Goal: Task Accomplishment & Management: Manage account settings

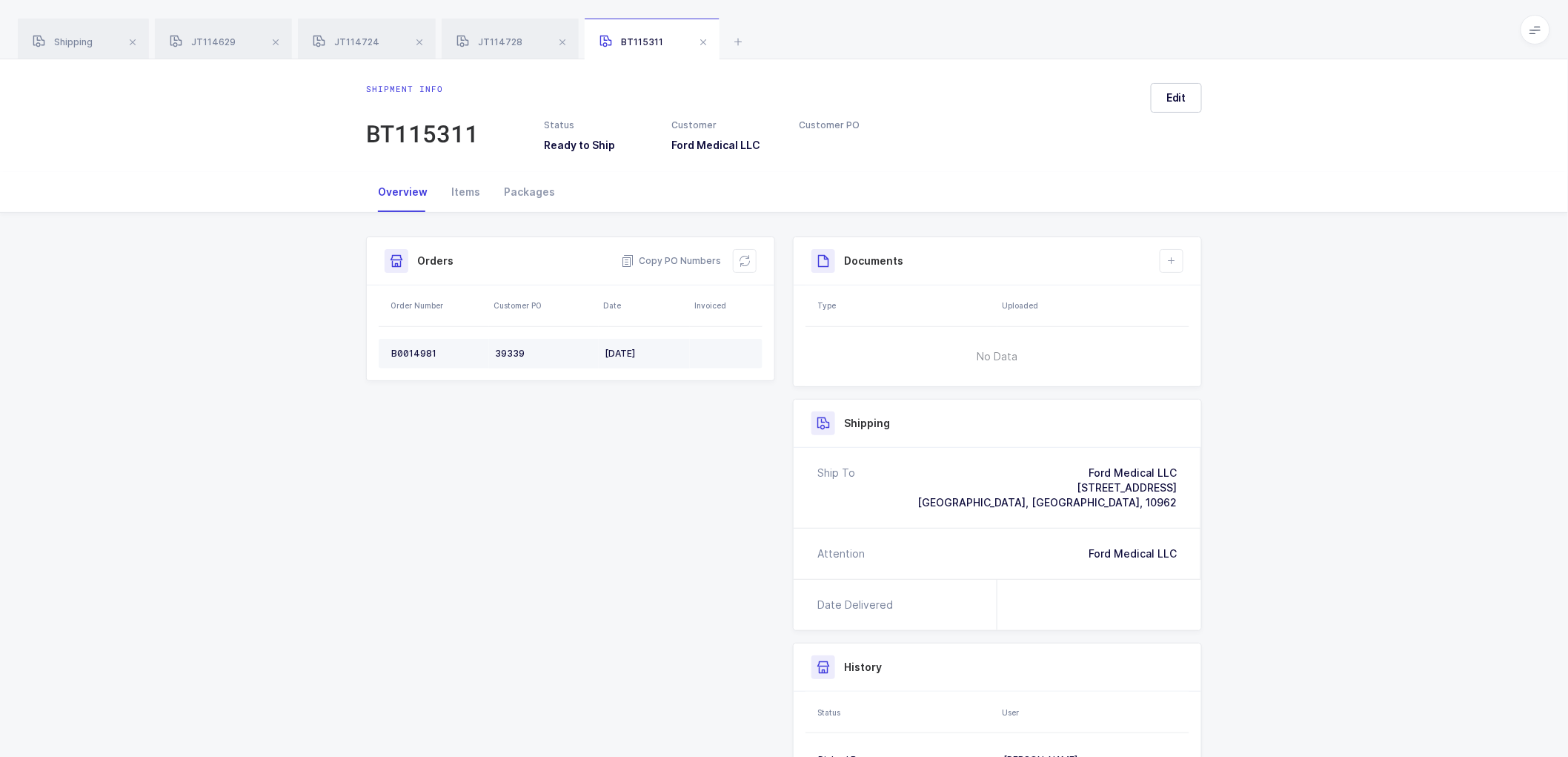
click at [413, 348] on div "B0014981" at bounding box center [436, 353] width 92 height 12
copy div "B0014981"
click at [748, 257] on icon at bounding box center [744, 261] width 12 height 12
drag, startPoint x: 1173, startPoint y: 100, endPoint x: 1277, endPoint y: 169, distance: 124.8
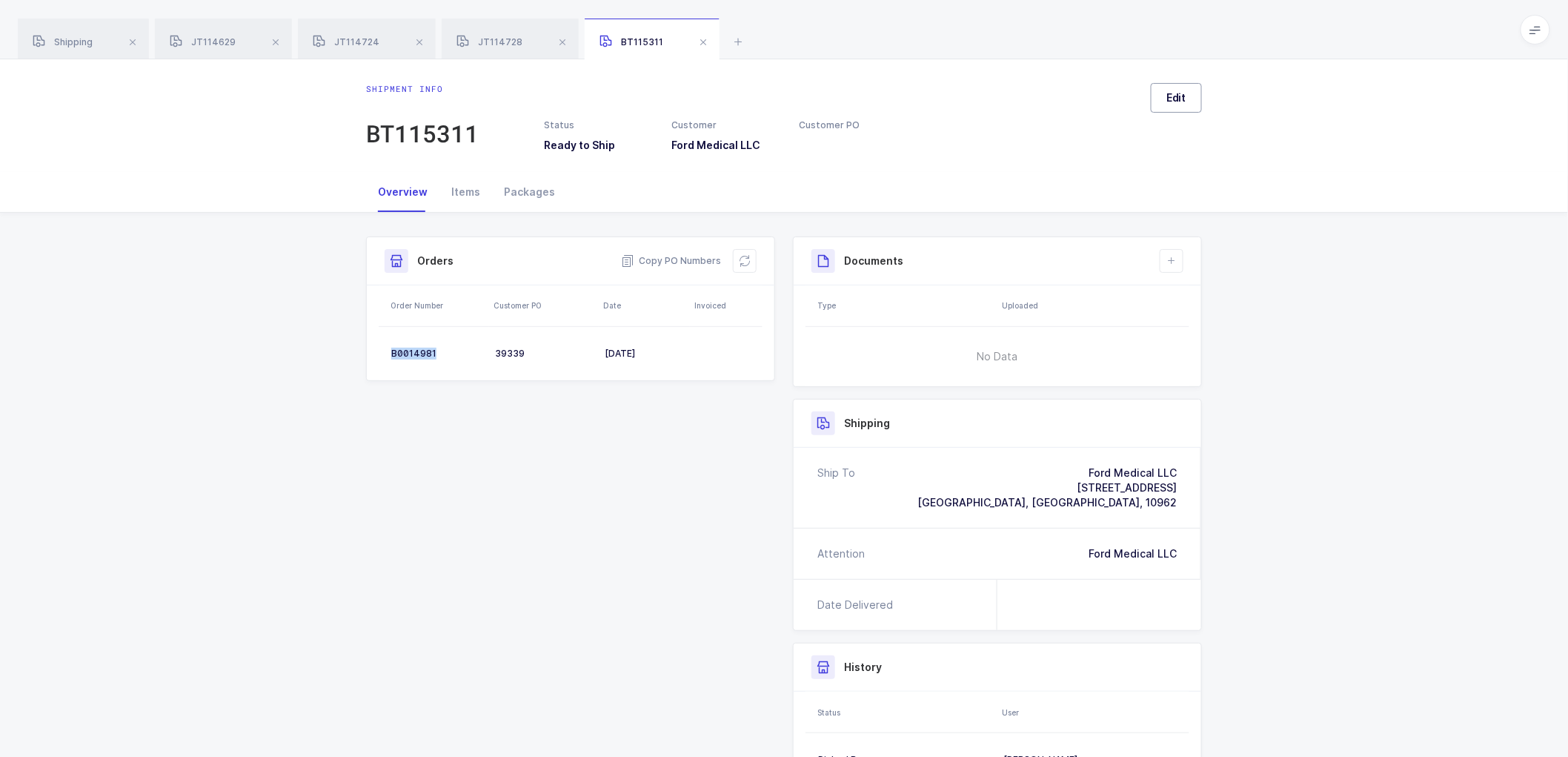
click at [1173, 100] on span "Edit" at bounding box center [1176, 98] width 20 height 14
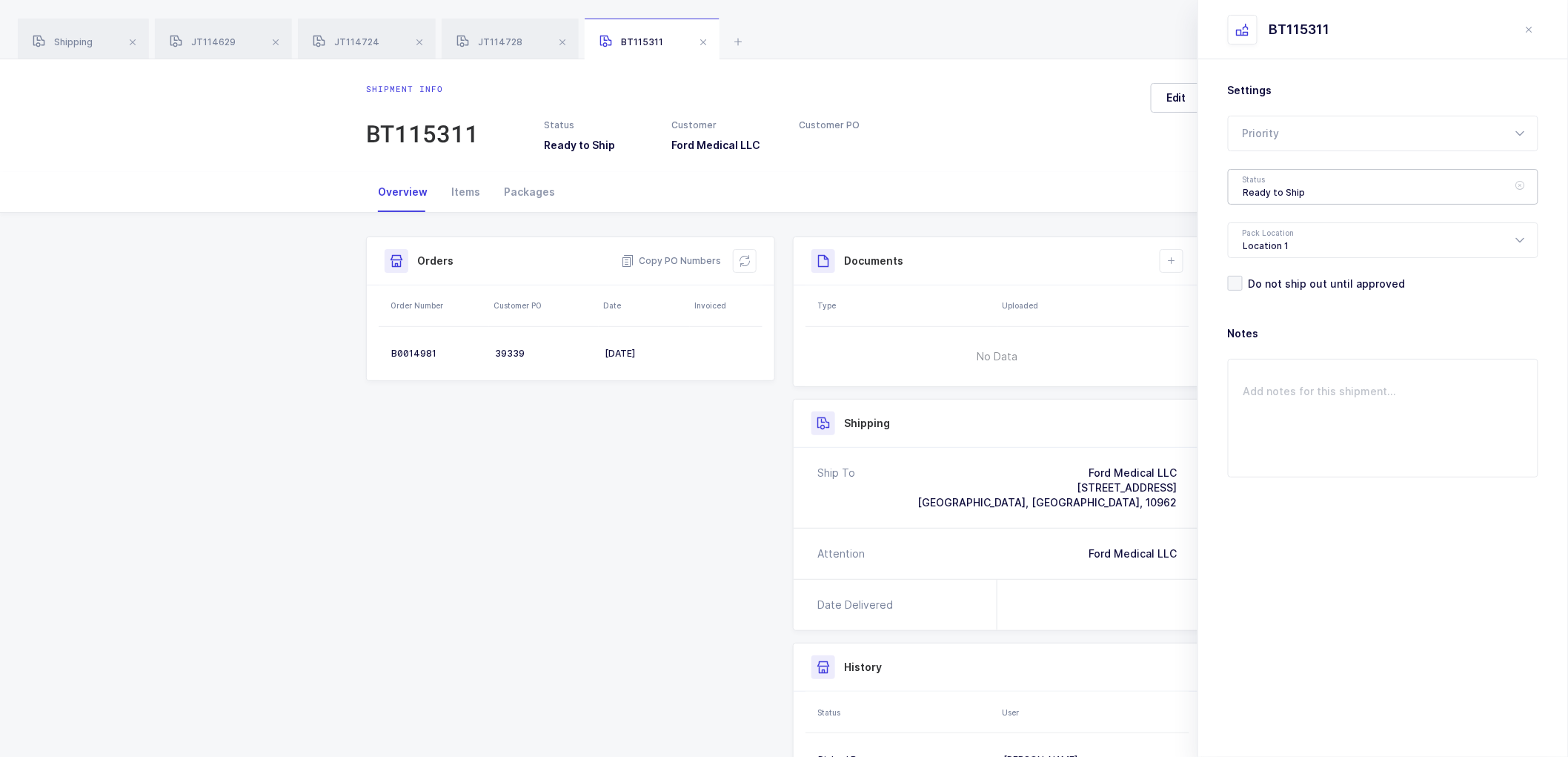
click at [1304, 185] on div "Ready to Ship" at bounding box center [1384, 186] width 311 height 36
drag, startPoint x: 1290, startPoint y: 274, endPoint x: 1417, endPoint y: 331, distance: 139.2
click at [1292, 272] on span "Scheduled to Ship" at bounding box center [1290, 276] width 94 height 13
type input "Scheduled to Ship"
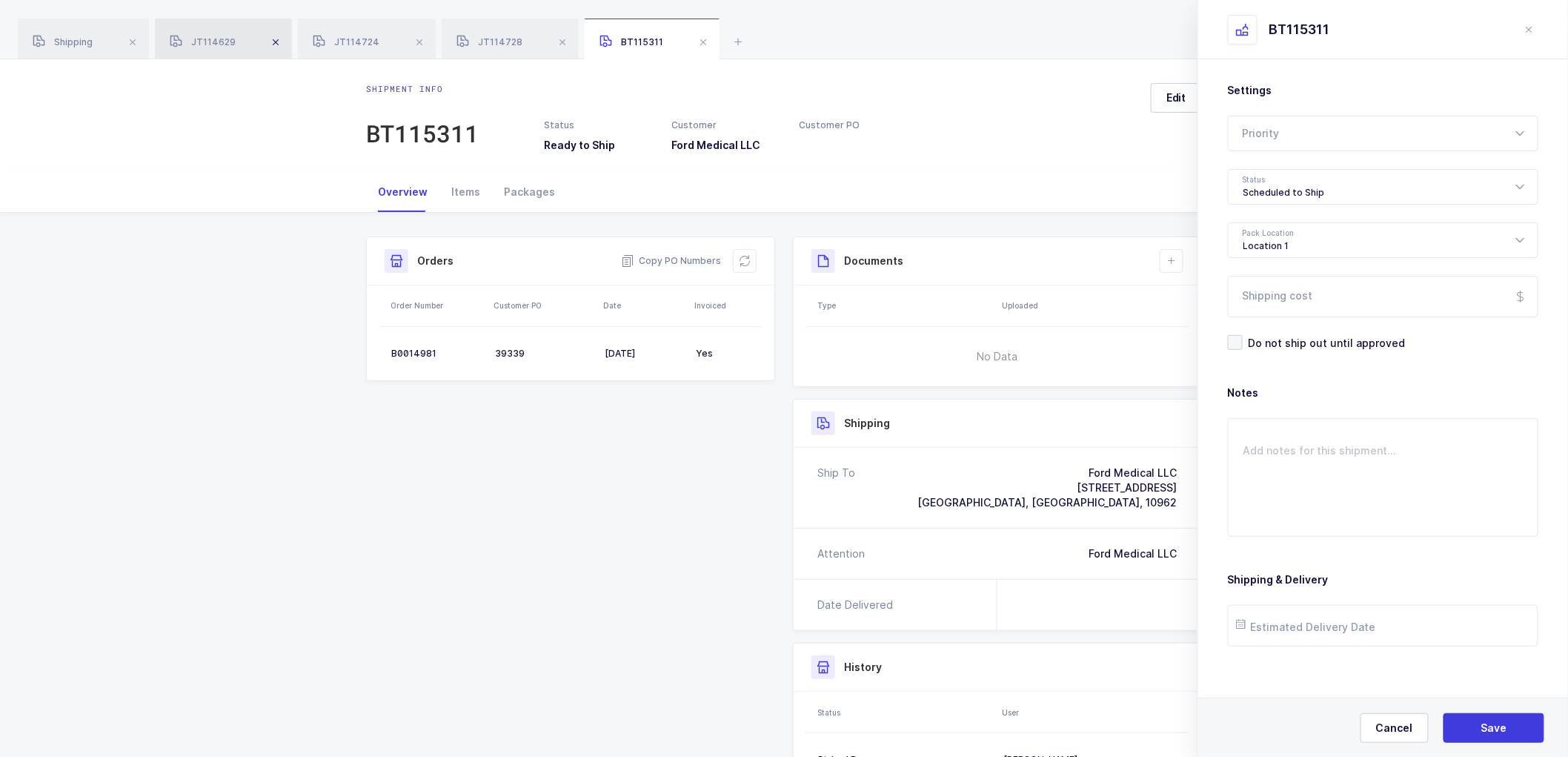
click at [275, 42] on span at bounding box center [275, 42] width 17 height 17
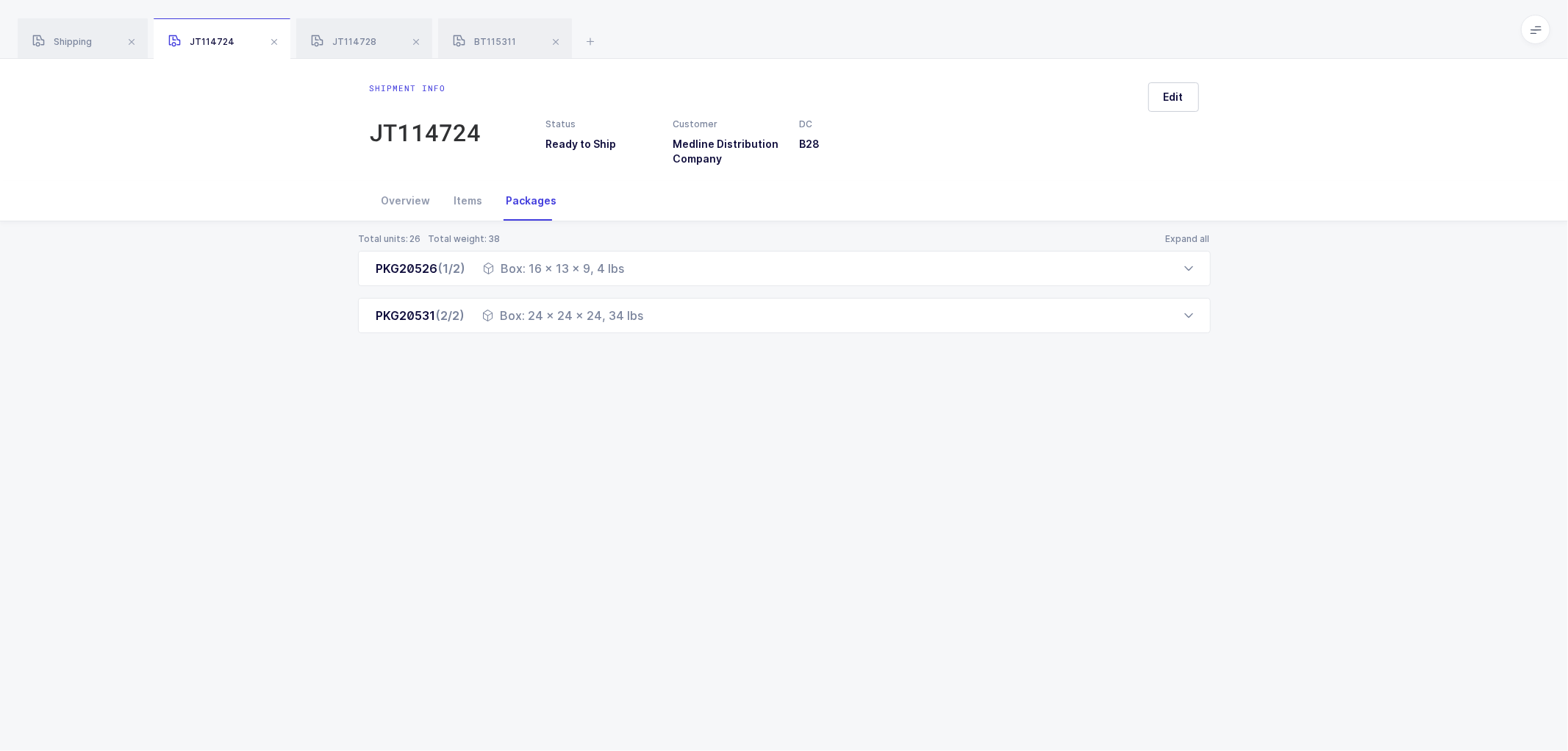
click at [273, 41] on span at bounding box center [274, 42] width 17 height 17
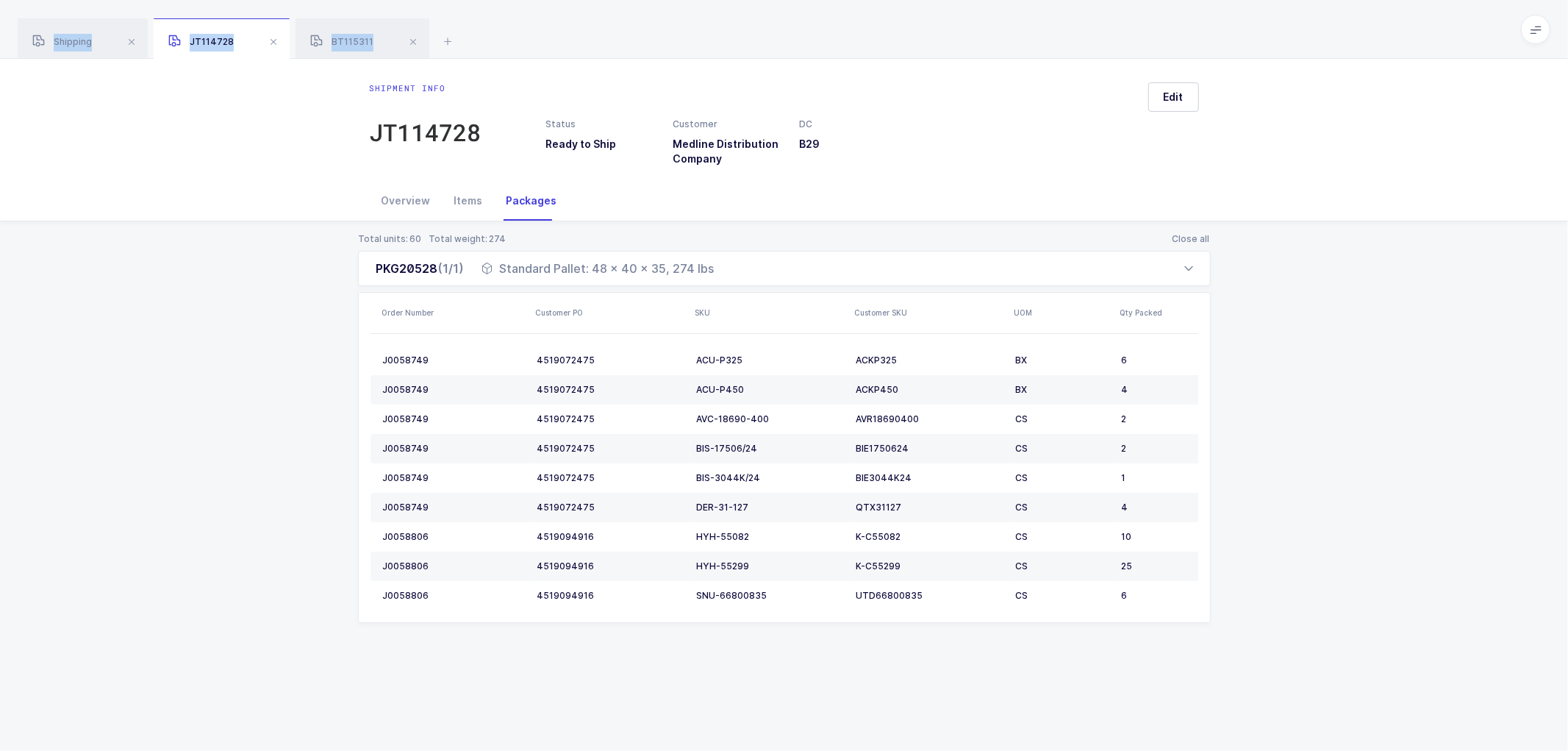
click at [273, 41] on span at bounding box center [273, 42] width 17 height 17
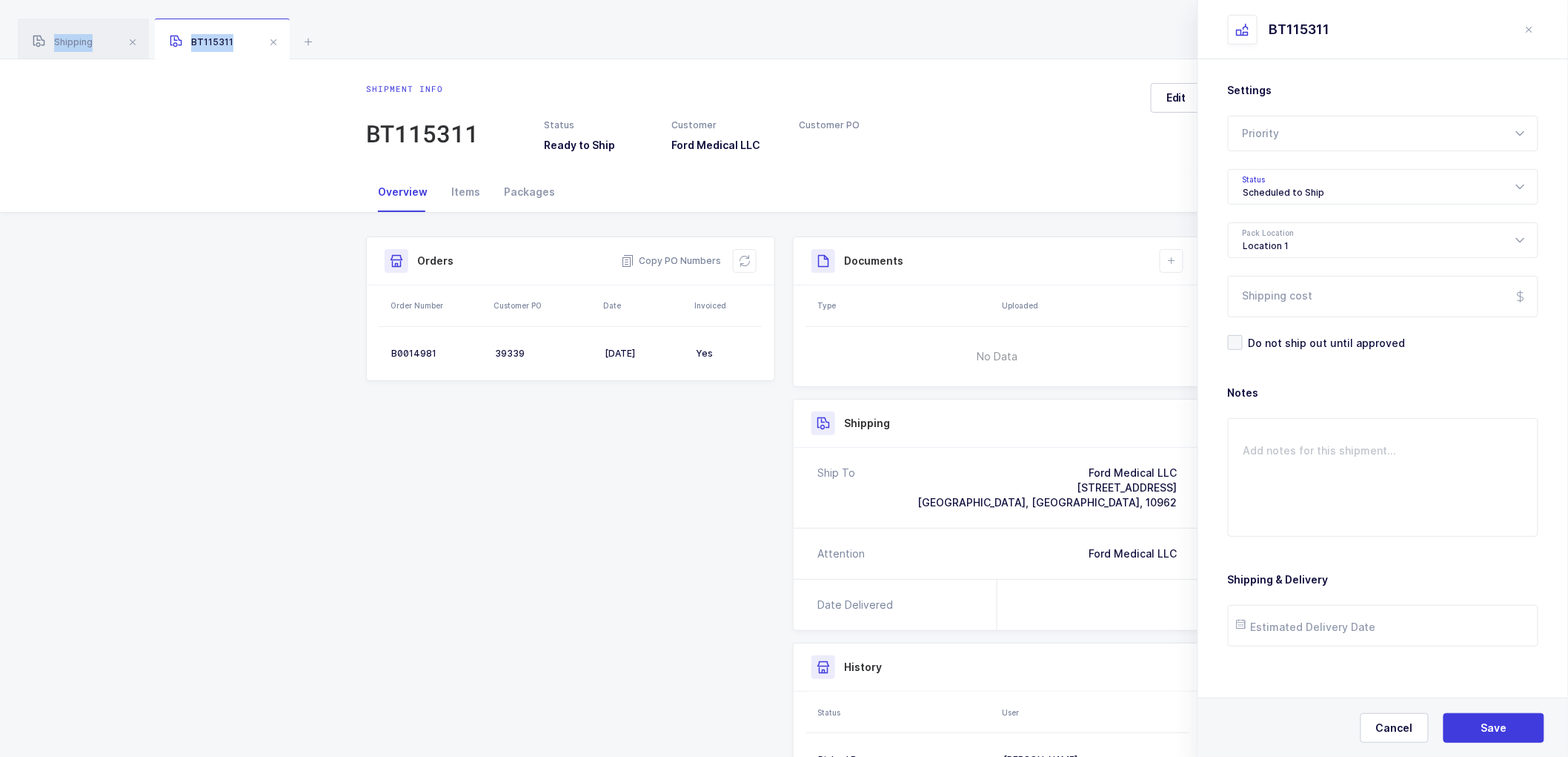
click at [275, 42] on span at bounding box center [273, 42] width 17 height 17
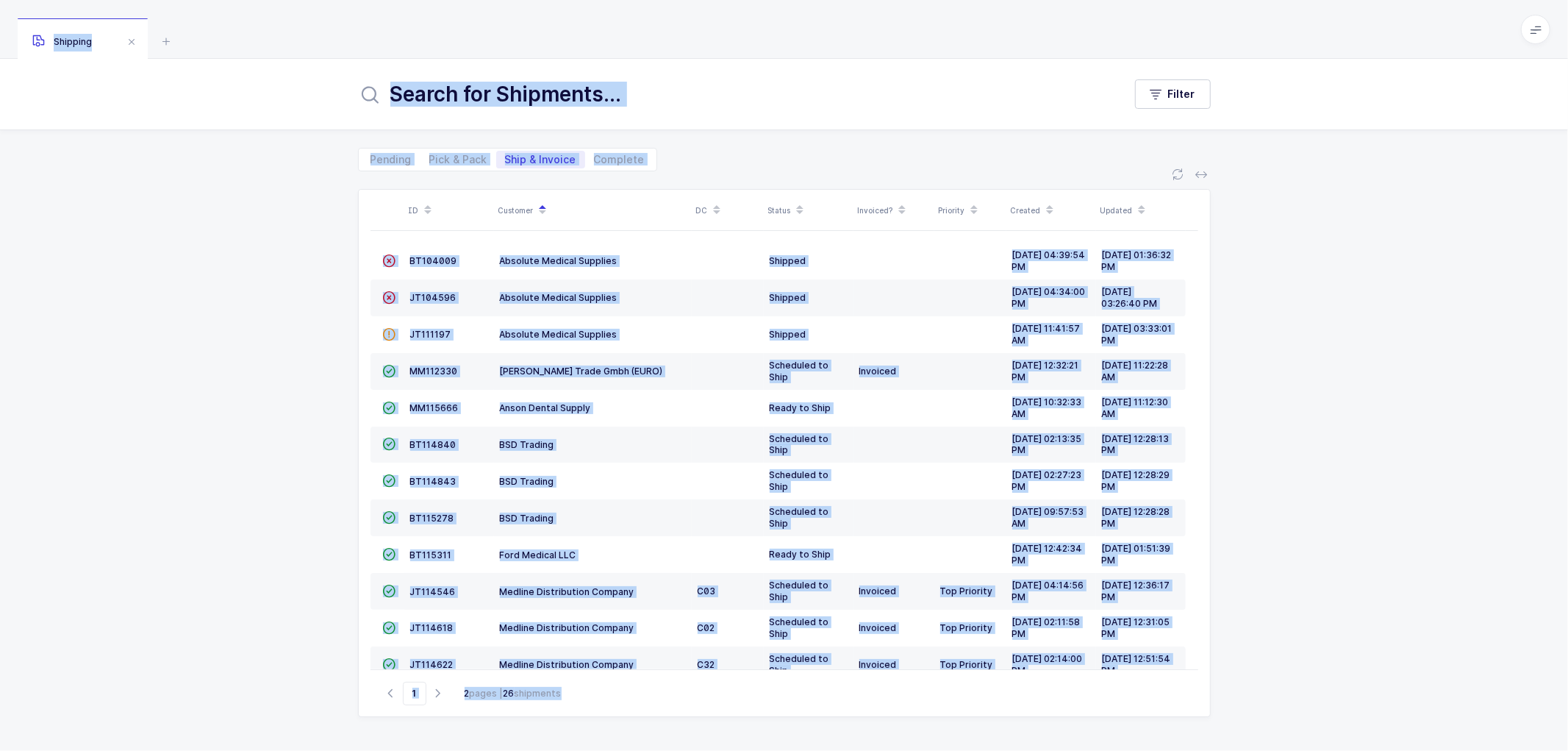
drag, startPoint x: 1458, startPoint y: 482, endPoint x: 1445, endPoint y: 481, distance: 13.0
click at [1460, 480] on div "ID Customer DC Status Invoiced? Priority Created Updated  BT104009 Absolute Me…" at bounding box center [784, 461] width 1568 height 580
click at [1420, 471] on div "ID Customer DC Status Invoiced? Priority Created Updated  BT104009 Absolute Me…" at bounding box center [784, 461] width 1568 height 580
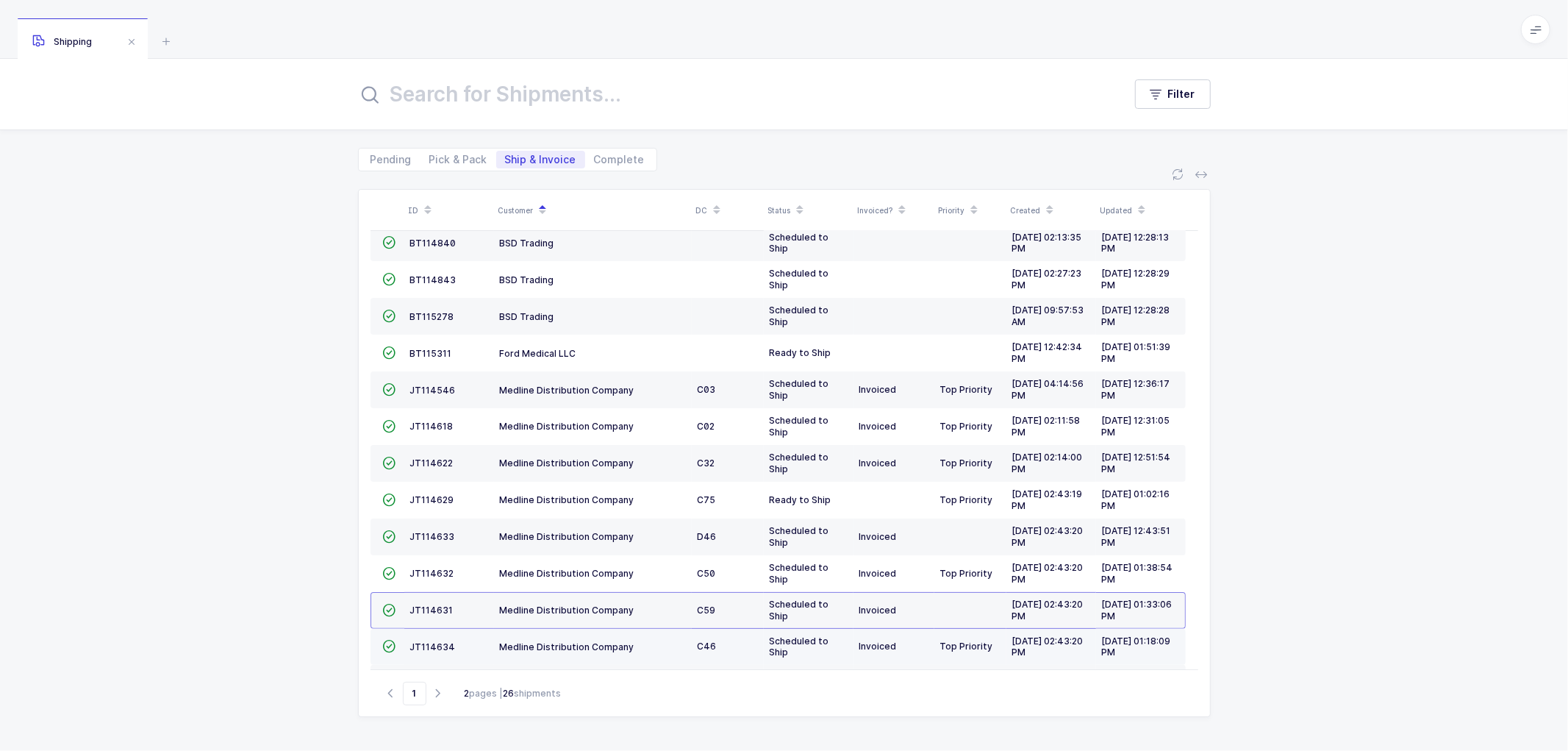
scroll to position [322, 0]
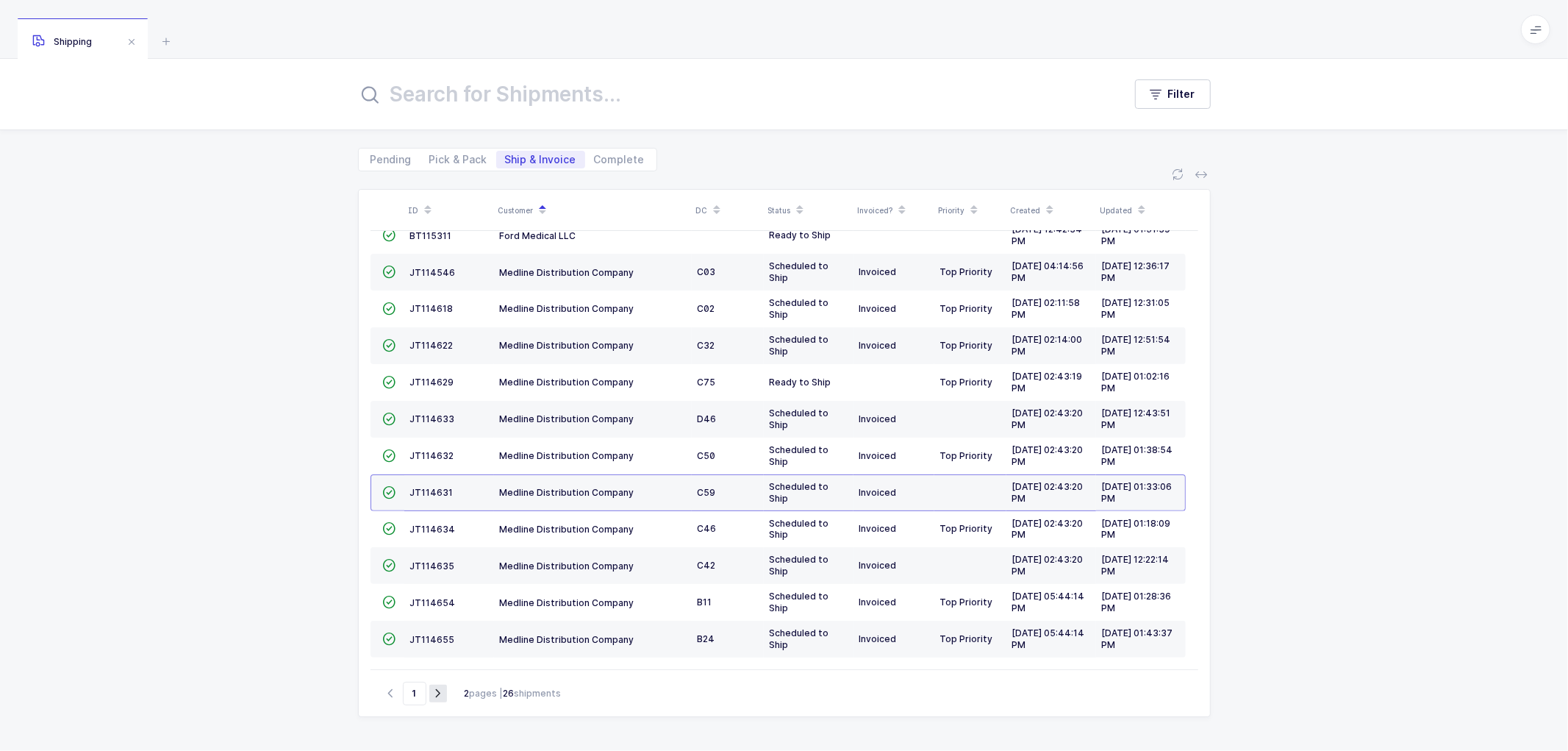
click at [438, 688] on icon "button" at bounding box center [438, 694] width 17 height 11
type input "2"
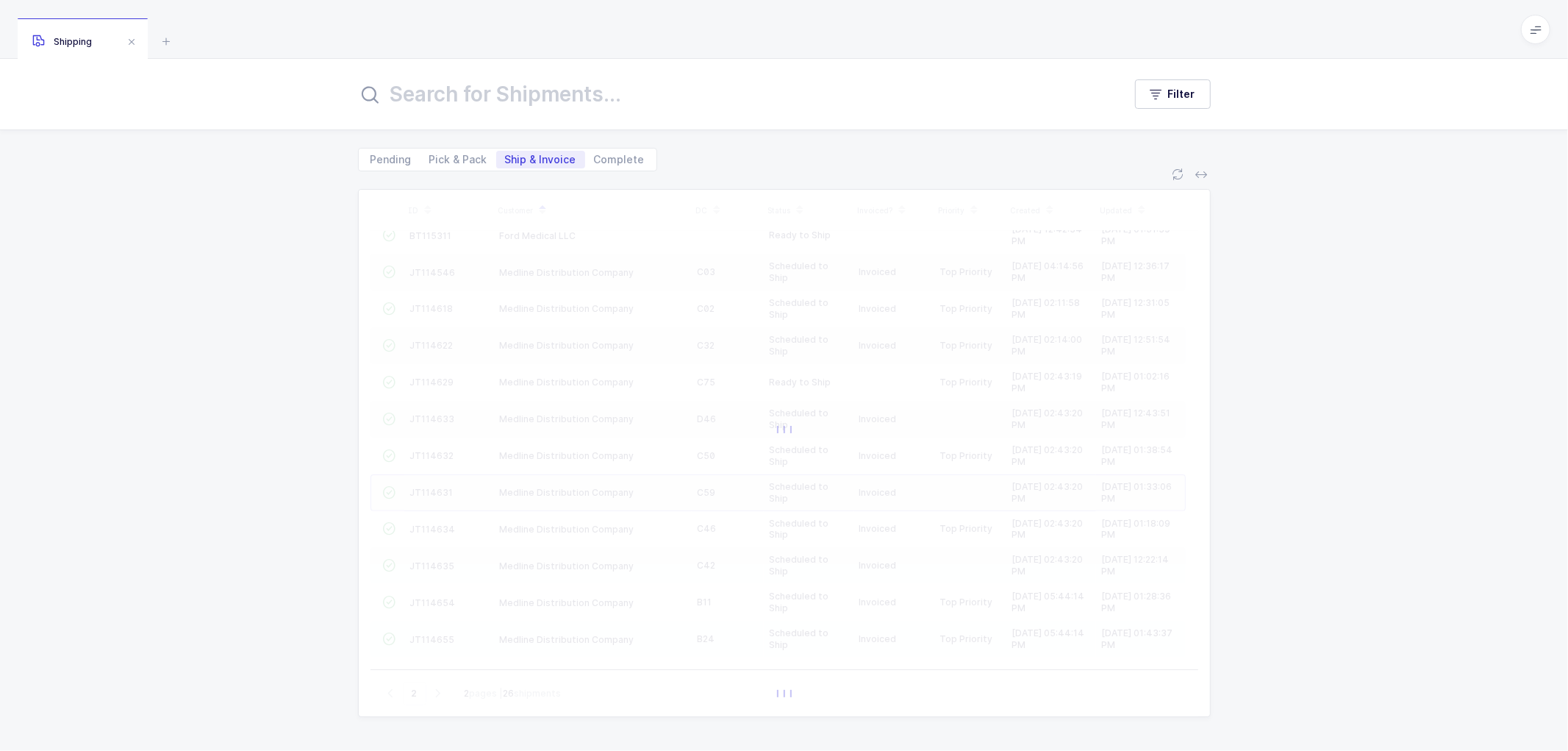
scroll to position [0, 0]
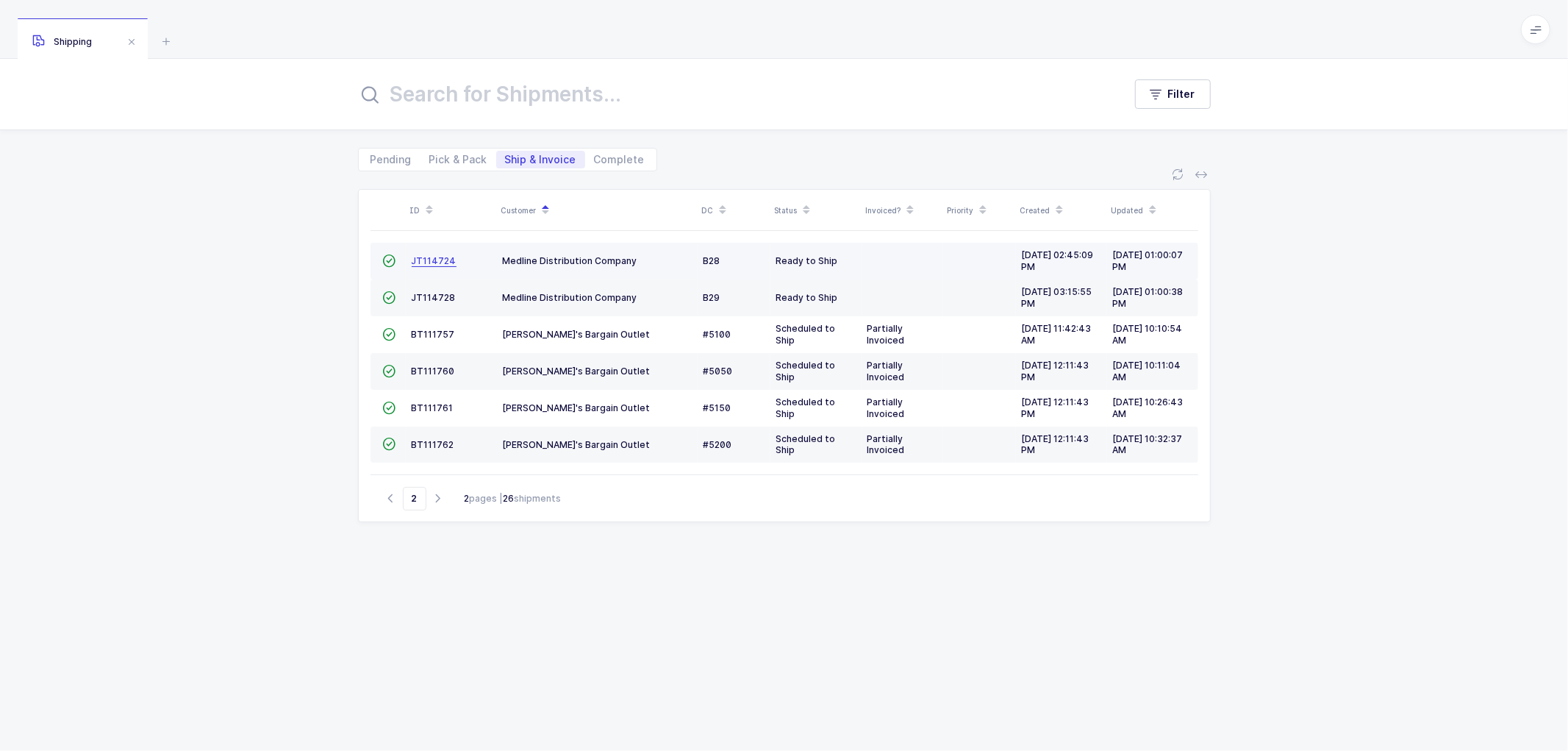
click at [434, 258] on span "JT114724" at bounding box center [434, 261] width 45 height 11
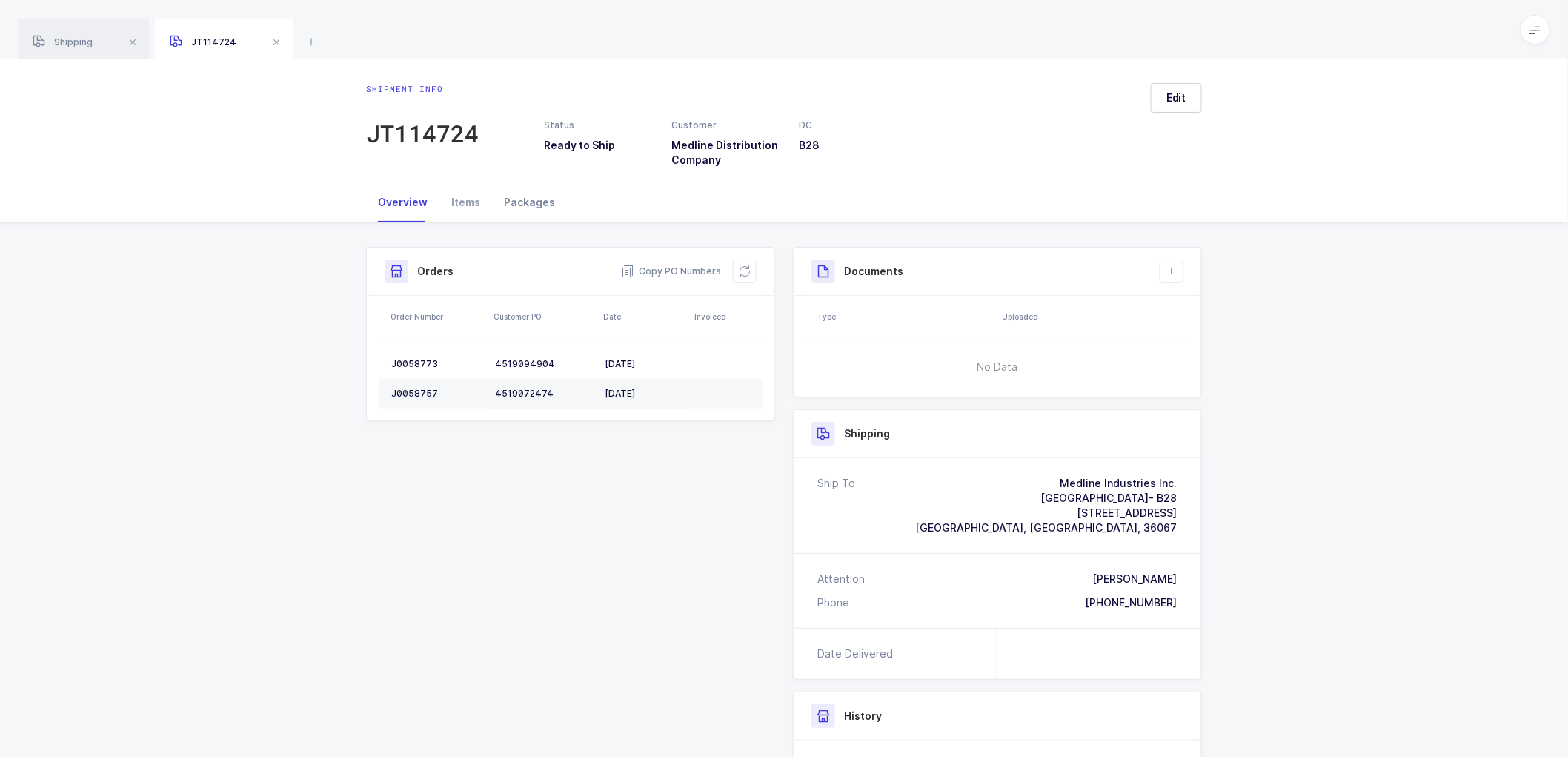
click at [530, 203] on div "Packages" at bounding box center [530, 202] width 75 height 40
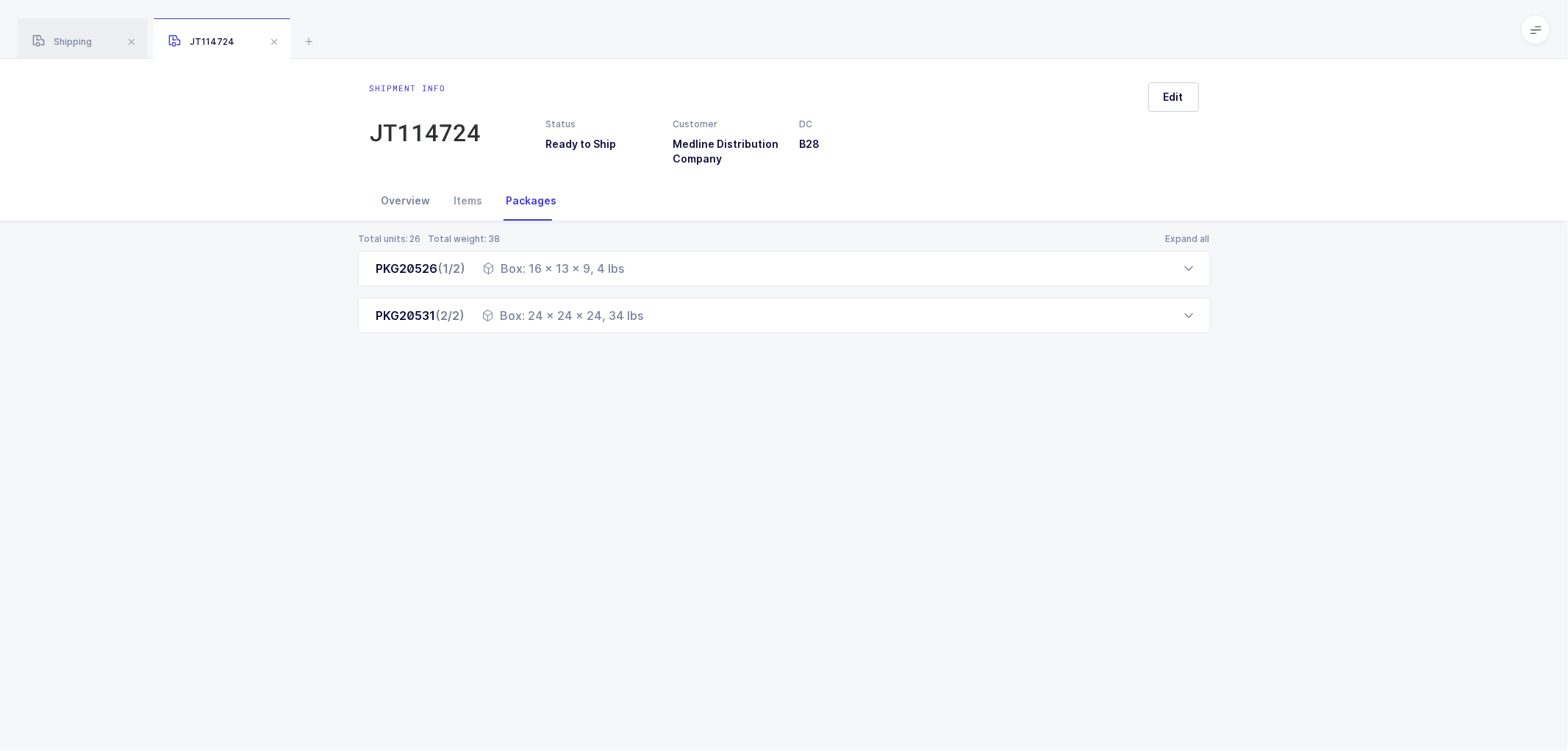
click at [404, 203] on div "Overview" at bounding box center [406, 200] width 73 height 39
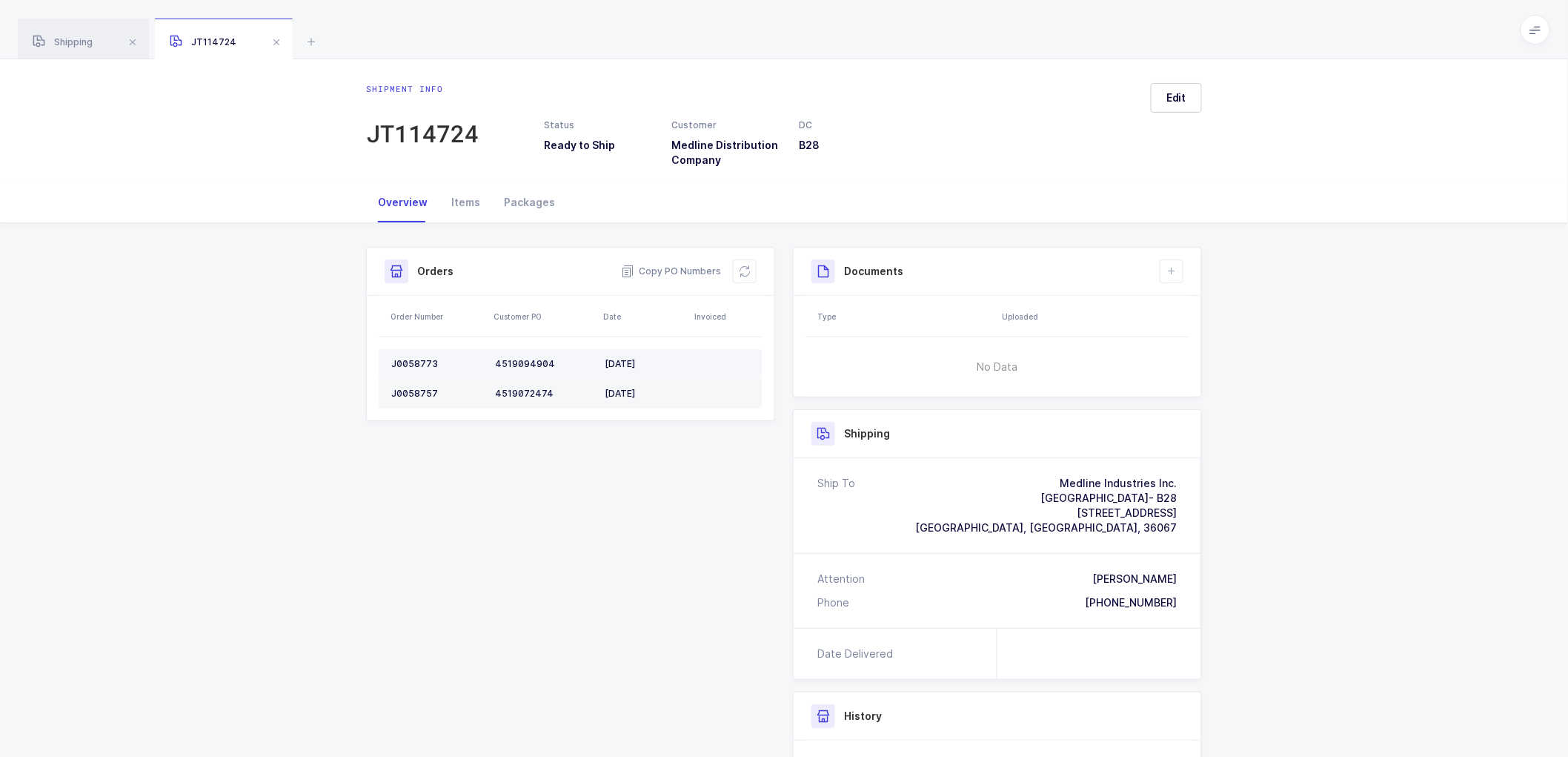
click at [418, 354] on td "J0058773" at bounding box center [434, 364] width 110 height 30
click at [419, 353] on td "J0058773" at bounding box center [434, 364] width 110 height 30
copy div "J0058773"
click at [415, 388] on div "J0058757" at bounding box center [436, 393] width 92 height 12
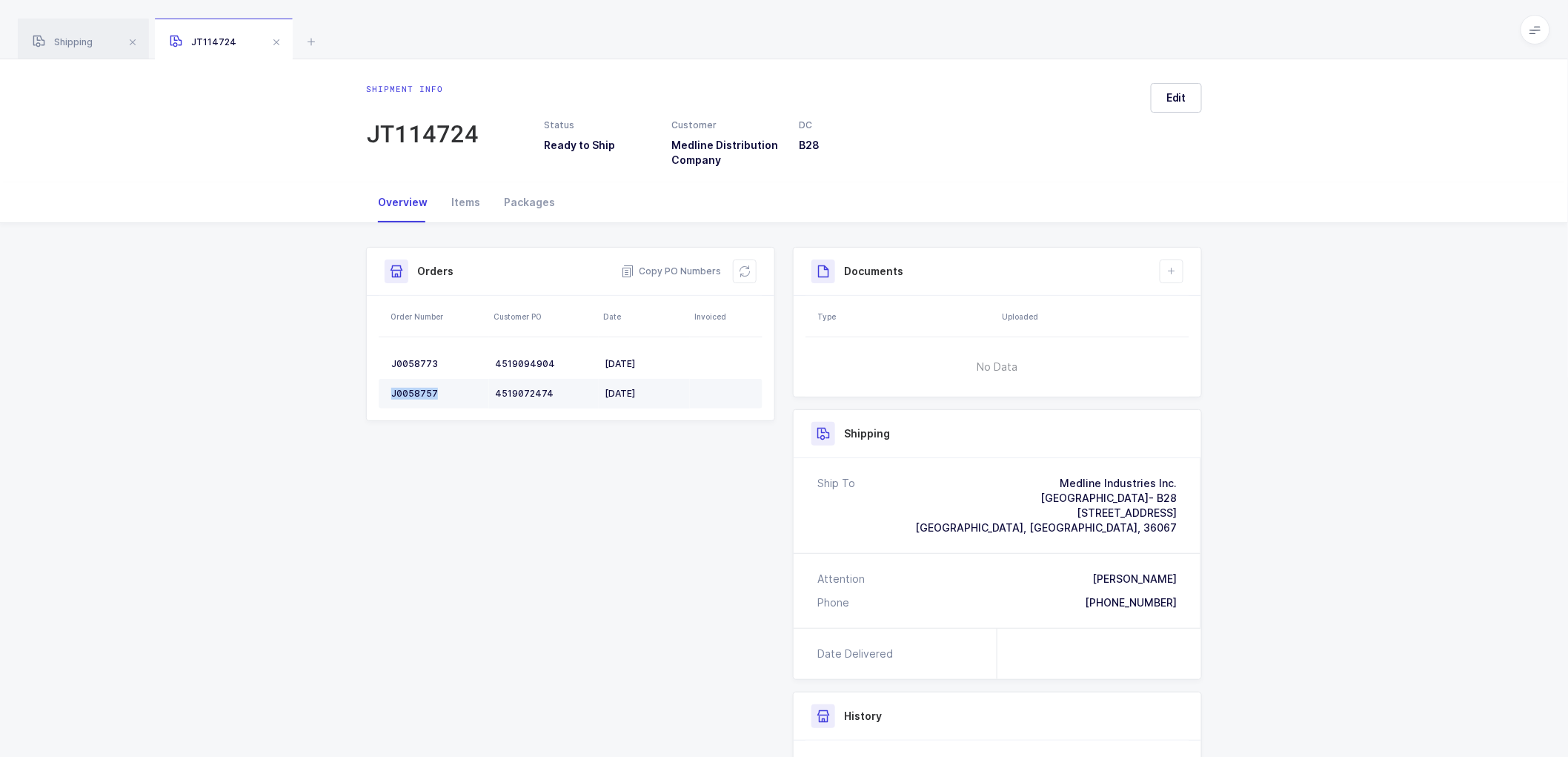
click at [415, 389] on div "J0058757" at bounding box center [436, 393] width 92 height 12
copy div "J0058757"
click at [678, 266] on span "Copy PO Numbers" at bounding box center [671, 270] width 100 height 14
click at [538, 198] on div "Packages" at bounding box center [530, 202] width 75 height 40
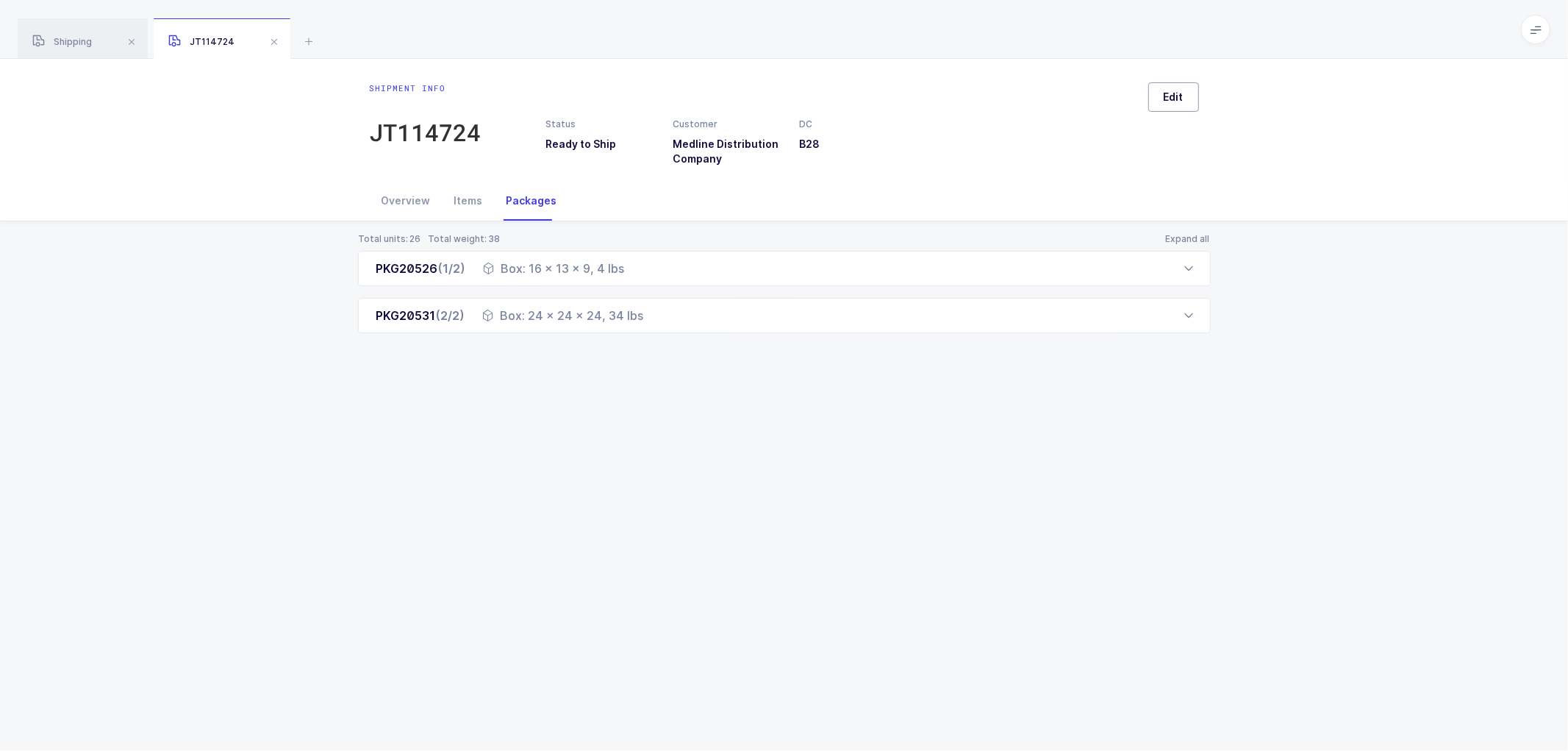
click at [1182, 100] on span "Edit" at bounding box center [1173, 97] width 20 height 14
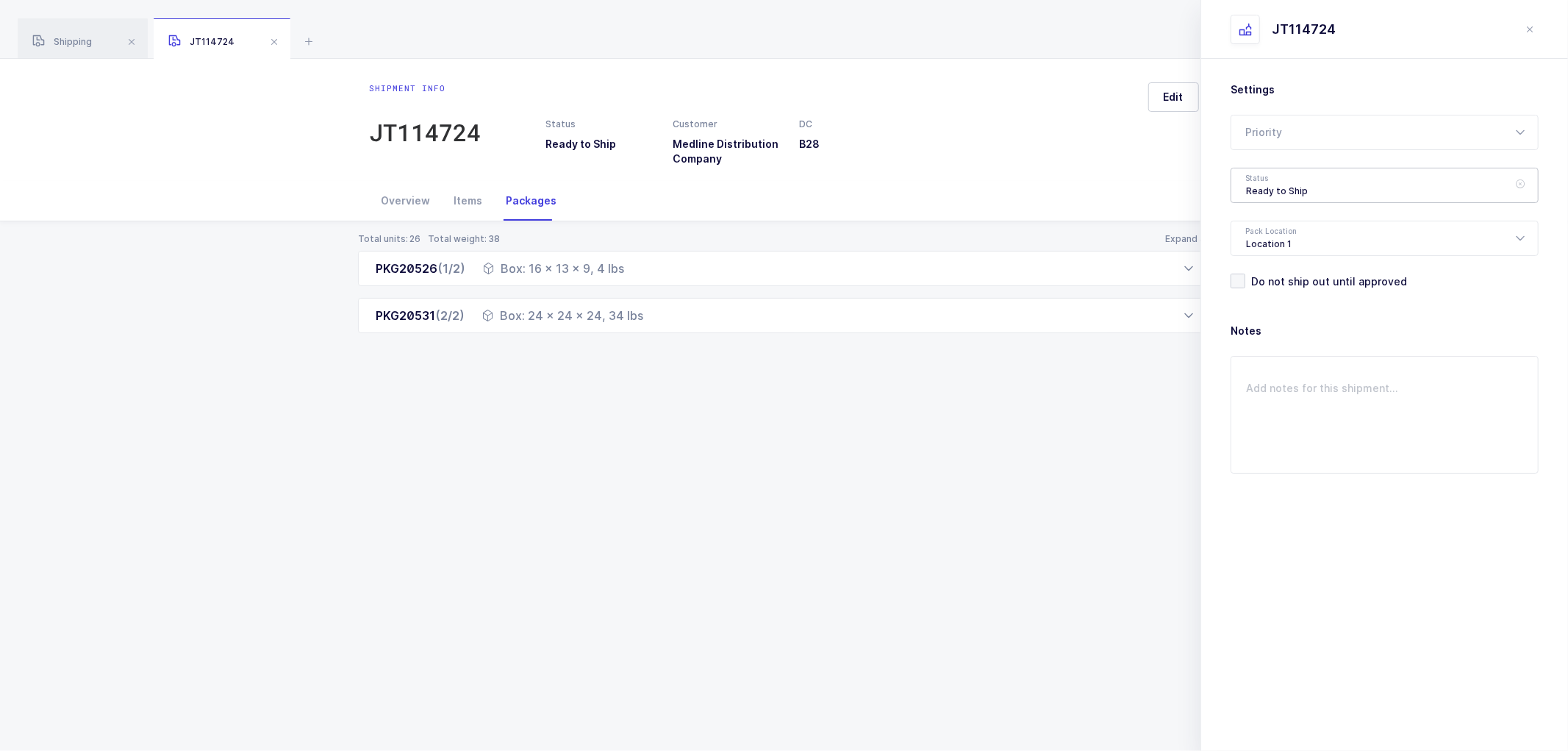
click at [1258, 189] on div "Ready to Ship" at bounding box center [1385, 185] width 308 height 35
click at [1260, 293] on span "Shipped" at bounding box center [1267, 298] width 42 height 12
type input "Shipped"
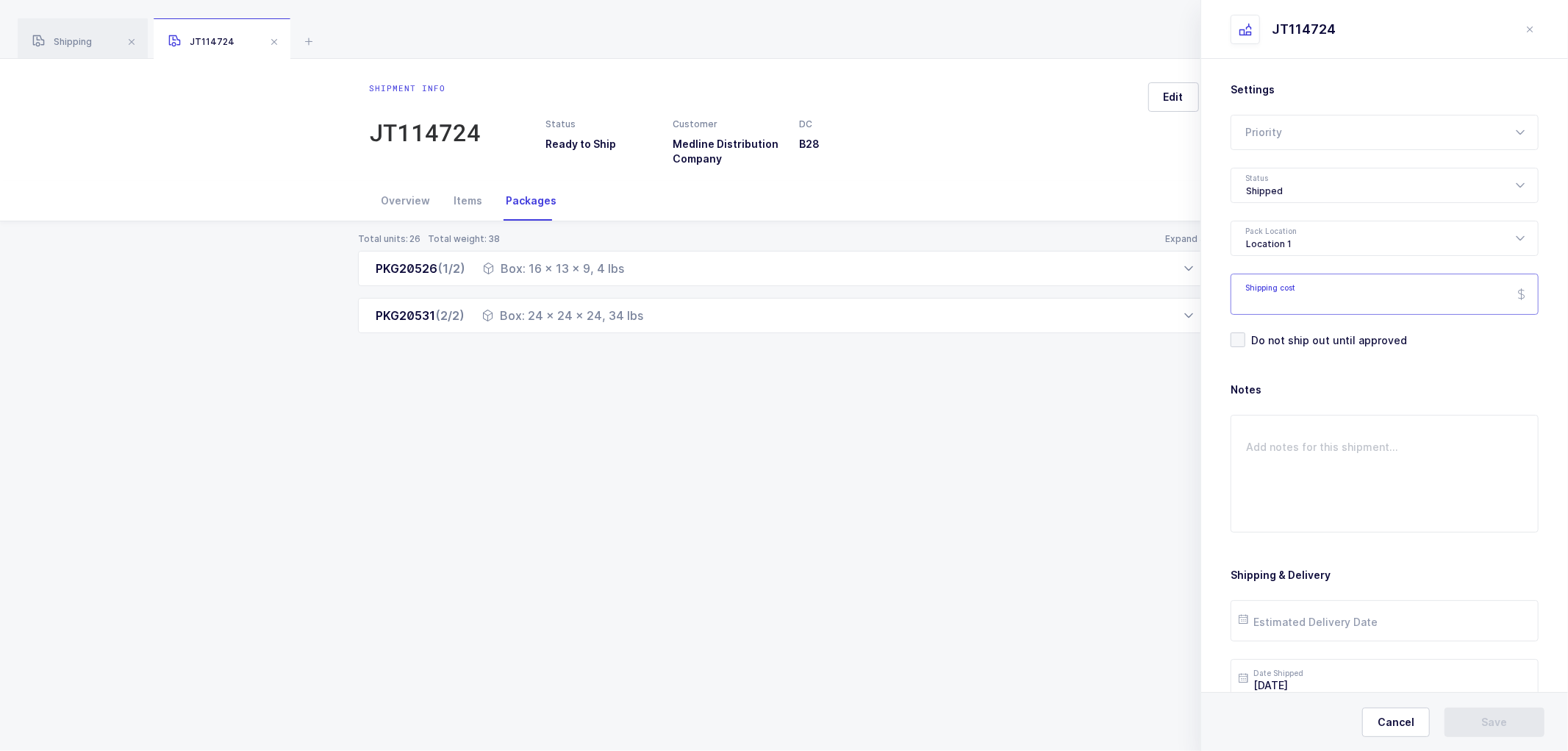
click at [1289, 290] on input "Shipping cost" at bounding box center [1385, 294] width 308 height 41
paste input "125.47"
type input "125.47"
click at [1287, 622] on input "text" at bounding box center [1385, 620] width 308 height 41
click at [1413, 530] on span "3" at bounding box center [1411, 537] width 17 height 17
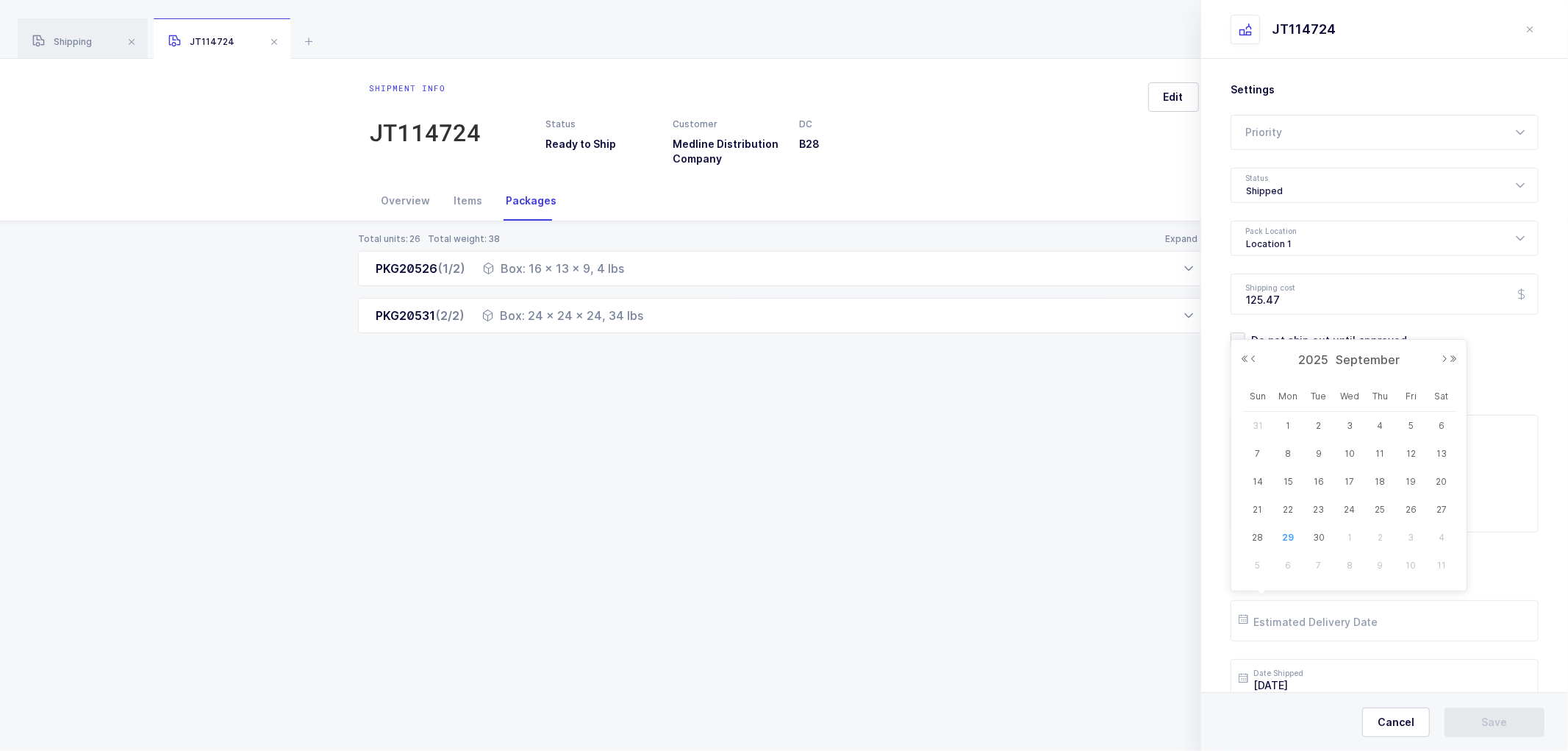
type input "2025-10-03"
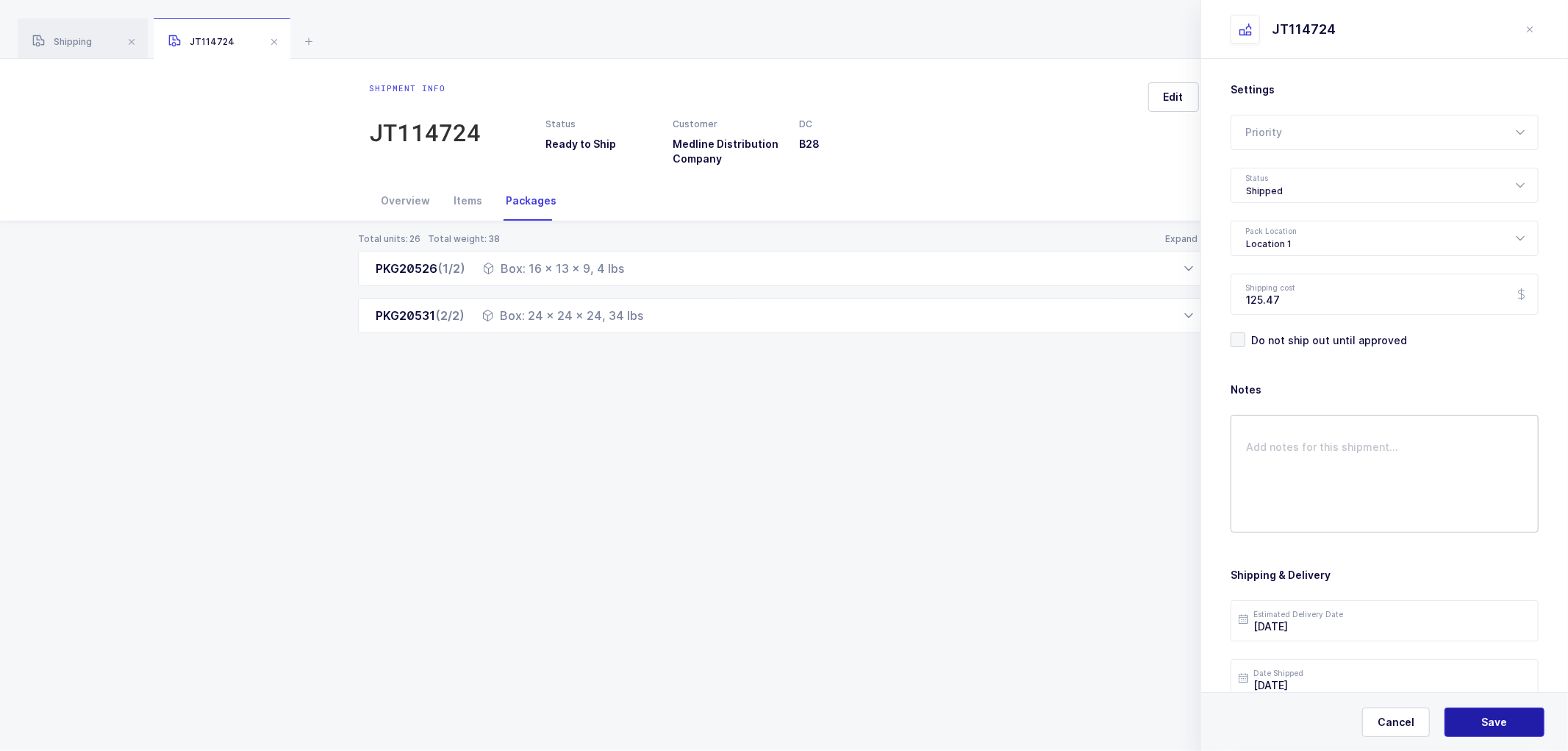
drag, startPoint x: 1489, startPoint y: 717, endPoint x: 1362, endPoint y: 484, distance: 265.4
click at [1489, 710] on button "Save" at bounding box center [1494, 721] width 100 height 30
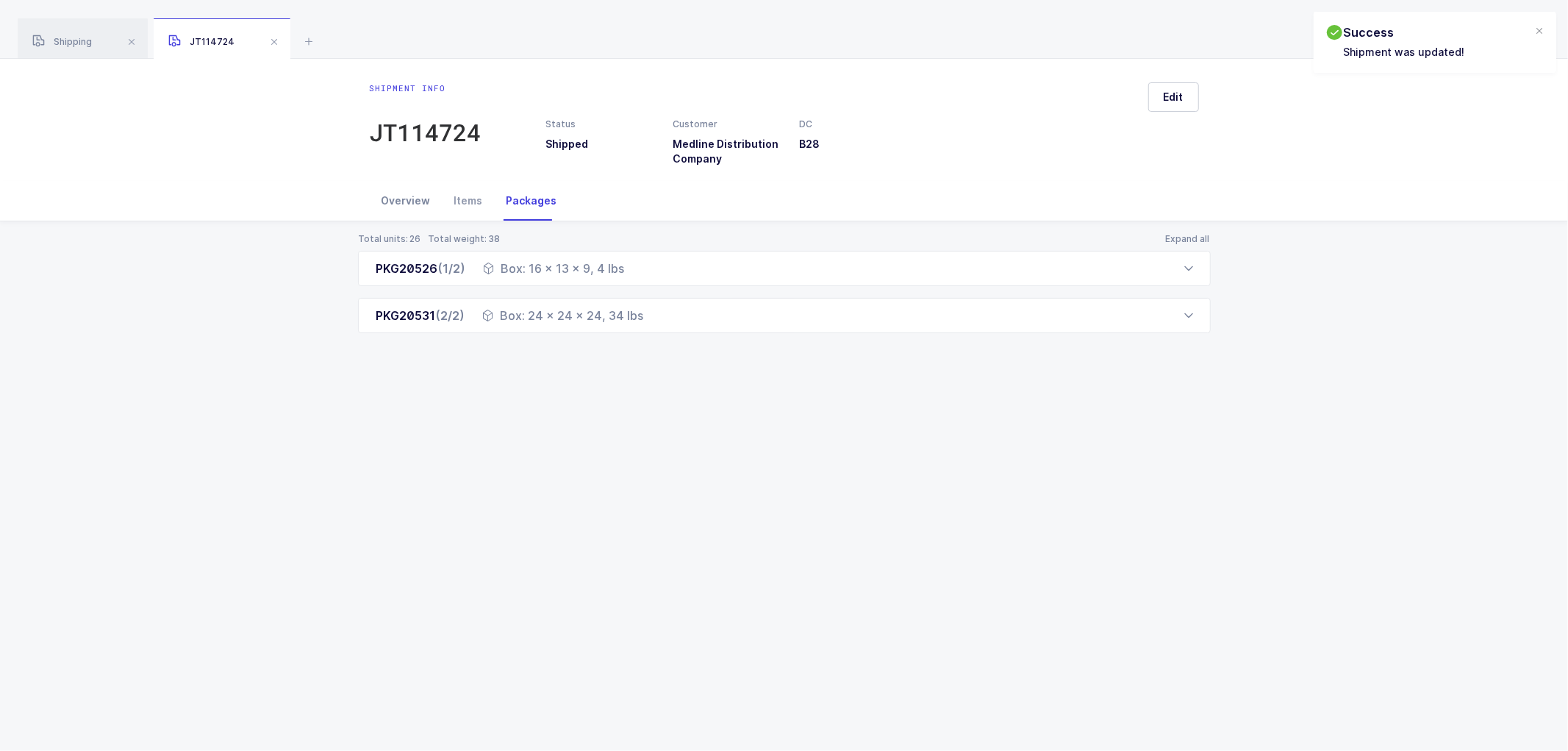
click at [423, 196] on div "Overview" at bounding box center [406, 200] width 73 height 39
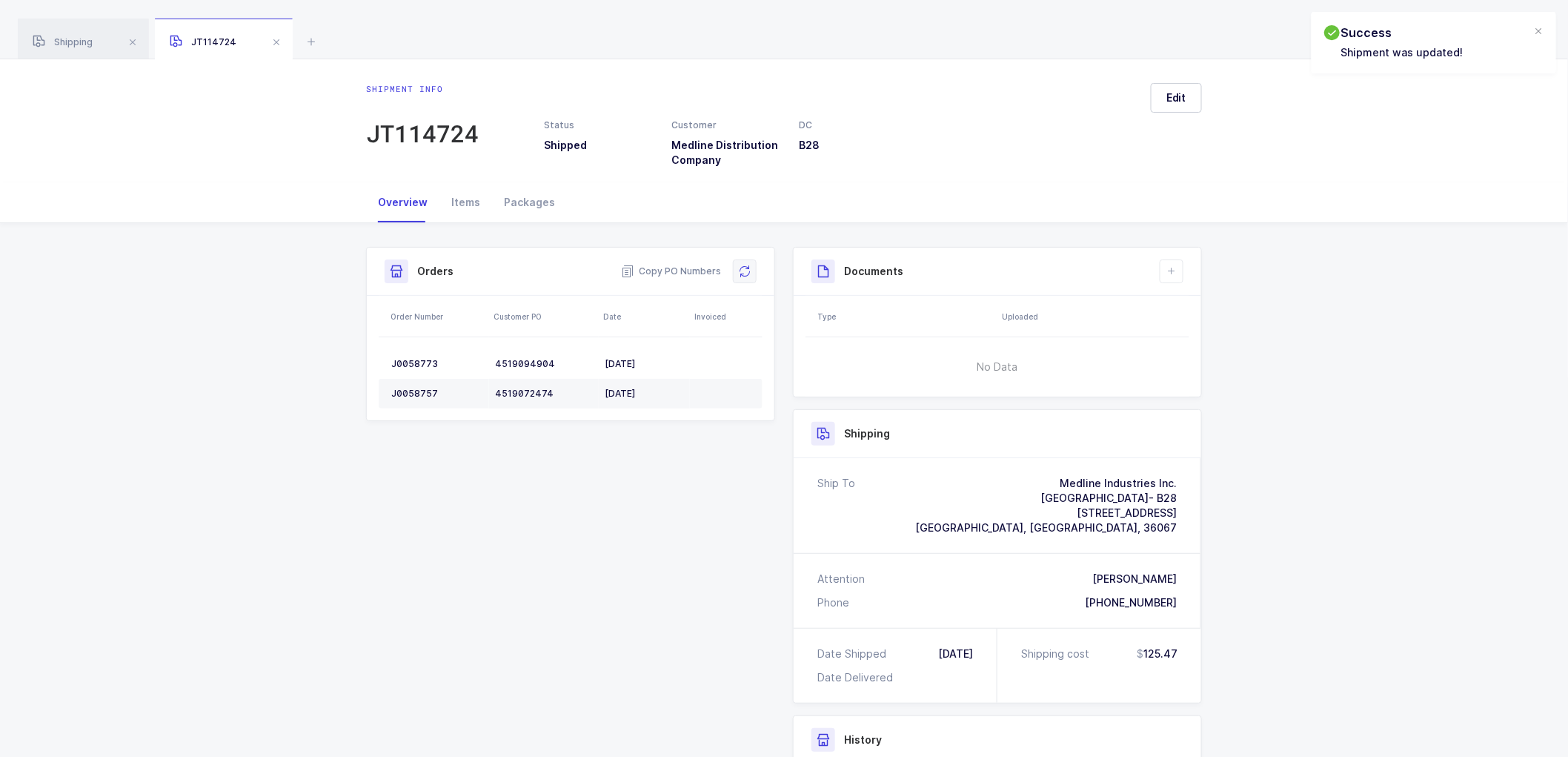
click at [743, 270] on icon at bounding box center [744, 271] width 12 height 12
drag, startPoint x: 735, startPoint y: 269, endPoint x: 826, endPoint y: 248, distance: 93.4
click at [739, 269] on button at bounding box center [744, 271] width 24 height 24
click at [1174, 263] on button at bounding box center [1171, 271] width 24 height 24
click at [1201, 310] on li "Create Document" at bounding box center [1221, 313] width 110 height 24
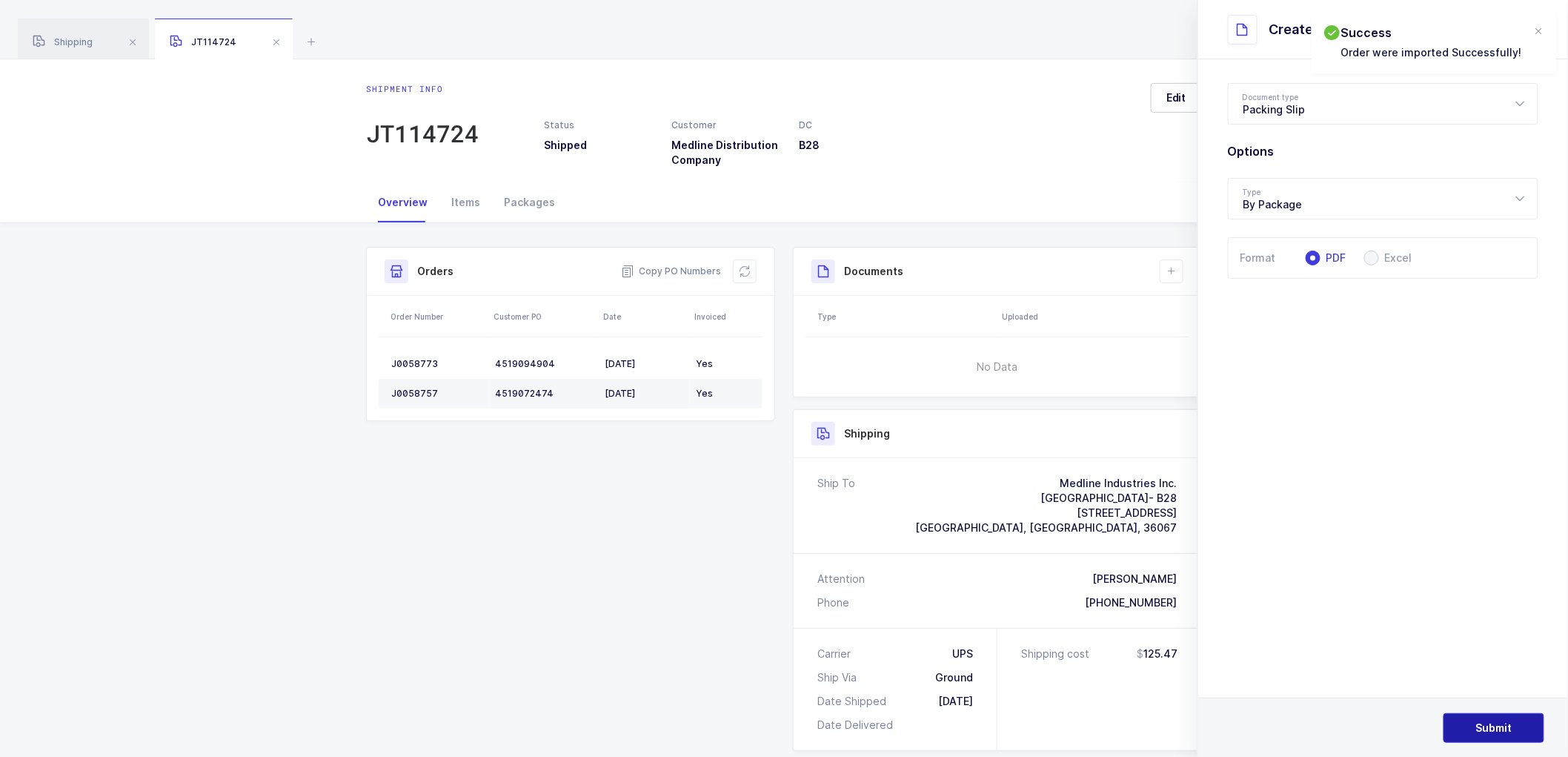
click at [1503, 725] on span "Submit" at bounding box center [1495, 727] width 37 height 14
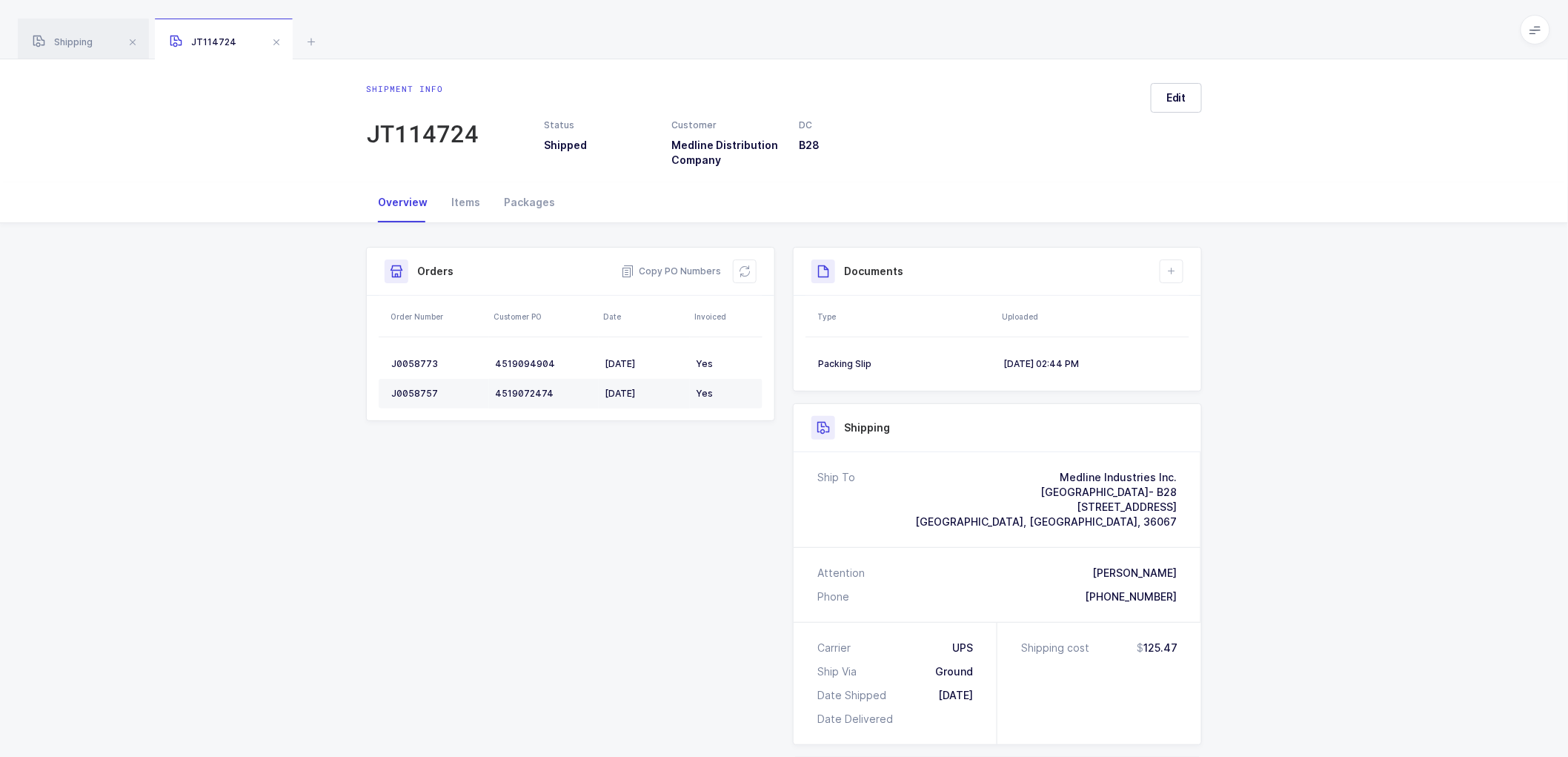
click at [1306, 522] on div "Shipment Info Shipment Number JT114724 Status Shipped Customer Medline Distribu…" at bounding box center [784, 632] width 1568 height 819
click at [67, 34] on div "Shipping" at bounding box center [83, 39] width 131 height 42
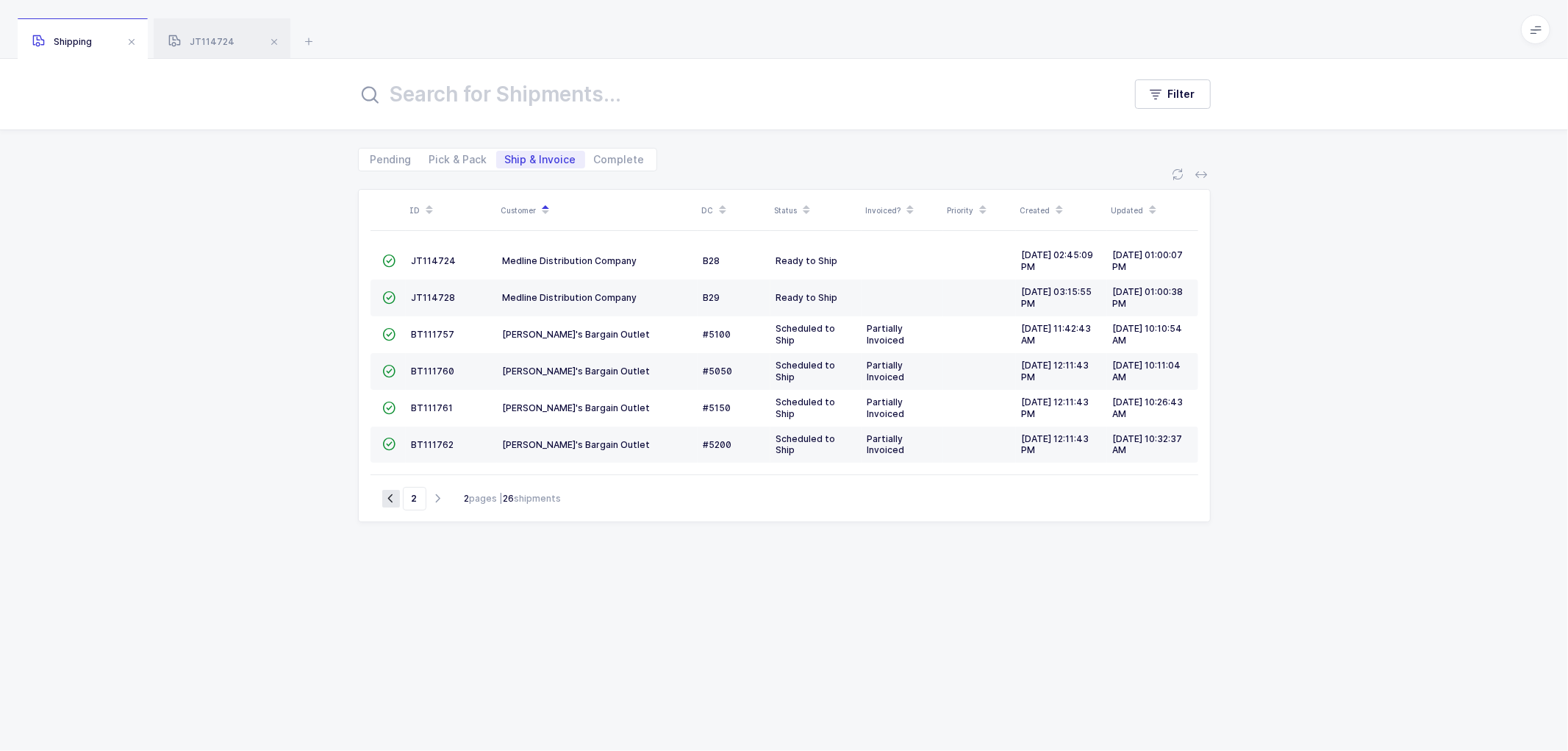
click at [388, 496] on icon "button" at bounding box center [391, 498] width 17 height 11
type input "1"
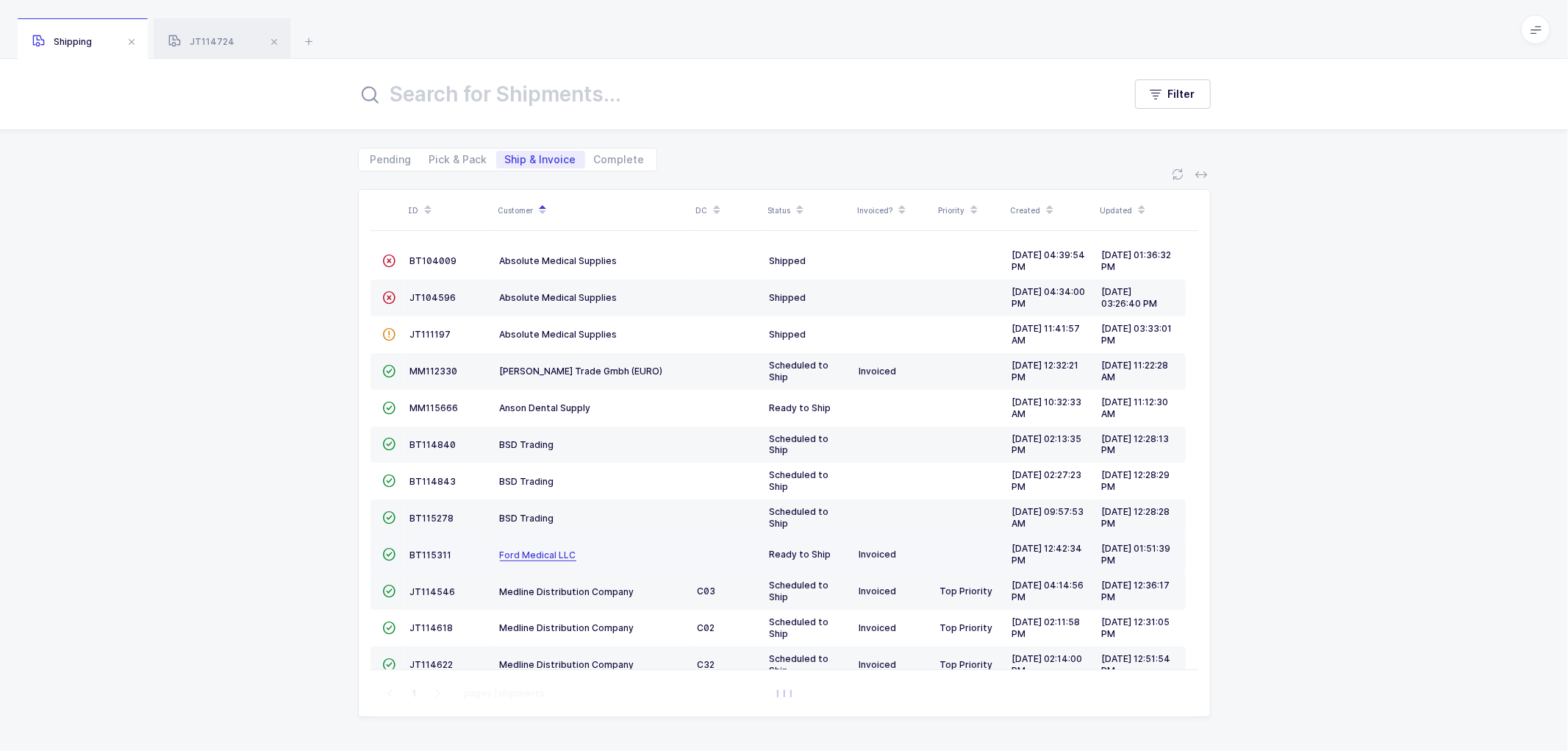
click at [518, 550] on span "Ford Medical LLC" at bounding box center [538, 555] width 77 height 11
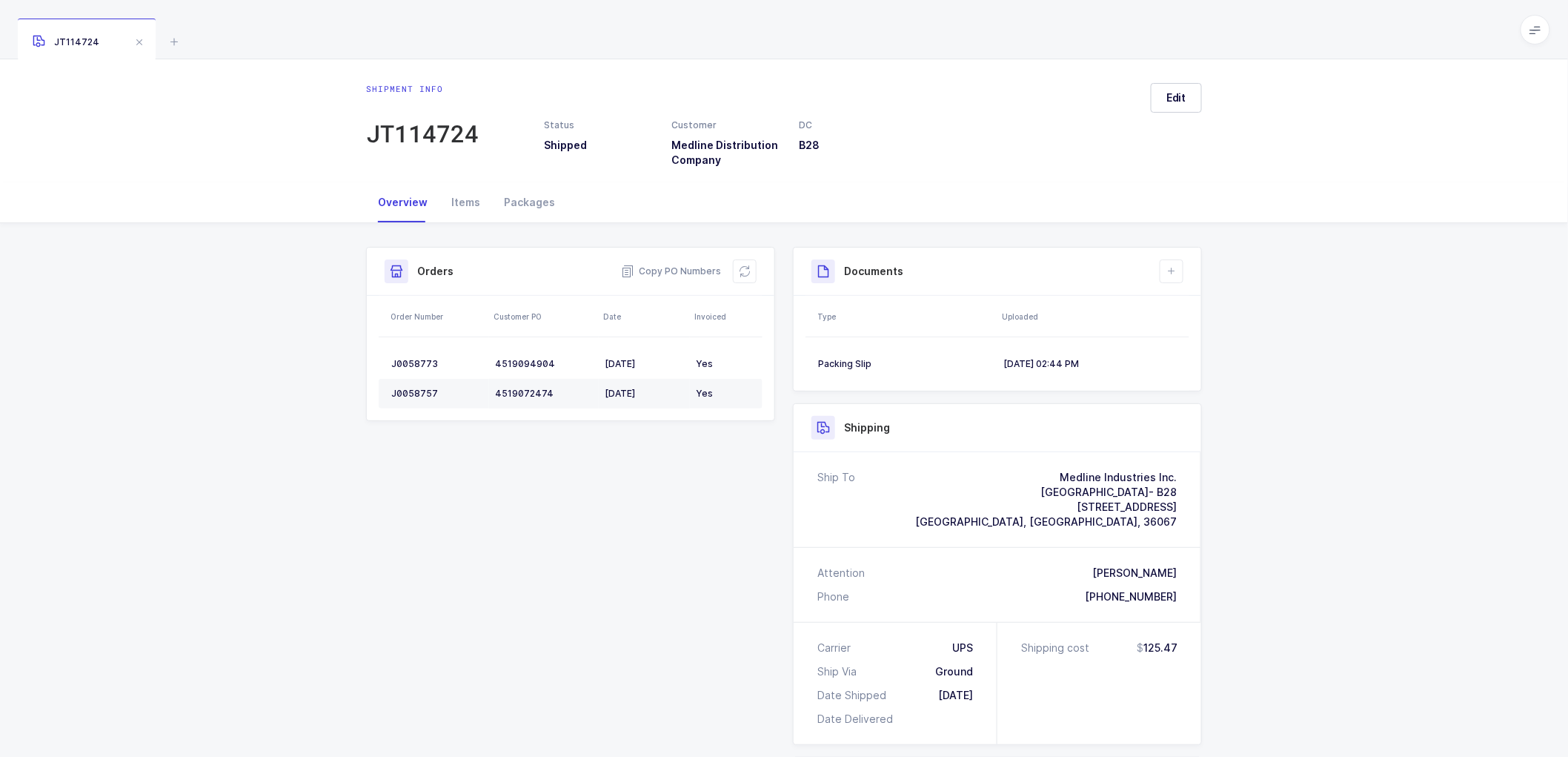
drag, startPoint x: 135, startPoint y: 40, endPoint x: 209, endPoint y: 1, distance: 83.6
click at [137, 39] on span at bounding box center [139, 42] width 17 height 17
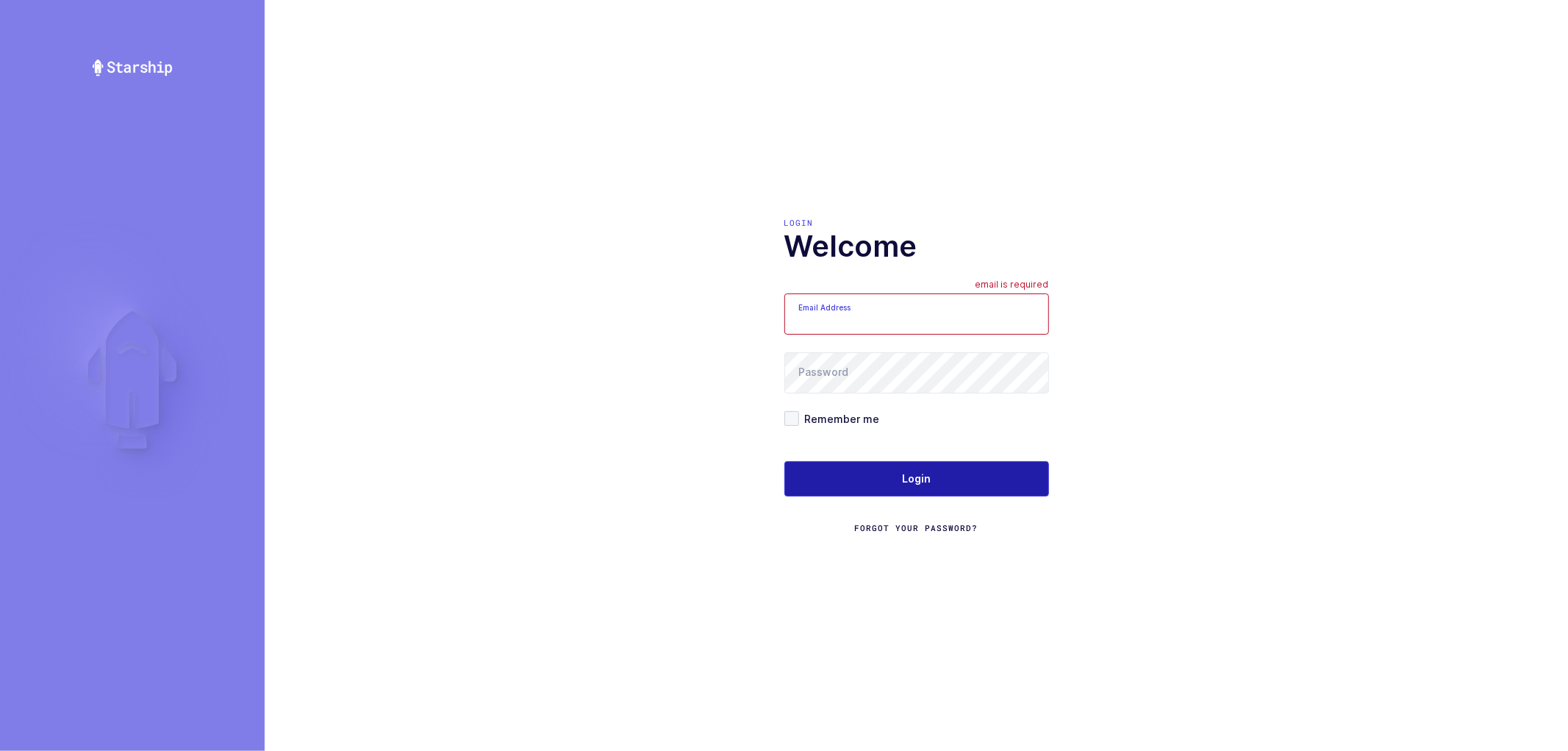
type input "[PERSON_NAME][EMAIL_ADDRESS][DOMAIN_NAME]"
drag, startPoint x: 922, startPoint y: 473, endPoint x: 923, endPoint y: 435, distance: 38.0
click at [922, 472] on span "Login" at bounding box center [917, 478] width 29 height 14
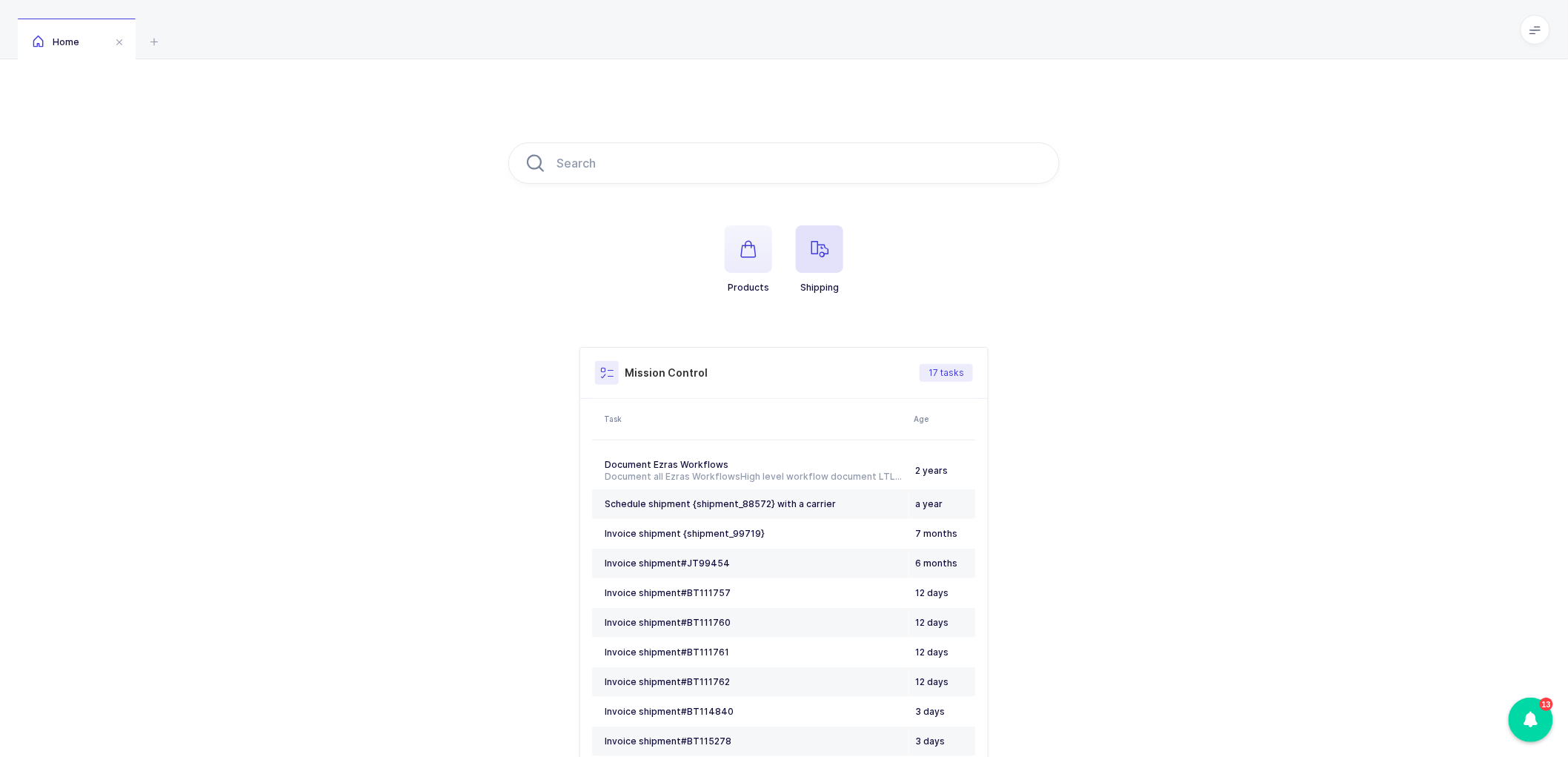
click at [810, 244] on span "button" at bounding box center [819, 248] width 47 height 47
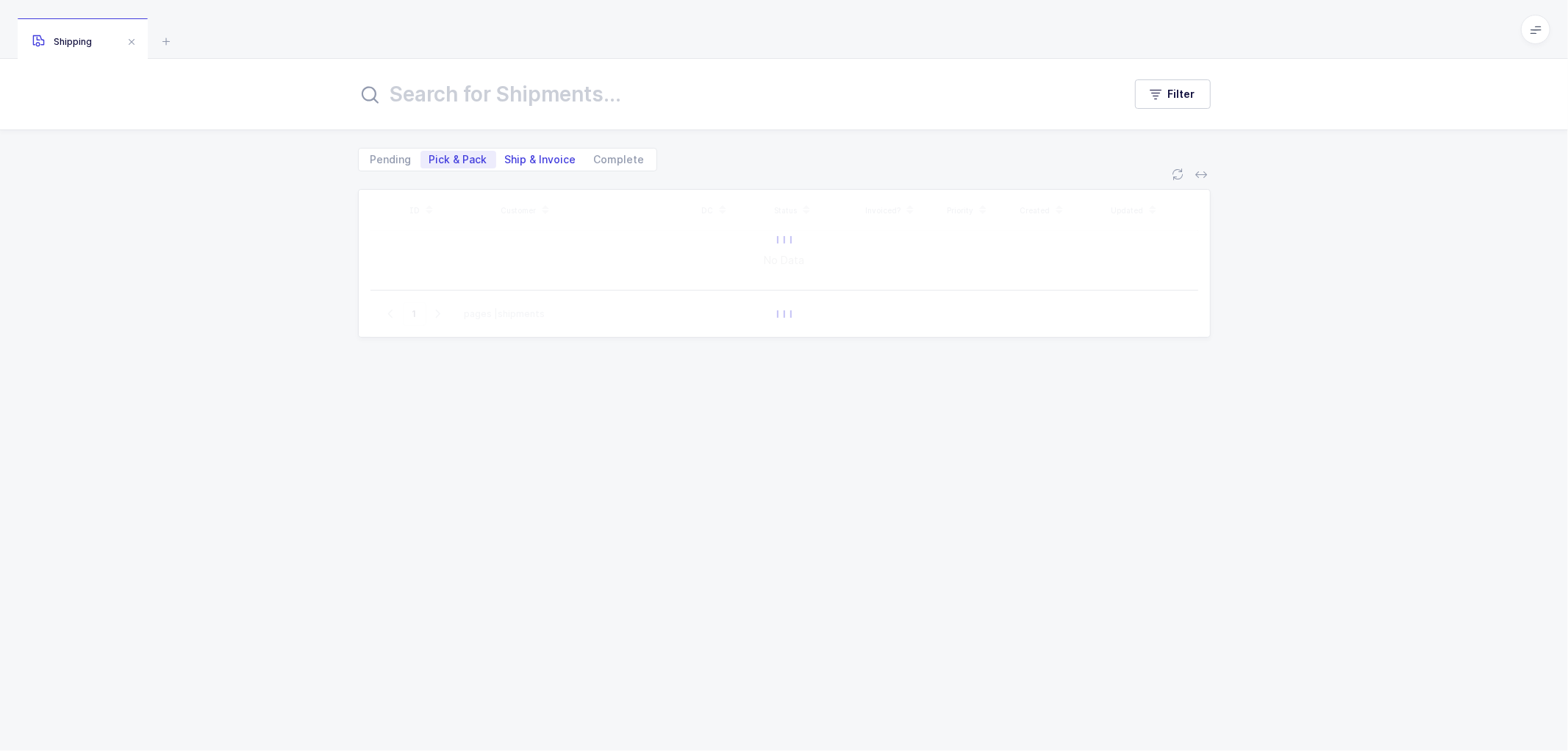
click at [531, 159] on span "Ship & Invoice" at bounding box center [540, 159] width 71 height 11
click at [506, 159] on input "Ship & Invoice" at bounding box center [501, 155] width 10 height 10
radio input "true"
radio input "false"
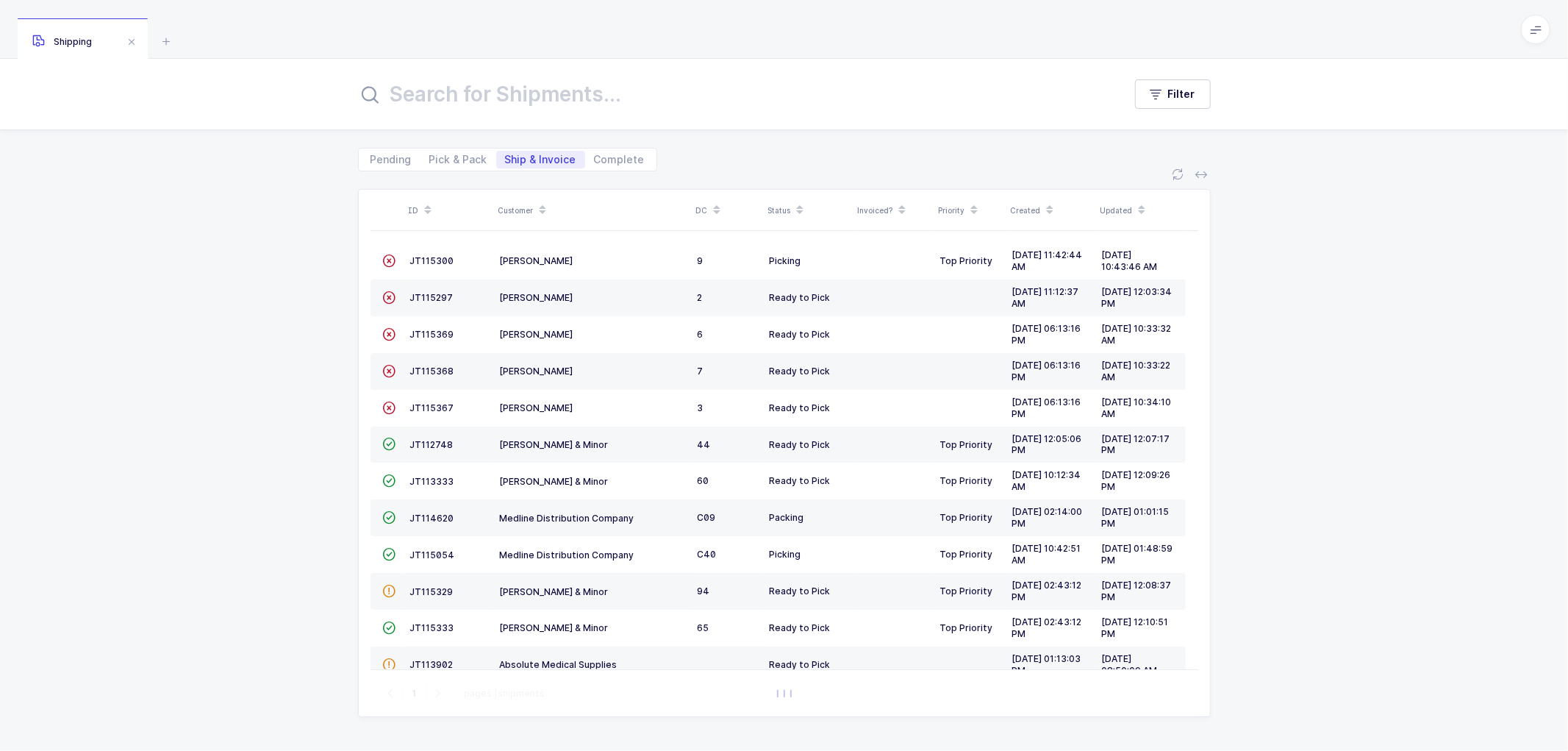
click at [540, 202] on icon at bounding box center [543, 205] width 8 height 8
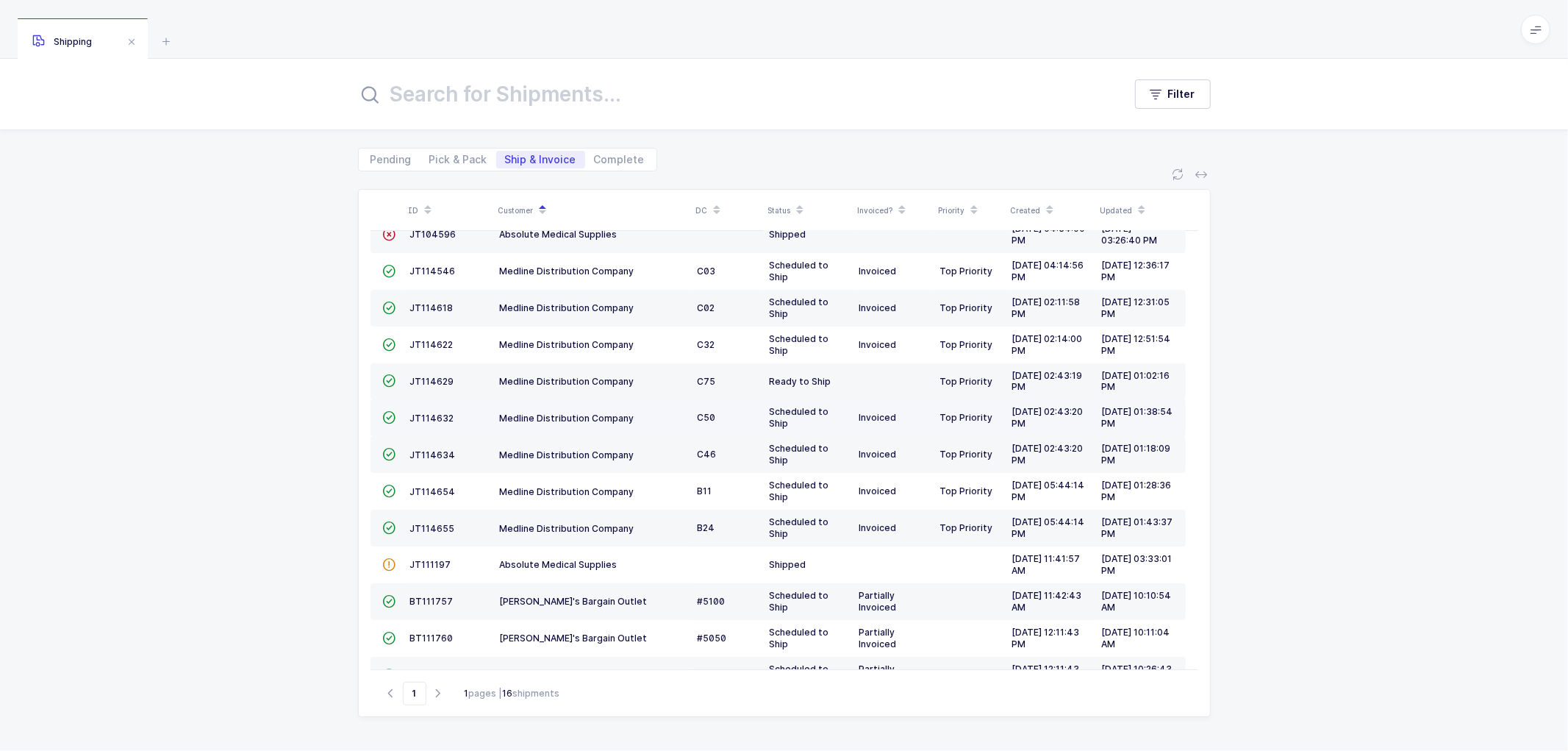
scroll to position [163, 0]
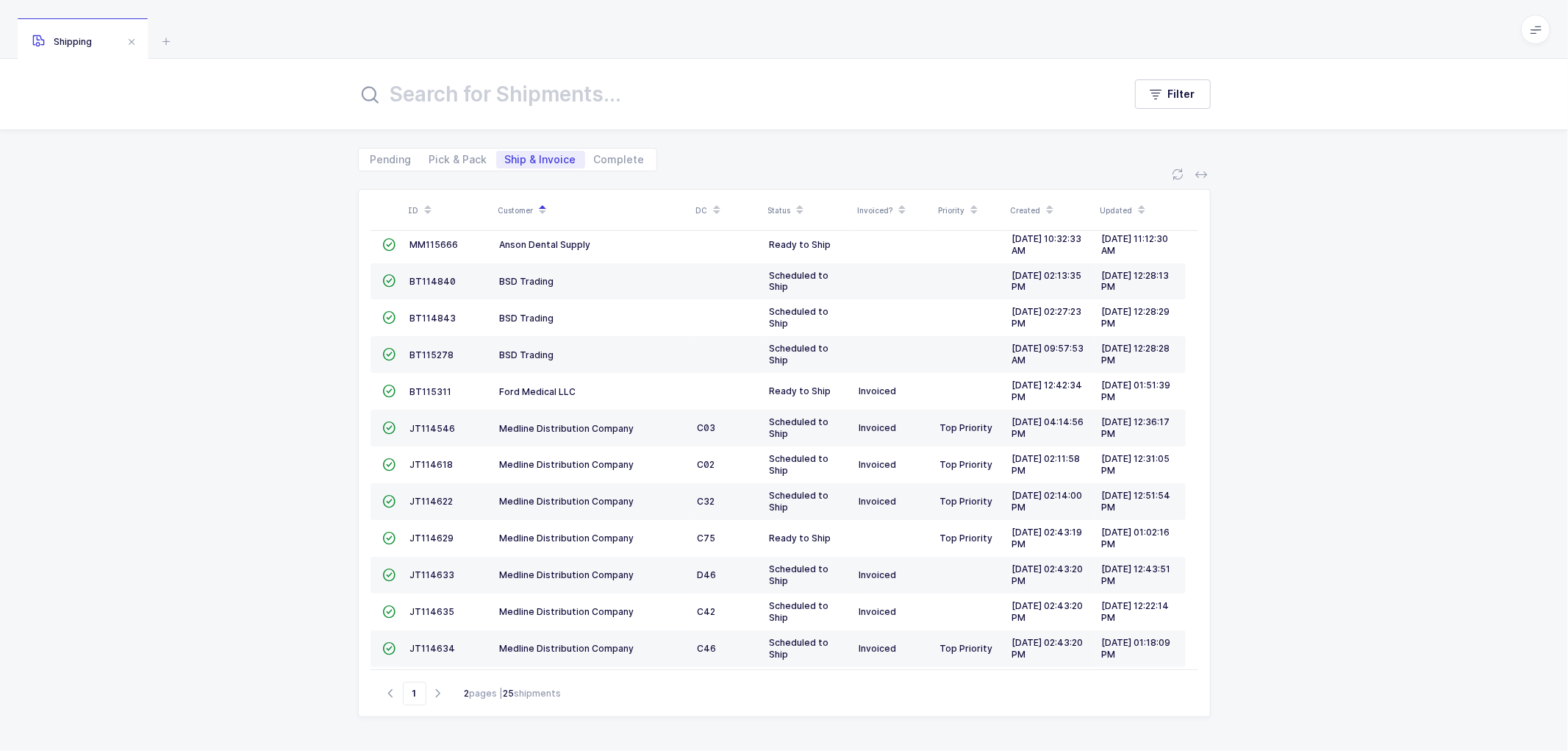
click at [540, 201] on icon at bounding box center [543, 205] width 8 height 8
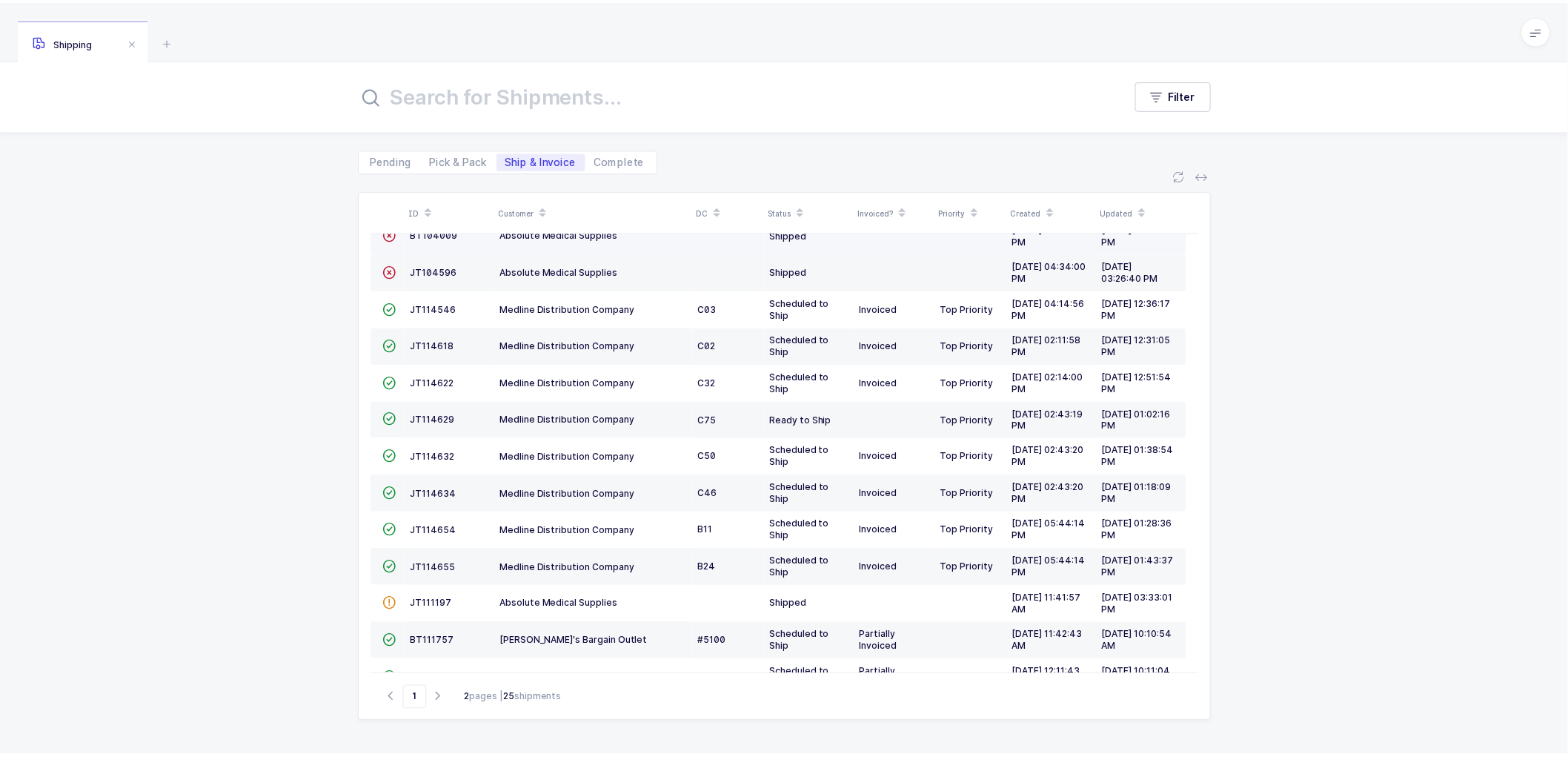
scroll to position [0, 0]
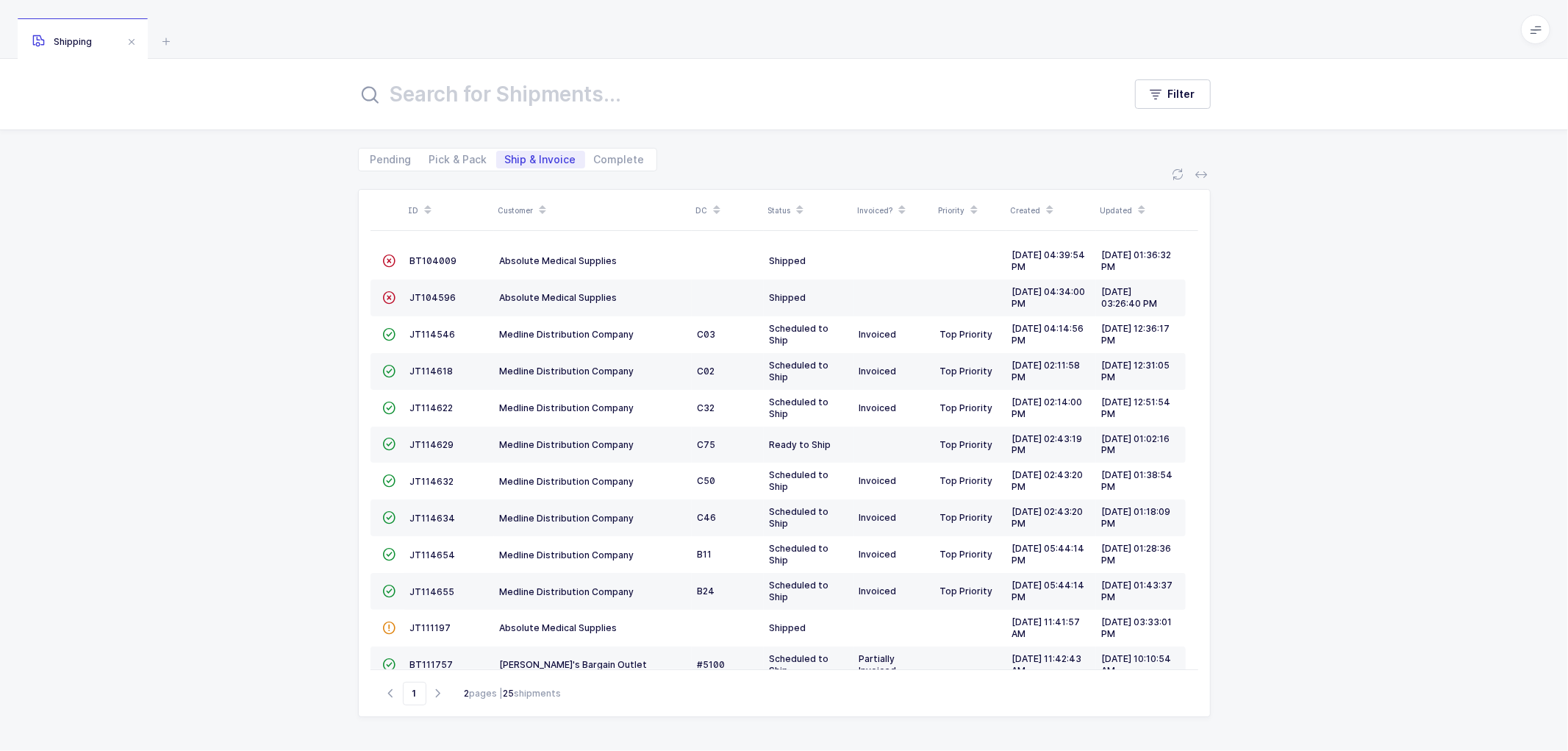
click at [542, 200] on span at bounding box center [542, 210] width 17 height 25
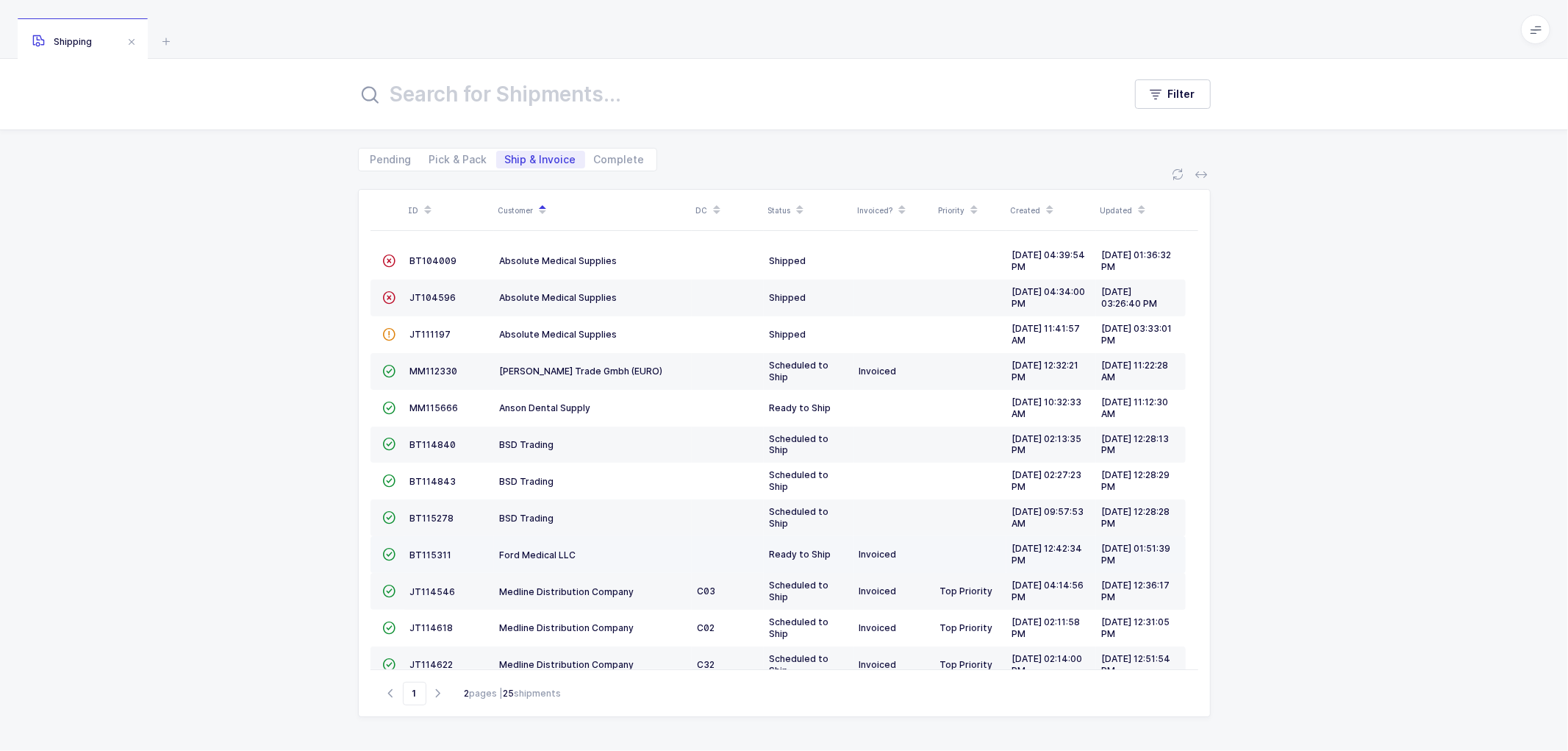
click at [426, 546] on td "BT115311" at bounding box center [449, 555] width 90 height 36
click at [426, 547] on td "BT115311" at bounding box center [449, 555] width 90 height 36
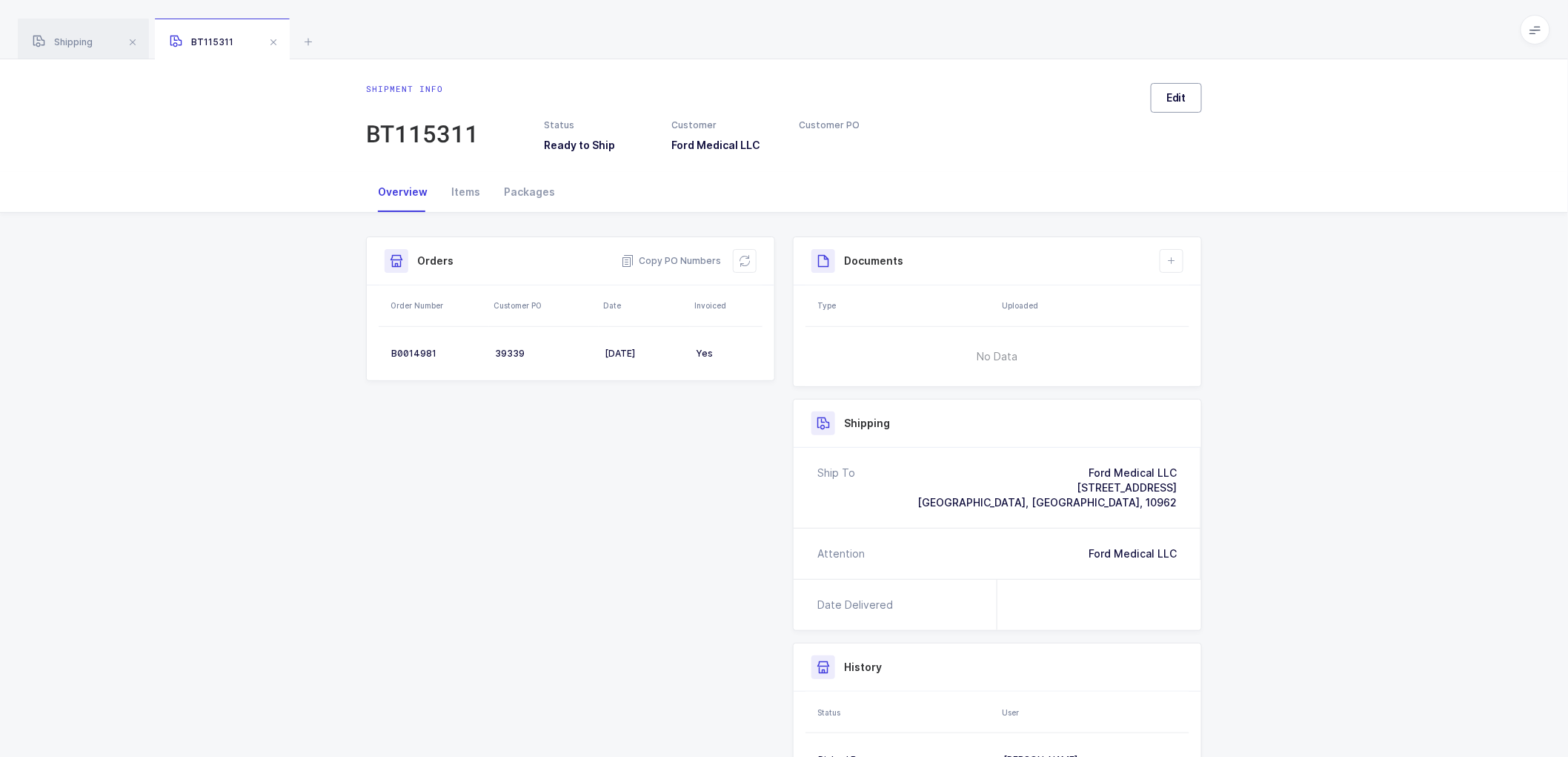
click at [1173, 94] on span "Edit" at bounding box center [1176, 98] width 20 height 14
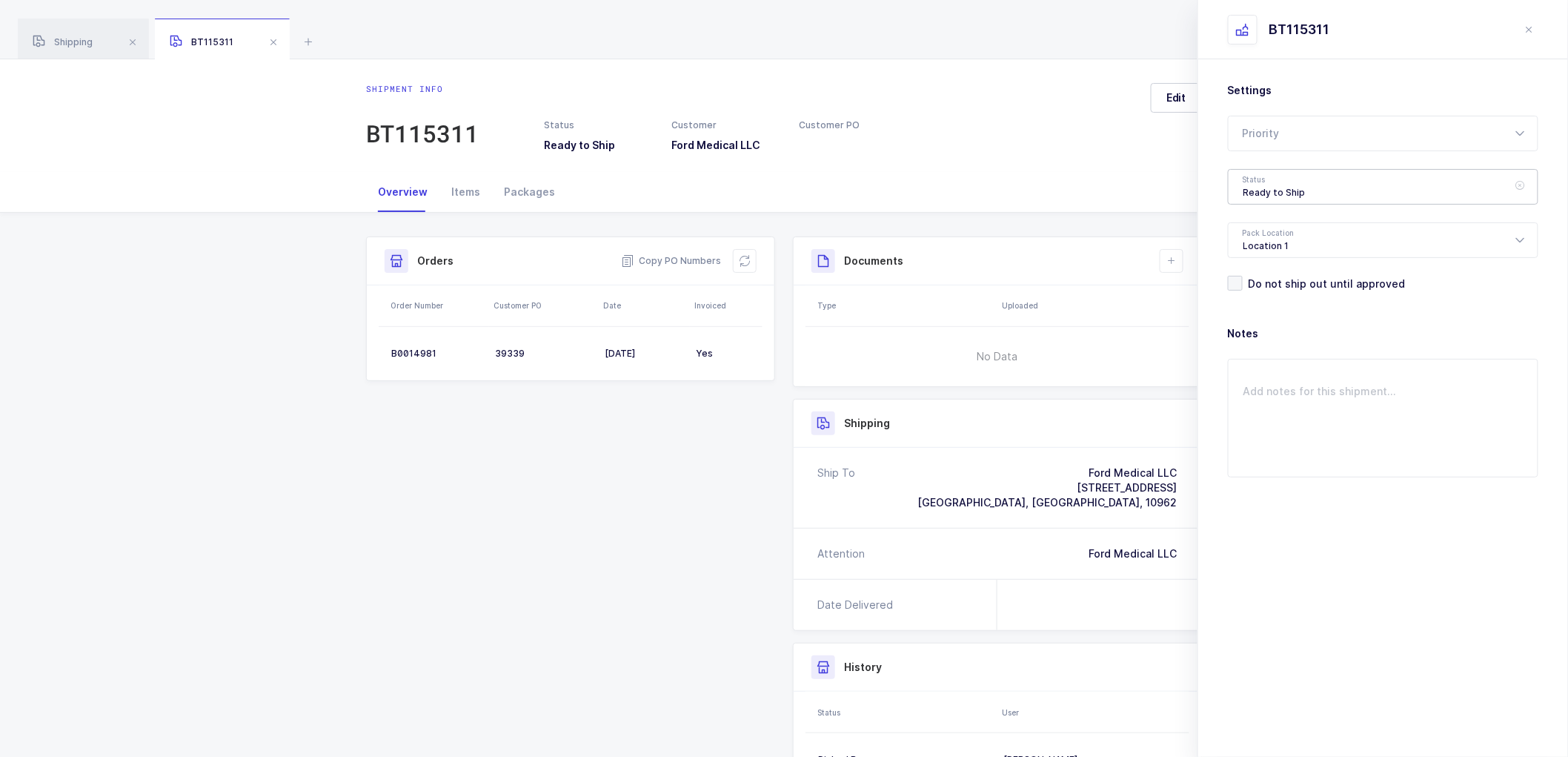
click at [1265, 183] on div "Ready to Ship" at bounding box center [1384, 186] width 311 height 36
click at [1273, 270] on span "Scheduled to Ship" at bounding box center [1290, 276] width 94 height 13
type input "Scheduled to Ship"
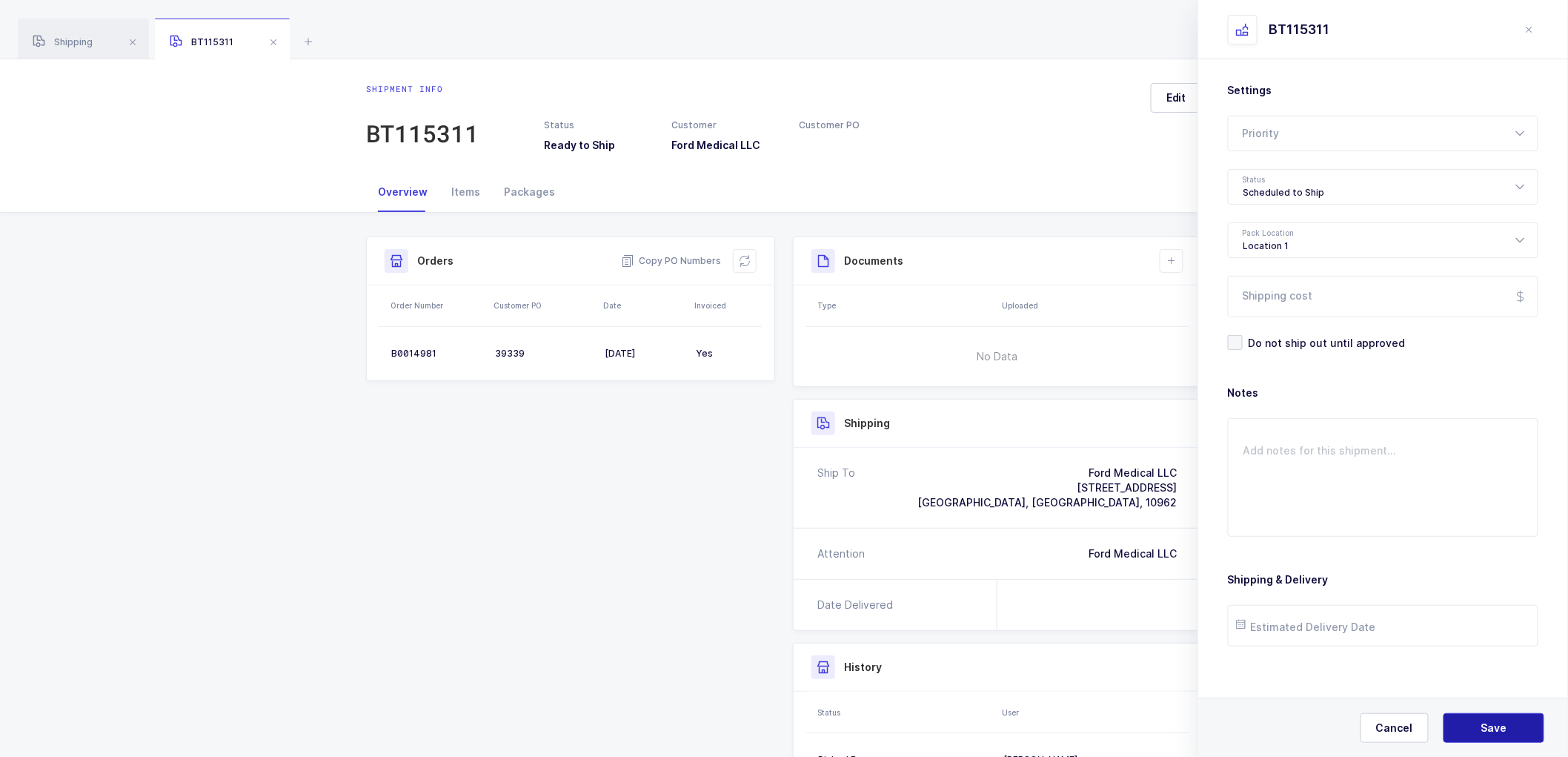
click at [1481, 719] on button "Save" at bounding box center [1494, 727] width 100 height 30
drag, startPoint x: 1166, startPoint y: 256, endPoint x: 1183, endPoint y: 287, distance: 35.4
click at [1166, 257] on icon at bounding box center [1172, 261] width 12 height 12
click at [1189, 306] on li "Create Document" at bounding box center [1221, 303] width 110 height 24
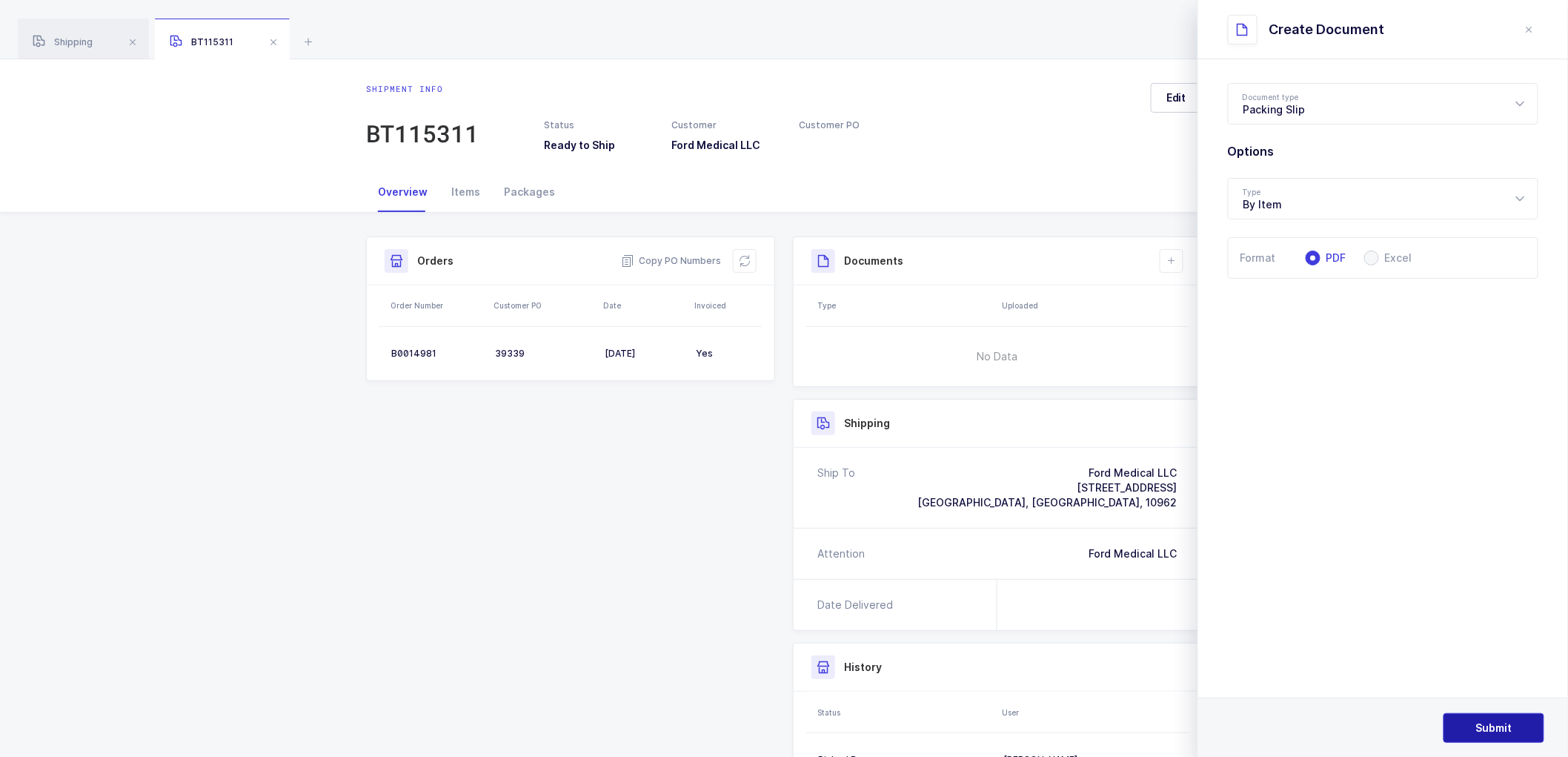
click at [1477, 722] on span "Submit" at bounding box center [1495, 727] width 37 height 14
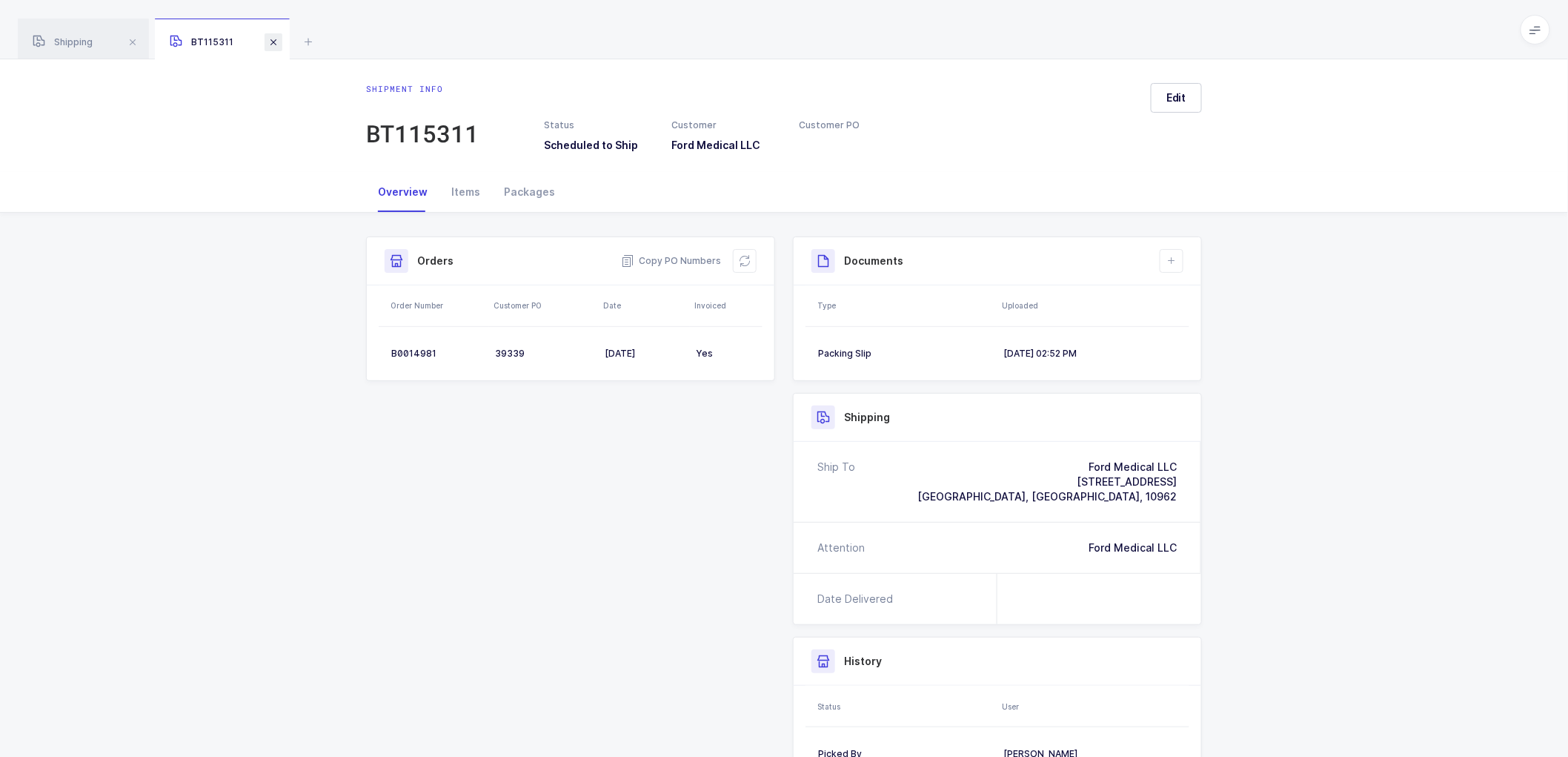
click at [268, 39] on span at bounding box center [273, 42] width 17 height 17
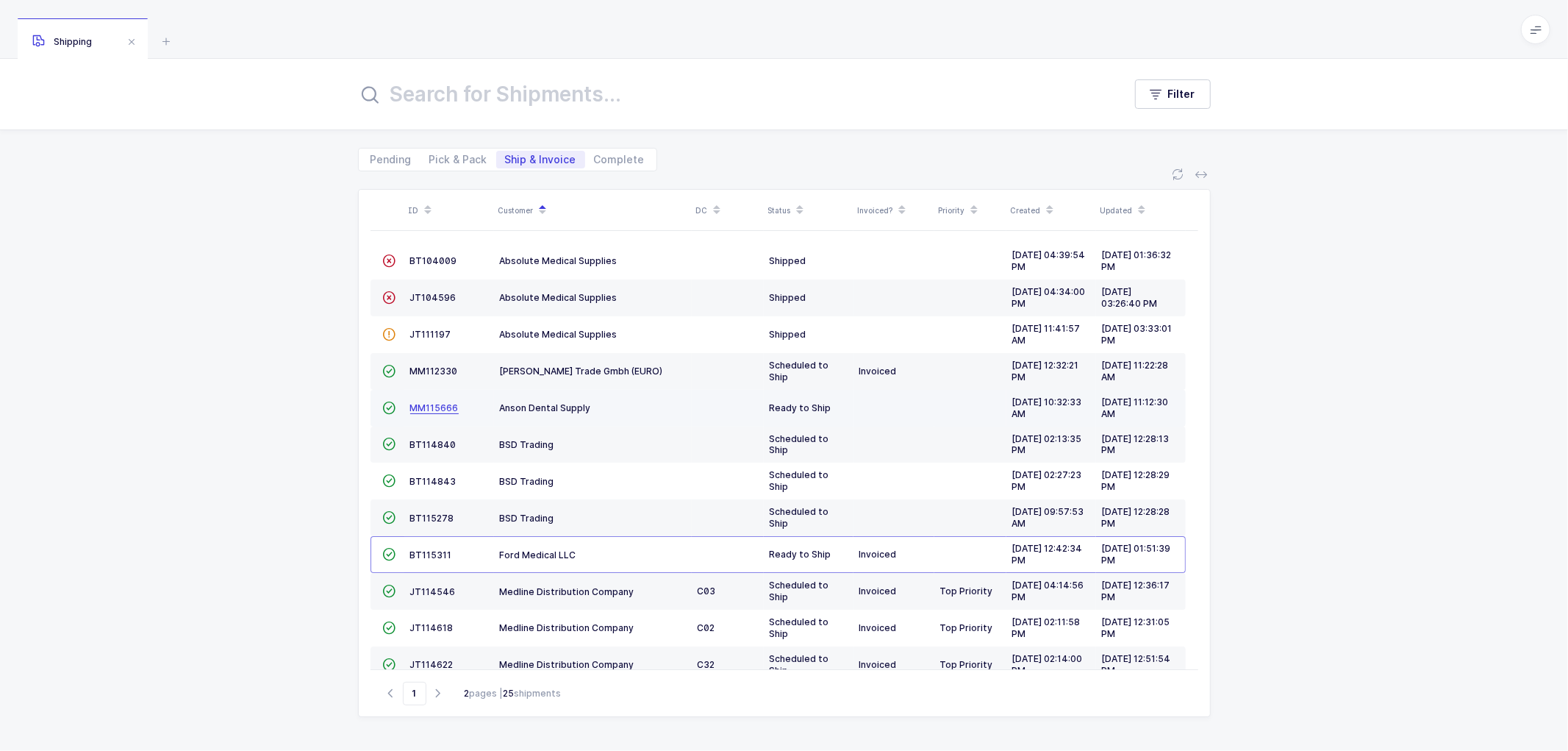
click at [439, 410] on span "MM115666" at bounding box center [434, 408] width 49 height 11
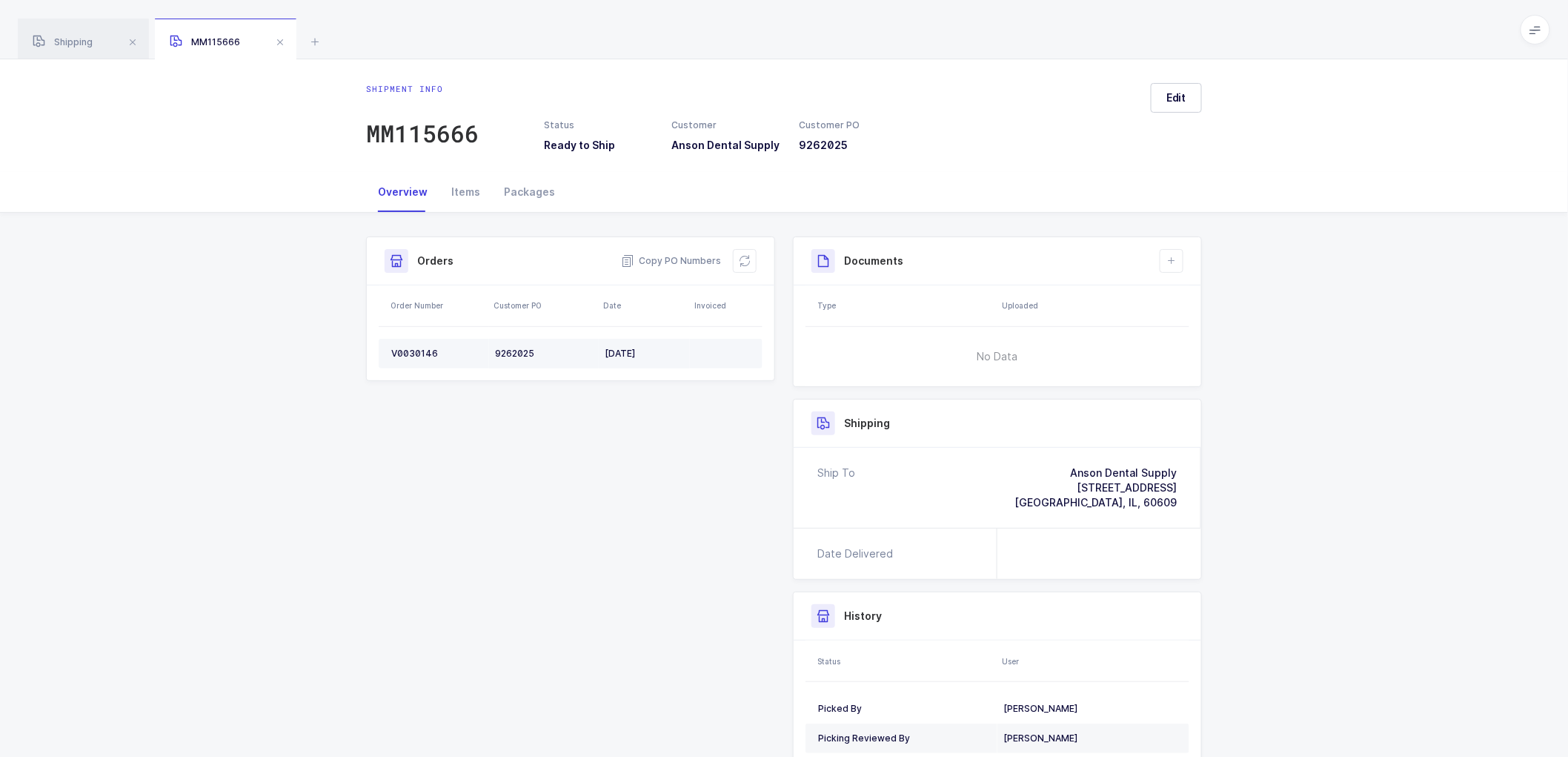
click at [410, 350] on div "V0030146" at bounding box center [436, 353] width 92 height 12
copy div "V0030146"
click at [686, 254] on span "Copy PO Numbers" at bounding box center [671, 261] width 100 height 14
drag, startPoint x: 527, startPoint y: 186, endPoint x: 840, endPoint y: 203, distance: 313.5
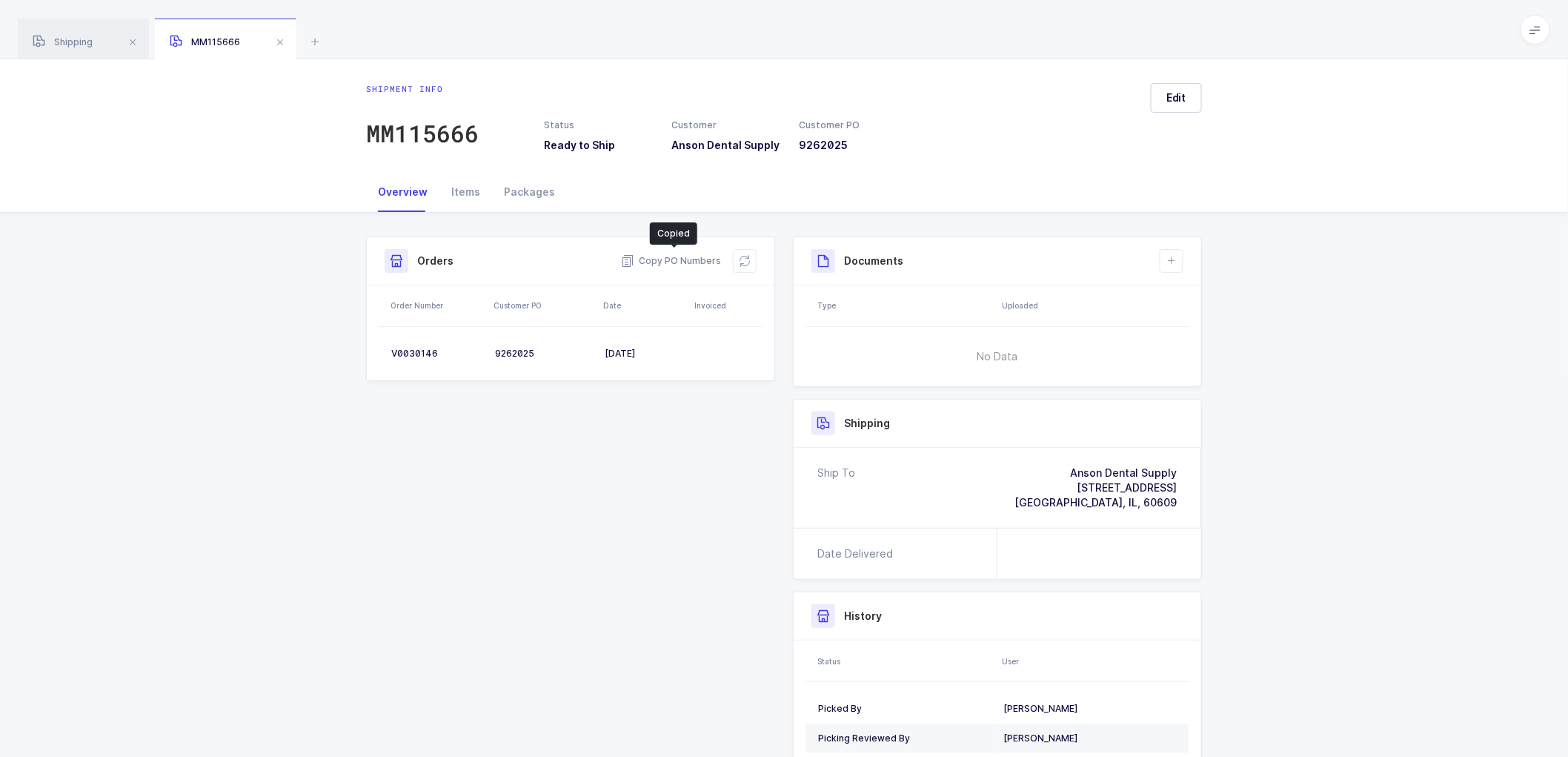
click at [528, 186] on div "Packages" at bounding box center [530, 191] width 75 height 40
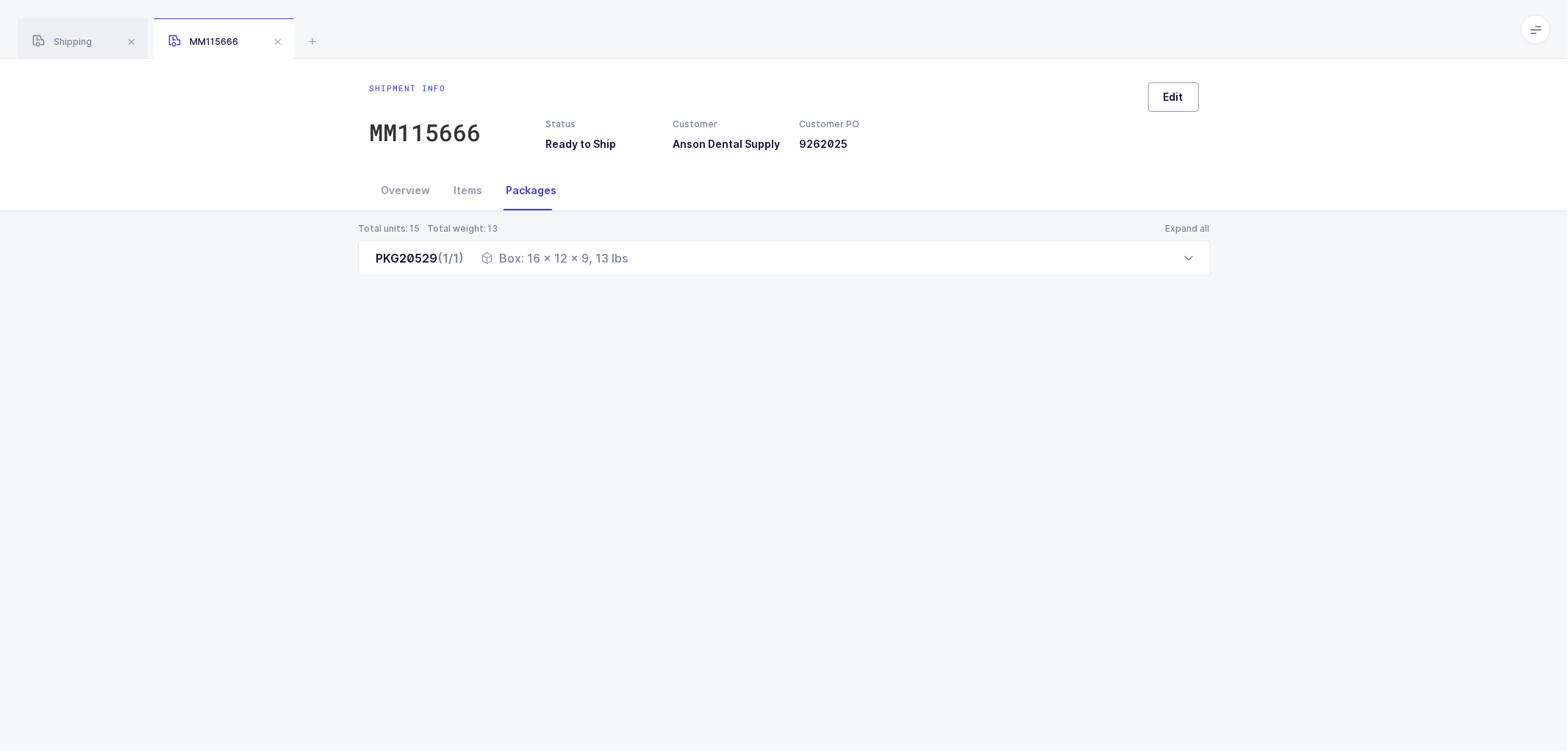
drag, startPoint x: 1167, startPoint y: 91, endPoint x: 1208, endPoint y: 116, distance: 48.0
click at [1167, 91] on span "Edit" at bounding box center [1173, 97] width 20 height 14
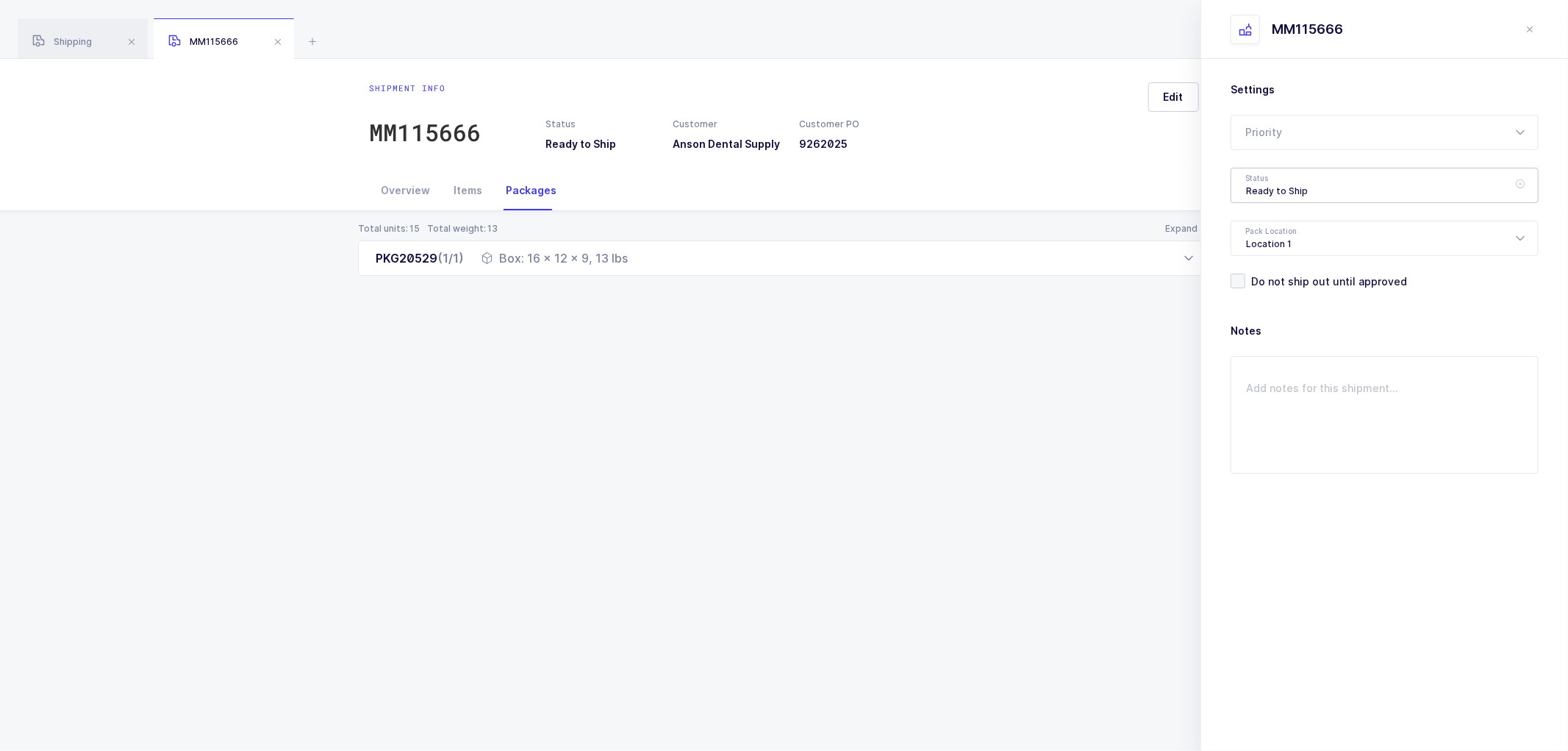
click at [1275, 189] on div "Ready to Ship" at bounding box center [1385, 185] width 308 height 35
click at [1284, 293] on span "Shipped" at bounding box center [1267, 298] width 42 height 12
type input "Shipped"
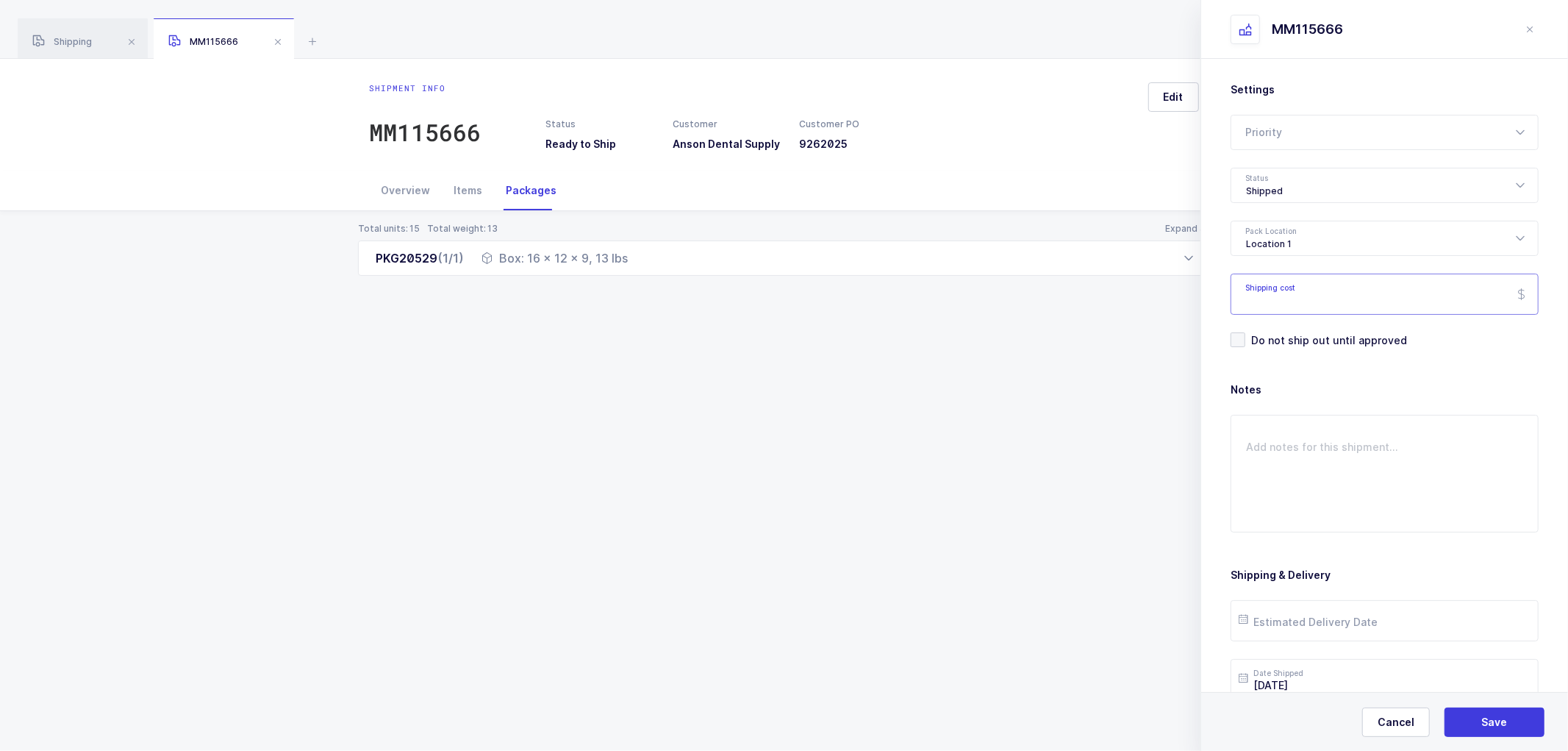
click at [1302, 296] on input "Shipping cost" at bounding box center [1385, 294] width 308 height 41
paste input "14.10"
type input "14.10"
click at [1487, 716] on span "Save" at bounding box center [1495, 721] width 26 height 14
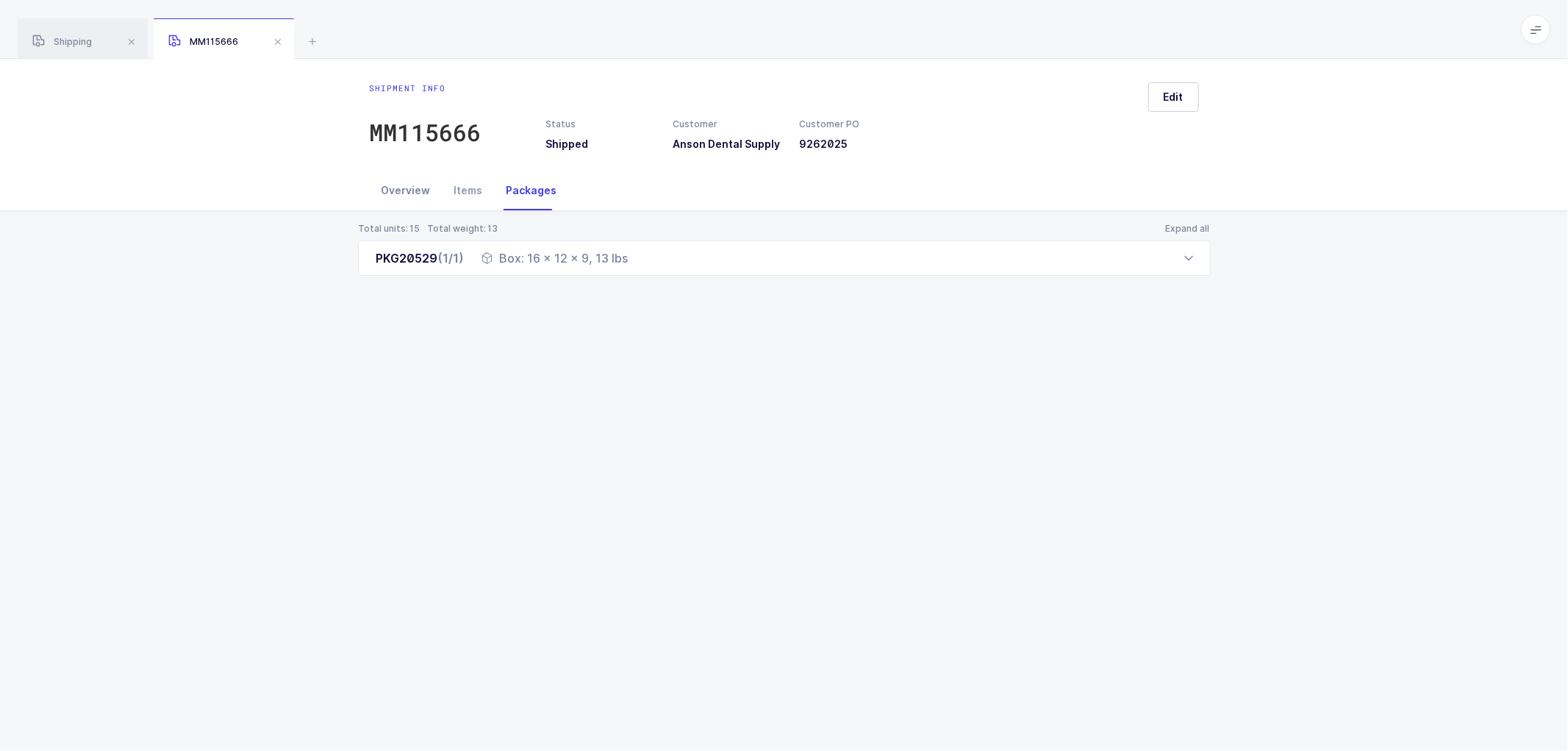
click at [420, 187] on div "Overview" at bounding box center [406, 190] width 73 height 39
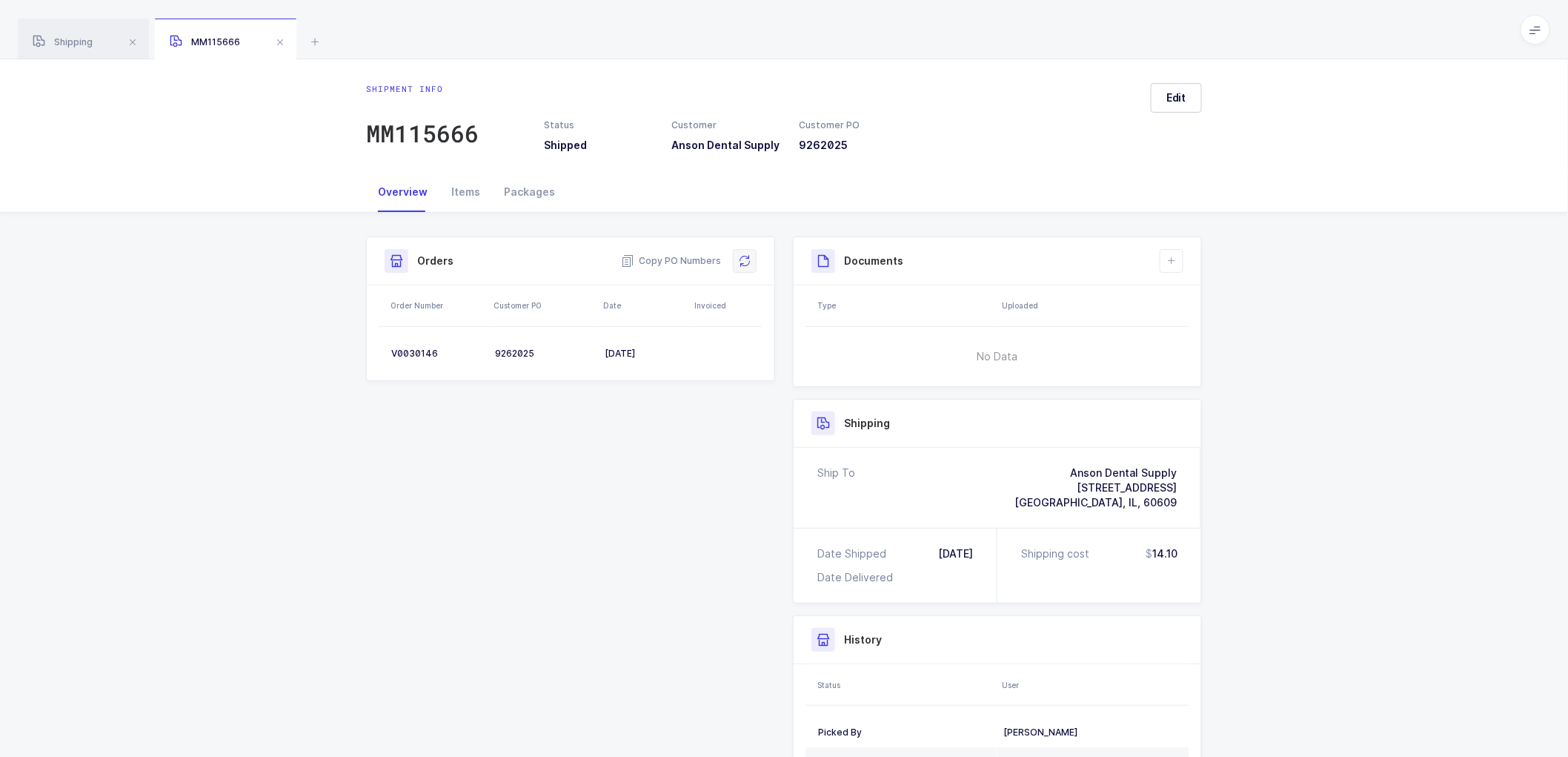
click at [742, 256] on icon at bounding box center [744, 261] width 12 height 12
click at [1172, 255] on icon at bounding box center [1172, 261] width 12 height 12
click at [1190, 297] on li "Create Document" at bounding box center [1221, 303] width 110 height 24
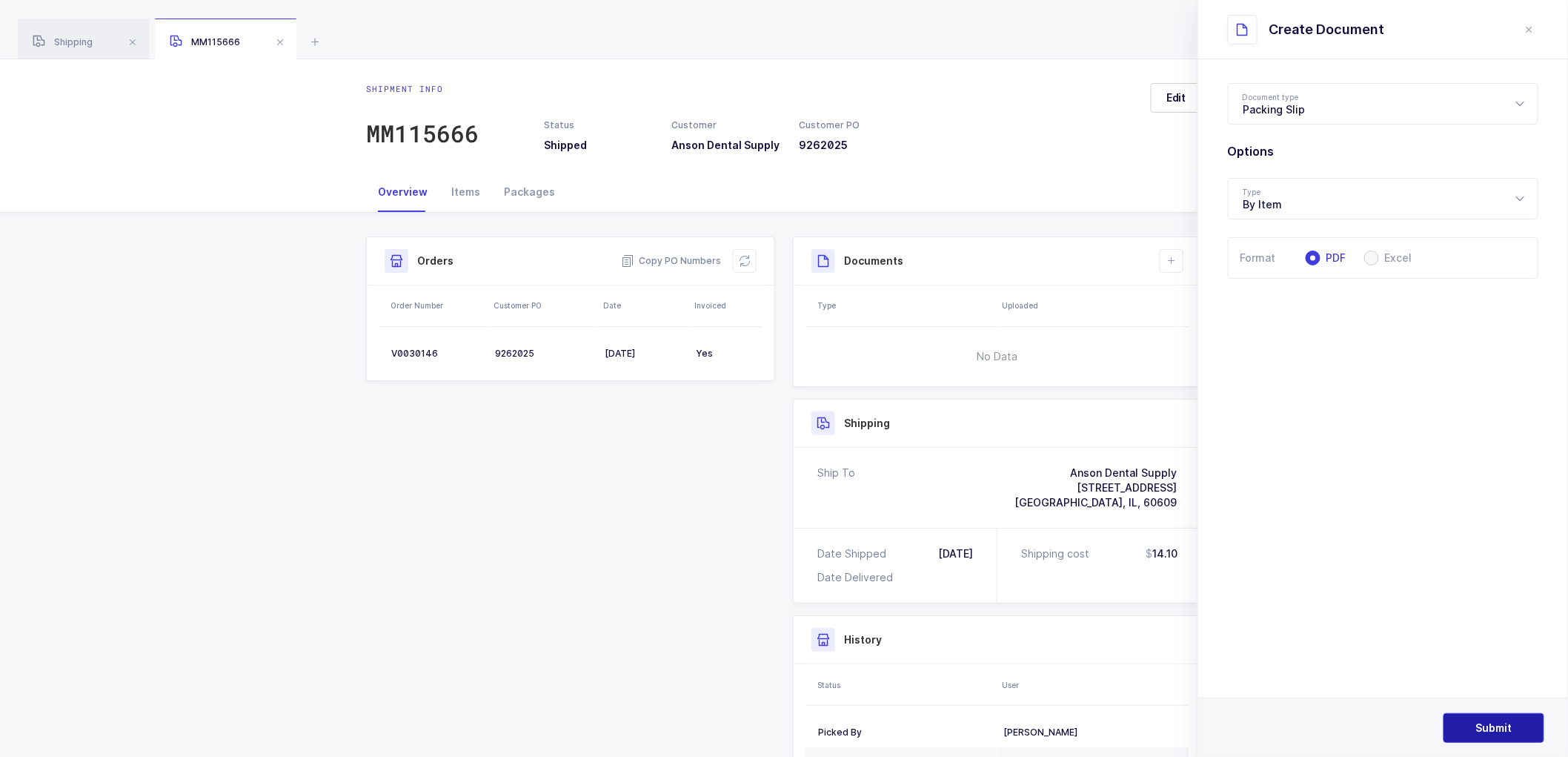
click at [1490, 719] on button "Submit" at bounding box center [1494, 727] width 100 height 30
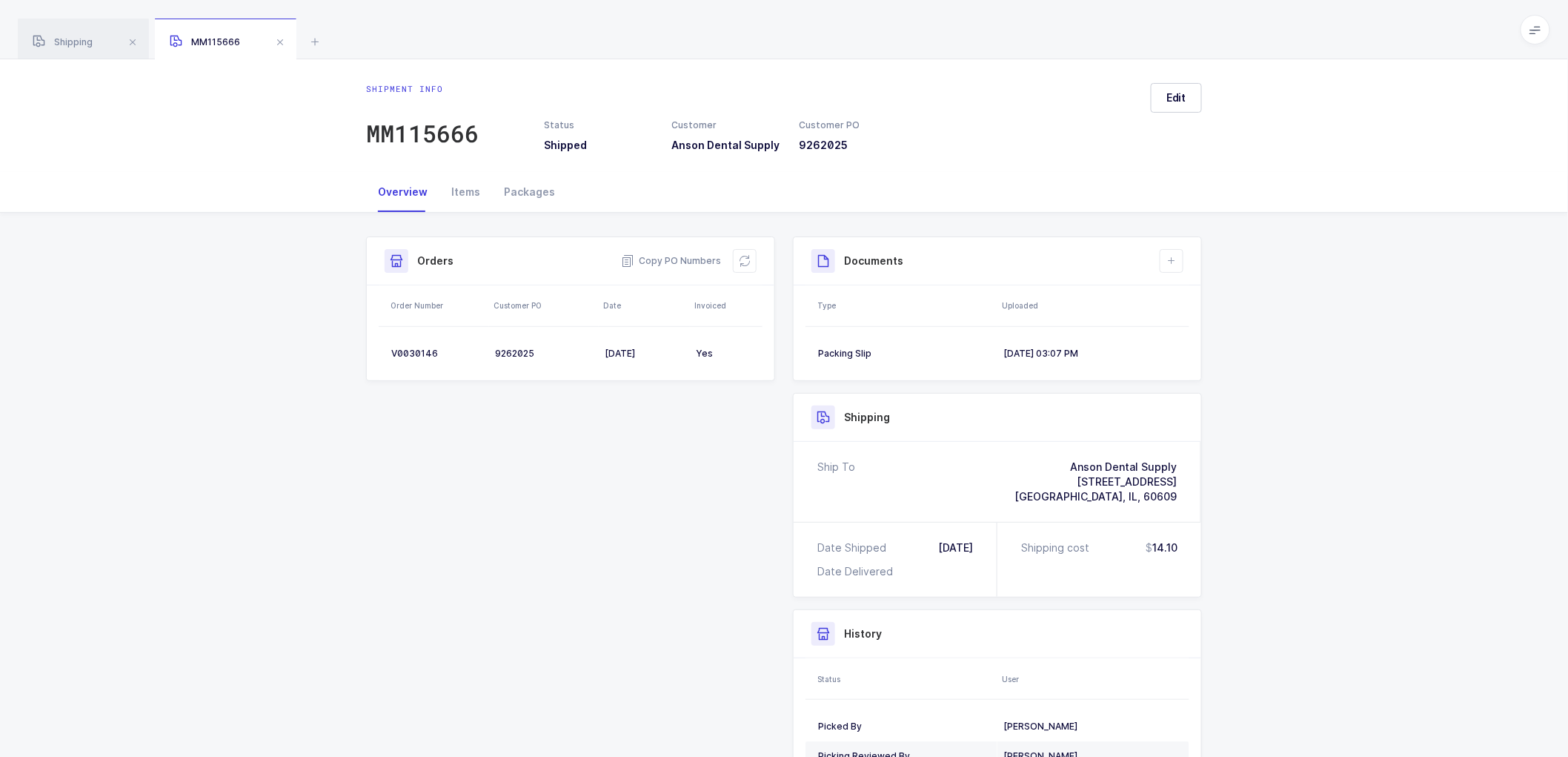
drag, startPoint x: 75, startPoint y: 39, endPoint x: 205, endPoint y: 53, distance: 130.8
click at [76, 39] on span "Shipping" at bounding box center [63, 42] width 60 height 12
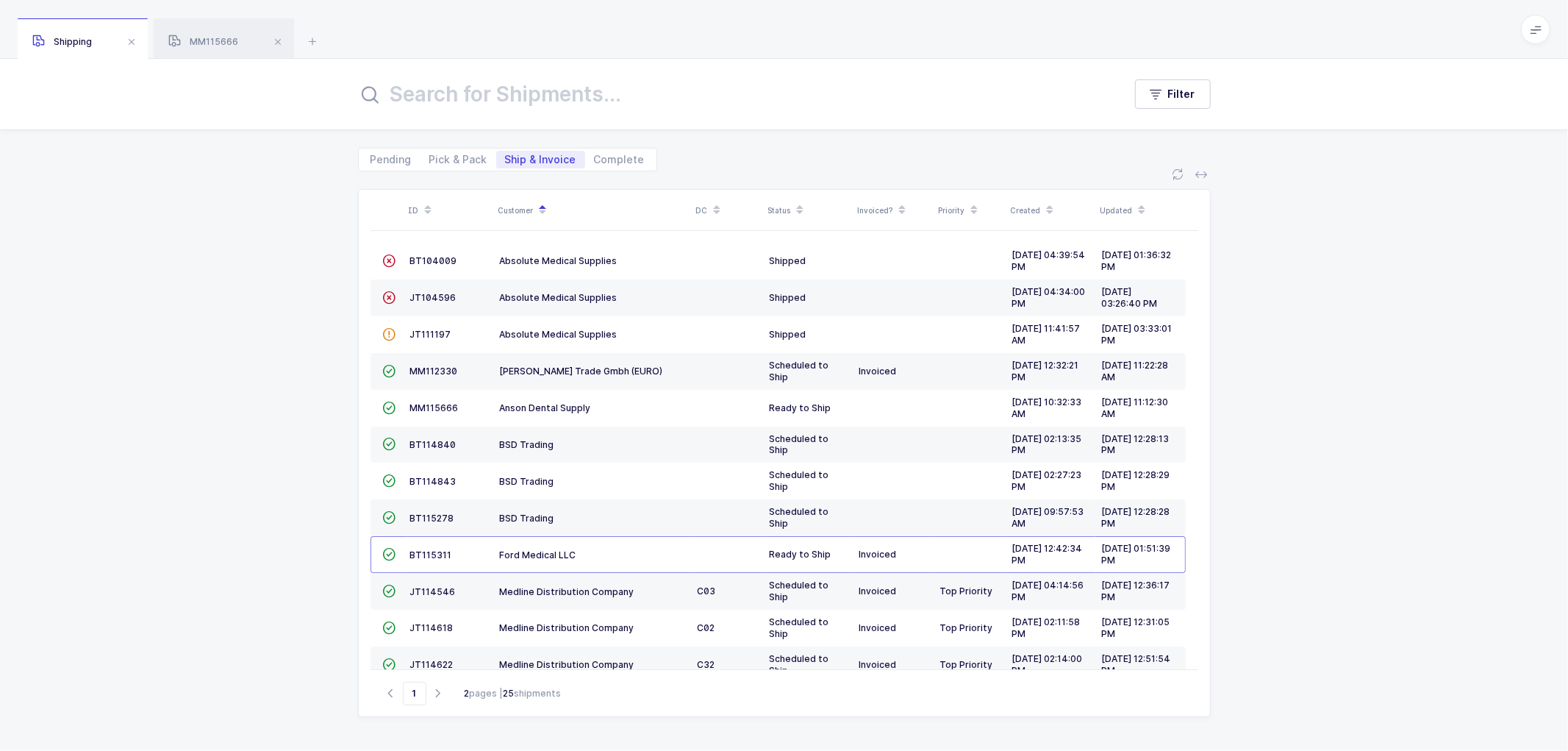
click at [602, 149] on div "Pending Pick & Pack Ship & Invoice Complete" at bounding box center [508, 159] width 299 height 24
click at [539, 96] on input "text" at bounding box center [732, 94] width 748 height 35
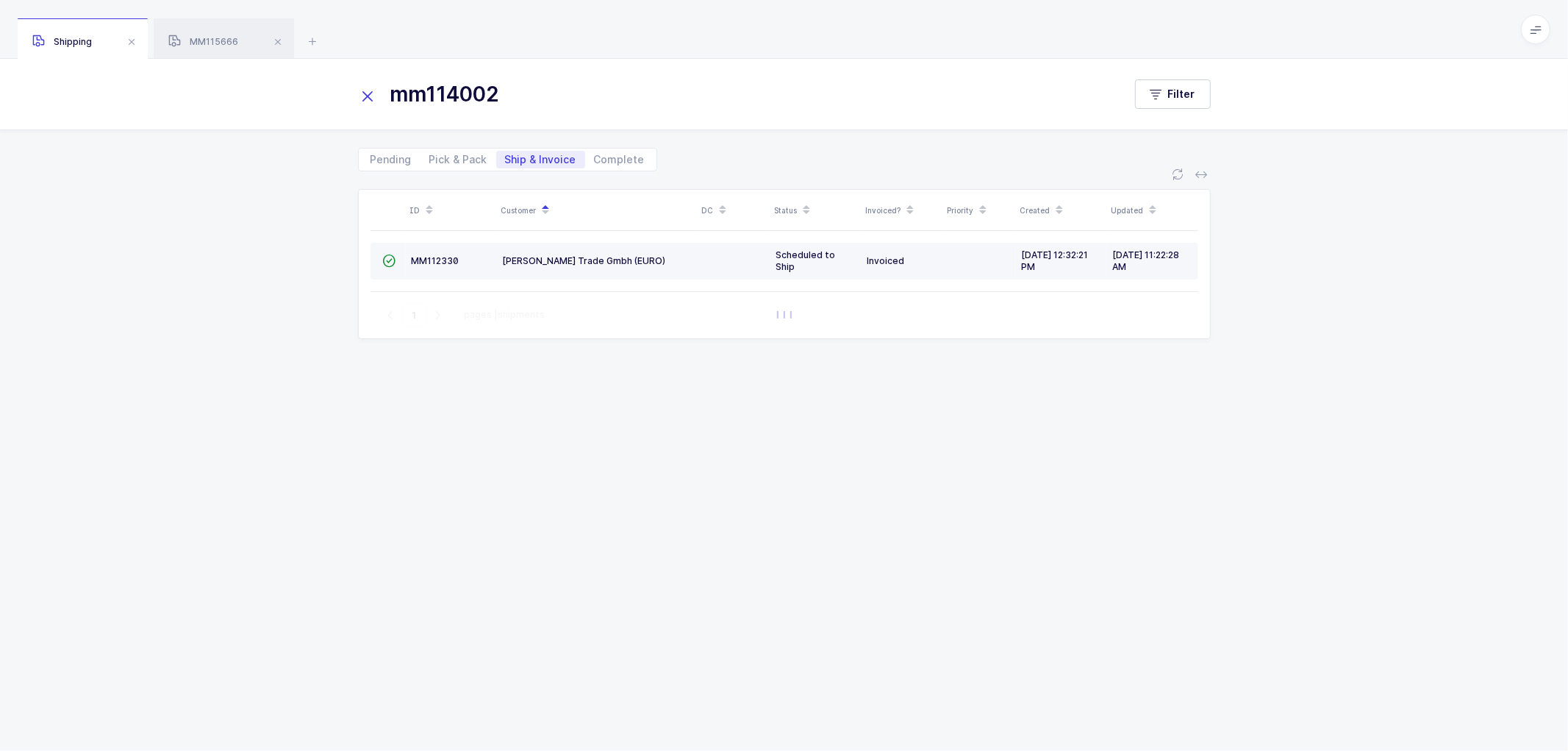
type input "mm114002"
click at [428, 254] on td "MM112330" at bounding box center [451, 261] width 91 height 36
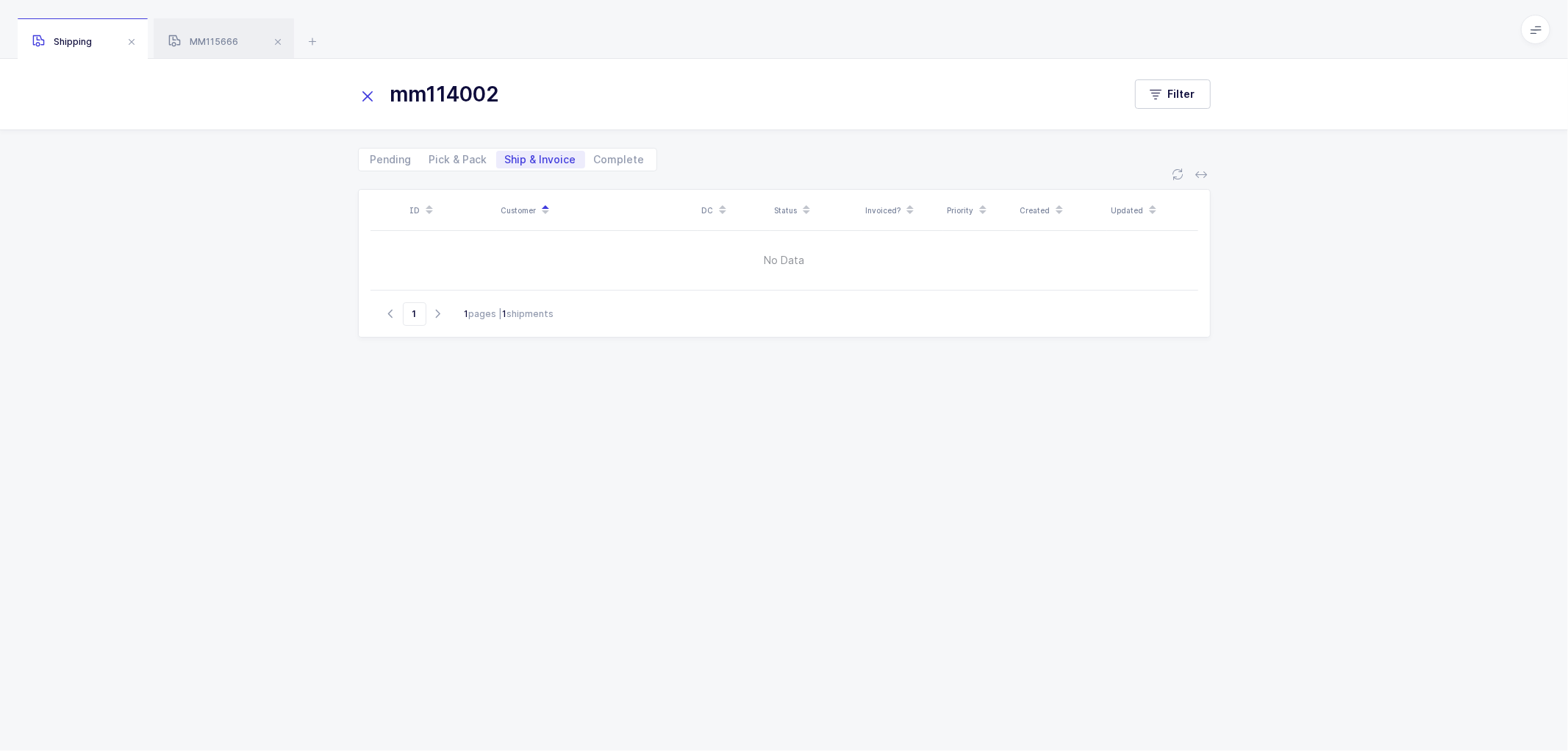
click at [1369, 461] on div "ID Customer DC Status Invoiced? Priority Created Updated No Data Go to 1 1 page…" at bounding box center [784, 461] width 1568 height 580
click at [537, 92] on input "mm114002" at bounding box center [732, 94] width 748 height 35
click at [605, 157] on span "Complete" at bounding box center [619, 159] width 51 height 11
click at [595, 157] on input "Complete" at bounding box center [590, 155] width 10 height 10
radio input "true"
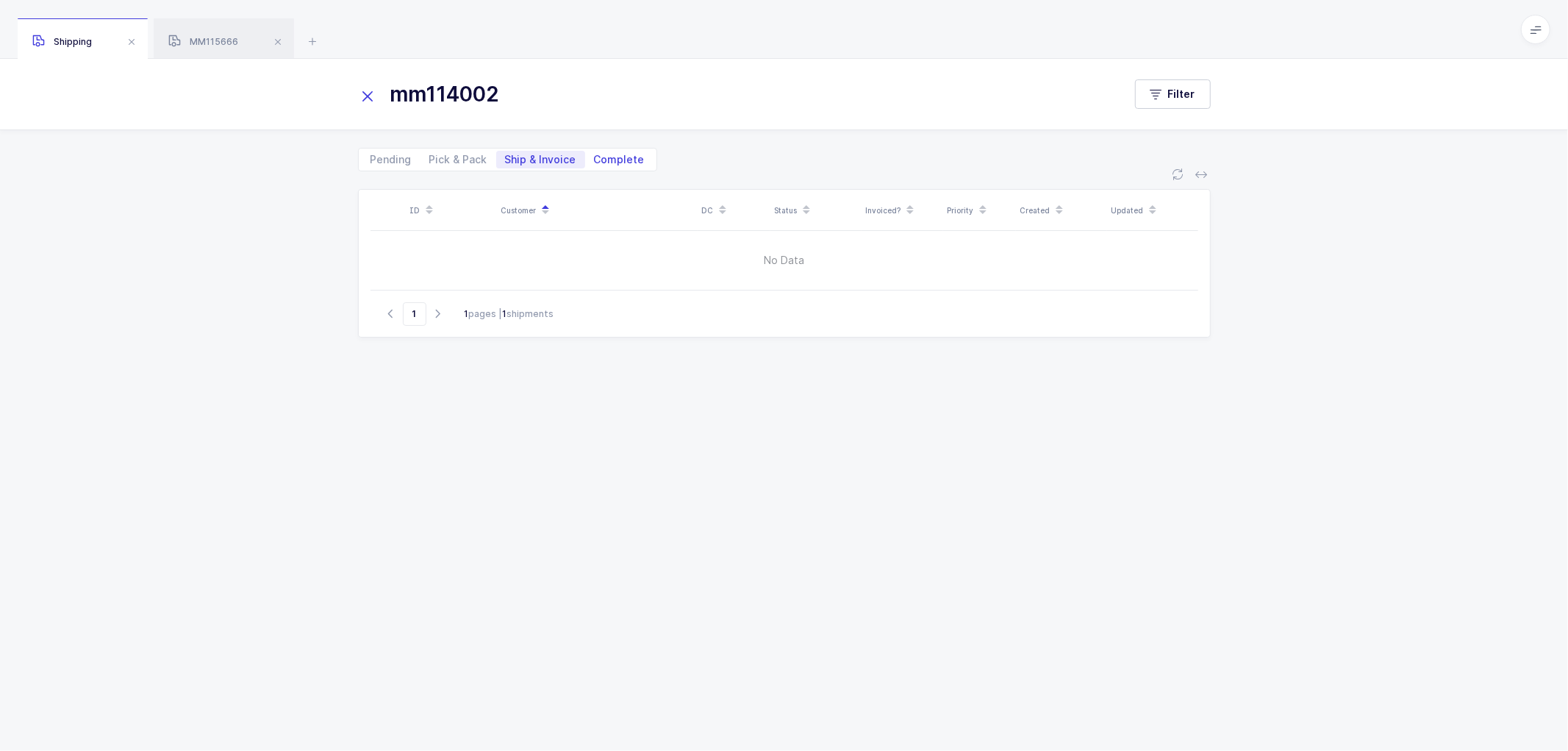
radio input "false"
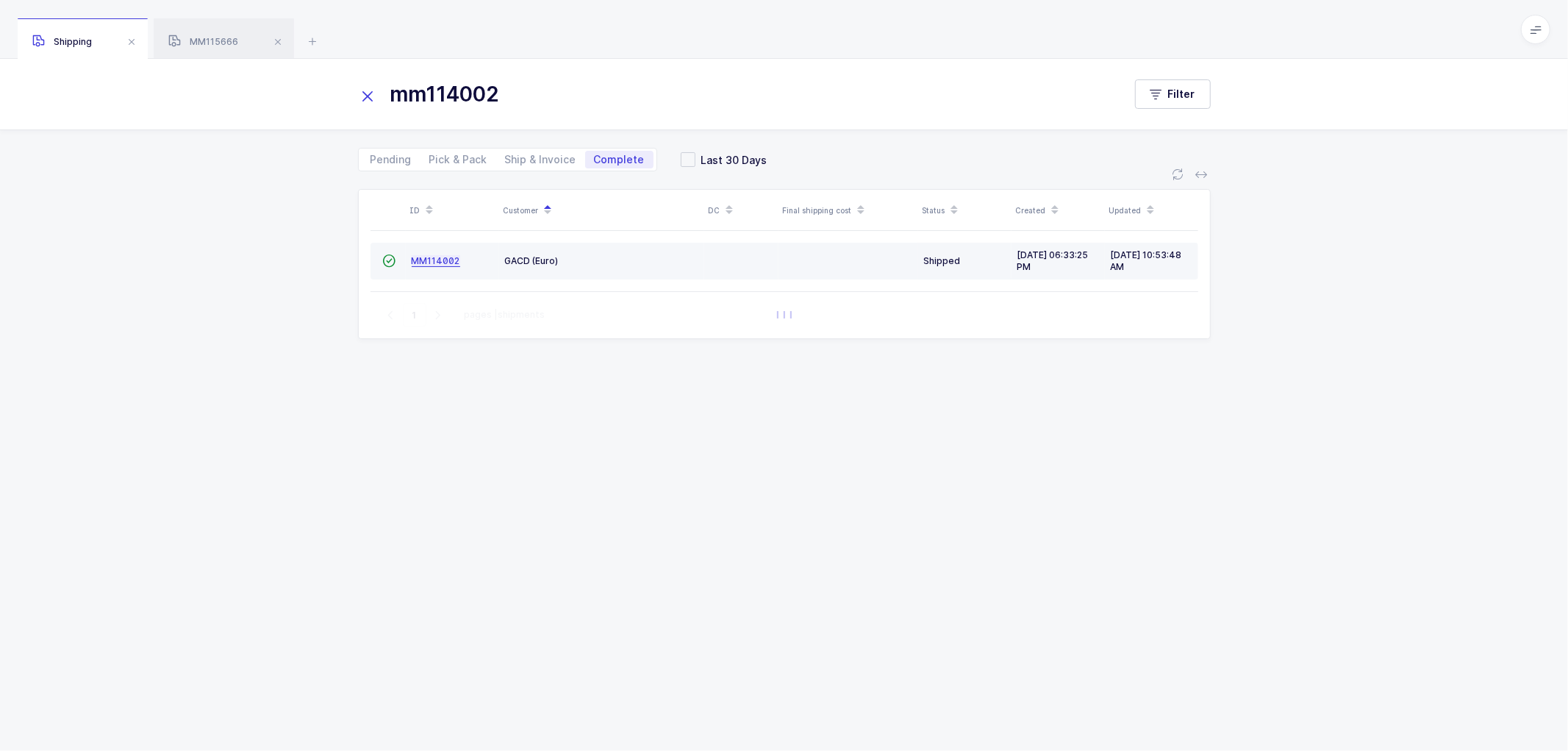
click at [432, 258] on span "MM114002" at bounding box center [436, 261] width 49 height 11
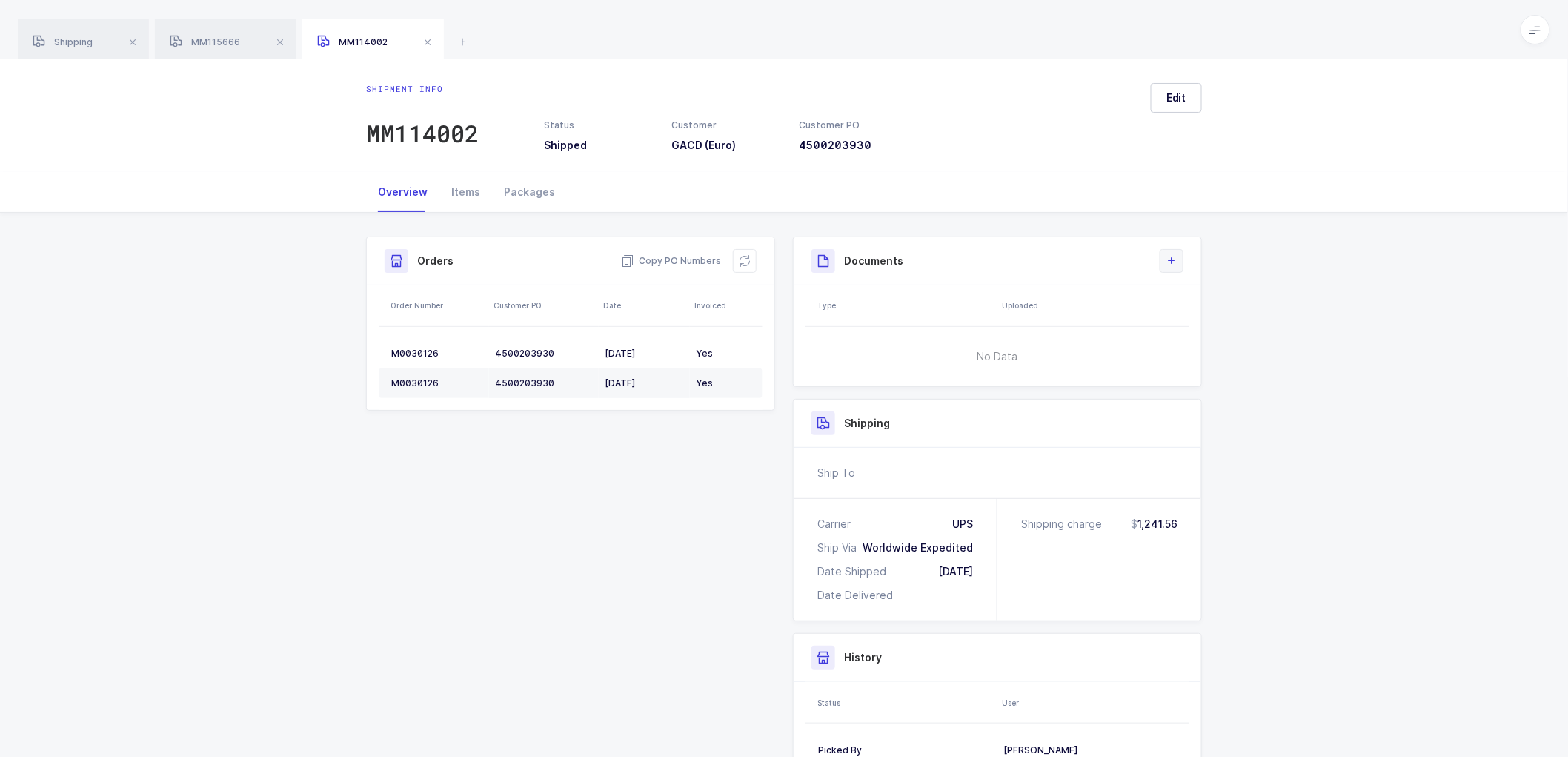
drag, startPoint x: 1182, startPoint y: 261, endPoint x: 1180, endPoint y: 269, distance: 8.2
click at [1182, 260] on button at bounding box center [1171, 261] width 24 height 24
click at [1191, 321] on li "Upload Document" at bounding box center [1221, 326] width 110 height 24
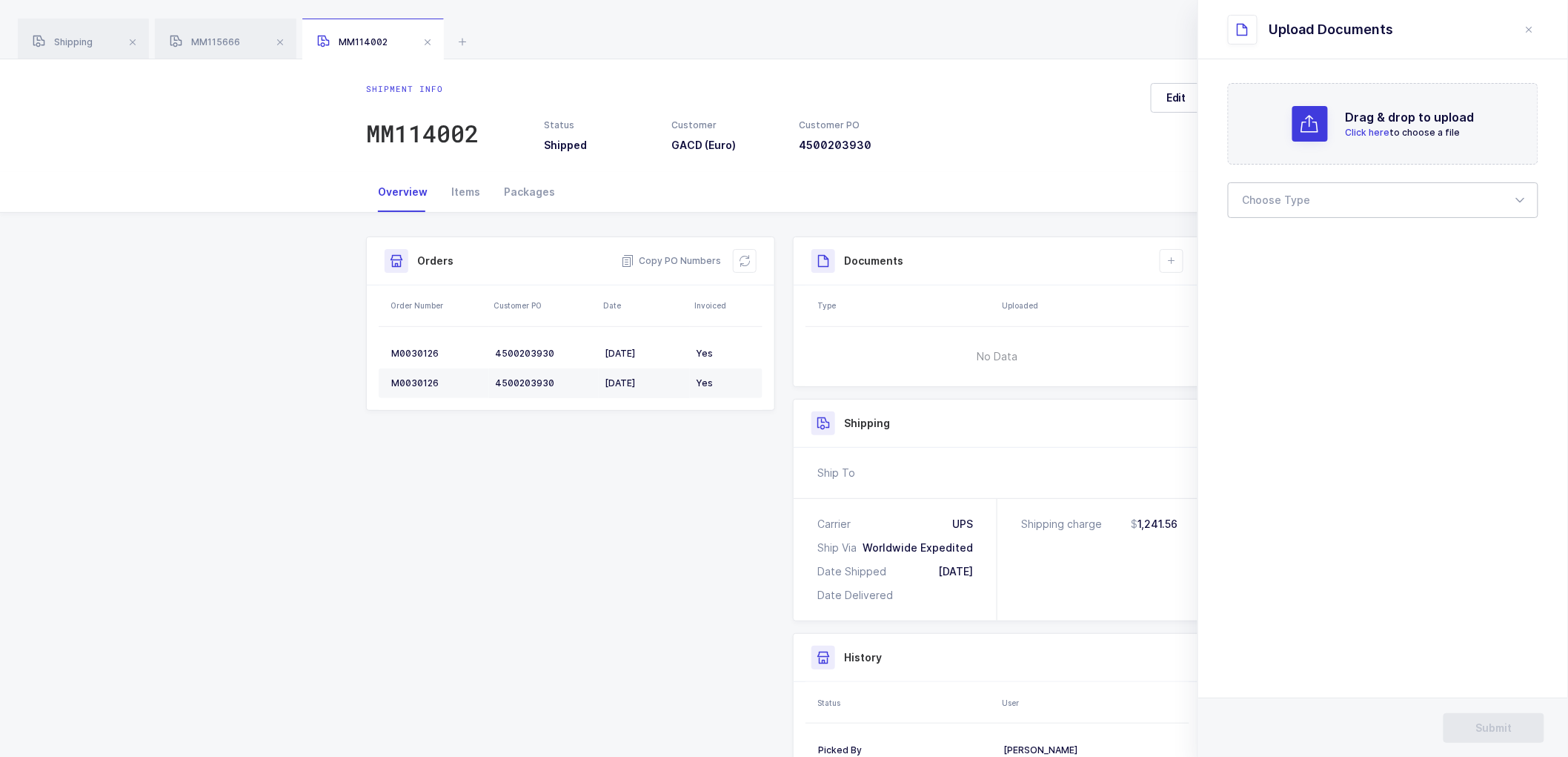
drag, startPoint x: 1248, startPoint y: 199, endPoint x: 1252, endPoint y: 206, distance: 8.1
click at [1248, 200] on div at bounding box center [1384, 200] width 311 height 36
drag, startPoint x: 1255, startPoint y: 247, endPoint x: 1239, endPoint y: 324, distance: 78.6
click at [1255, 247] on span "Bill of Lading" at bounding box center [1276, 246] width 67 height 13
type input "Bill of Lading"
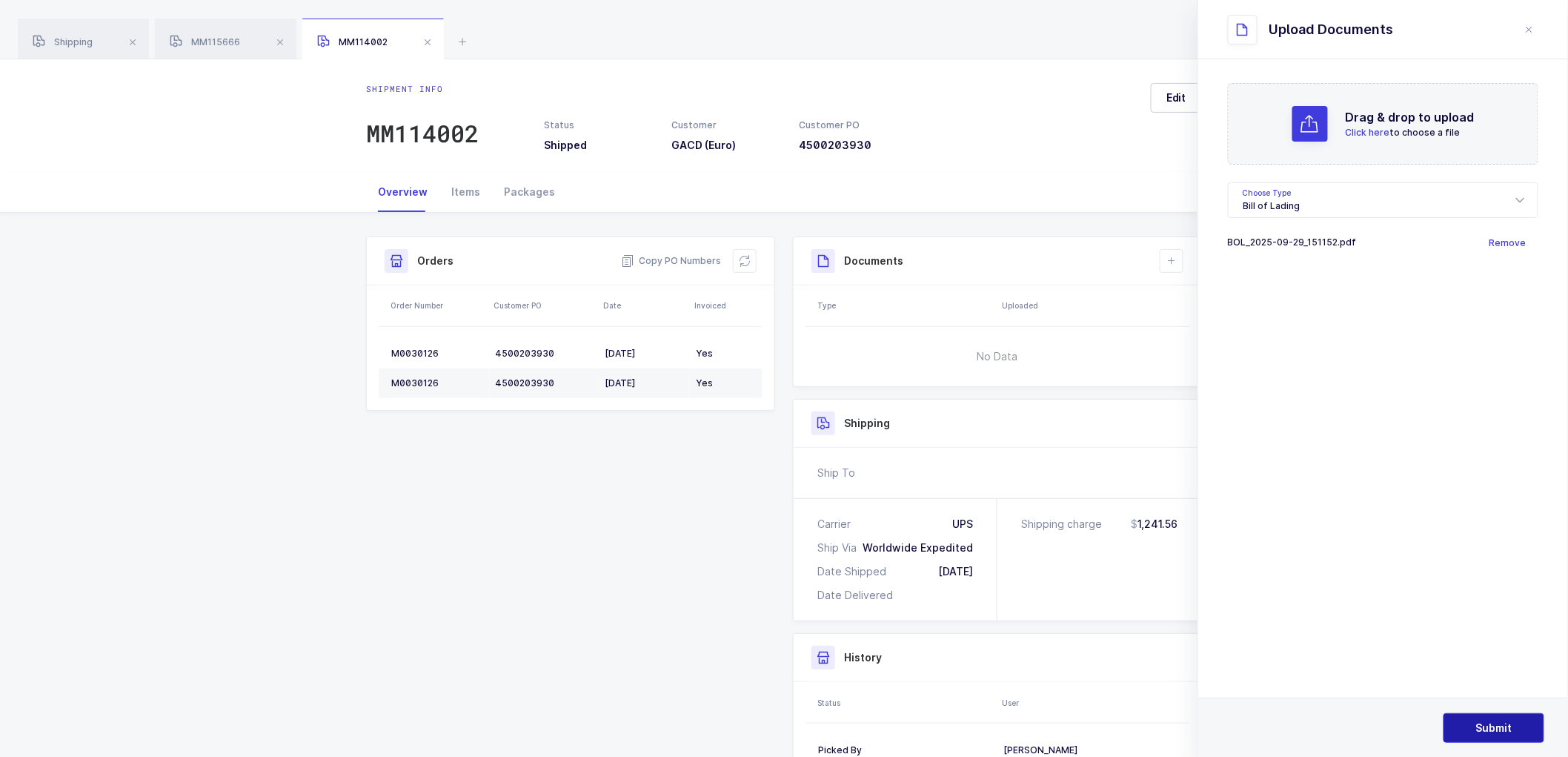
drag, startPoint x: 1485, startPoint y: 730, endPoint x: 1439, endPoint y: 632, distance: 108.3
click at [1485, 729] on span "Submit" at bounding box center [1495, 727] width 37 height 14
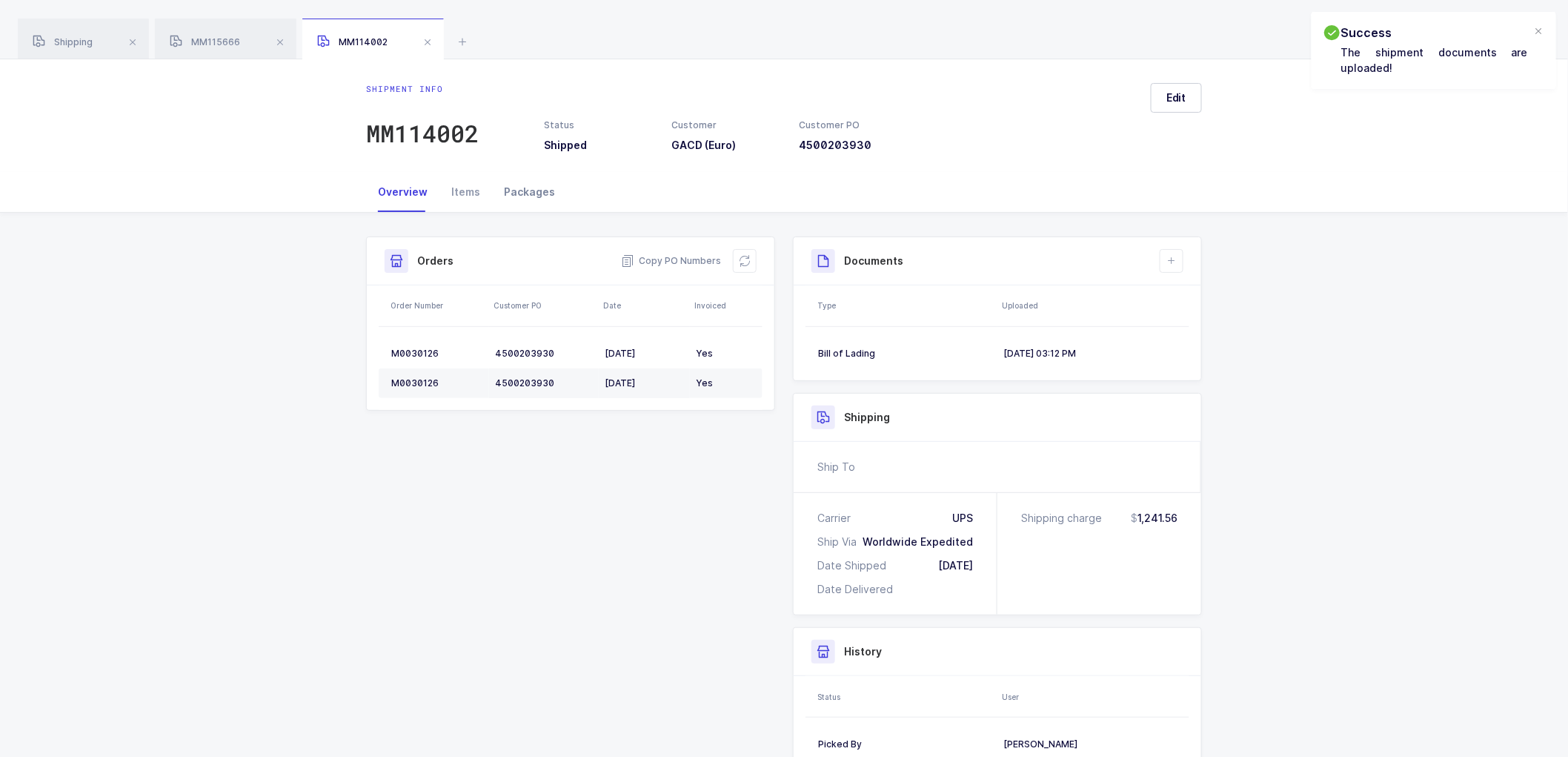
click at [518, 190] on div "Packages" at bounding box center [530, 191] width 75 height 40
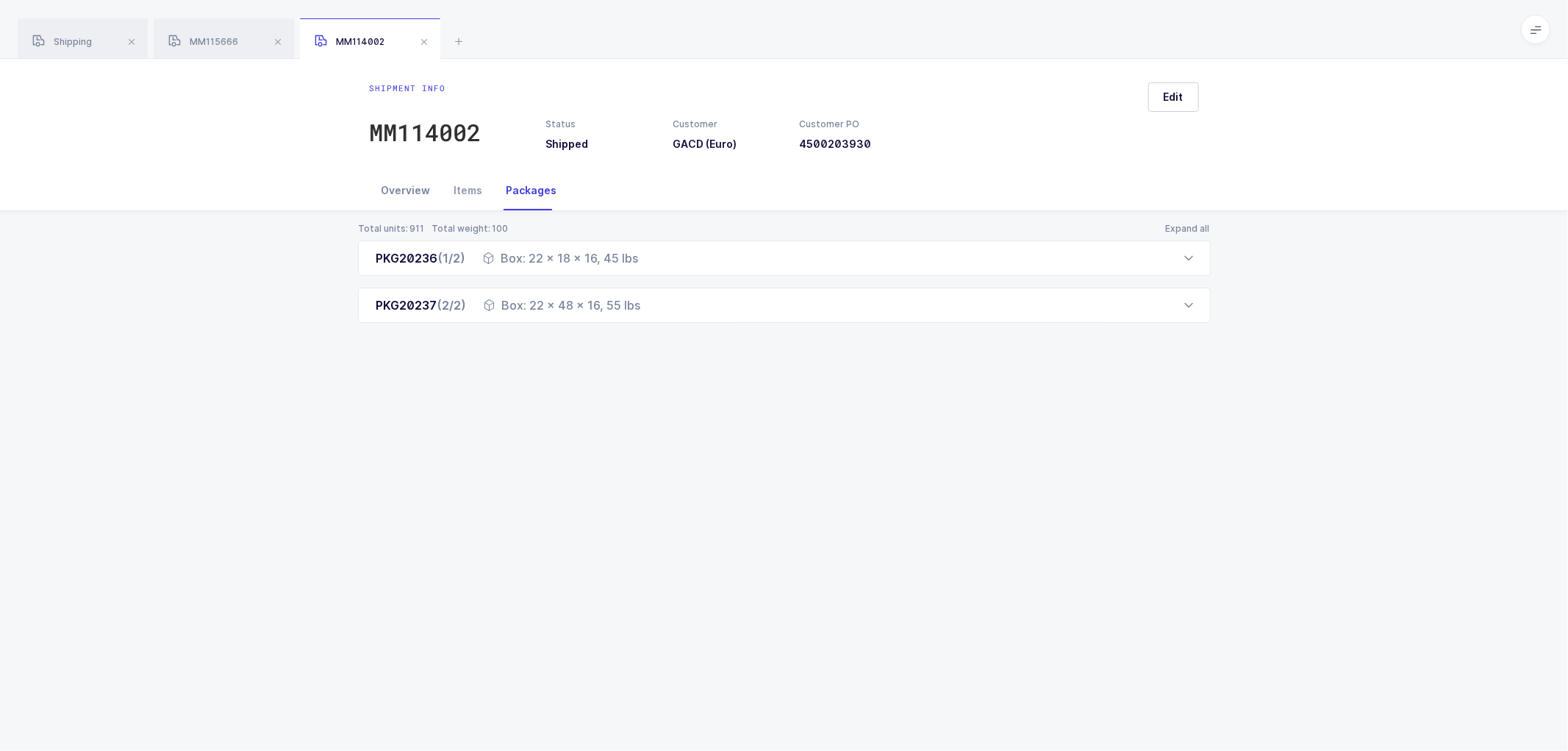
click at [408, 189] on div "Overview" at bounding box center [406, 190] width 73 height 39
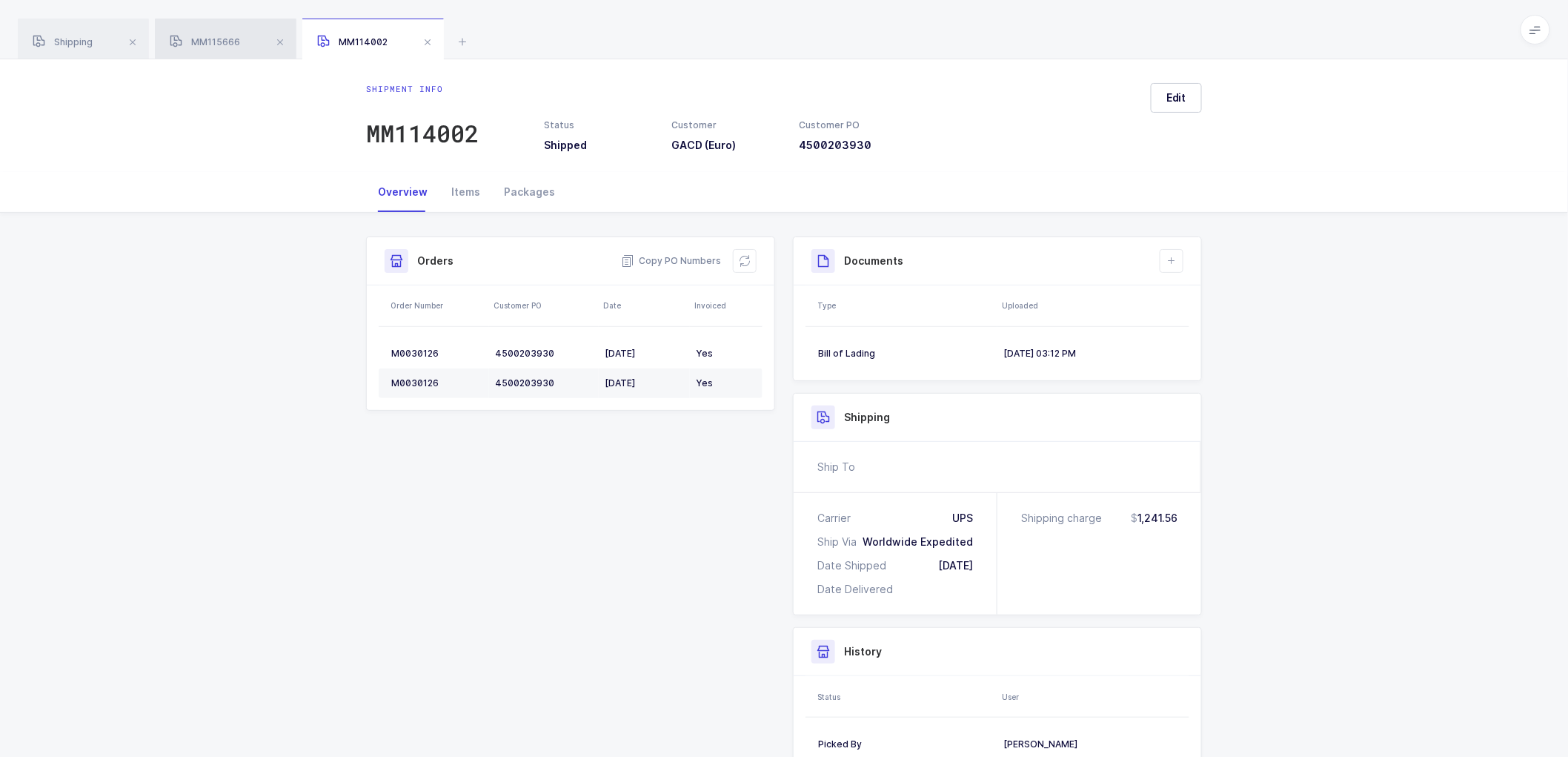
drag, startPoint x: 75, startPoint y: 45, endPoint x: 171, endPoint y: 33, distance: 96.7
click at [77, 44] on span "Shipping" at bounding box center [63, 42] width 60 height 12
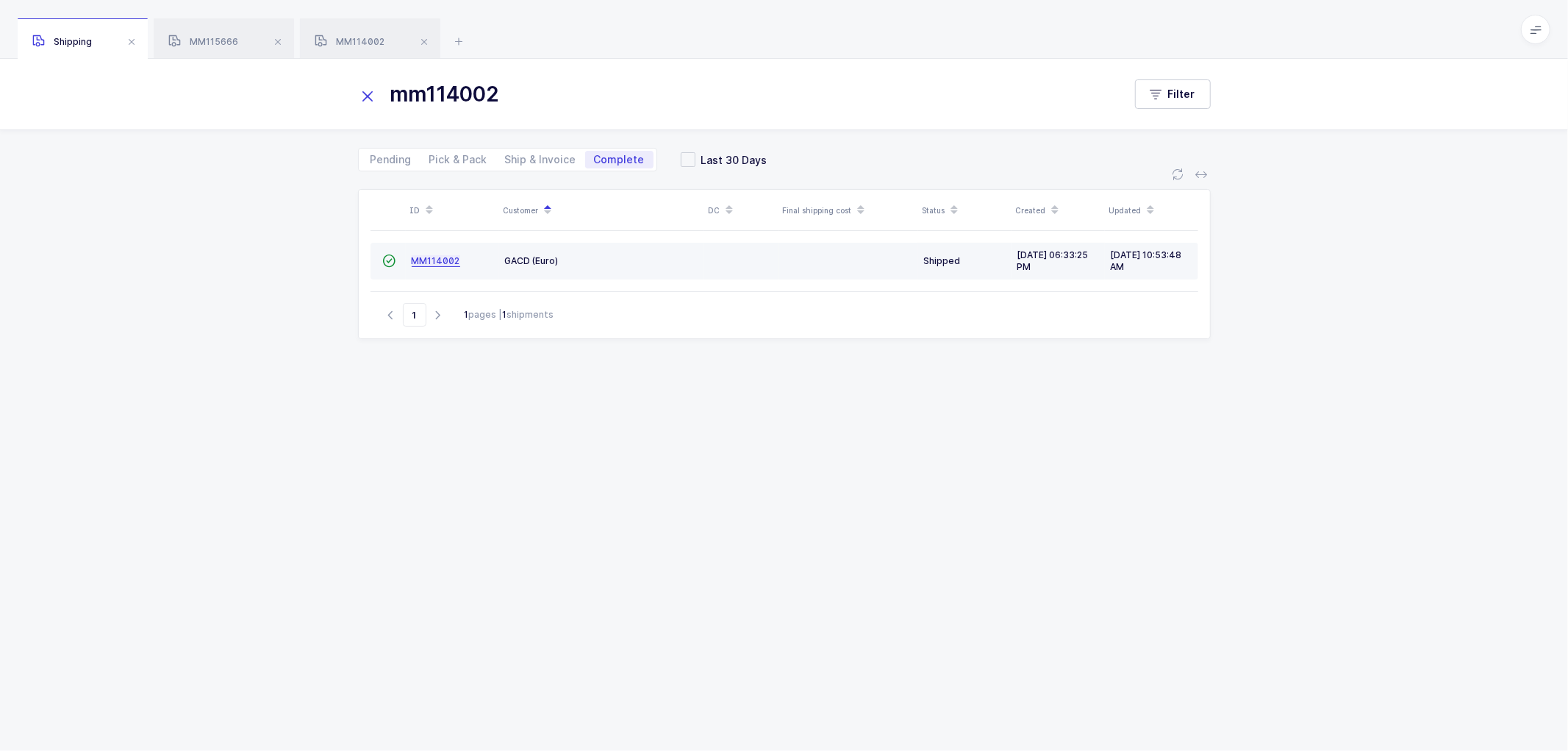
click at [423, 258] on span "MM114002" at bounding box center [436, 261] width 49 height 11
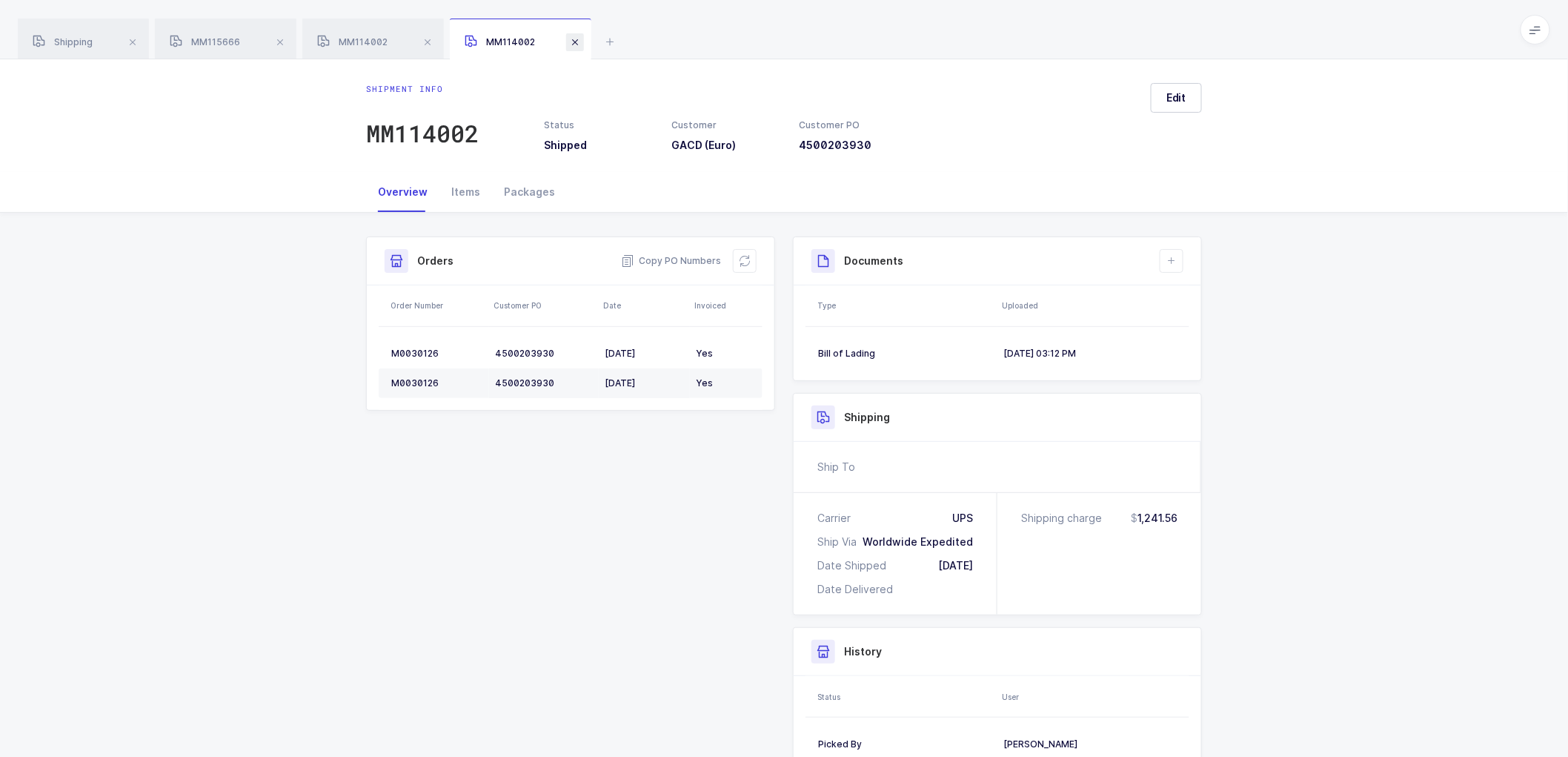
click at [575, 42] on span at bounding box center [574, 42] width 17 height 17
click at [427, 40] on span at bounding box center [428, 42] width 17 height 17
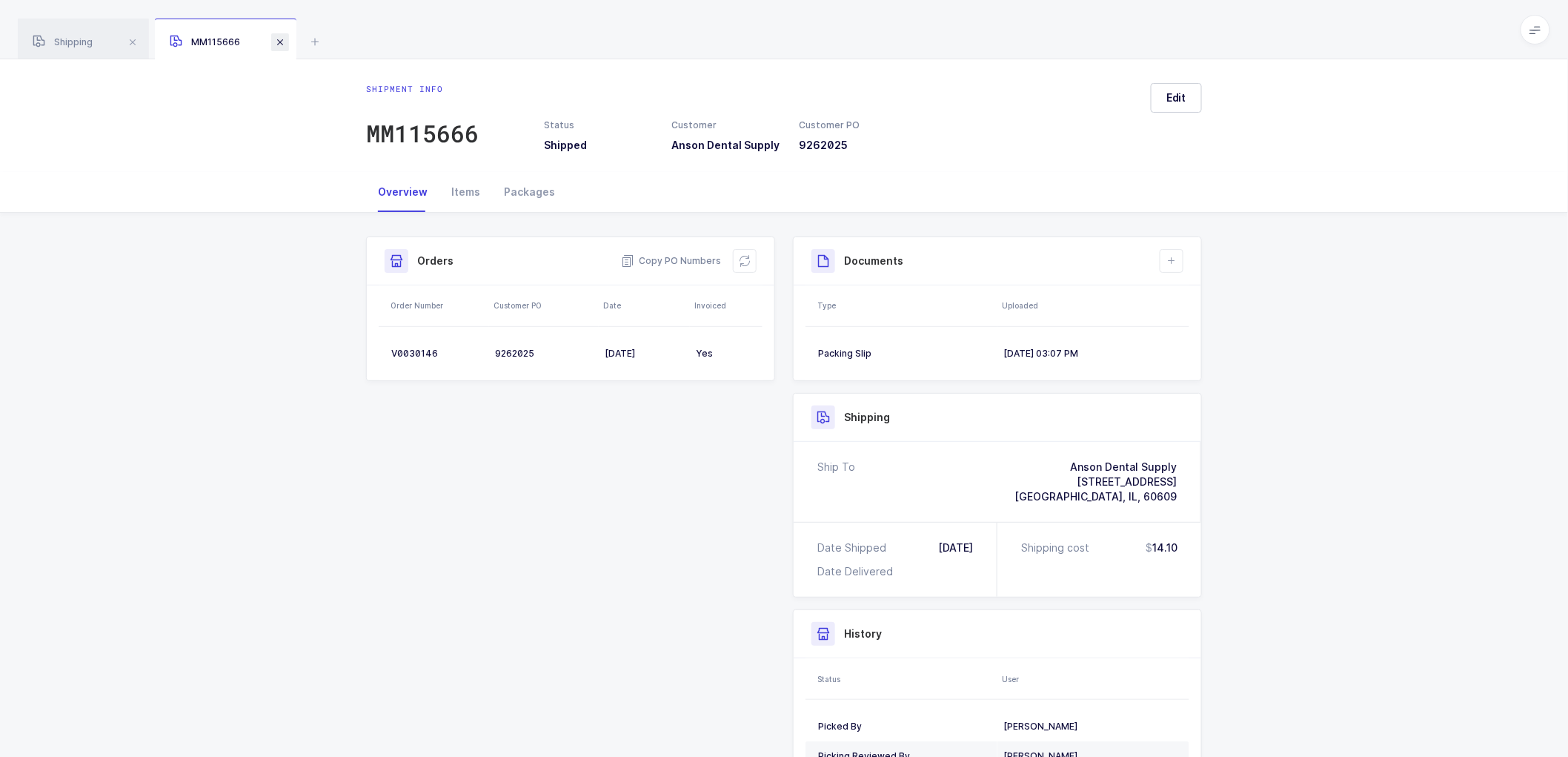
click at [279, 40] on span at bounding box center [280, 42] width 17 height 17
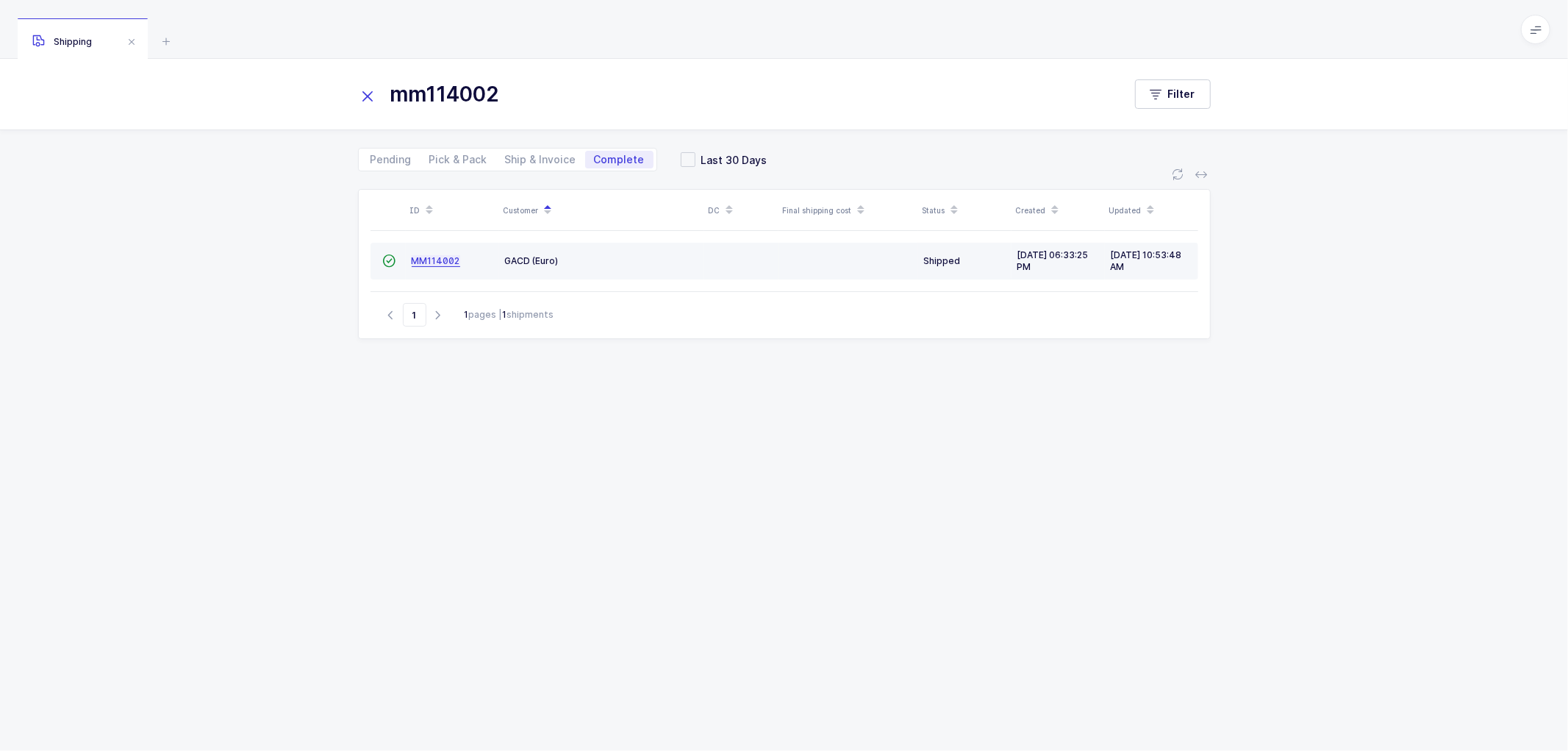
click at [371, 93] on icon at bounding box center [368, 96] width 20 height 20
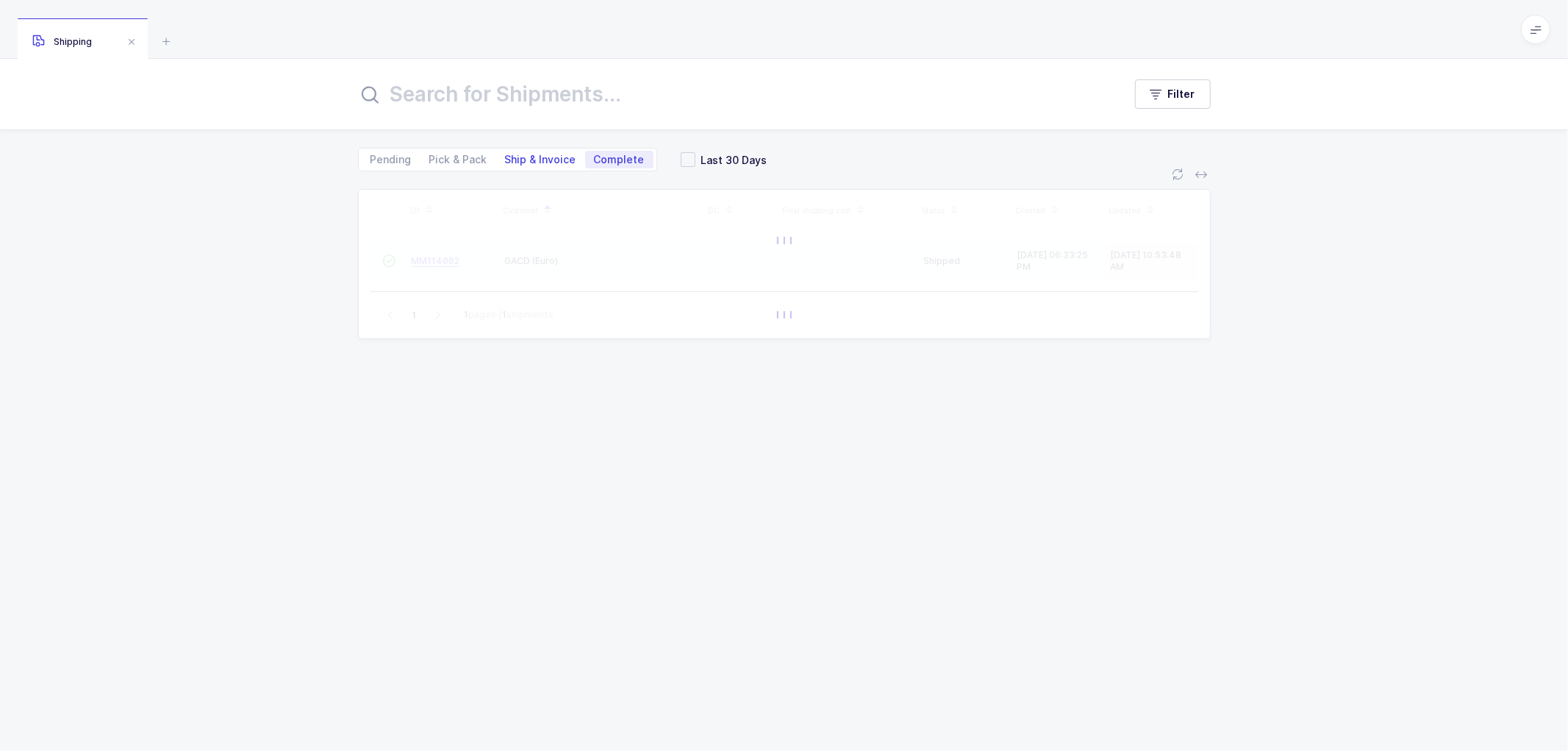
click at [524, 154] on span "Ship & Invoice" at bounding box center [540, 159] width 71 height 11
click at [506, 152] on input "Ship & Invoice" at bounding box center [501, 155] width 10 height 10
radio input "true"
radio input "false"
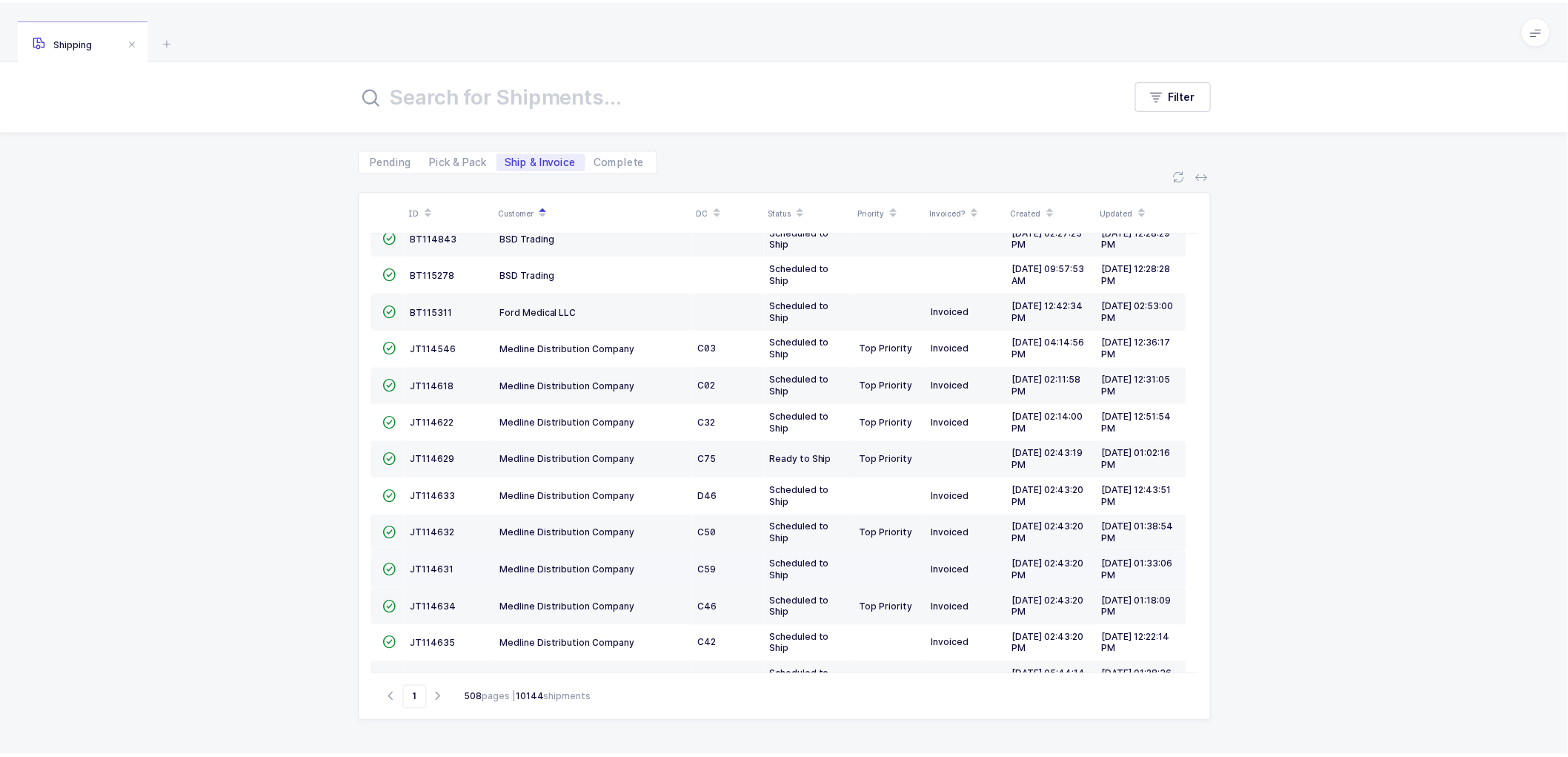
scroll to position [324, 0]
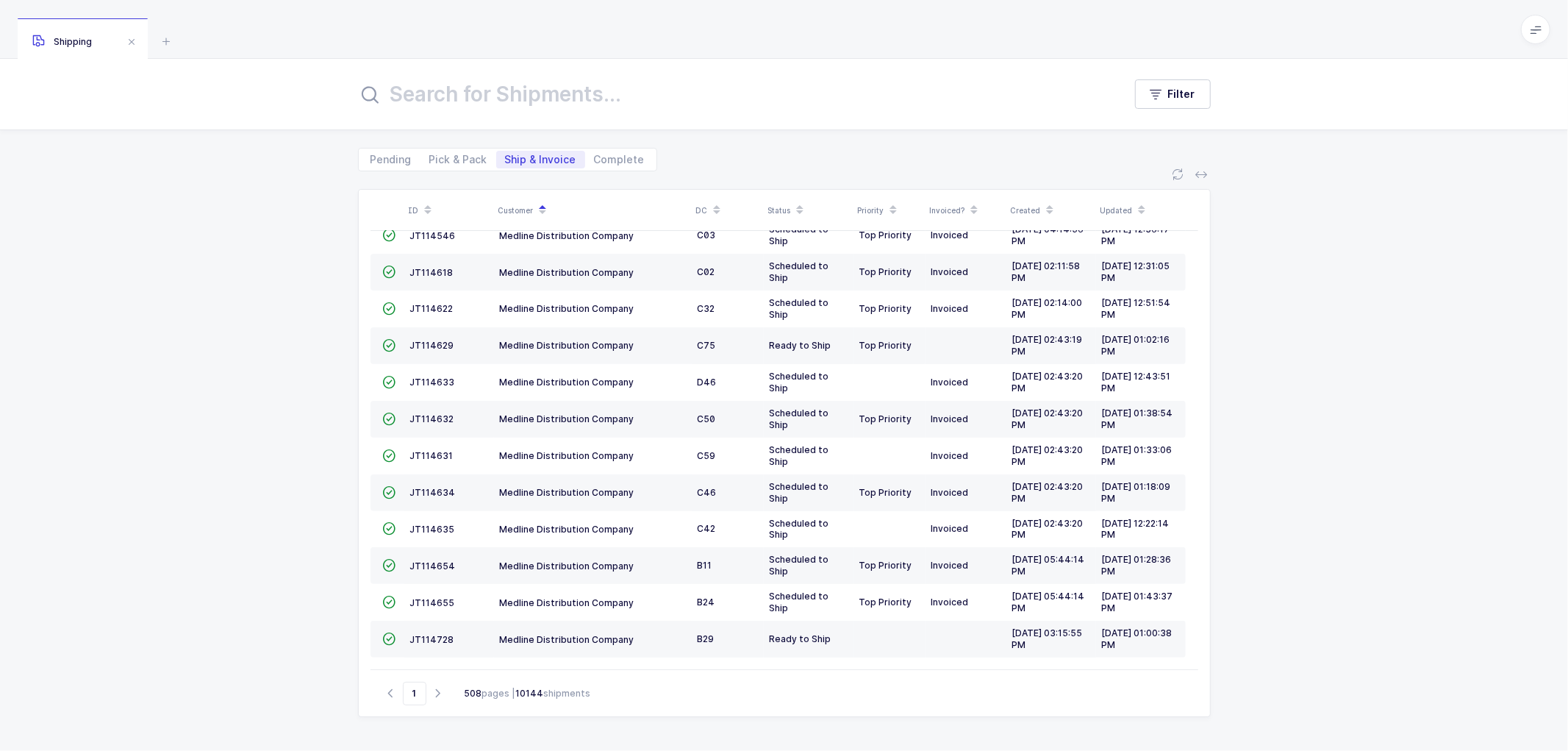
drag, startPoint x: 254, startPoint y: 381, endPoint x: 302, endPoint y: 378, distance: 48.1
click at [254, 380] on div "ID Customer DC Status Priority Invoiced? Created Updated  BT104009 Absolute Me…" at bounding box center [784, 461] width 1568 height 580
click at [425, 519] on td "JT114635" at bounding box center [449, 530] width 90 height 36
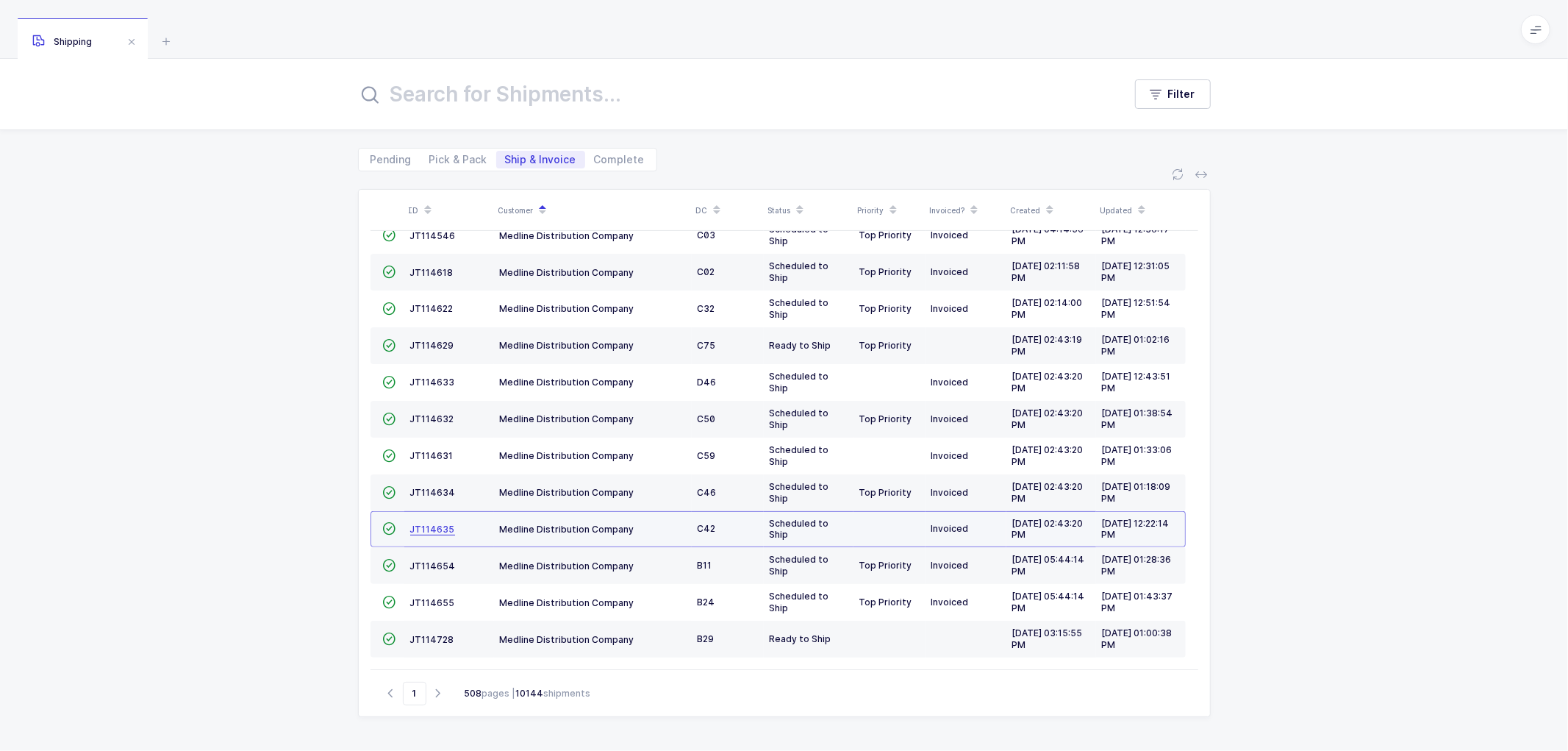
click at [428, 524] on span "JT114635" at bounding box center [432, 530] width 45 height 11
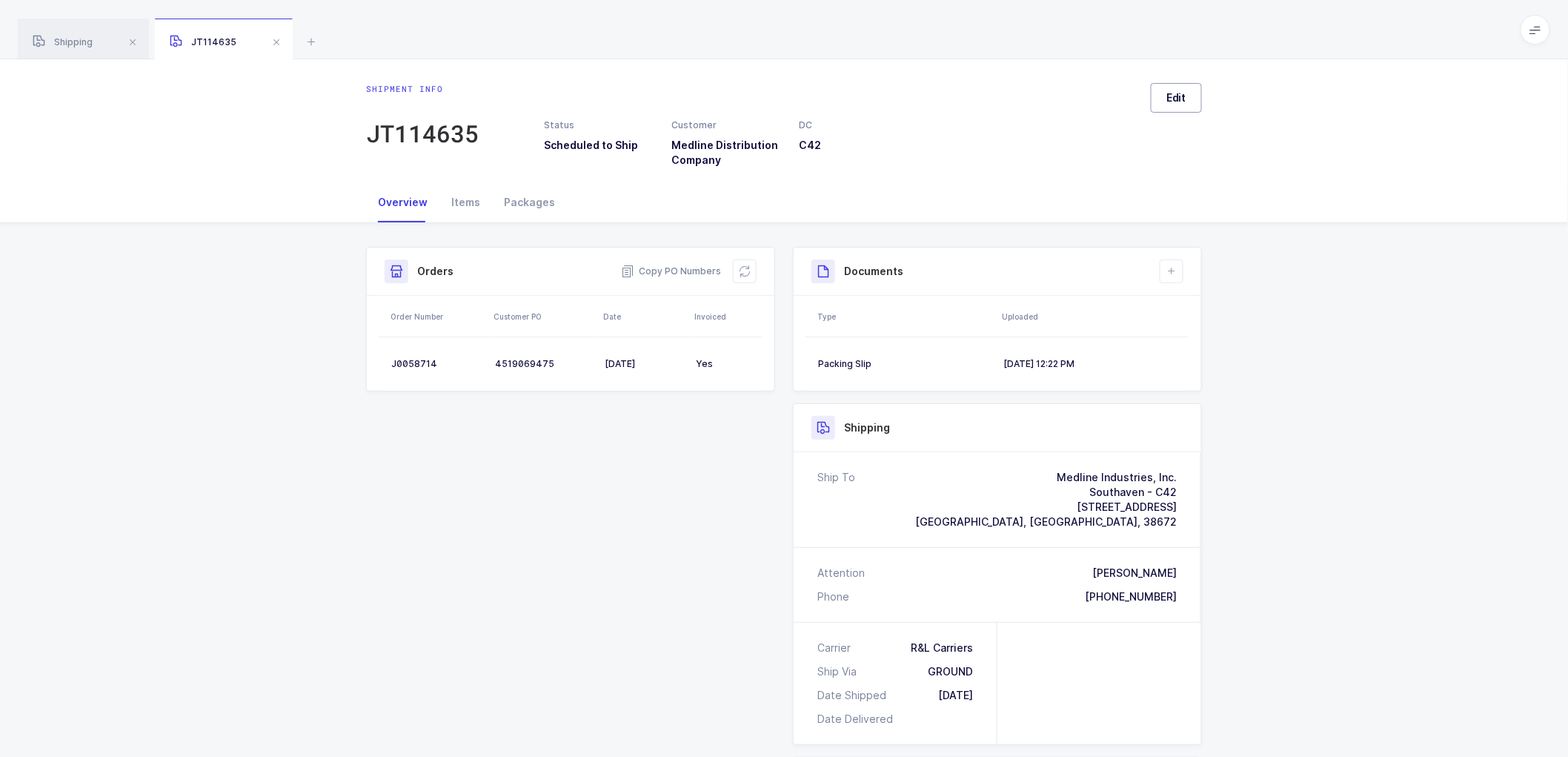
click at [1171, 93] on span "Edit" at bounding box center [1176, 98] width 20 height 14
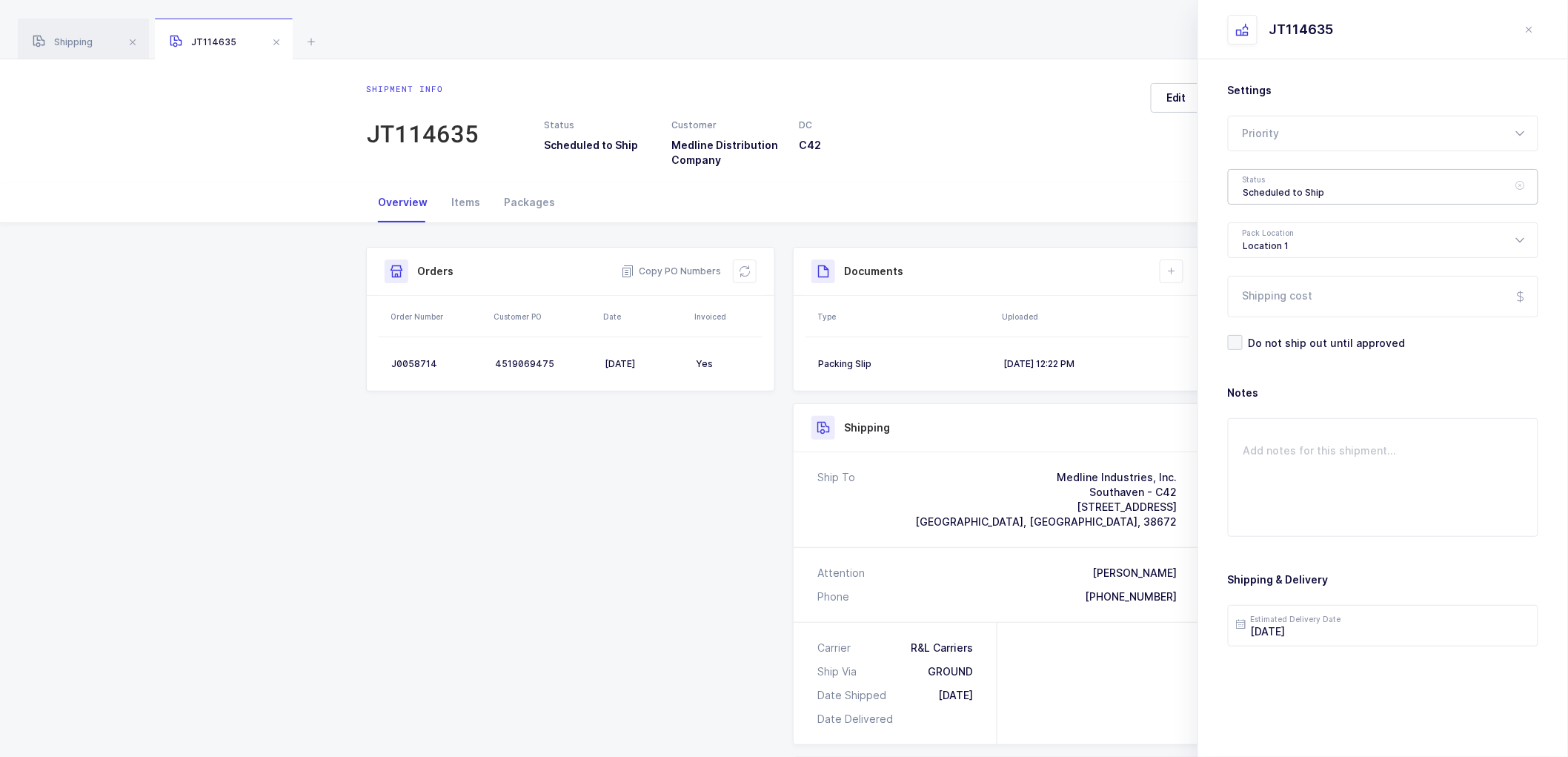
click at [1273, 194] on div "Scheduled to Ship" at bounding box center [1384, 186] width 311 height 36
click at [1274, 299] on span "Shipped" at bounding box center [1265, 300] width 42 height 13
type input "Shipped"
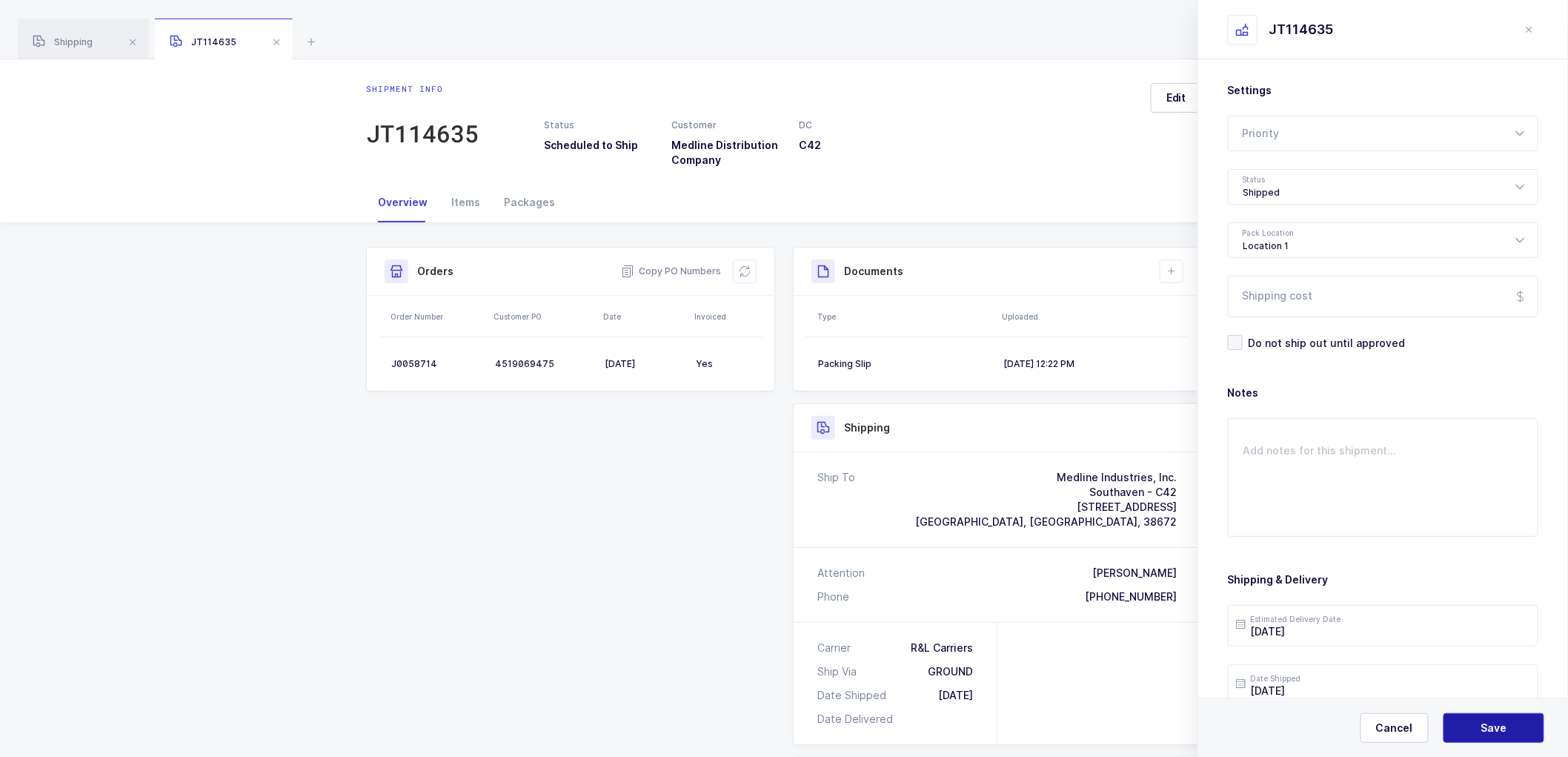
drag, startPoint x: 1513, startPoint y: 716, endPoint x: 1504, endPoint y: 672, distance: 44.9
click at [1514, 713] on button "Save" at bounding box center [1494, 727] width 100 height 30
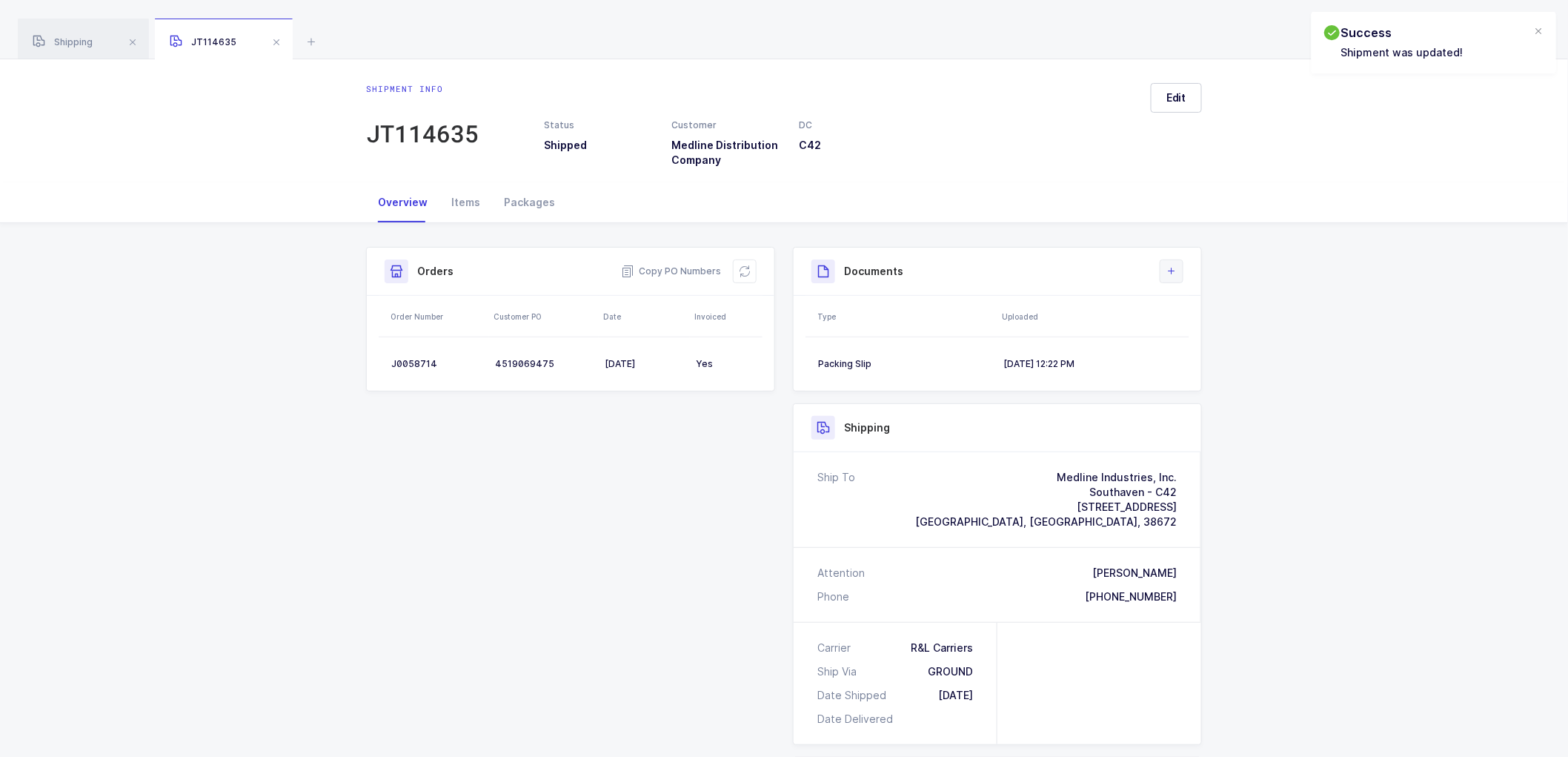
click at [1179, 262] on button at bounding box center [1171, 271] width 24 height 24
click at [1199, 337] on li "Upload Document" at bounding box center [1221, 337] width 110 height 24
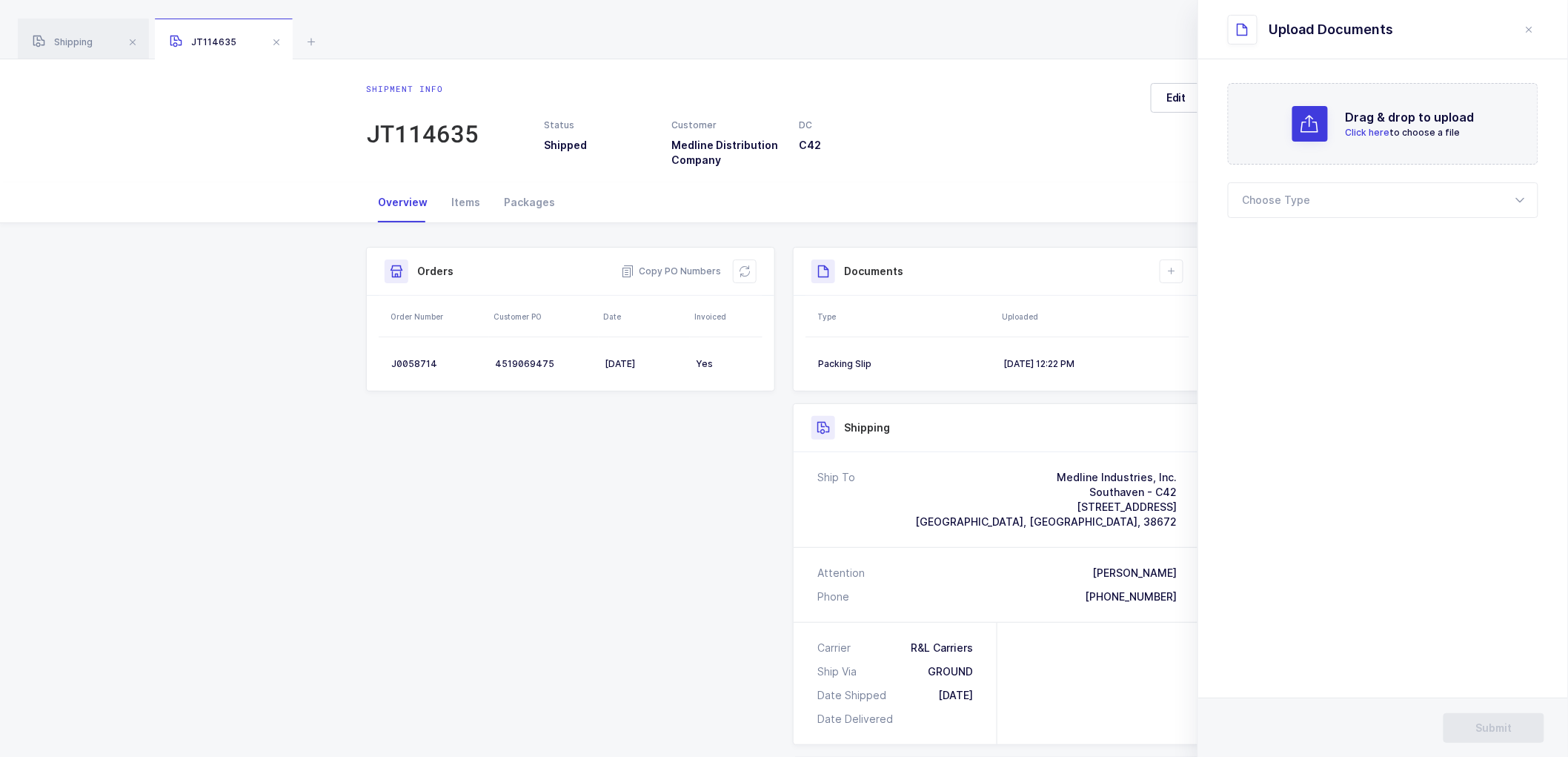
drag, startPoint x: 1257, startPoint y: 201, endPoint x: 1264, endPoint y: 219, distance: 19.3
click at [1257, 201] on div at bounding box center [1384, 200] width 311 height 36
click at [1268, 243] on span "Bill of Lading" at bounding box center [1276, 246] width 67 height 13
type input "Bill of Lading"
click at [1482, 728] on span "Submit" at bounding box center [1495, 727] width 37 height 14
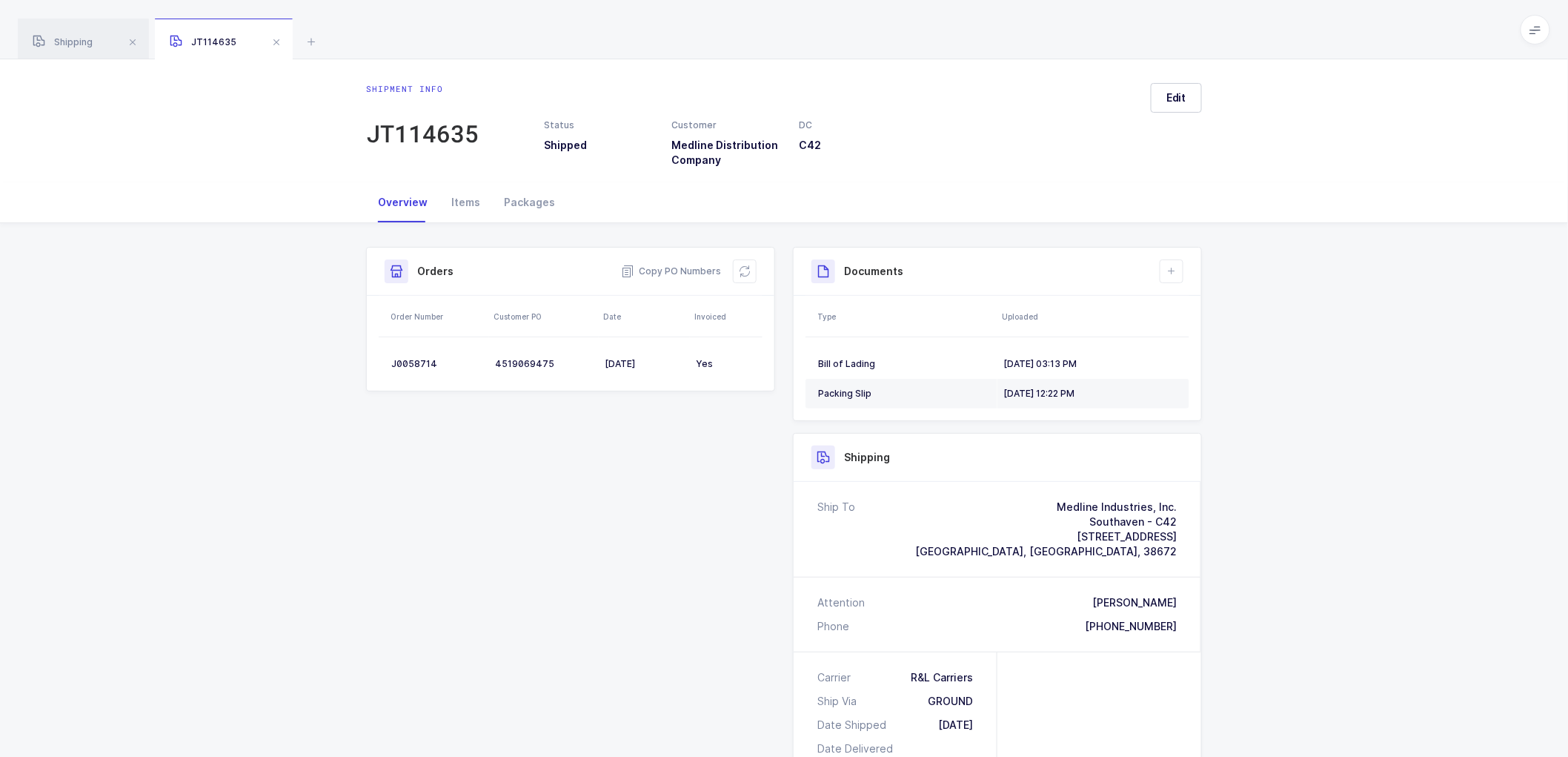
click at [1379, 477] on div "Shipment Info Shipment Number JT114635 Status Shipped Customer Medline Distribu…" at bounding box center [784, 631] width 1568 height 815
drag, startPoint x: 69, startPoint y: 38, endPoint x: 117, endPoint y: 46, distance: 48.7
click at [69, 38] on span "Shipping" at bounding box center [63, 42] width 60 height 12
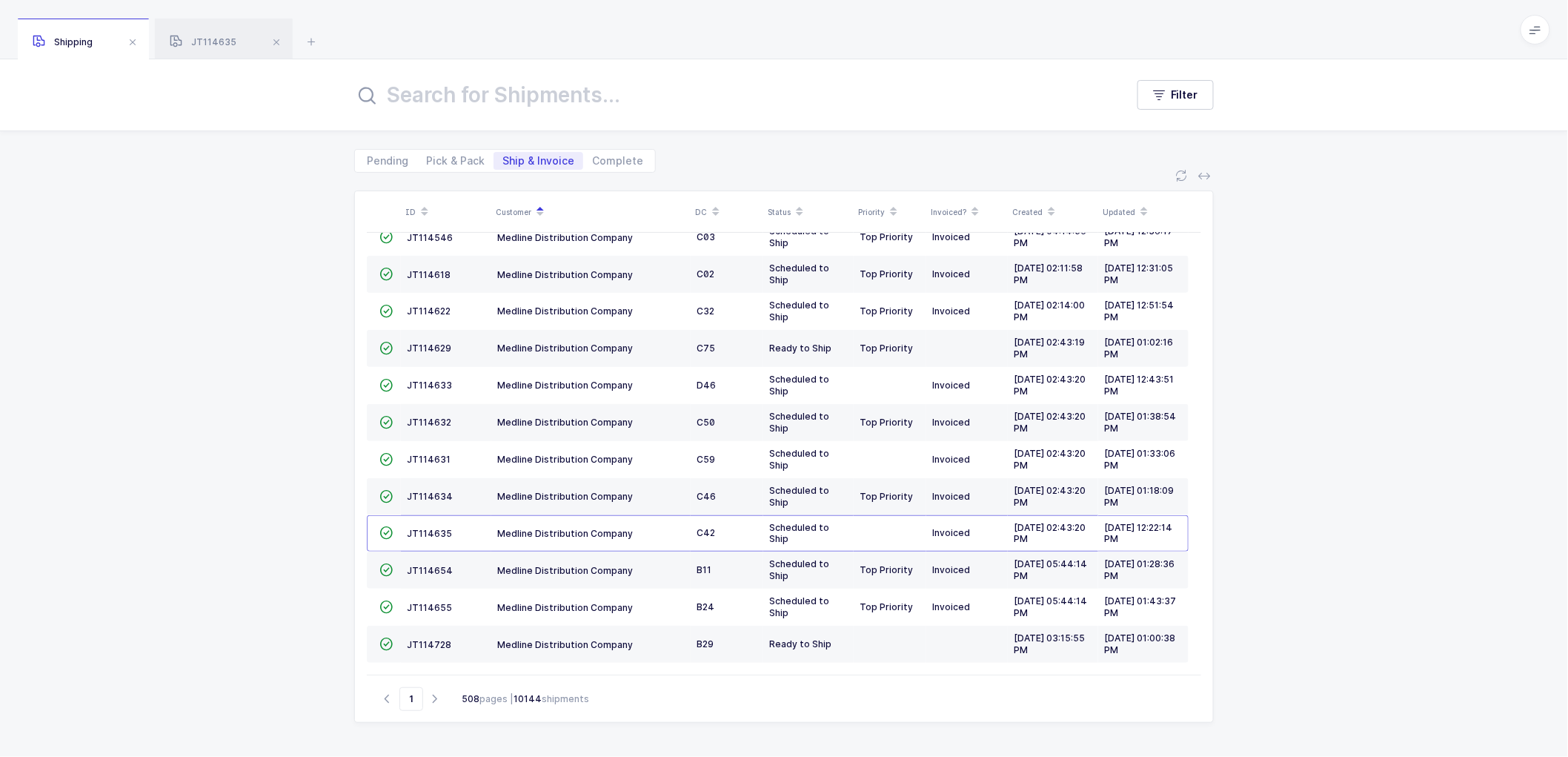
scroll to position [283, 0]
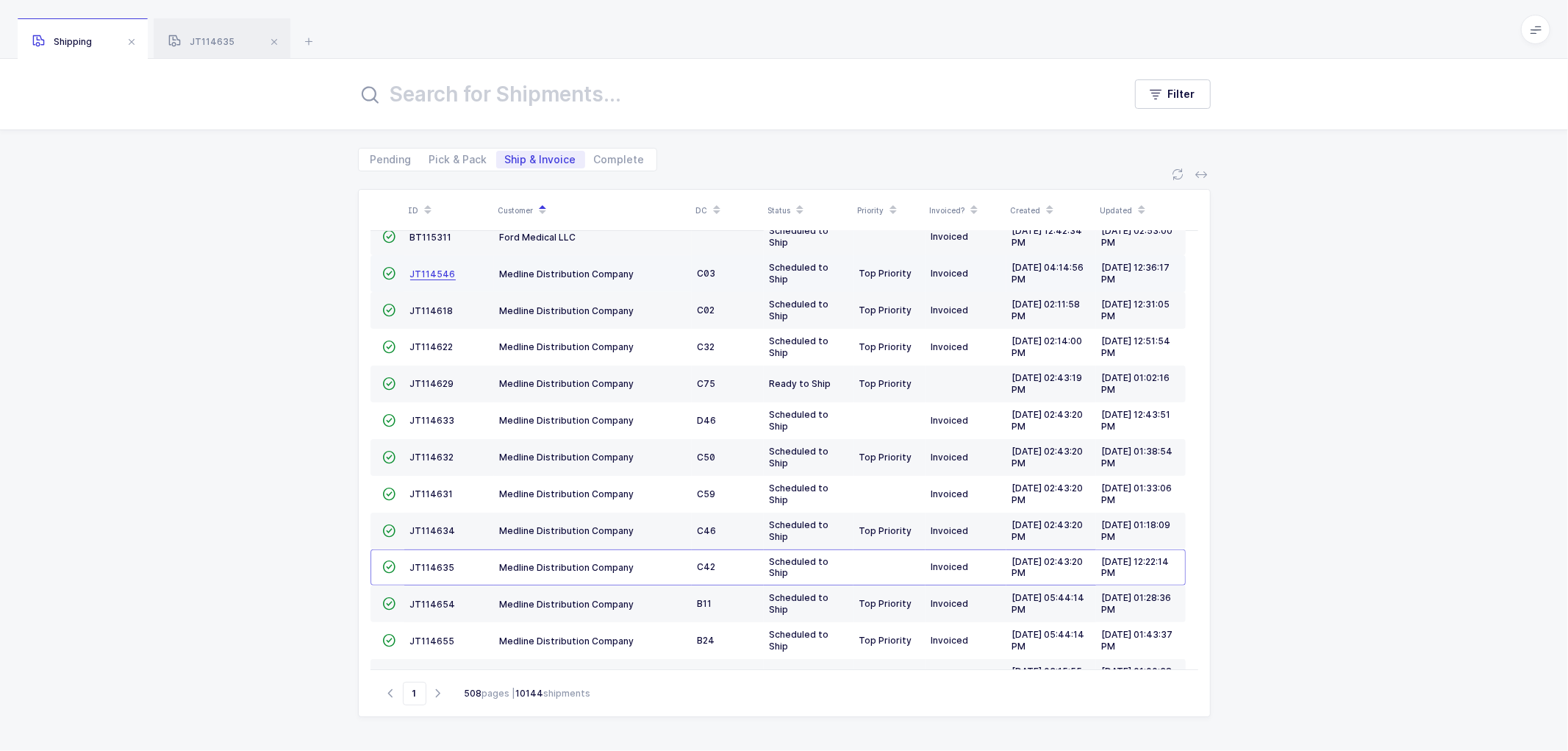
click at [435, 269] on span "JT114546" at bounding box center [433, 274] width 46 height 11
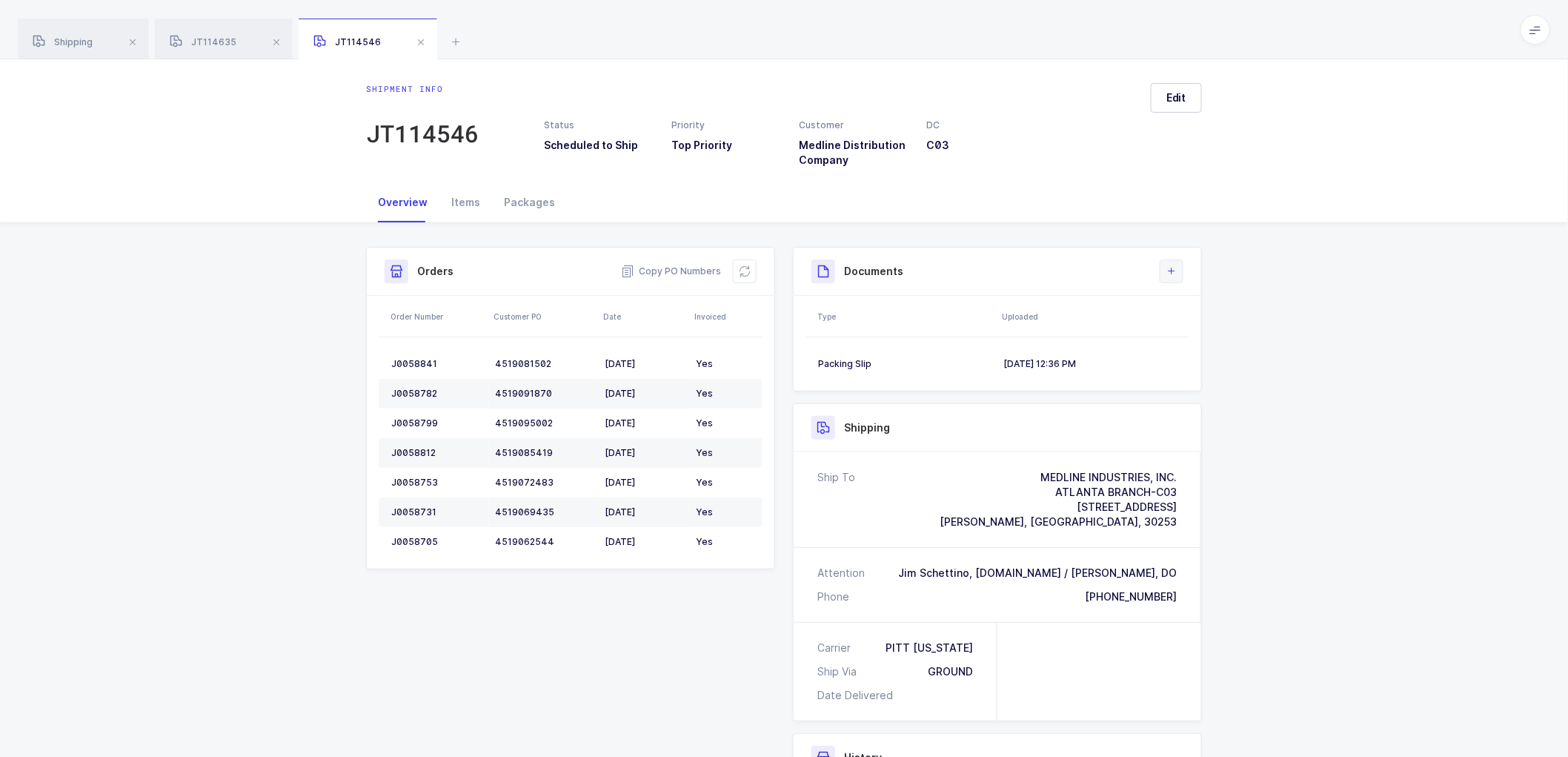
click at [1166, 269] on icon at bounding box center [1172, 271] width 12 height 12
click at [1193, 313] on li "Create Document" at bounding box center [1221, 313] width 110 height 24
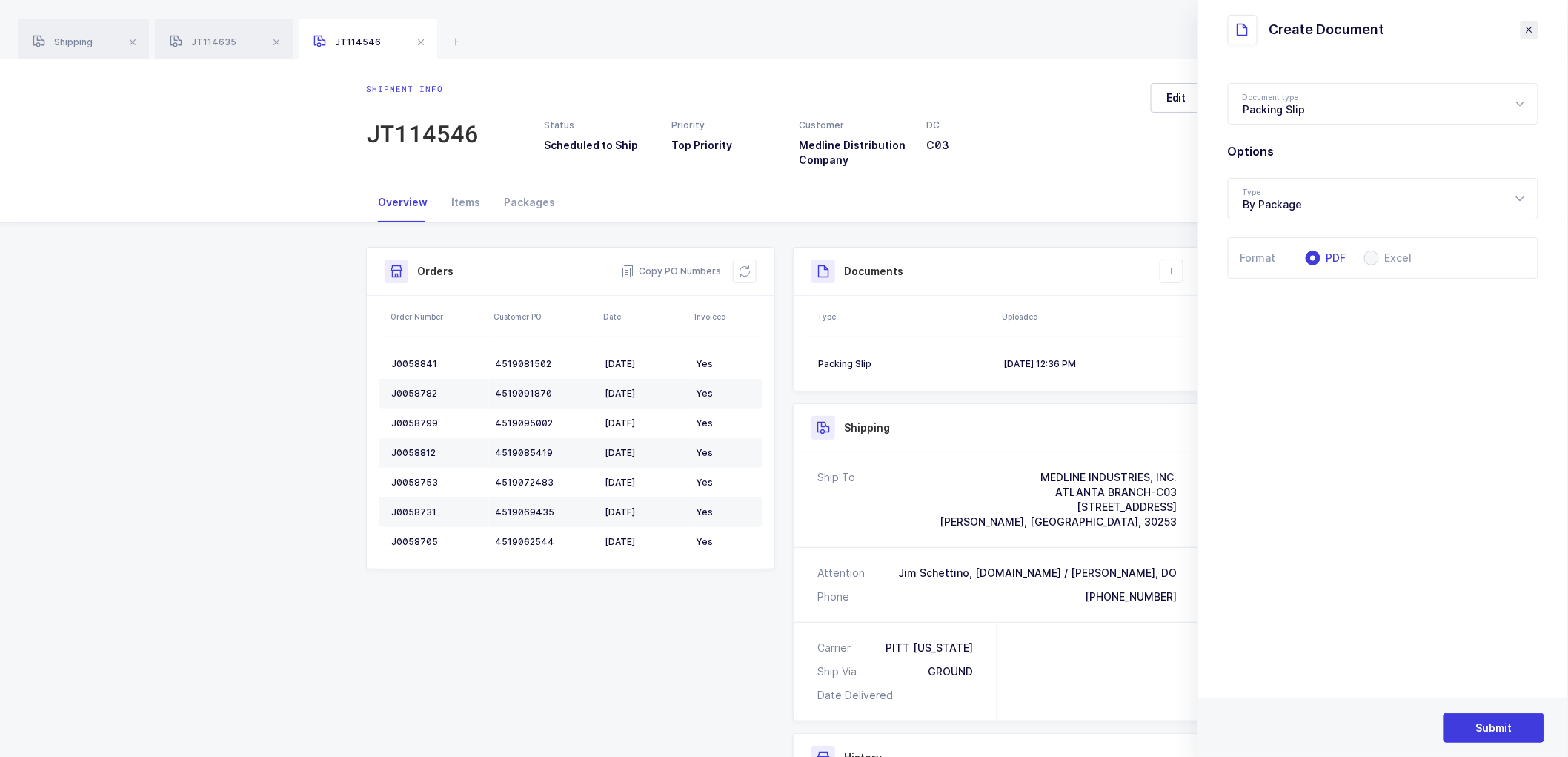
click at [1531, 32] on header "Create Document" at bounding box center [1383, 29] width 370 height 59
click at [1530, 32] on icon "close drawer" at bounding box center [1529, 30] width 12 height 12
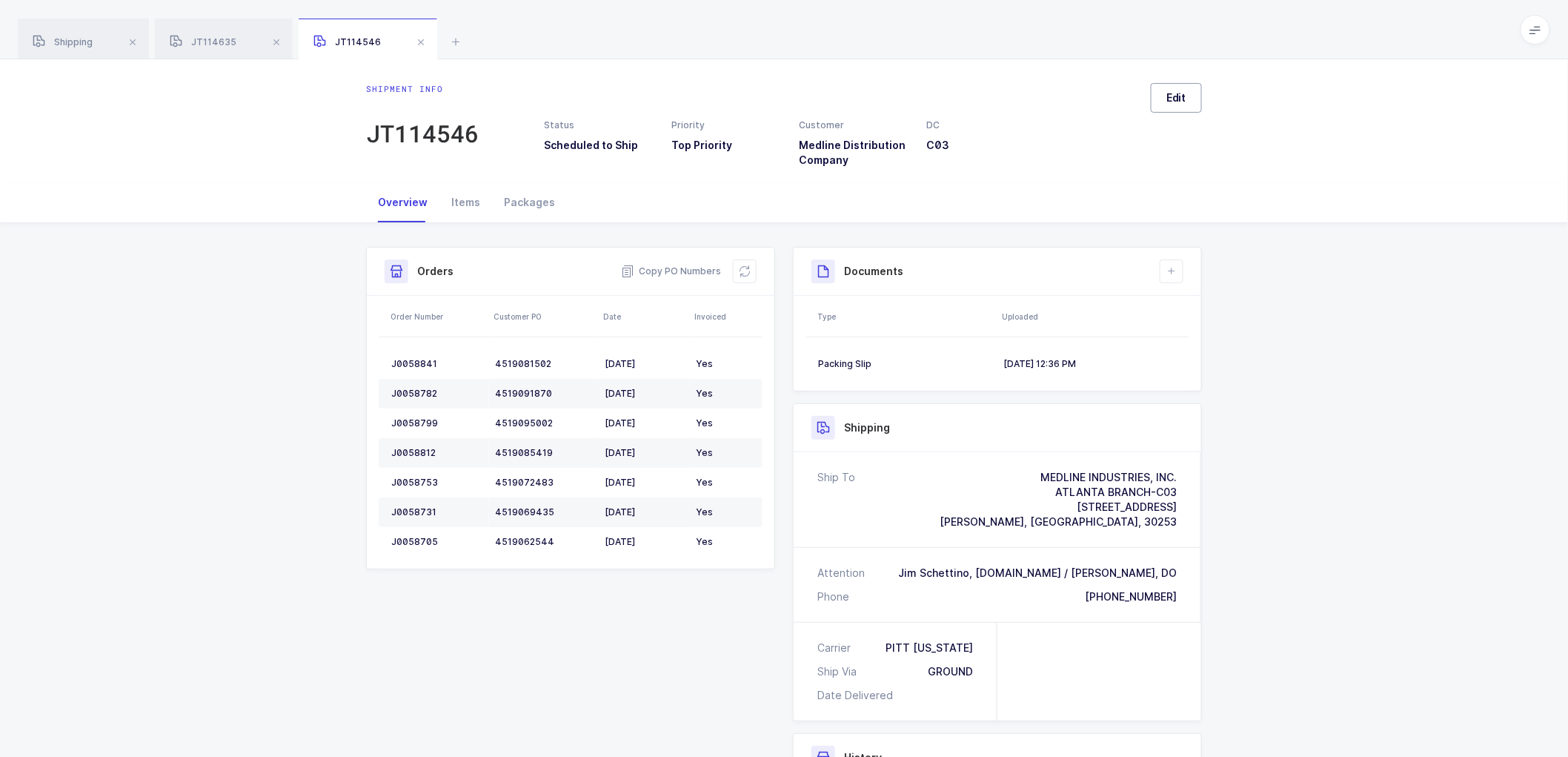
drag, startPoint x: 1182, startPoint y: 98, endPoint x: 1188, endPoint y: 105, distance: 9.2
click at [1181, 98] on span "Edit" at bounding box center [1176, 98] width 20 height 14
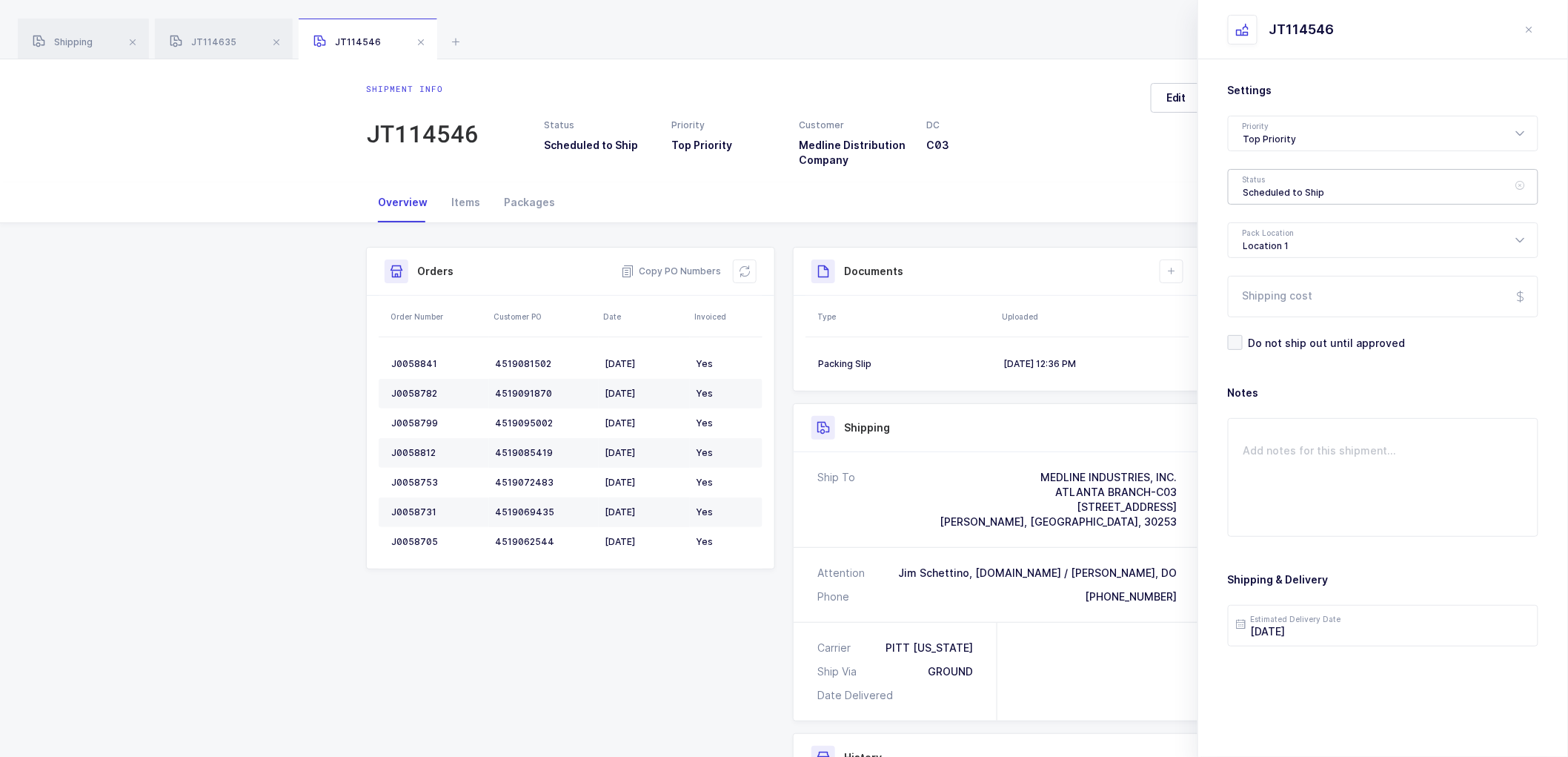
drag, startPoint x: 1253, startPoint y: 186, endPoint x: 1261, endPoint y: 215, distance: 30.1
click at [1253, 186] on div "Scheduled to Ship" at bounding box center [1384, 186] width 311 height 36
click at [1256, 296] on span "Shipped" at bounding box center [1265, 300] width 42 height 13
type input "Shipped"
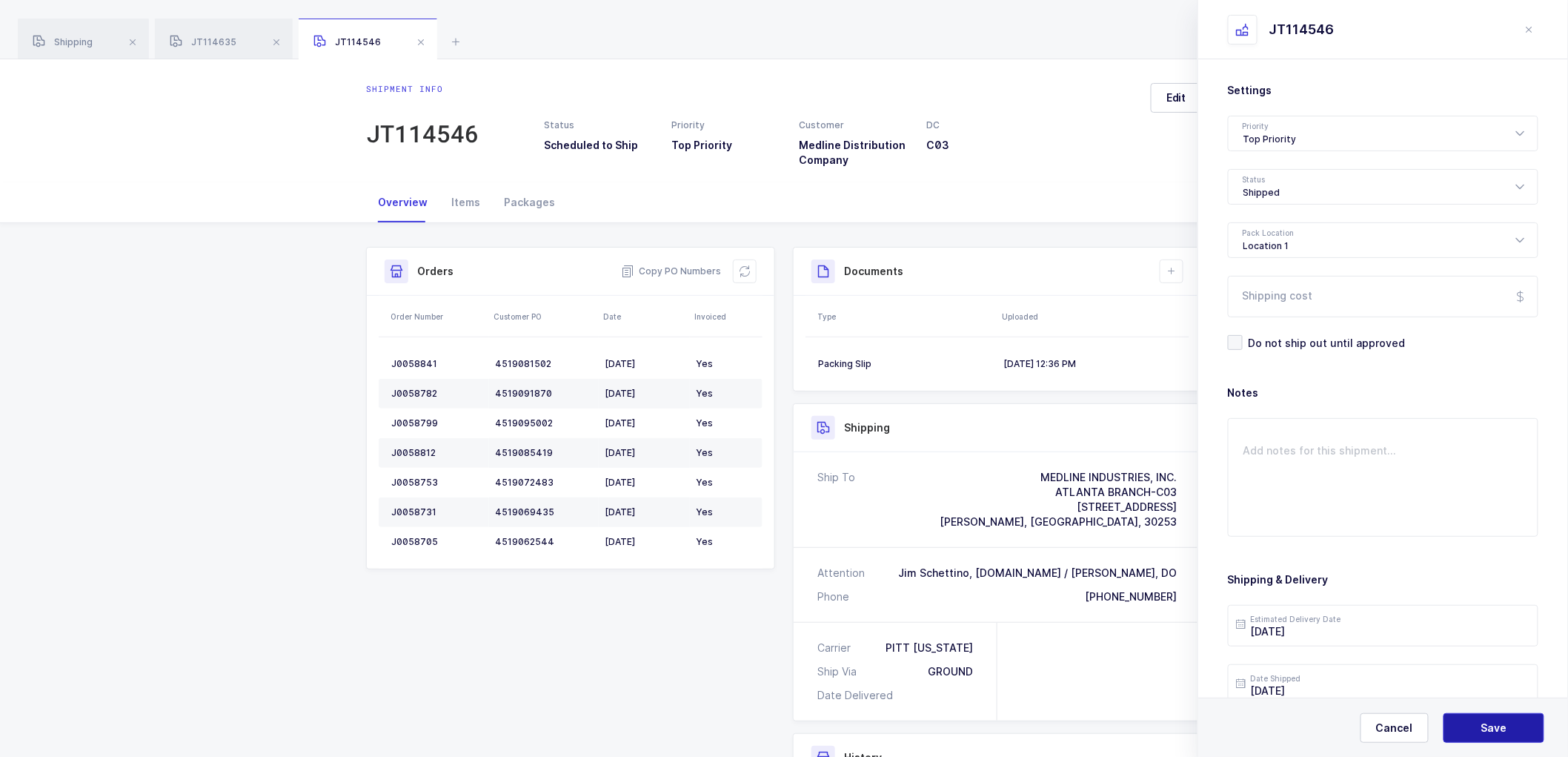
click at [1517, 721] on button "Save" at bounding box center [1494, 727] width 100 height 30
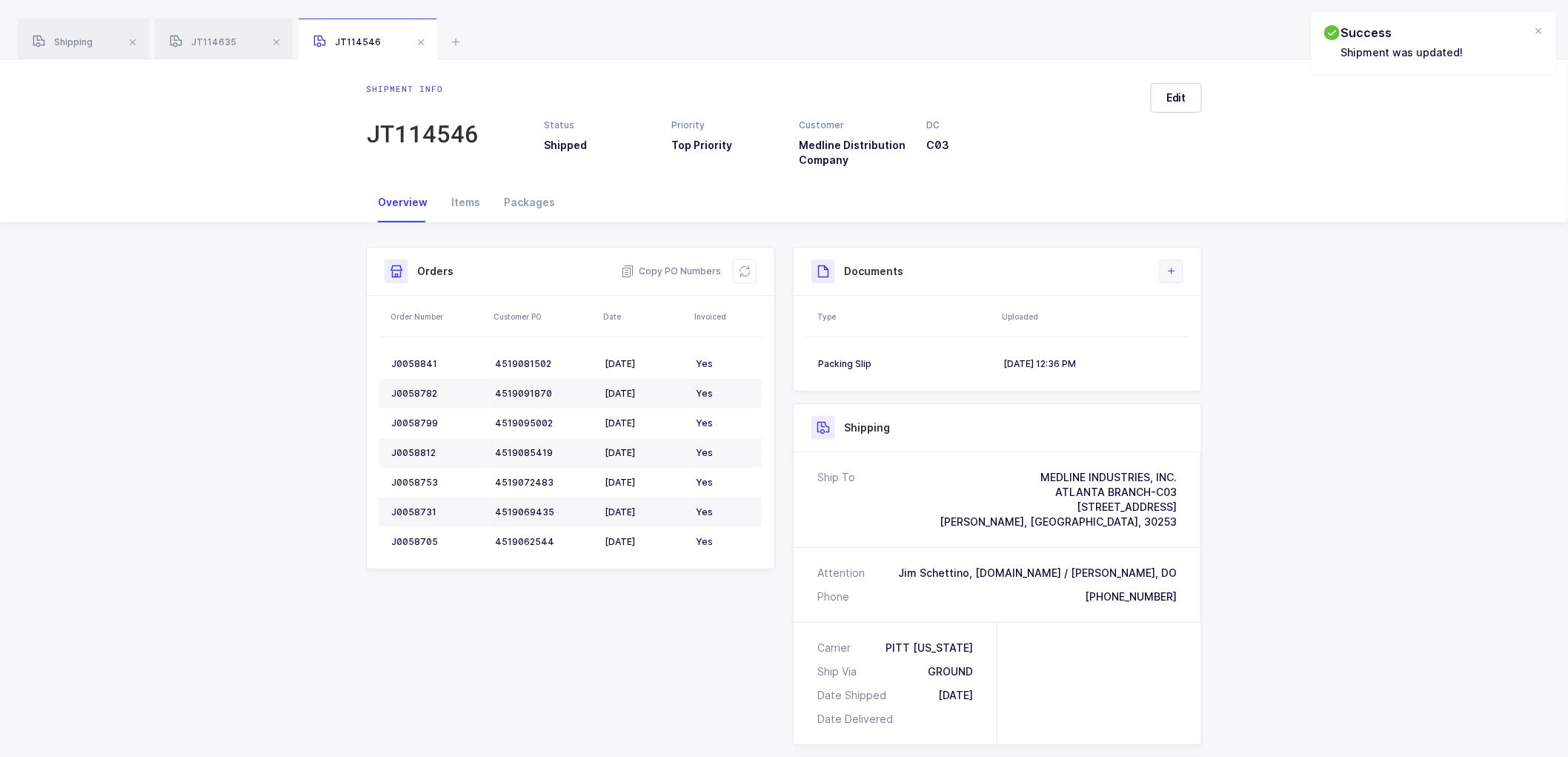
click at [1168, 267] on icon at bounding box center [1172, 271] width 12 height 12
drag, startPoint x: 1201, startPoint y: 332, endPoint x: 1258, endPoint y: 332, distance: 57.0
click at [1202, 332] on li "Upload Document" at bounding box center [1221, 337] width 110 height 24
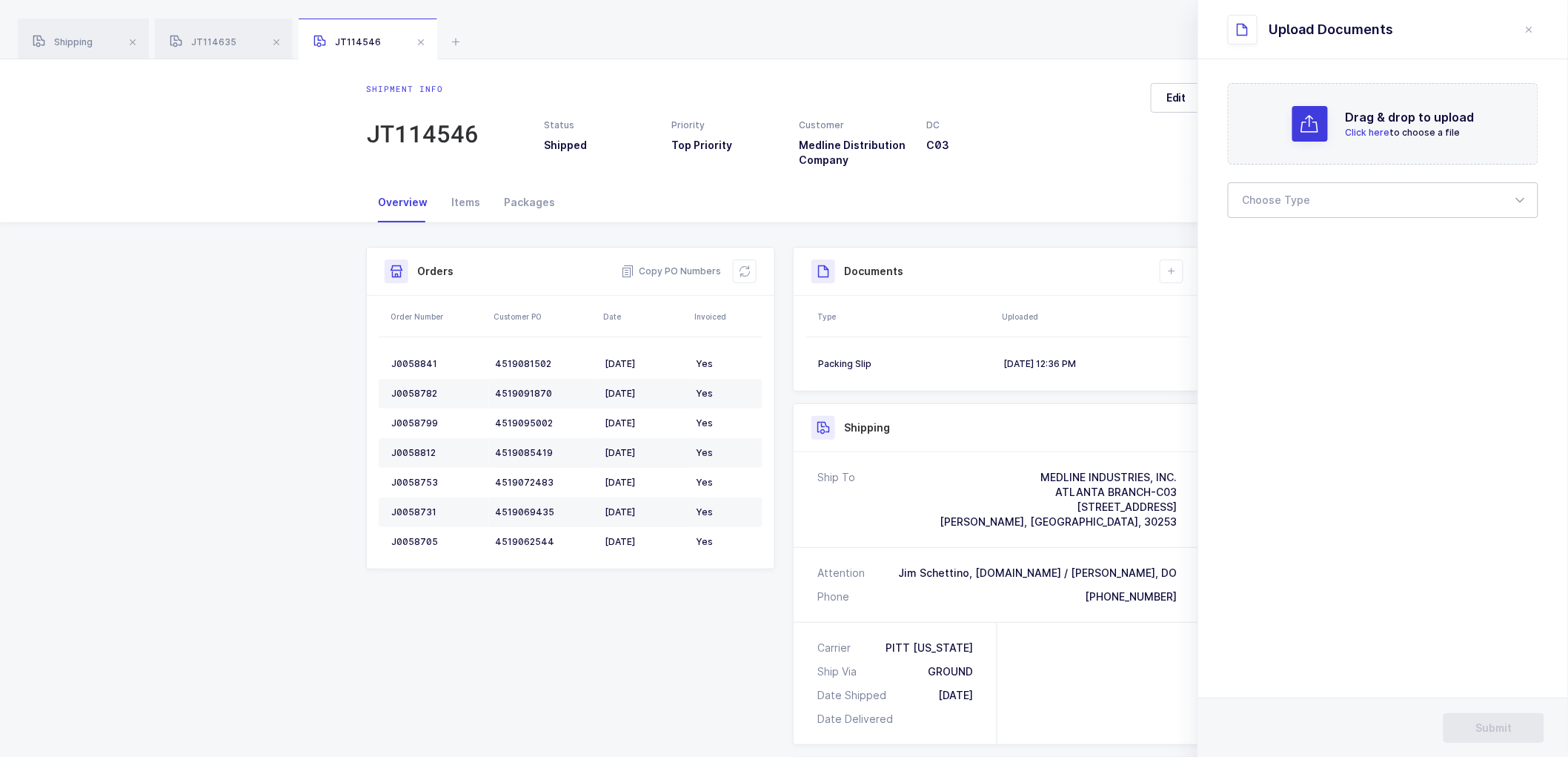
drag, startPoint x: 1287, startPoint y: 195, endPoint x: 1290, endPoint y: 206, distance: 11.4
click at [1290, 196] on div at bounding box center [1384, 200] width 311 height 36
drag, startPoint x: 1275, startPoint y: 244, endPoint x: 1466, endPoint y: 278, distance: 194.0
click at [1277, 243] on span "Bill of Lading" at bounding box center [1276, 246] width 67 height 13
type input "Bill of Lading"
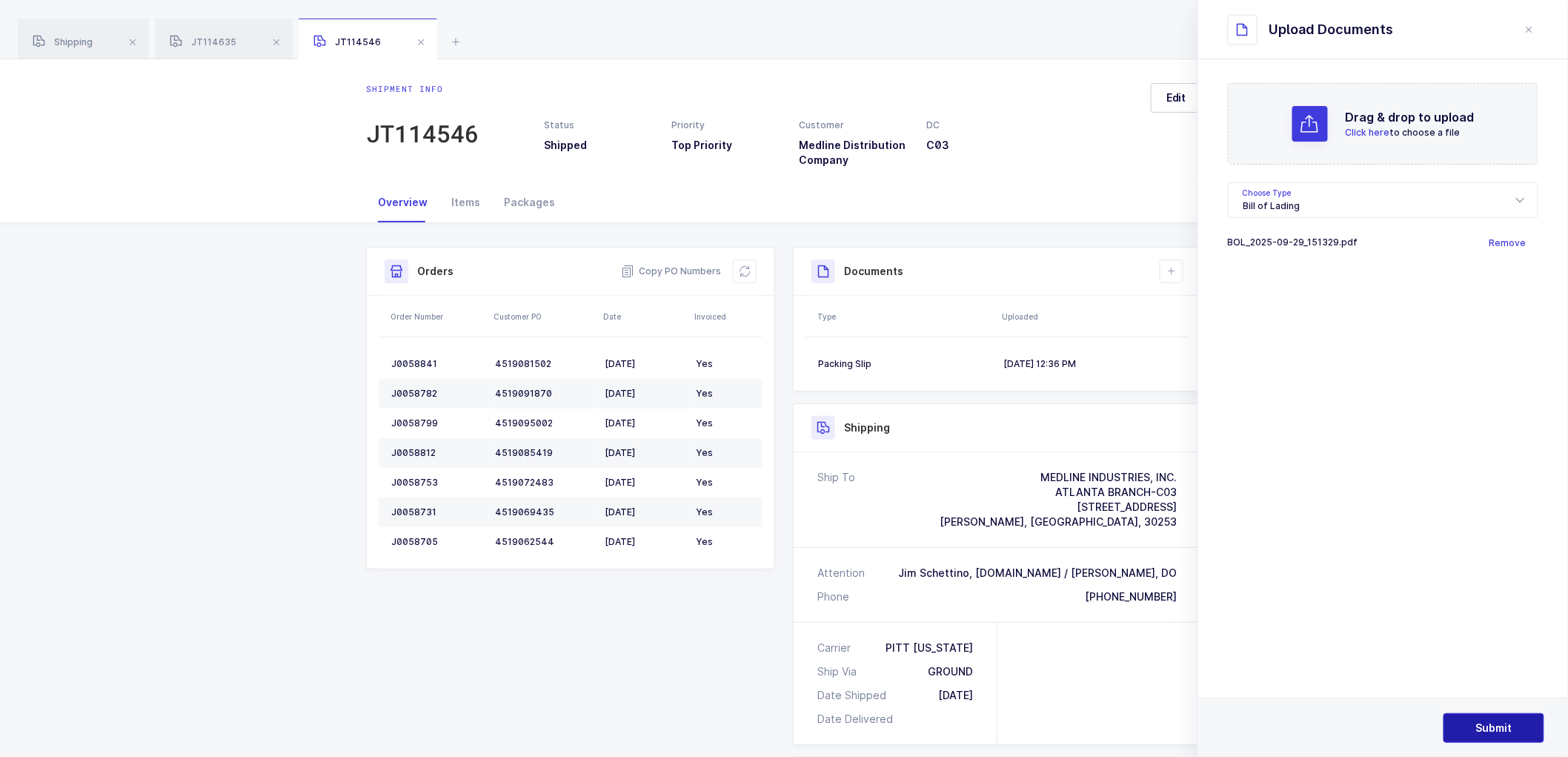
click at [1475, 726] on button "Submit" at bounding box center [1494, 727] width 100 height 30
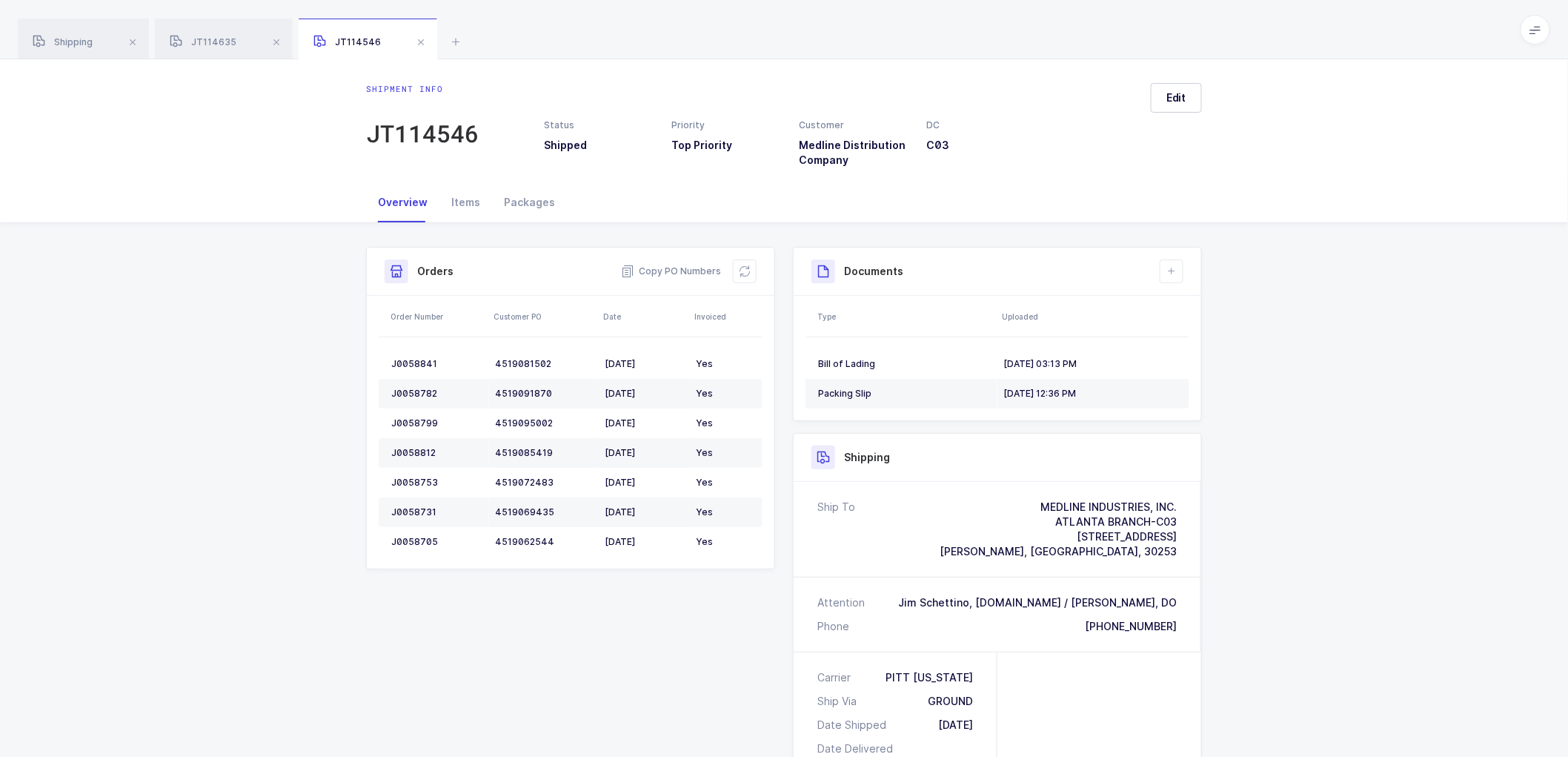
drag, startPoint x: 1329, startPoint y: 427, endPoint x: 1276, endPoint y: 410, distance: 55.7
click at [1329, 427] on div "Shipment Info Shipment Number JT114546 Status Shipped Priority Top Priority Cus…" at bounding box center [784, 631] width 1568 height 815
click at [65, 35] on div "Shipping" at bounding box center [83, 39] width 131 height 42
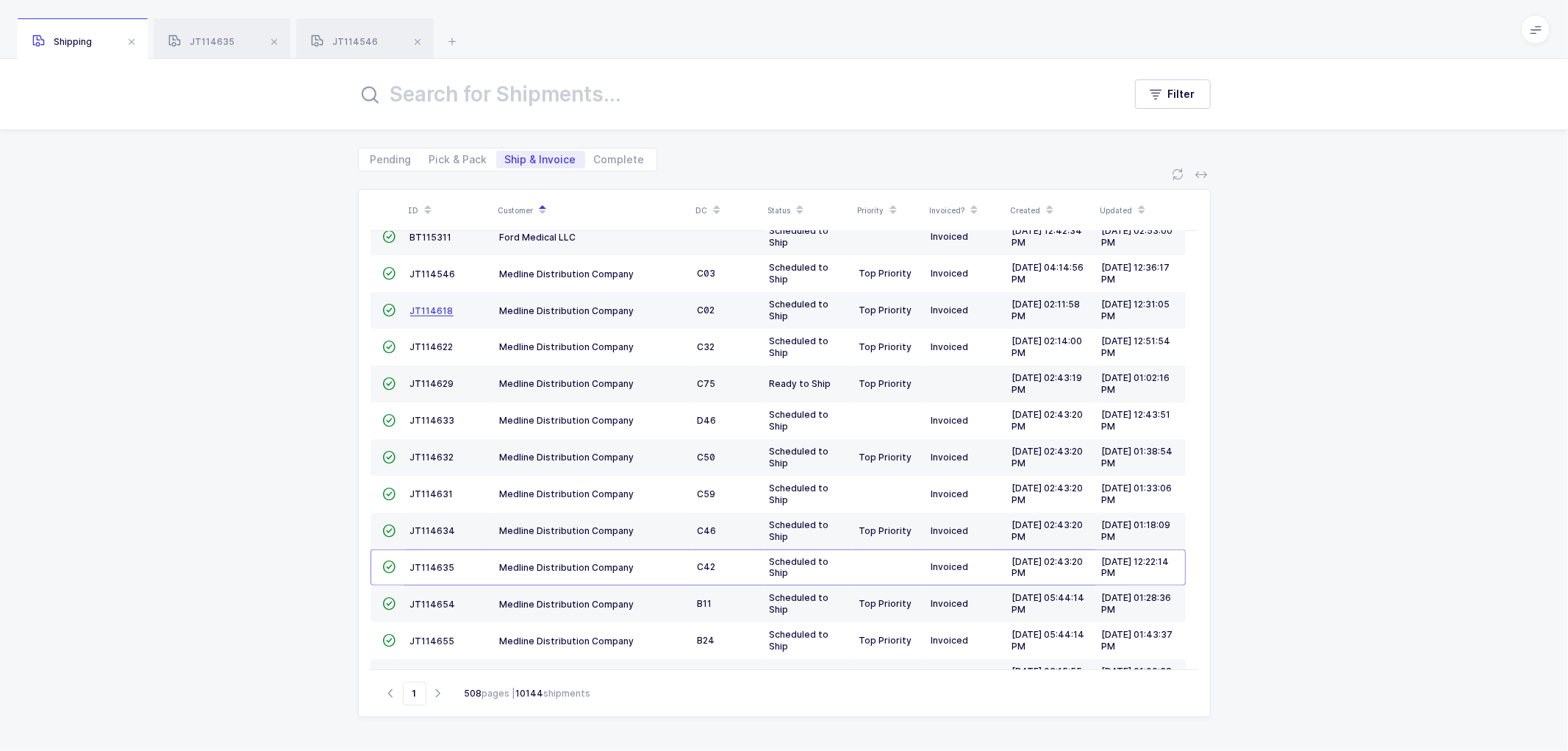
click at [430, 306] on span "JT114618" at bounding box center [431, 311] width 43 height 11
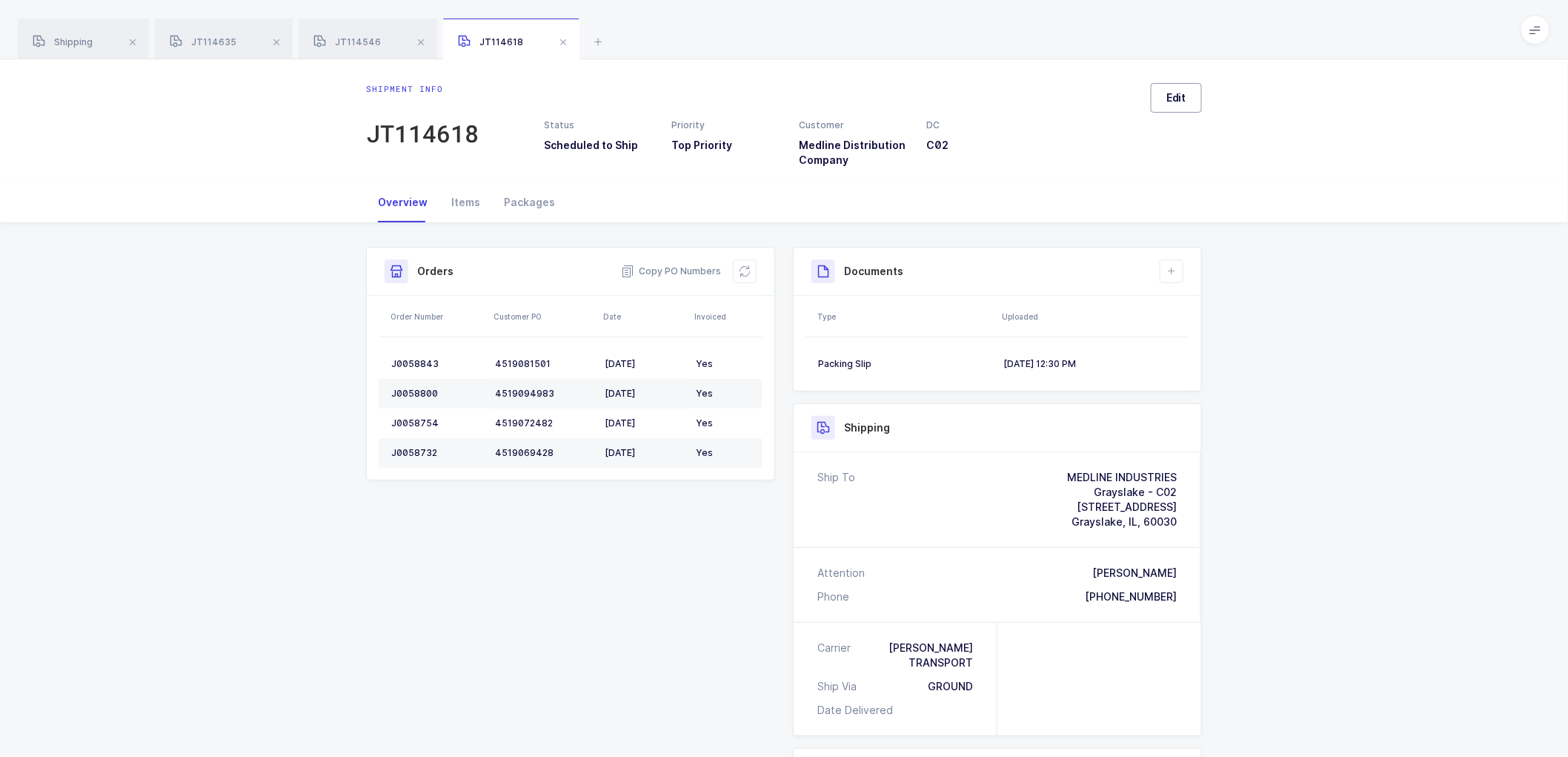
drag, startPoint x: 1175, startPoint y: 94, endPoint x: 1185, endPoint y: 100, distance: 11.7
click at [1175, 93] on span "Edit" at bounding box center [1176, 98] width 20 height 14
click at [1295, 172] on div "Scheduled to Ship" at bounding box center [1384, 186] width 311 height 36
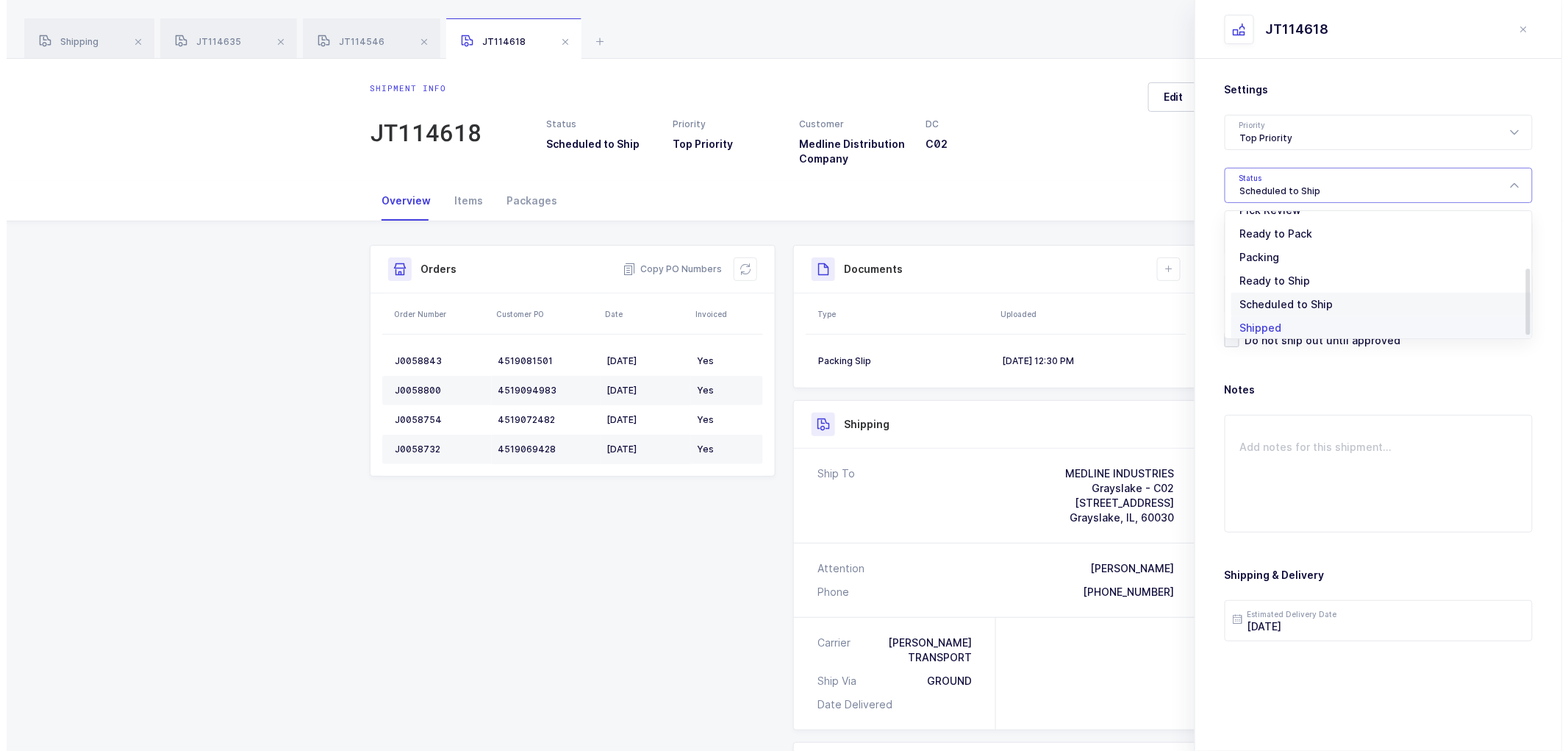
scroll to position [122, 0]
drag, startPoint x: 1237, startPoint y: 295, endPoint x: 1267, endPoint y: 322, distance: 40.4
click at [1237, 294] on span "Shipped" at bounding box center [1255, 298] width 42 height 12
type input "Shipped"
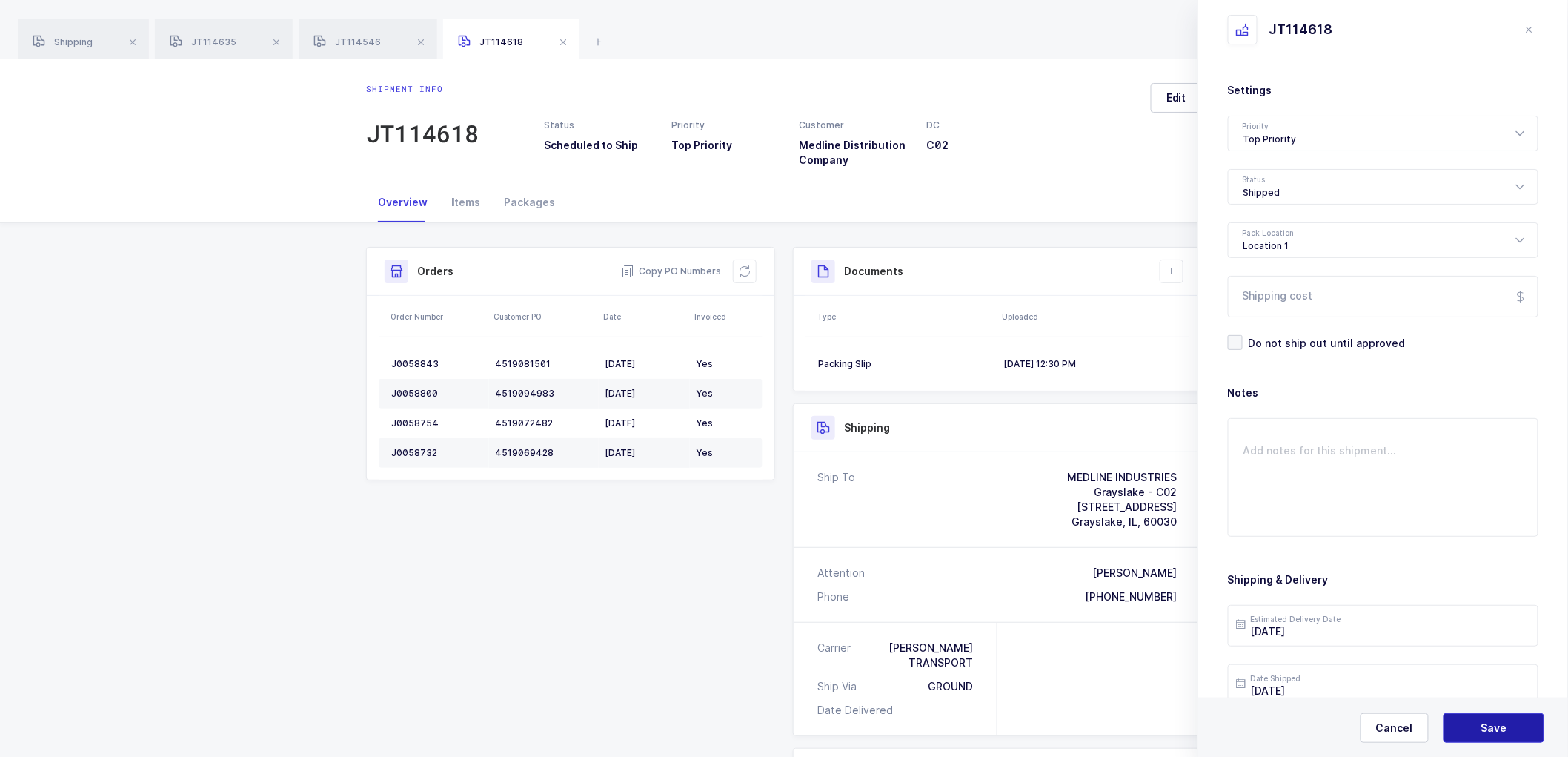
drag, startPoint x: 1481, startPoint y: 736, endPoint x: 1413, endPoint y: 597, distance: 154.7
click at [1478, 728] on button "Save" at bounding box center [1494, 727] width 100 height 30
click at [1166, 263] on button at bounding box center [1171, 271] width 24 height 24
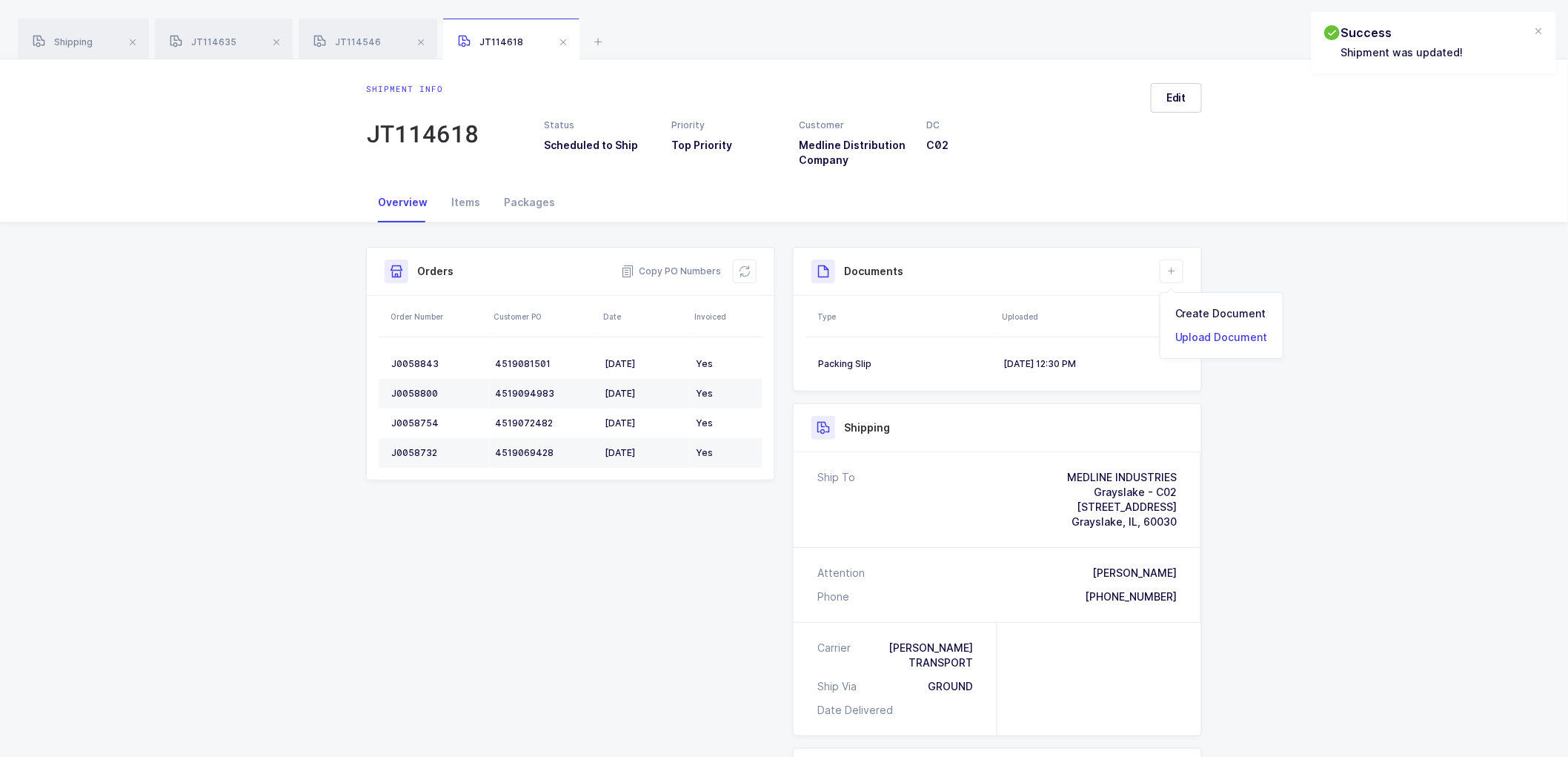
click at [1186, 334] on li "Upload Document" at bounding box center [1221, 337] width 110 height 24
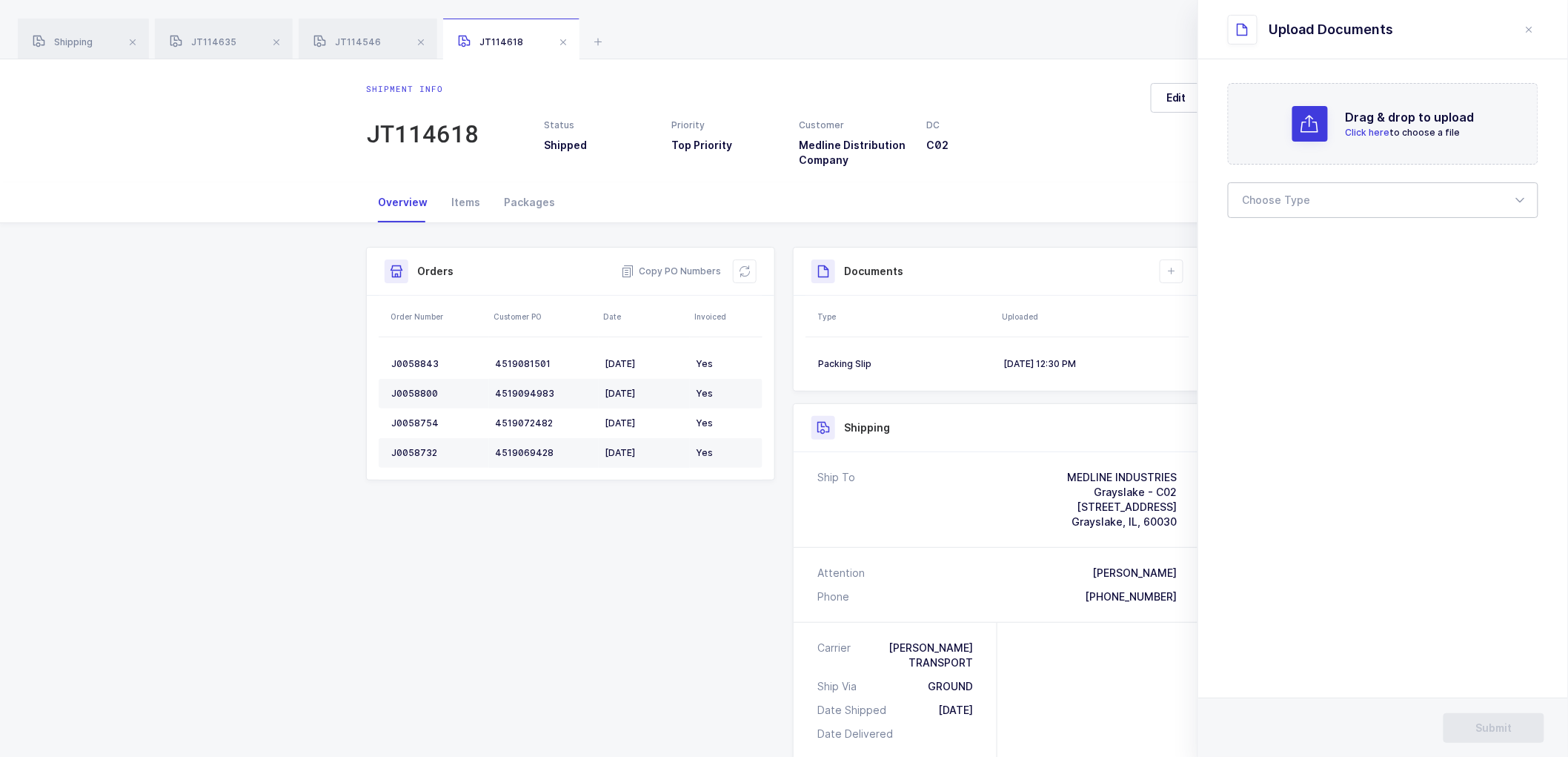
drag, startPoint x: 1253, startPoint y: 193, endPoint x: 1268, endPoint y: 210, distance: 22.7
click at [1253, 193] on div at bounding box center [1384, 200] width 311 height 36
click at [1270, 245] on span "Bill of Lading" at bounding box center [1276, 246] width 67 height 13
type input "Bill of Lading"
click at [1498, 716] on button "Submit" at bounding box center [1494, 727] width 100 height 30
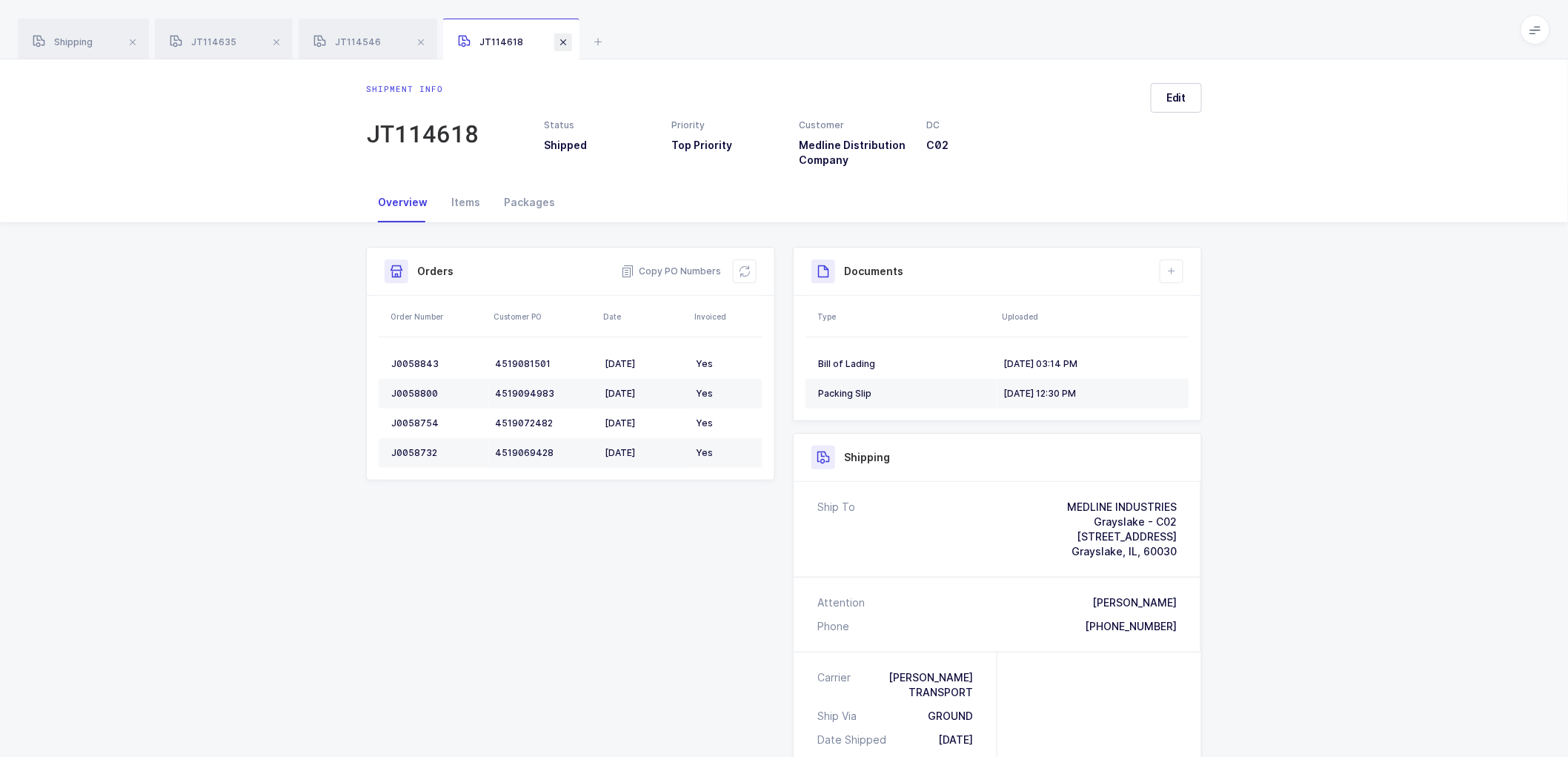
click at [567, 40] on span at bounding box center [563, 42] width 17 height 17
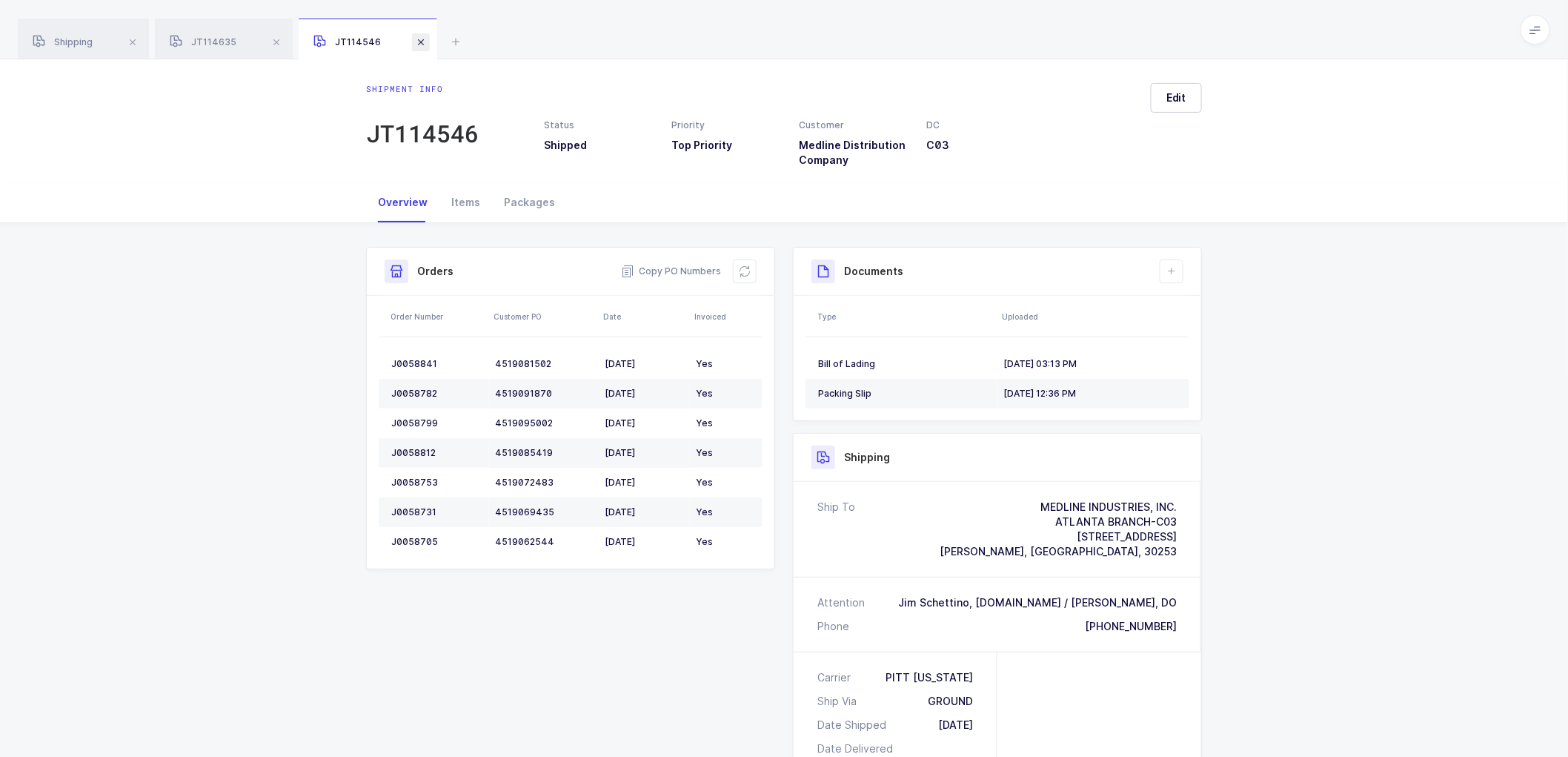
drag, startPoint x: 428, startPoint y: 39, endPoint x: 412, endPoint y: 40, distance: 16.0
click at [426, 40] on div "JT114546" at bounding box center [368, 39] width 139 height 42
click at [275, 42] on span at bounding box center [276, 42] width 17 height 17
click at [278, 38] on span at bounding box center [277, 42] width 17 height 17
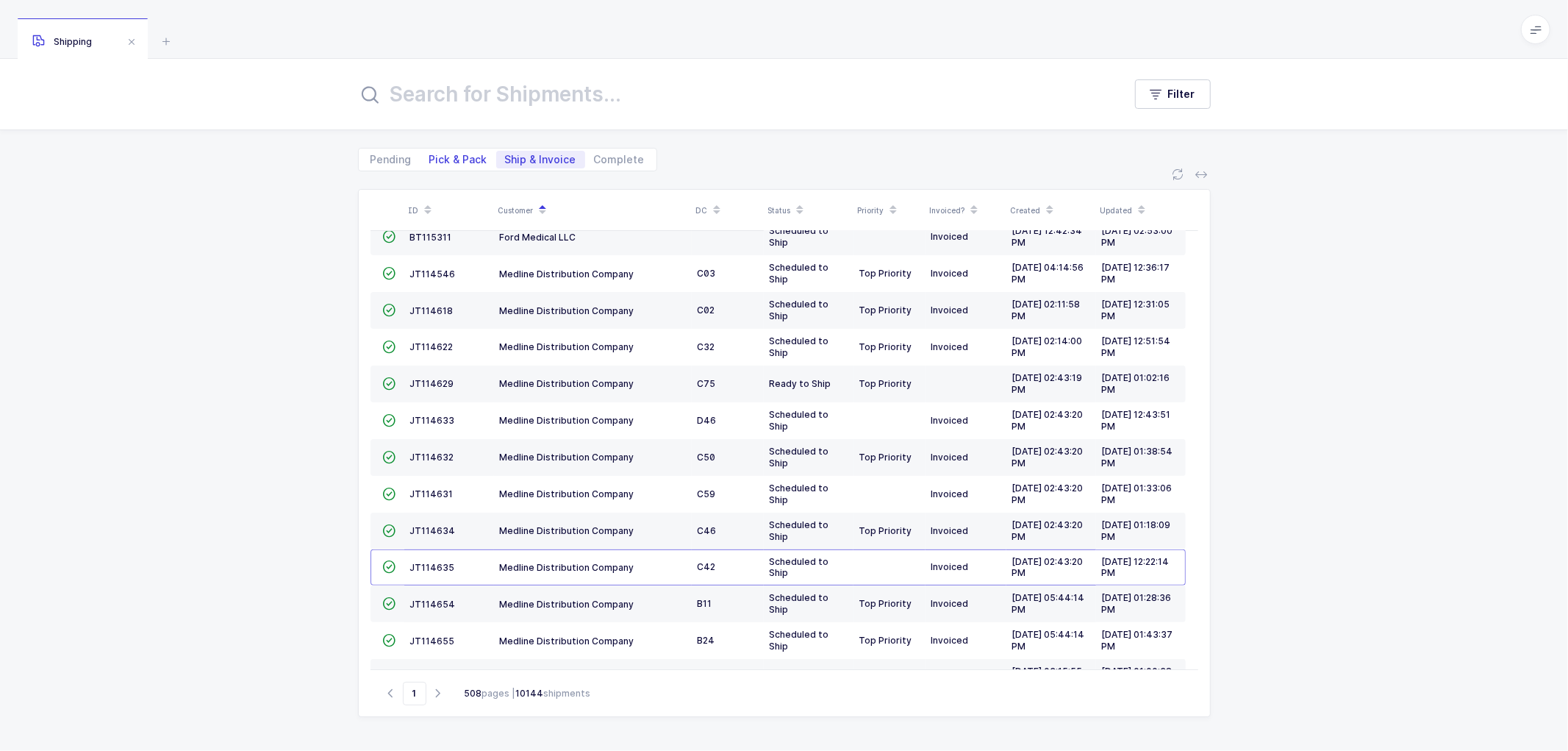
click at [448, 157] on span "Pick & Pack" at bounding box center [458, 159] width 58 height 11
click at [430, 157] on input "Pick & Pack" at bounding box center [425, 155] width 10 height 10
radio input "true"
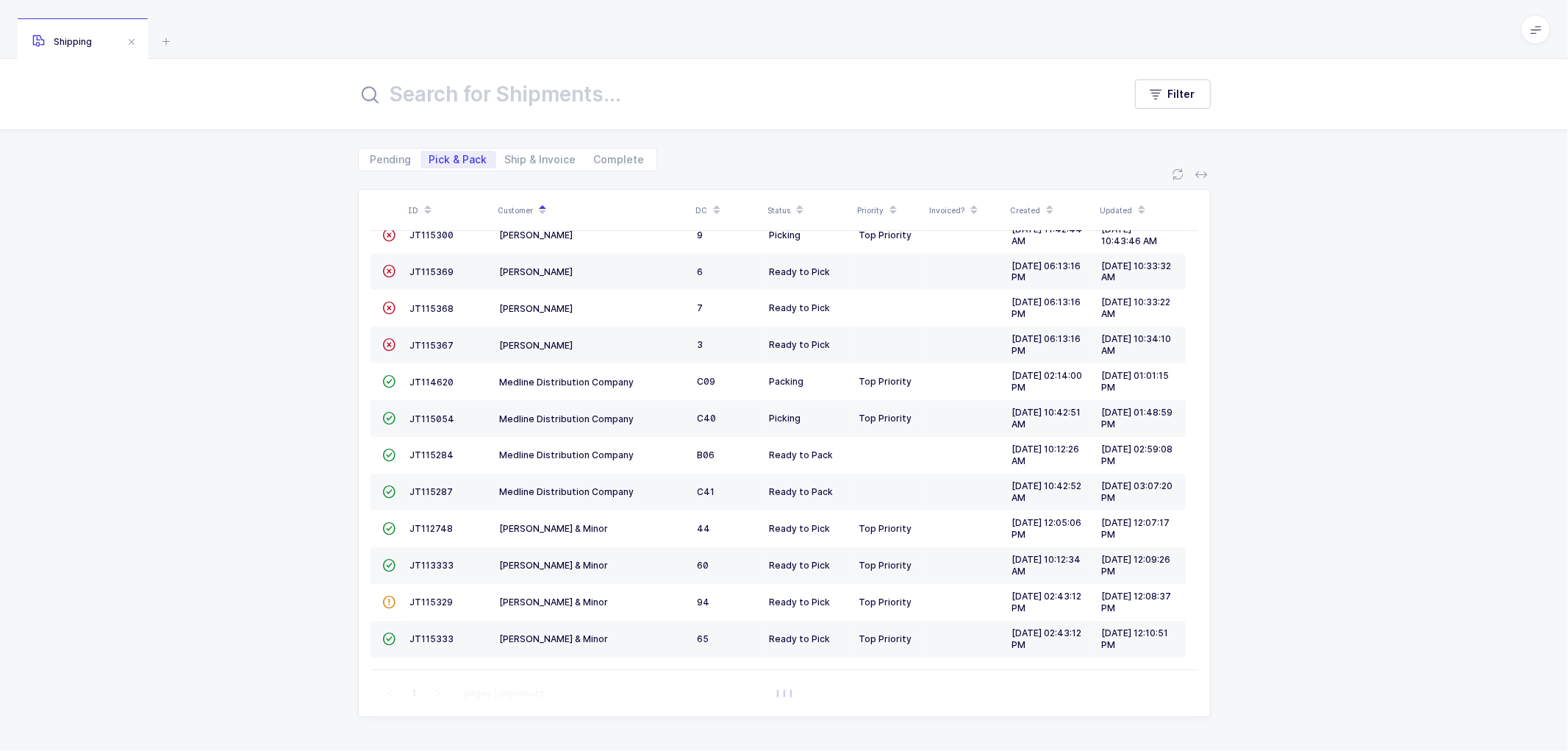
scroll to position [174, 0]
click at [524, 151] on div "Pending Pick & Pack Ship & Invoice Complete" at bounding box center [508, 159] width 299 height 24
click at [557, 158] on span "Ship & Invoice" at bounding box center [540, 159] width 71 height 11
click at [506, 158] on input "Ship & Invoice" at bounding box center [501, 155] width 10 height 10
radio input "true"
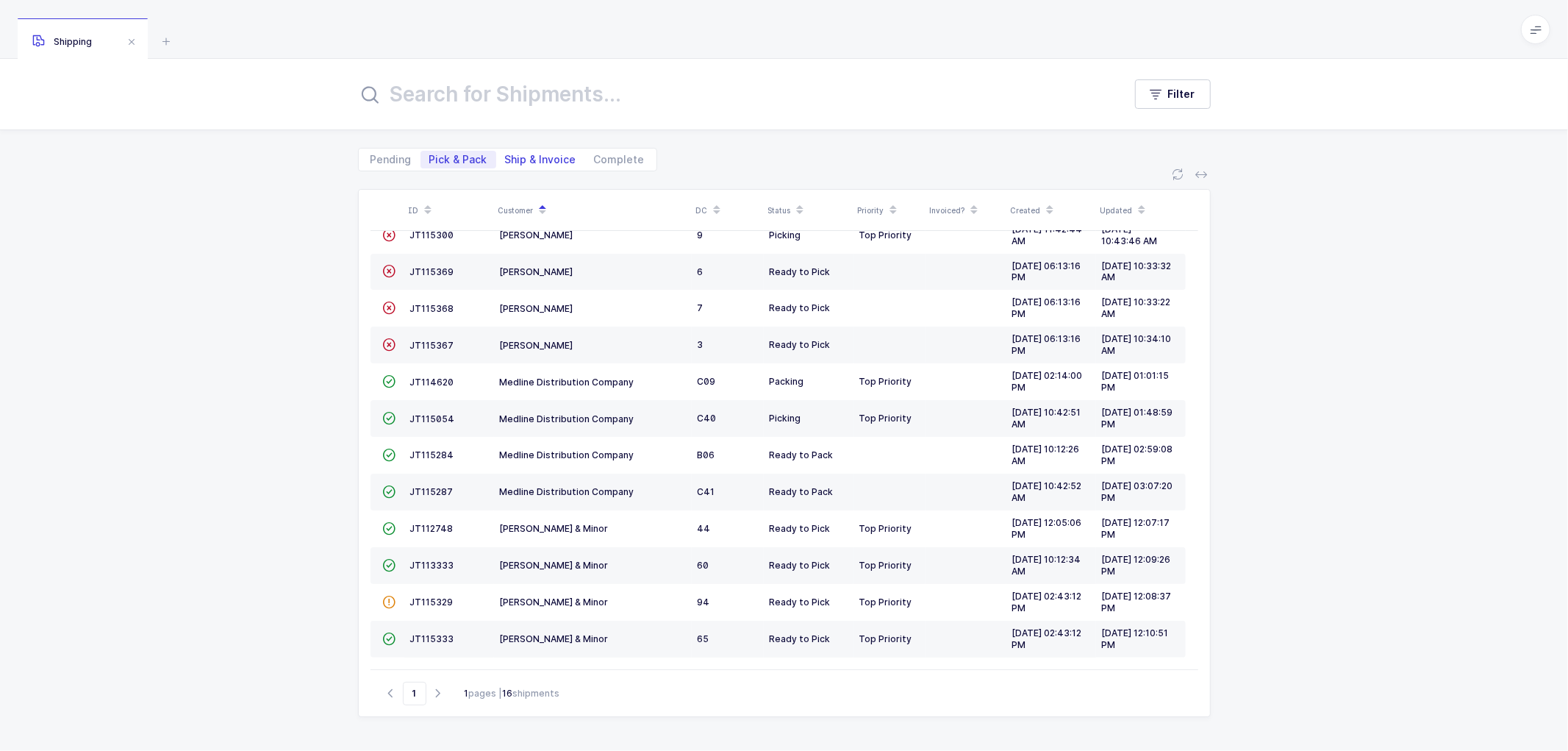
radio input "false"
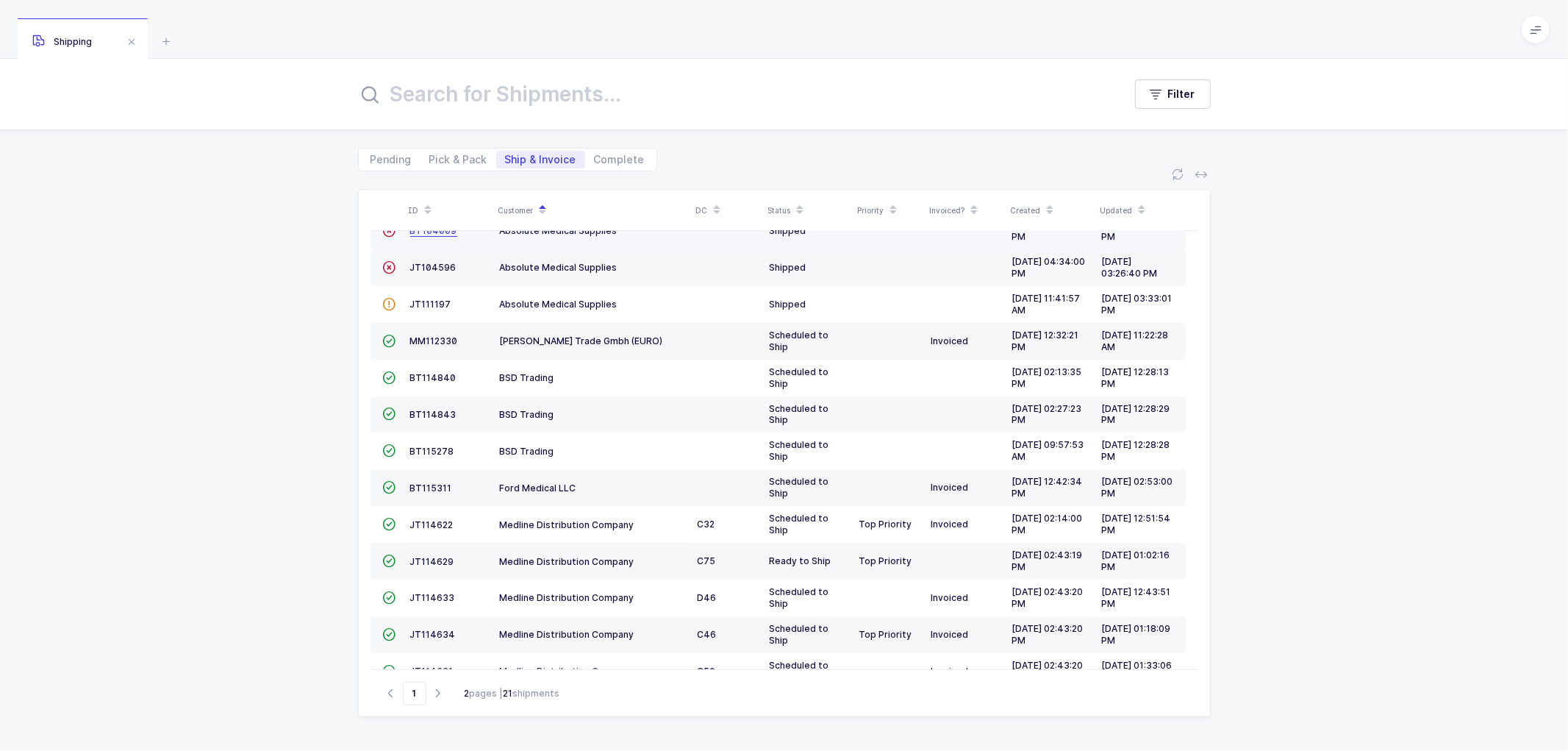
scroll to position [0, 0]
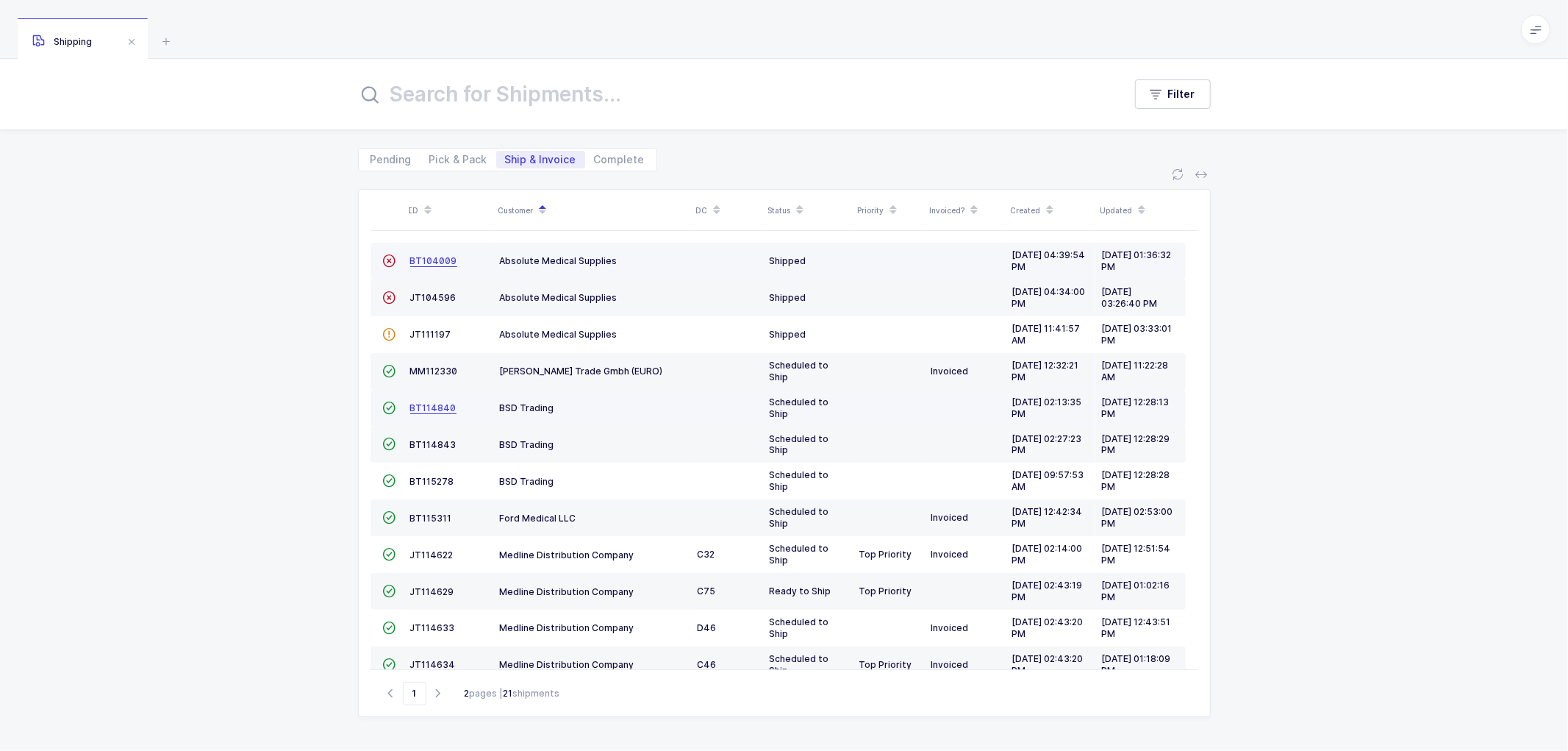
click at [420, 402] on span "BT114840" at bounding box center [433, 408] width 46 height 11
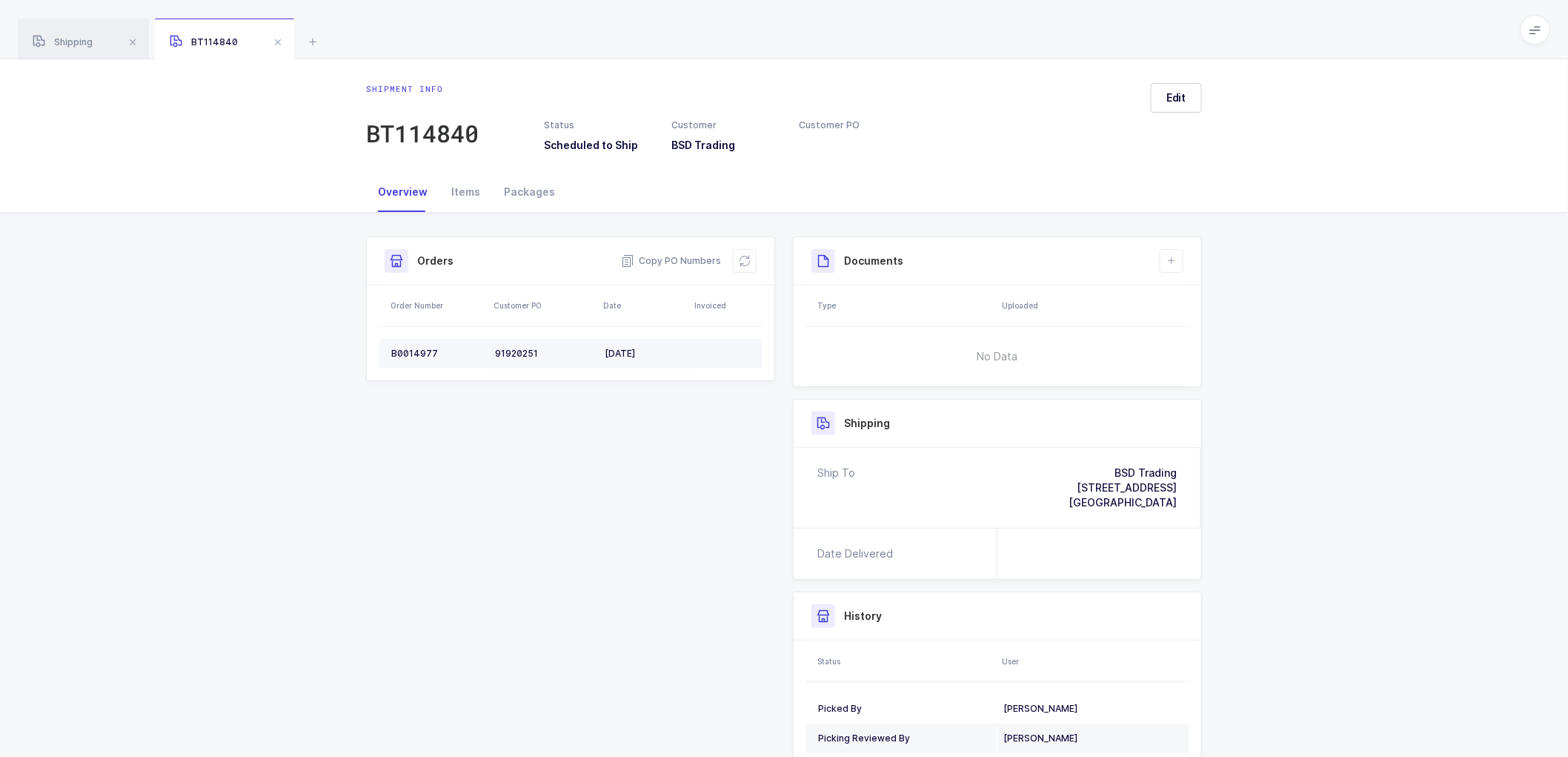
click at [413, 348] on div "B0014977" at bounding box center [436, 353] width 92 height 12
copy div "B0014977"
drag, startPoint x: 275, startPoint y: 44, endPoint x: 298, endPoint y: 63, distance: 29.8
click at [276, 44] on span at bounding box center [278, 42] width 17 height 17
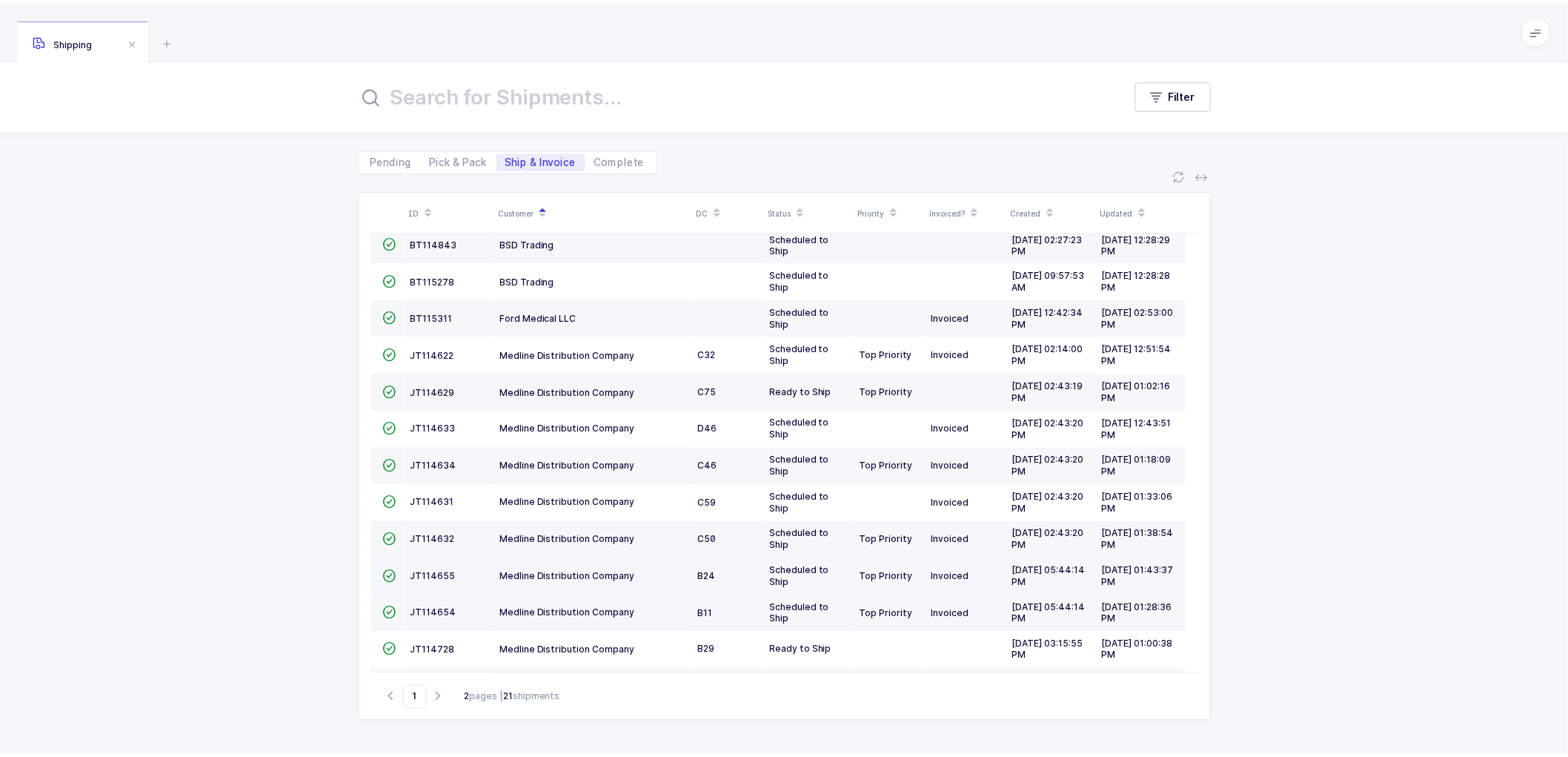
scroll to position [324, 0]
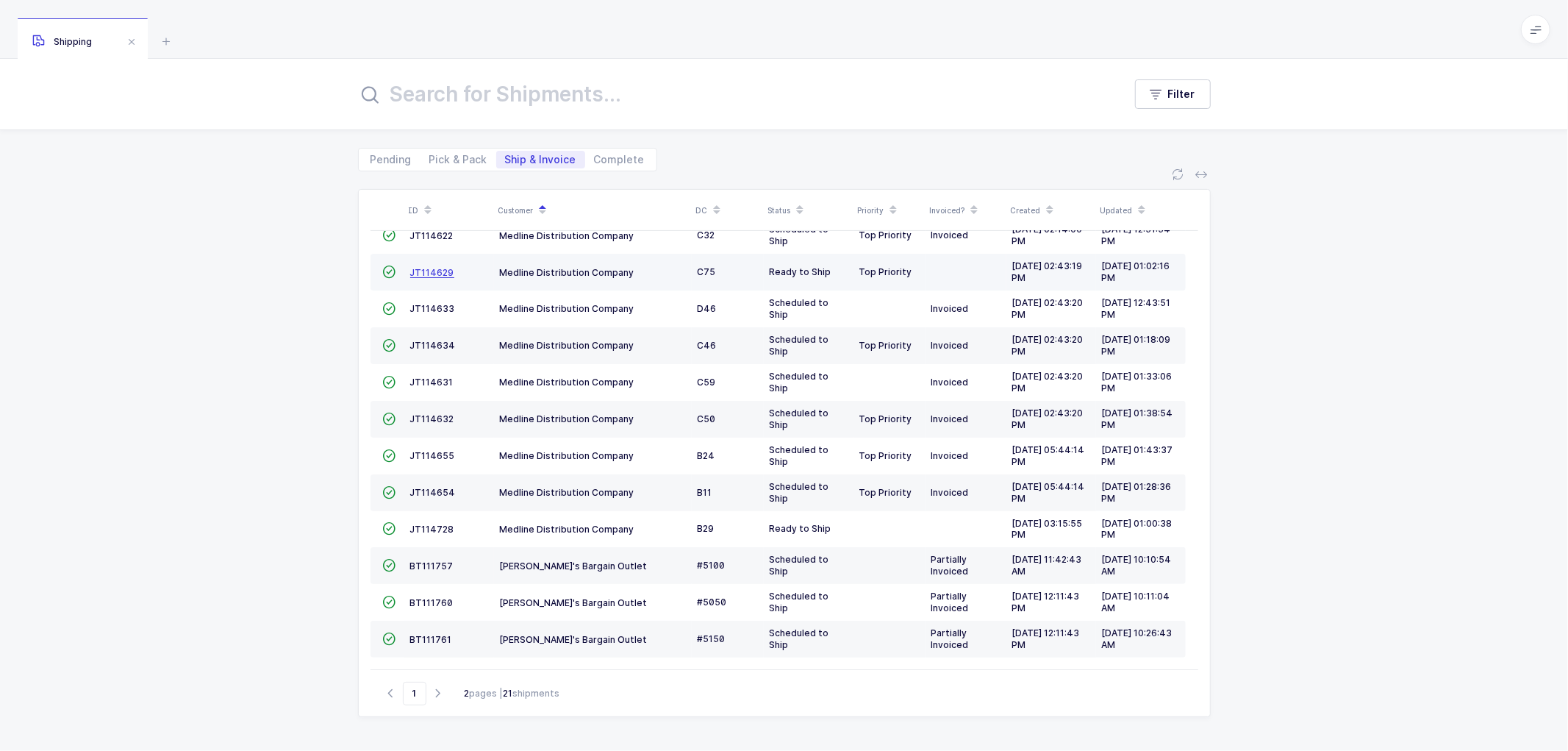
click at [423, 267] on span "JT114629" at bounding box center [432, 273] width 44 height 11
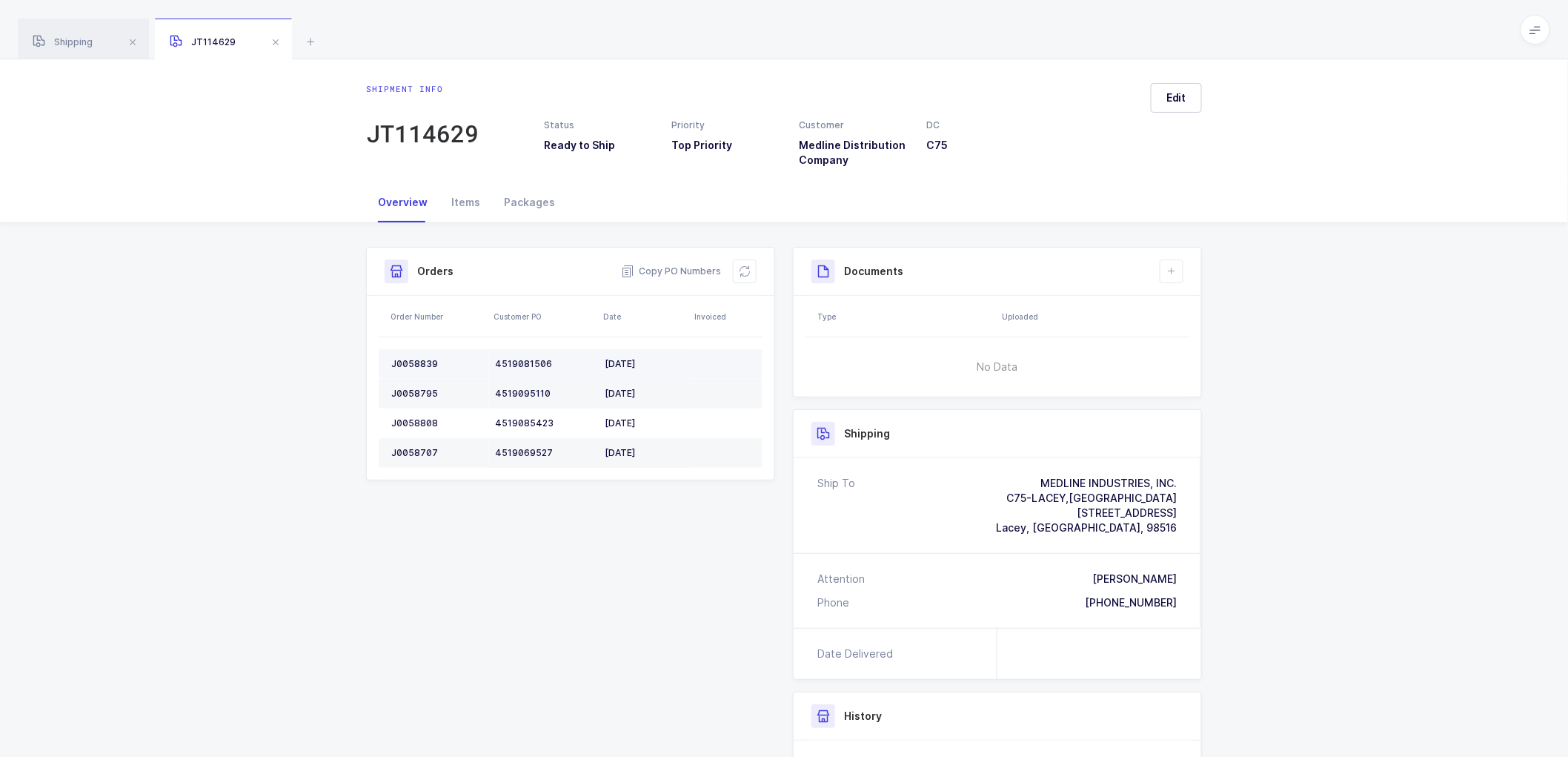
click at [404, 362] on div "J0058839" at bounding box center [436, 364] width 92 height 12
copy div "J0058839"
click at [421, 387] on div "J0058795" at bounding box center [436, 393] width 92 height 12
click at [421, 388] on div "J0058795" at bounding box center [436, 393] width 92 height 12
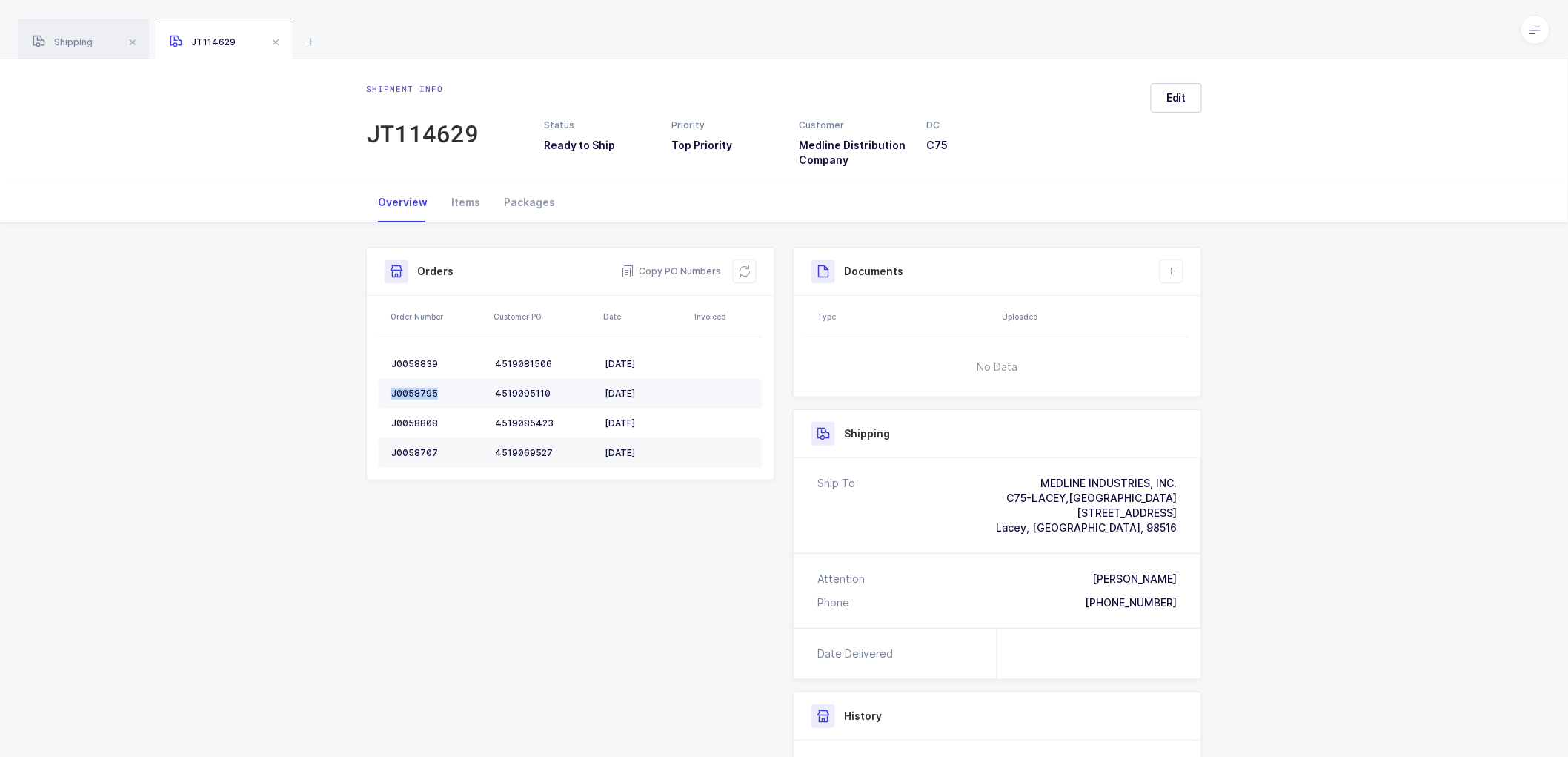
copy div "J0058795"
click at [416, 420] on div "J0058808" at bounding box center [436, 423] width 92 height 12
copy div "J0058808"
click at [417, 450] on div "J0058707" at bounding box center [436, 453] width 92 height 12
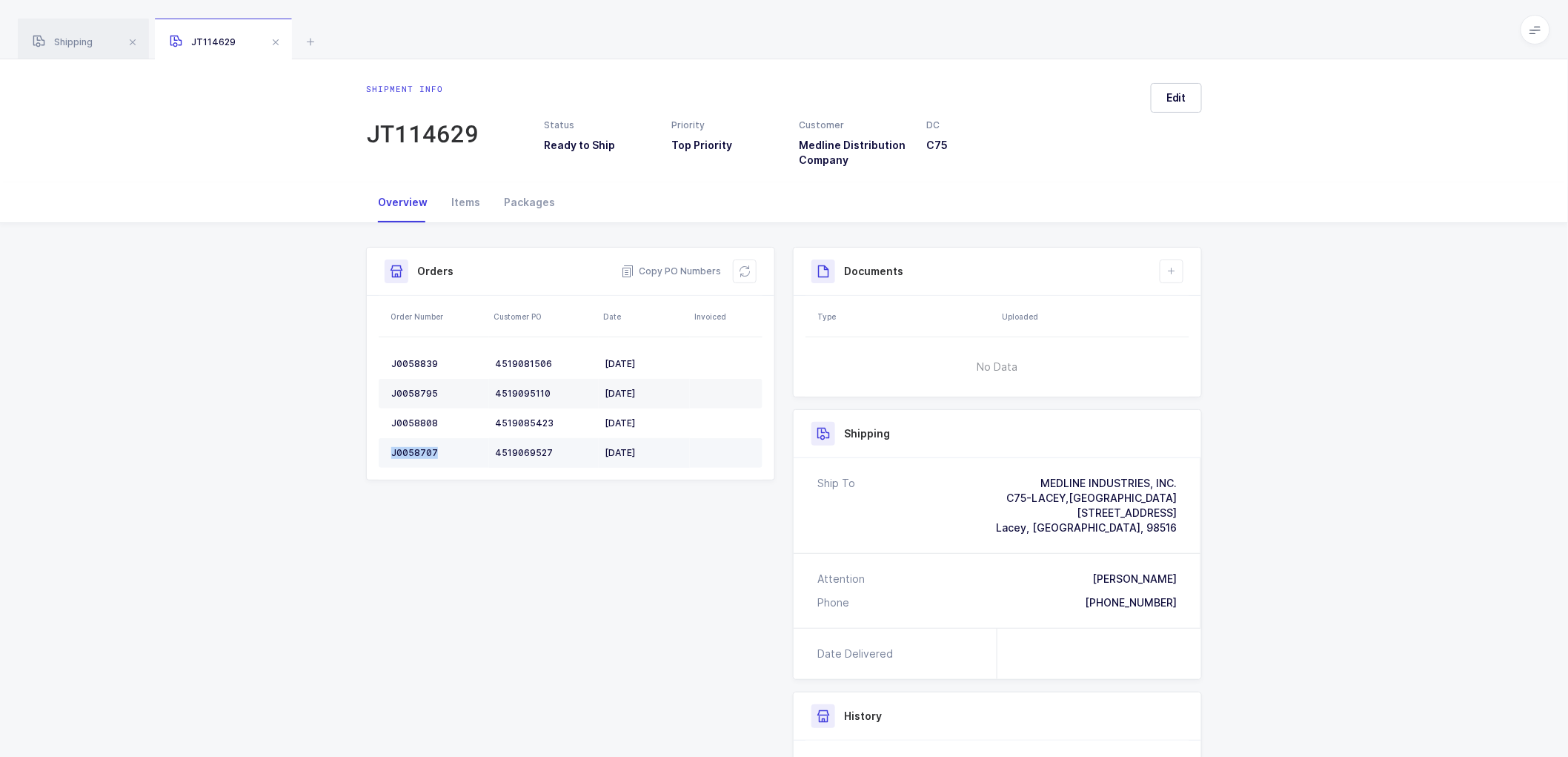
click at [417, 450] on div "J0058707" at bounding box center [436, 453] width 92 height 12
copy div "J0058707"
click at [748, 269] on icon at bounding box center [744, 271] width 12 height 12
click at [1177, 91] on span "Edit" at bounding box center [1176, 98] width 20 height 14
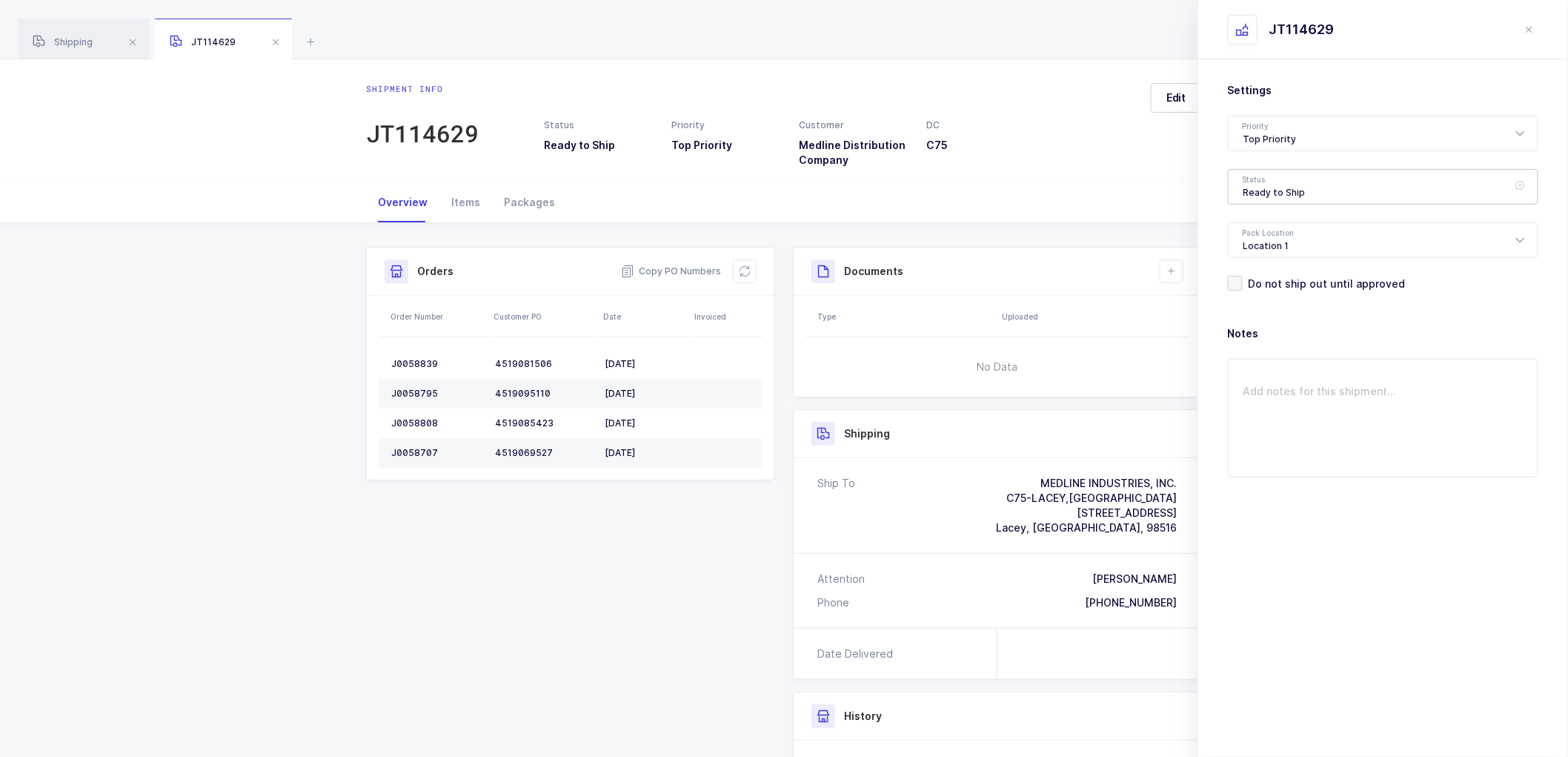
click at [1272, 185] on div "Ready to Ship" at bounding box center [1384, 186] width 311 height 36
click at [1301, 272] on span "Scheduled to Ship" at bounding box center [1290, 276] width 94 height 13
type input "Scheduled to Ship"
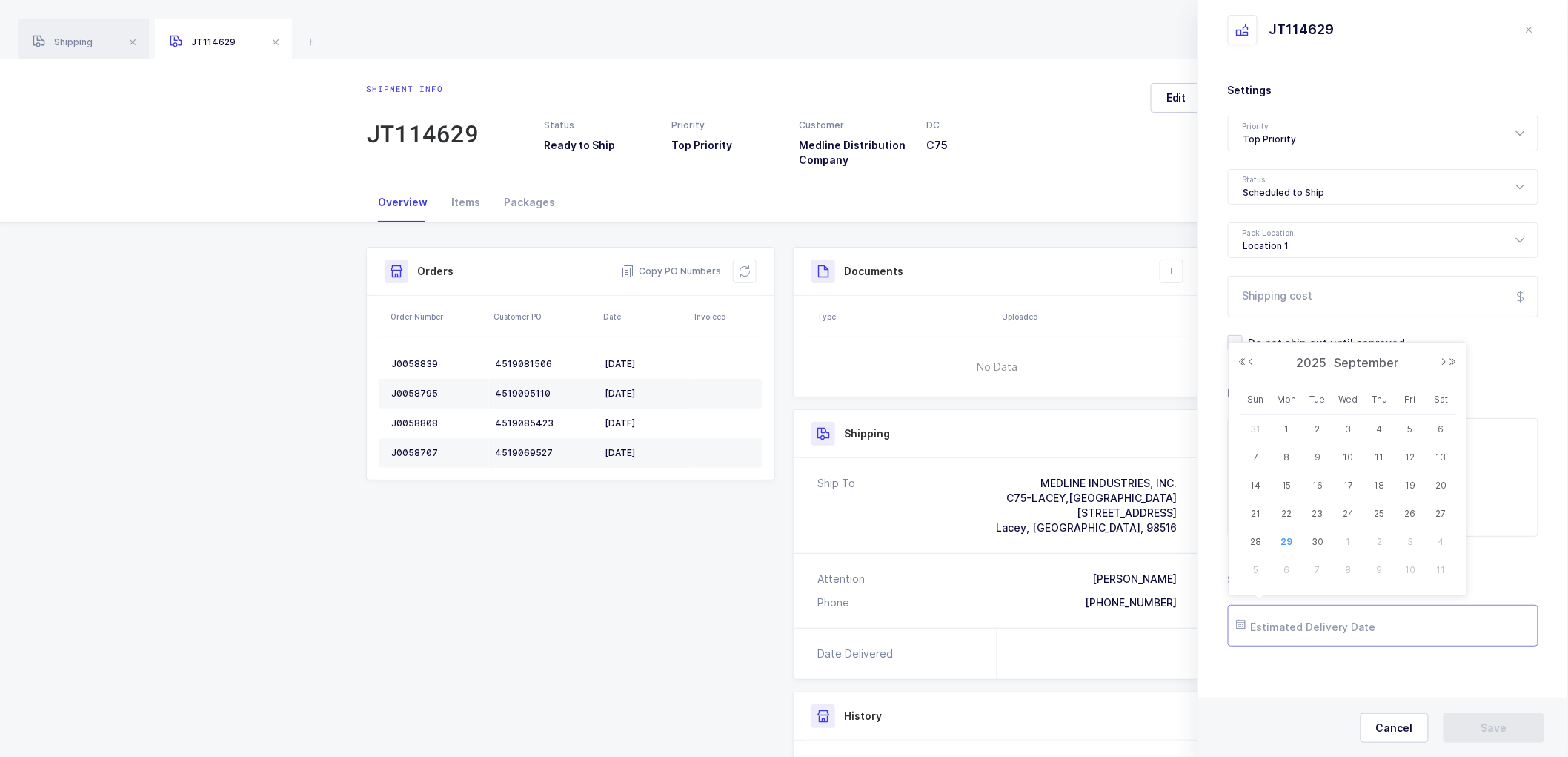
click at [1302, 627] on input "text" at bounding box center [1384, 625] width 311 height 42
click at [1285, 561] on span "6" at bounding box center [1287, 570] width 17 height 17
type input "2025-10-06"
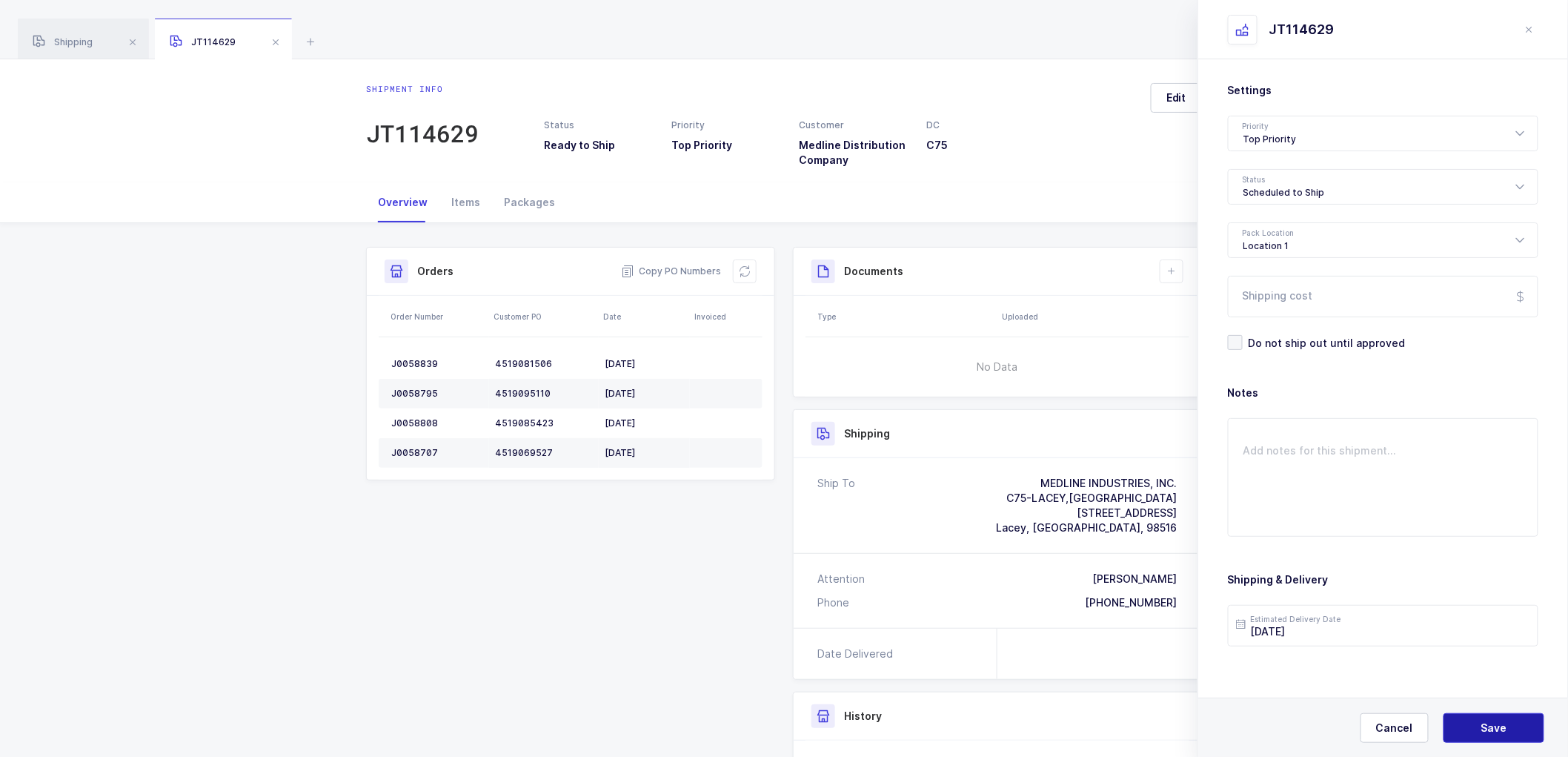
drag, startPoint x: 1479, startPoint y: 722, endPoint x: 1475, endPoint y: 695, distance: 27.3
click at [1479, 722] on button "Save" at bounding box center [1494, 727] width 100 height 30
drag, startPoint x: 1507, startPoint y: 730, endPoint x: 1451, endPoint y: 659, distance: 90.4
click at [1507, 729] on button "Save" at bounding box center [1494, 727] width 100 height 30
drag, startPoint x: 1174, startPoint y: 277, endPoint x: 1187, endPoint y: 279, distance: 13.2
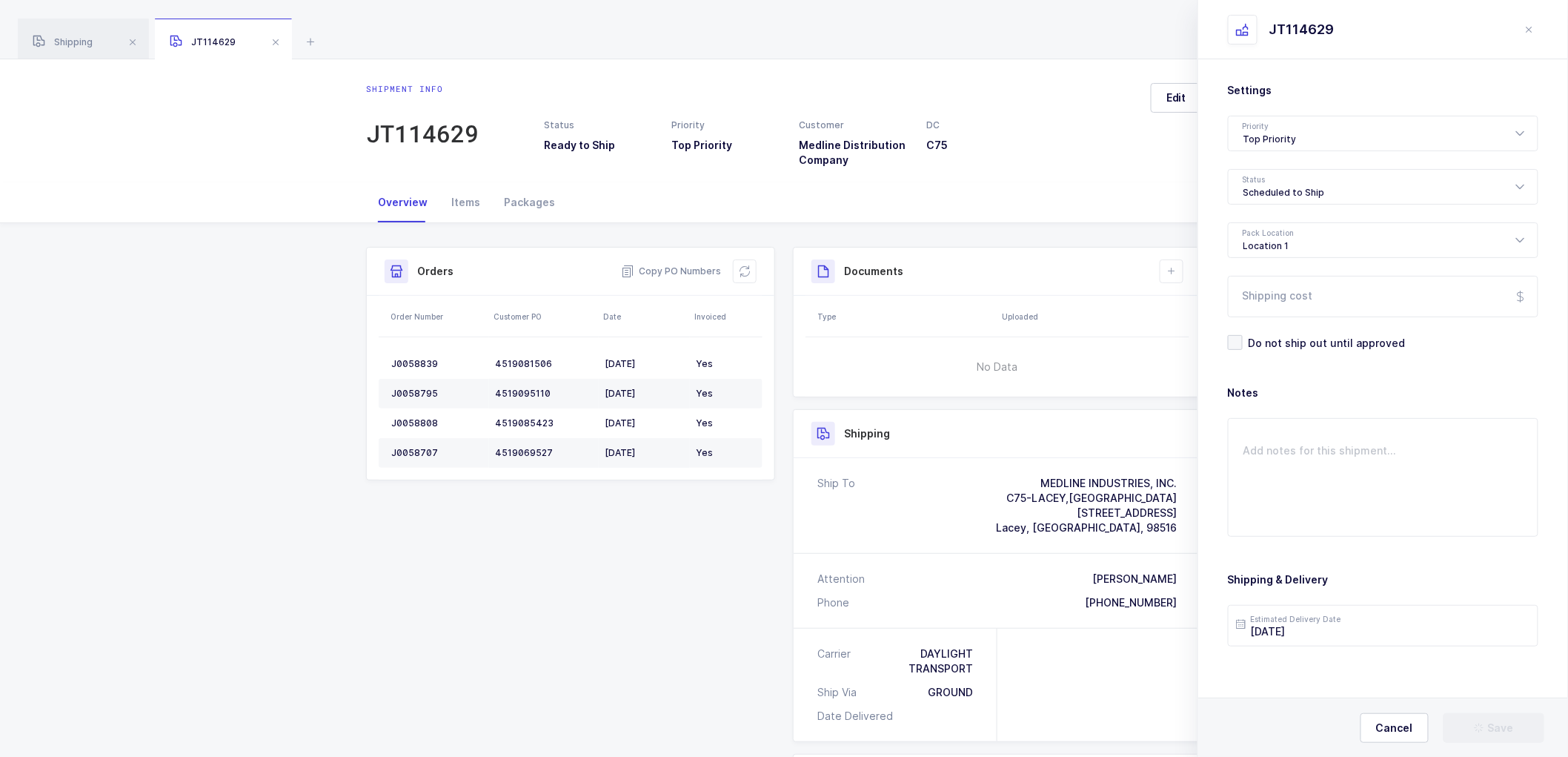
click at [1174, 276] on button at bounding box center [1171, 271] width 24 height 24
click at [1232, 310] on li "Create Document" at bounding box center [1221, 313] width 110 height 24
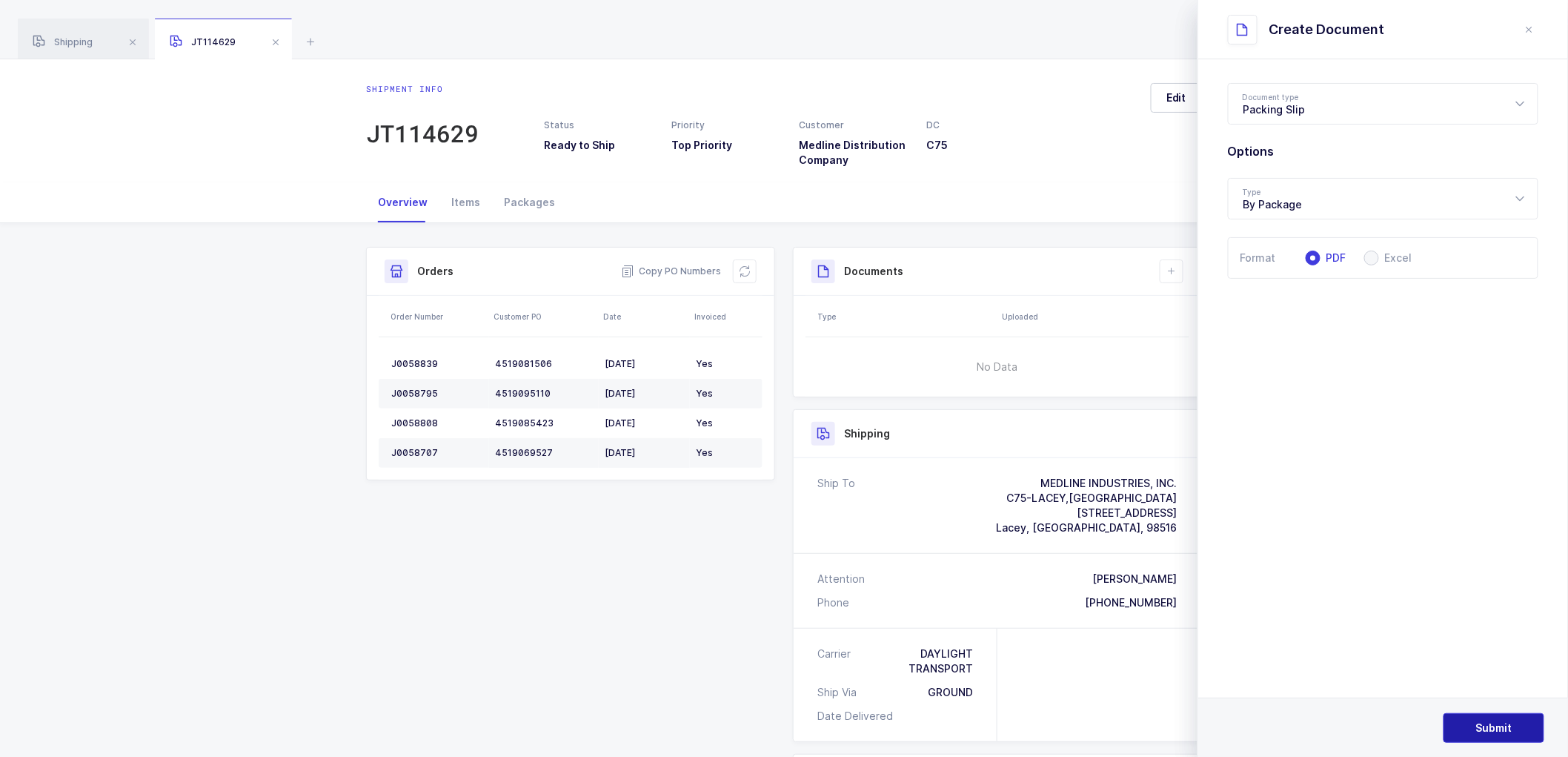
click at [1487, 729] on span "Submit" at bounding box center [1495, 727] width 37 height 14
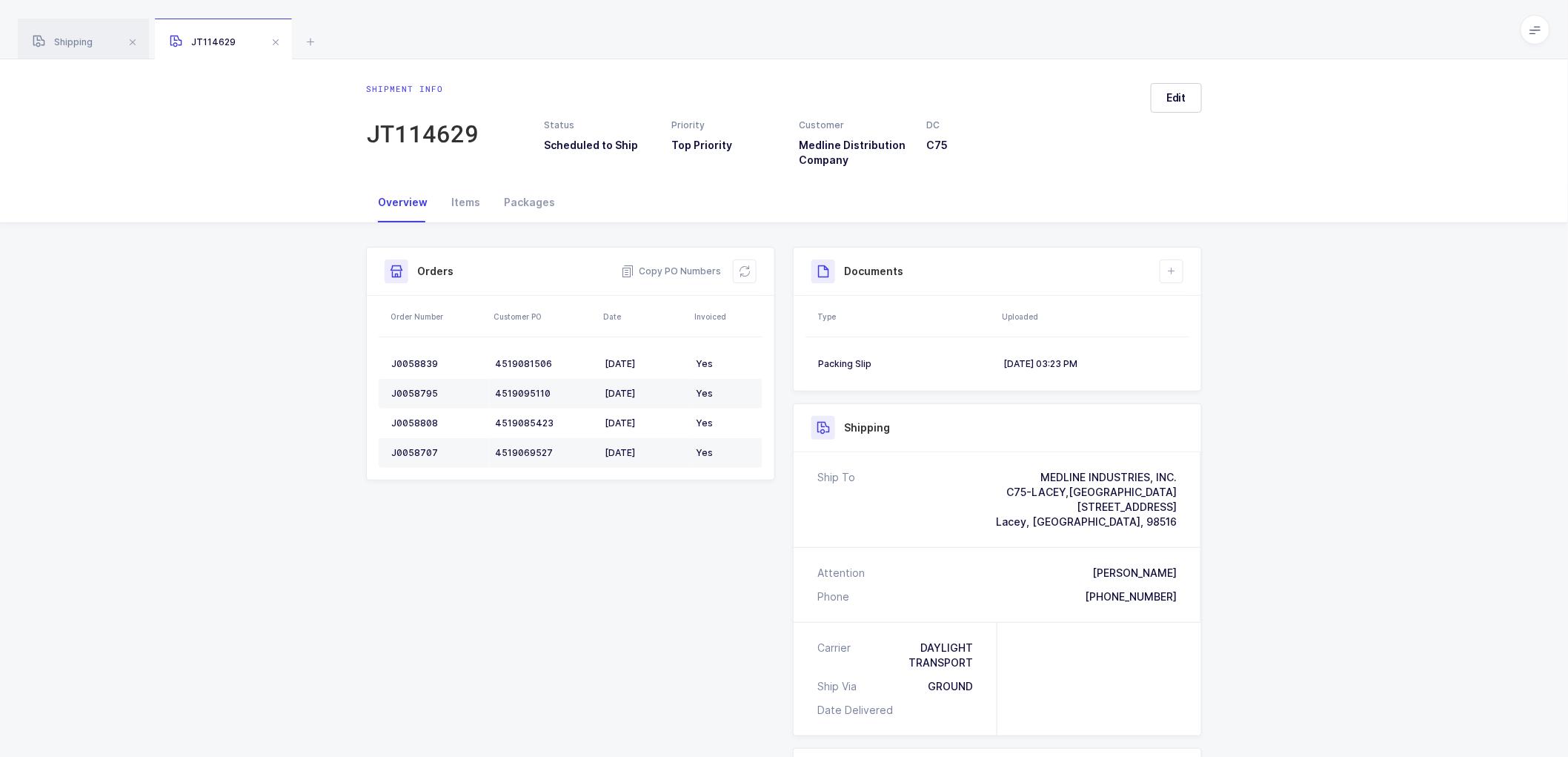
drag, startPoint x: 85, startPoint y: 39, endPoint x: 266, endPoint y: 58, distance: 182.0
click at [85, 38] on span "Shipping" at bounding box center [63, 42] width 60 height 12
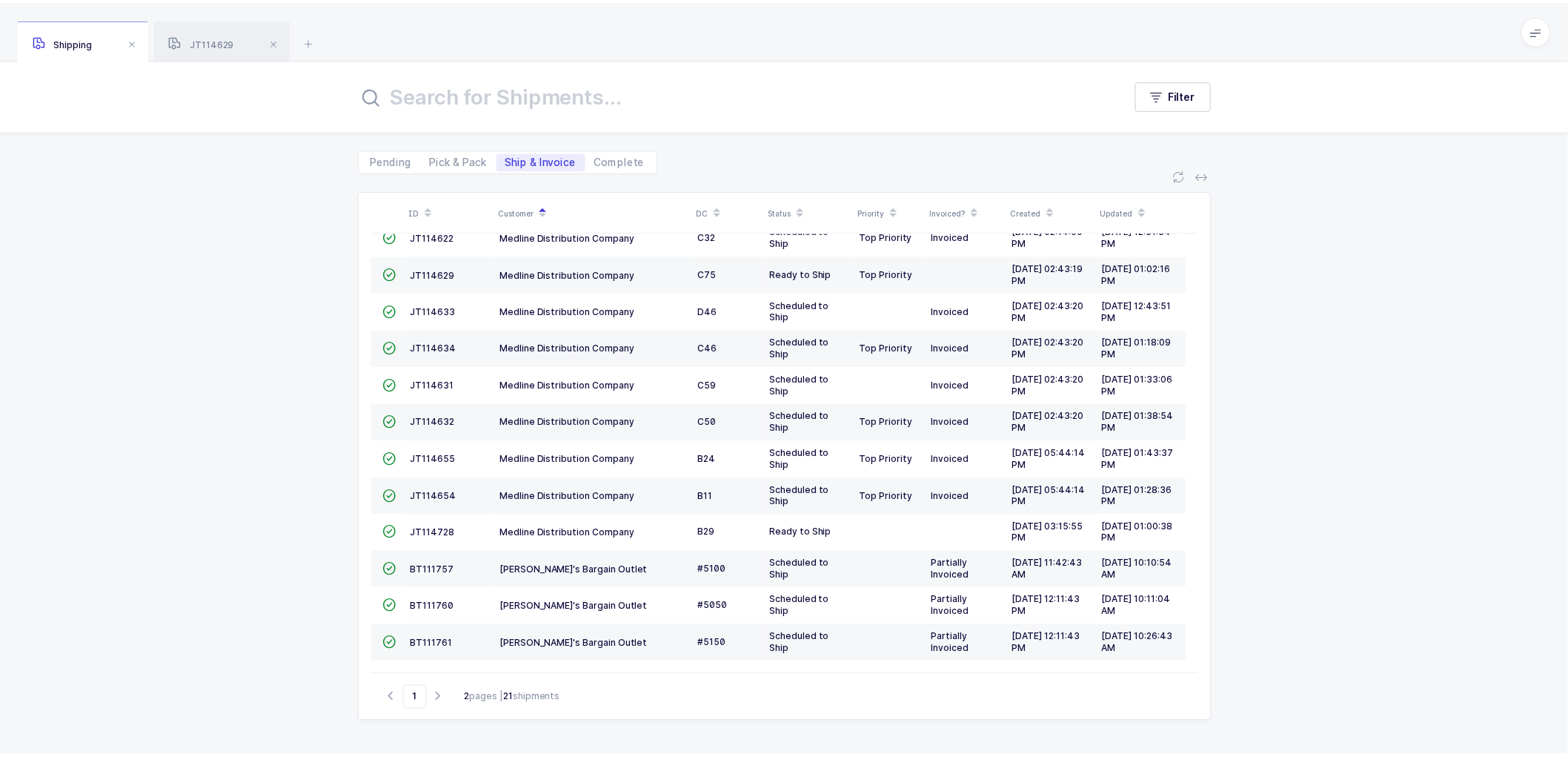
scroll to position [283, 0]
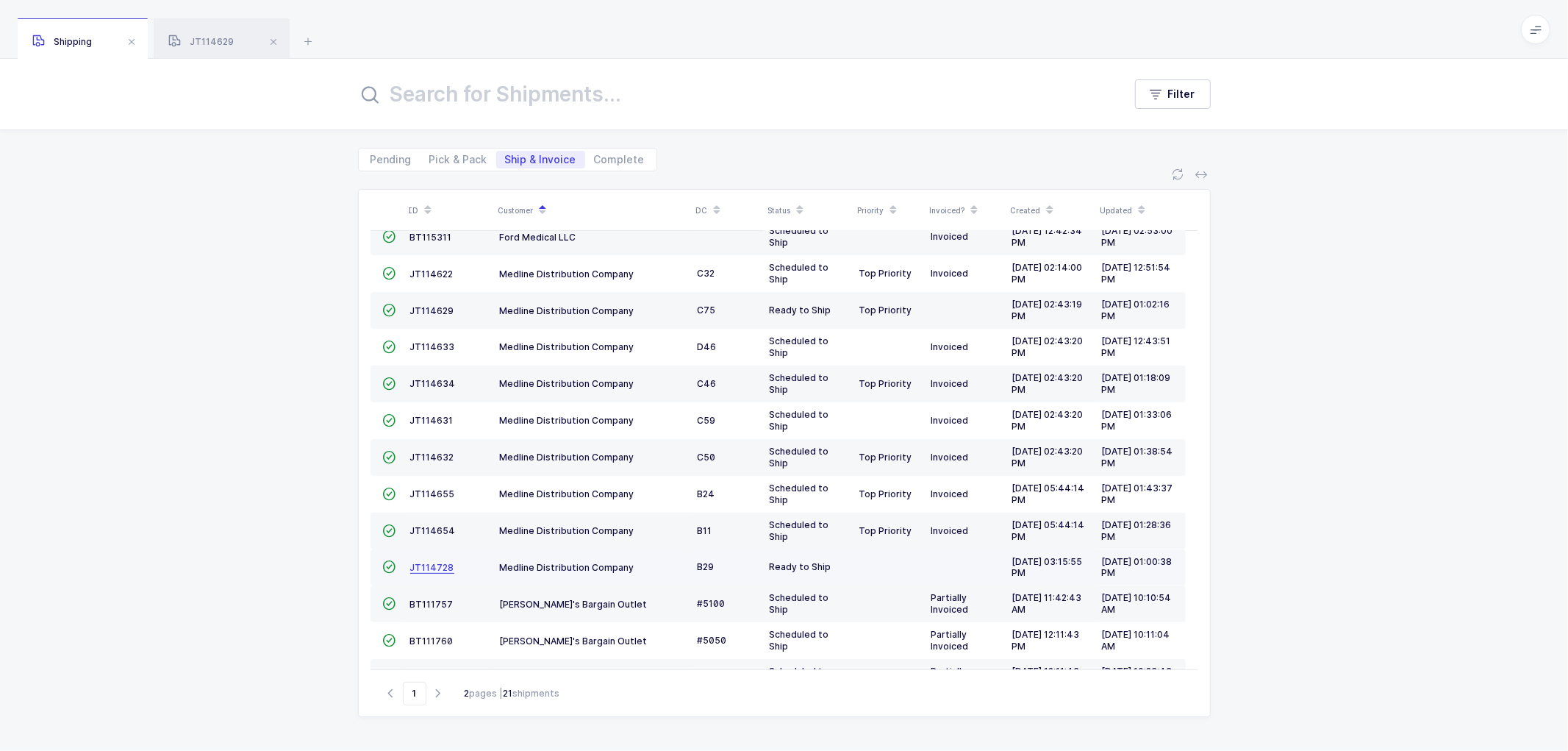
click at [429, 564] on span "JT114728" at bounding box center [432, 567] width 44 height 11
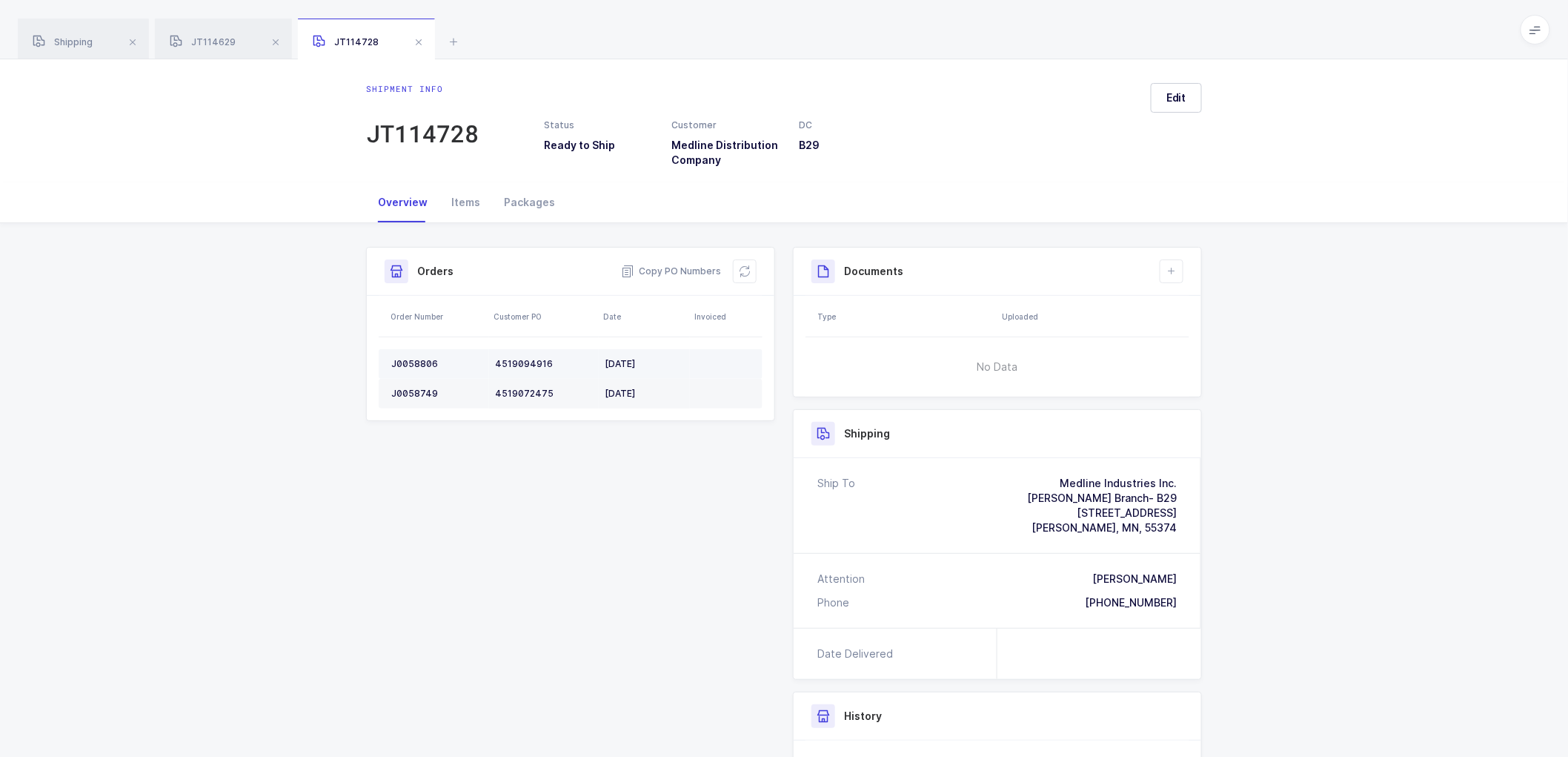
click at [409, 353] on td "J0058806" at bounding box center [434, 364] width 110 height 30
copy div "J0058806"
click at [415, 383] on td "J0058749" at bounding box center [434, 393] width 110 height 30
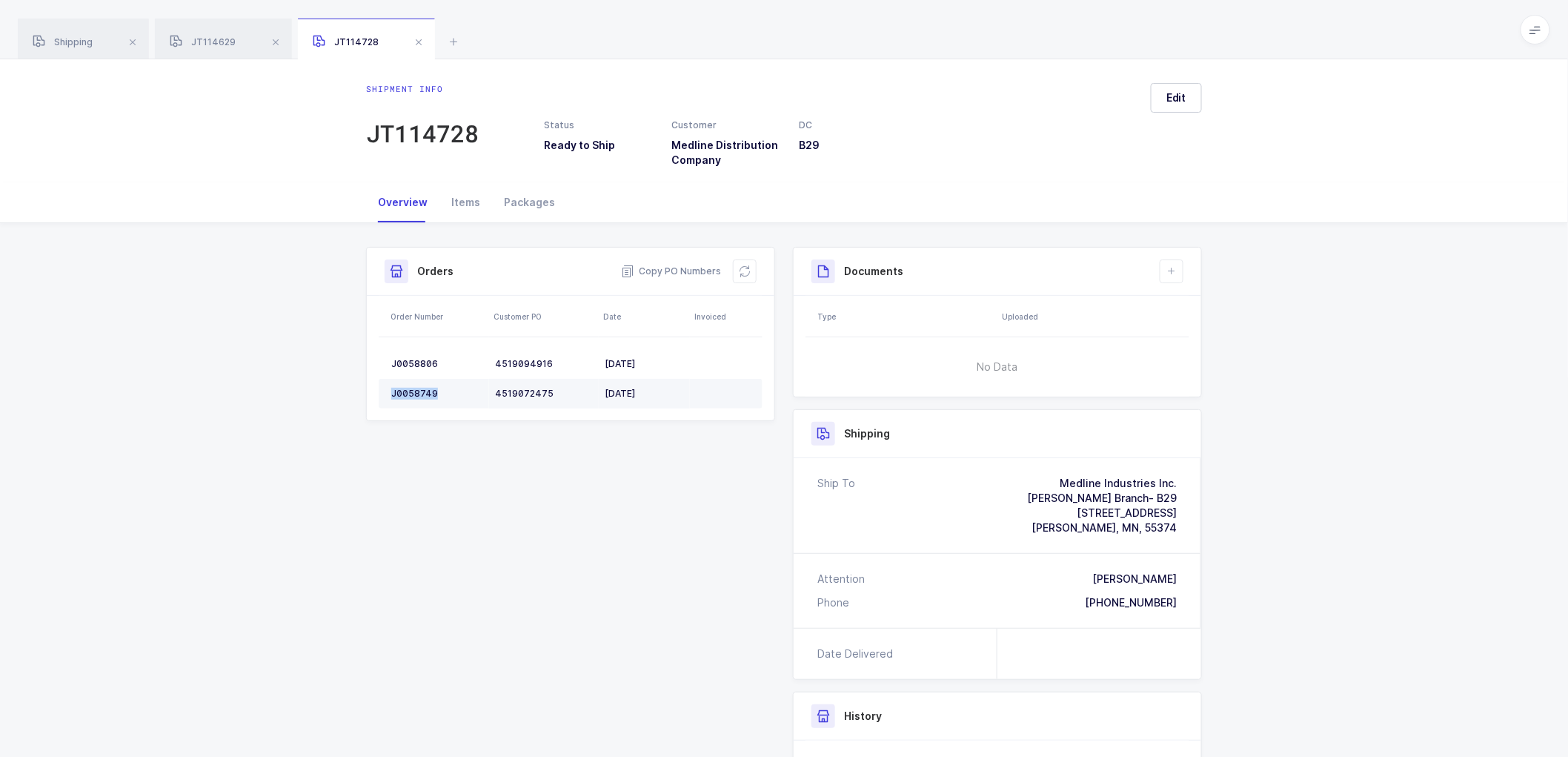
copy div "J0058749"
click at [739, 272] on icon at bounding box center [744, 271] width 12 height 12
click at [1180, 93] on button "Edit" at bounding box center [1176, 98] width 51 height 30
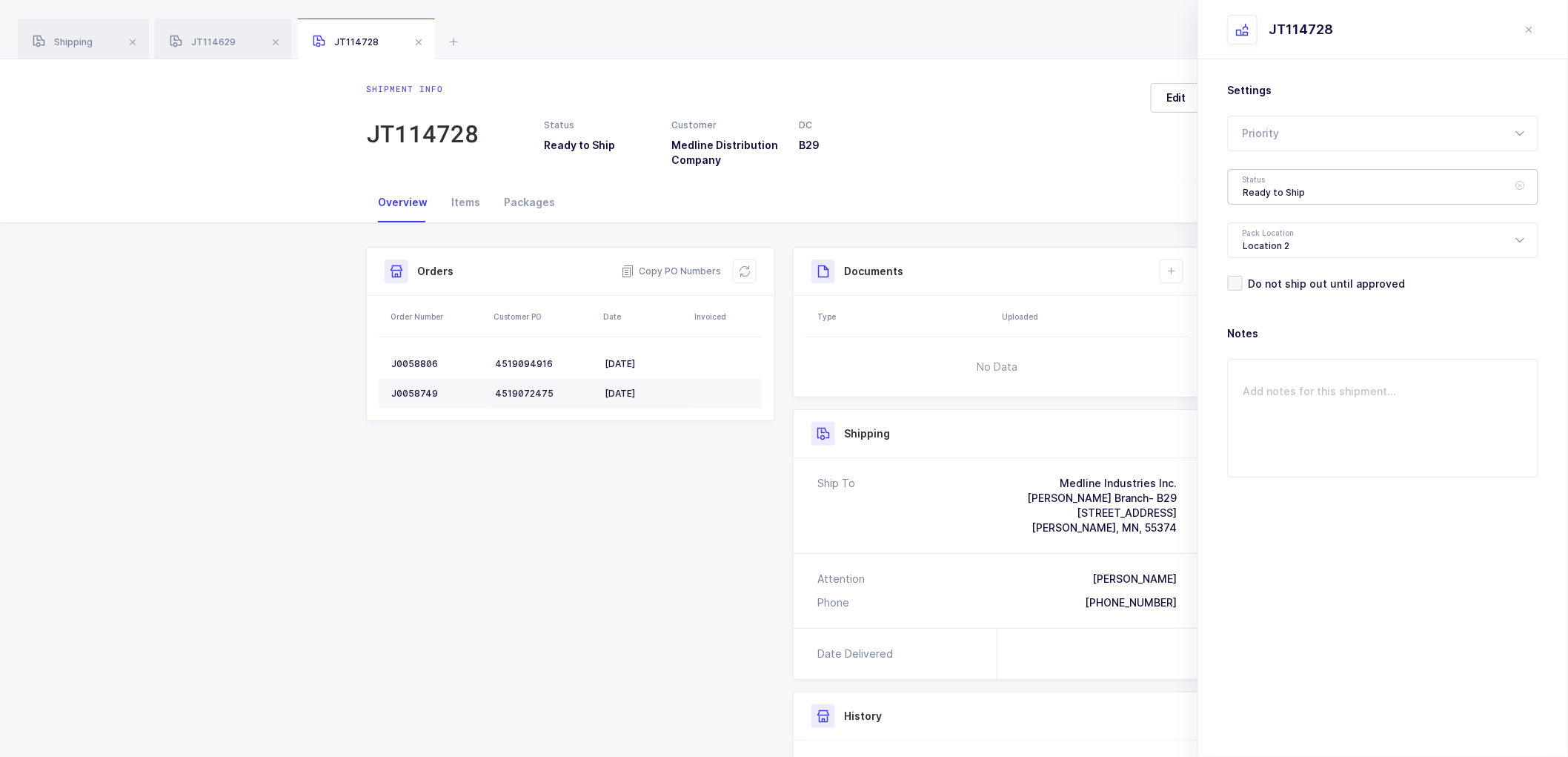
click at [1290, 171] on div "Ready to Ship" at bounding box center [1384, 186] width 311 height 36
click at [1277, 270] on span "Scheduled to Ship" at bounding box center [1290, 276] width 94 height 13
type input "Scheduled to Ship"
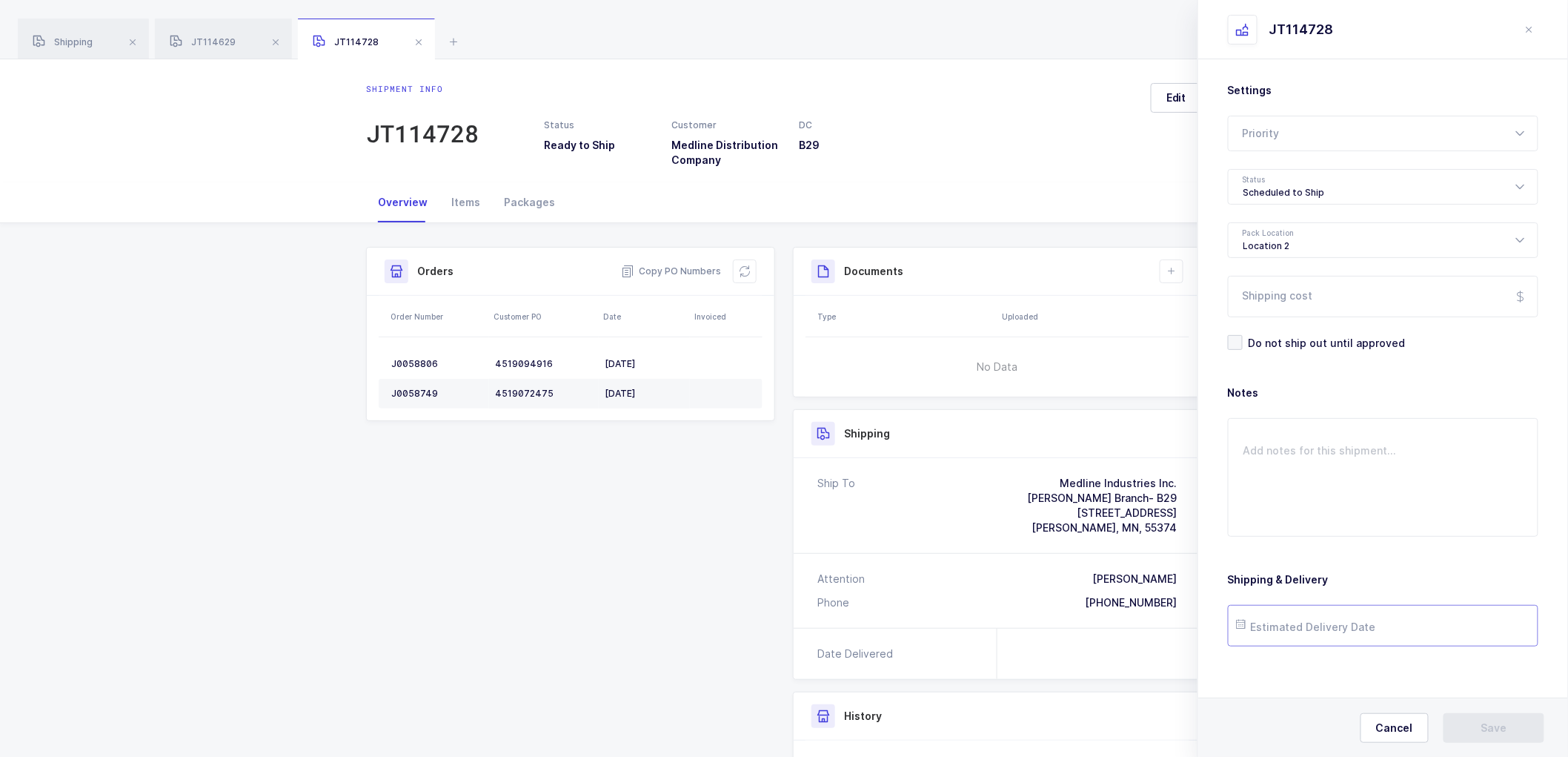
click at [1310, 619] on input "text" at bounding box center [1384, 625] width 311 height 42
click at [1283, 627] on input "text" at bounding box center [1384, 625] width 311 height 42
click at [1383, 539] on span "2" at bounding box center [1380, 542] width 17 height 17
type input "2025-10-02"
click at [1513, 730] on button "Save" at bounding box center [1494, 727] width 100 height 30
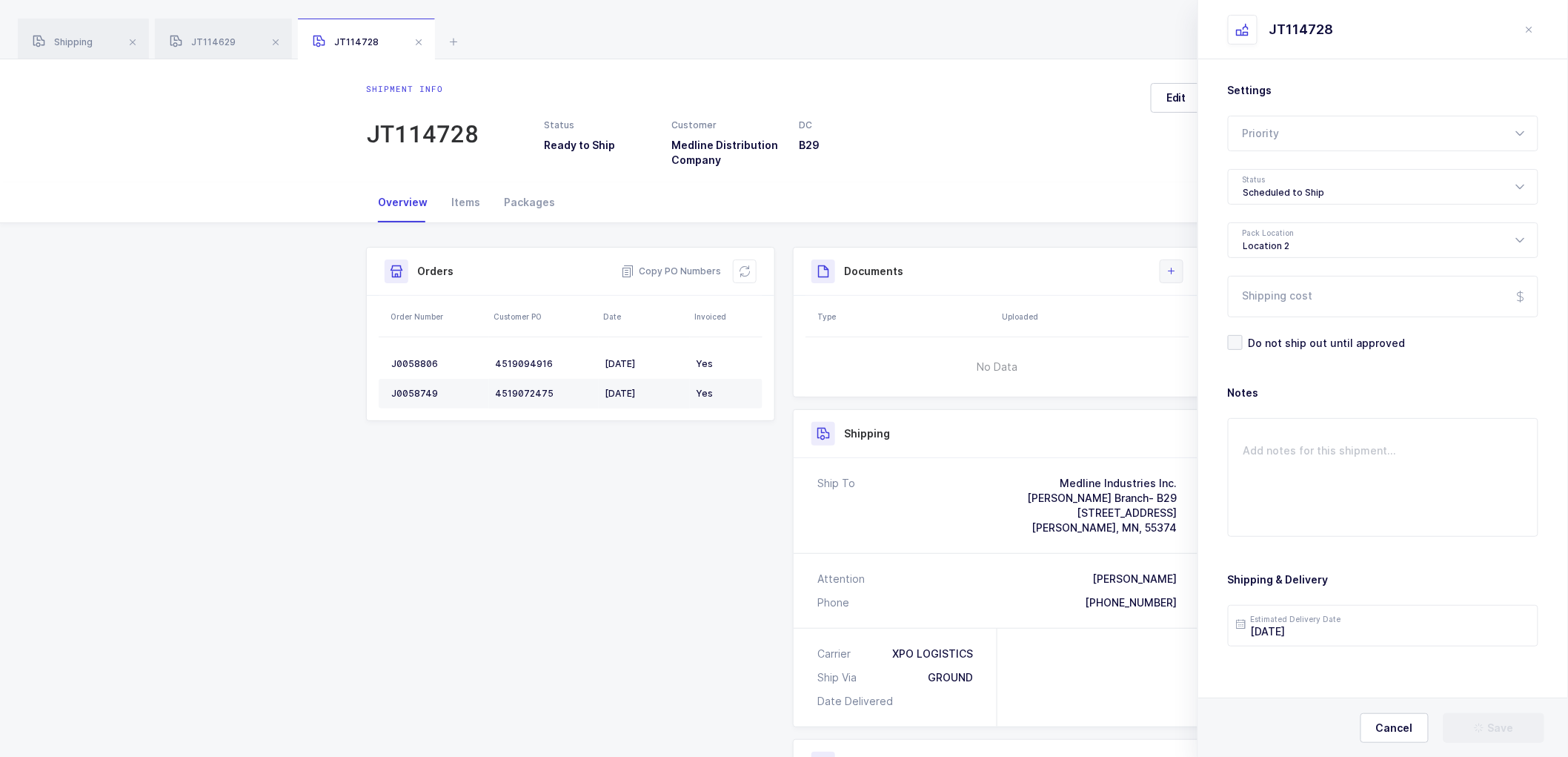
click at [1172, 266] on icon at bounding box center [1172, 271] width 12 height 12
click at [1204, 306] on li "Create Document" at bounding box center [1221, 313] width 110 height 24
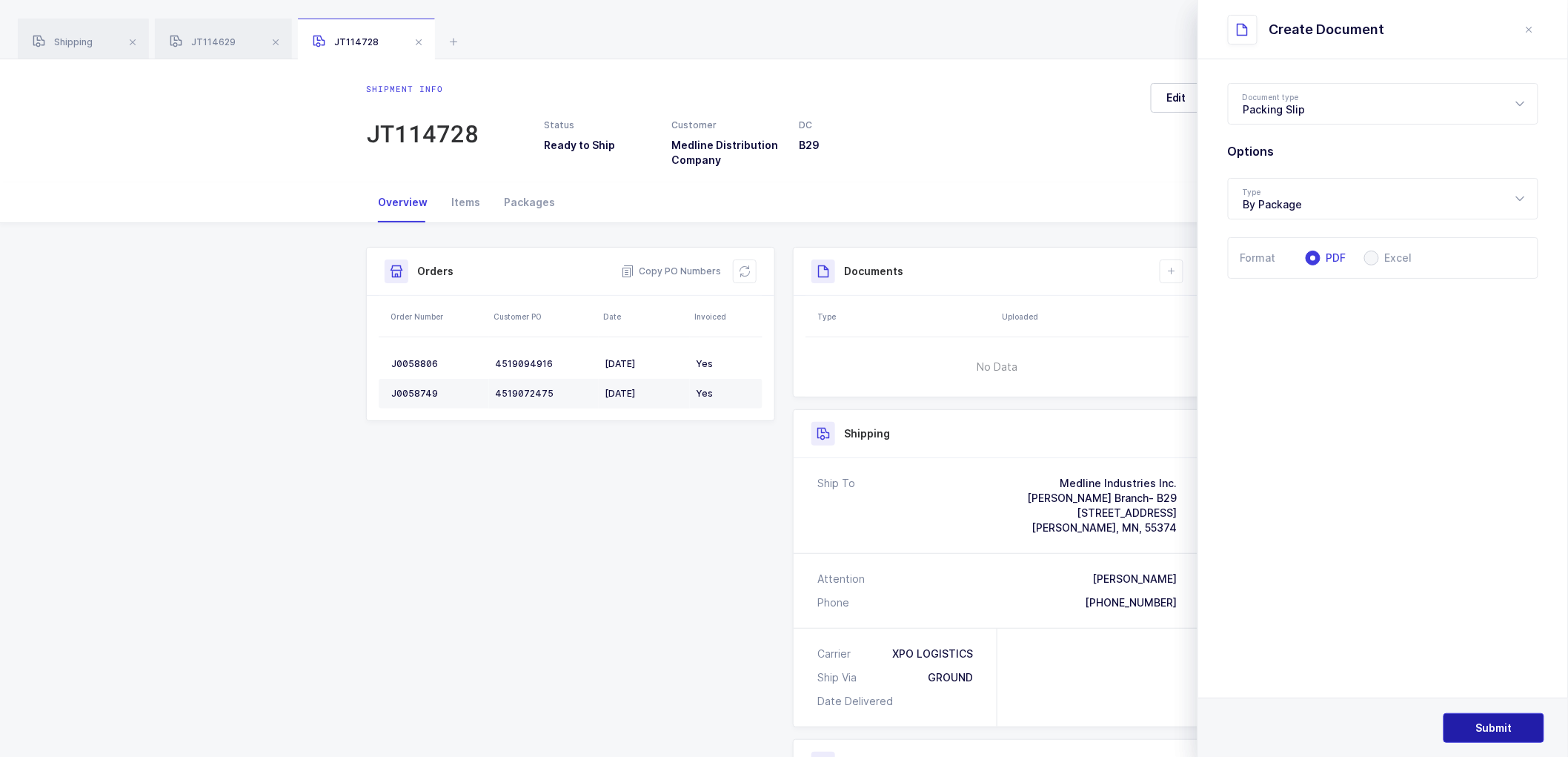
click at [1480, 720] on span "Submit" at bounding box center [1495, 727] width 37 height 14
